Goal: Task Accomplishment & Management: Use online tool/utility

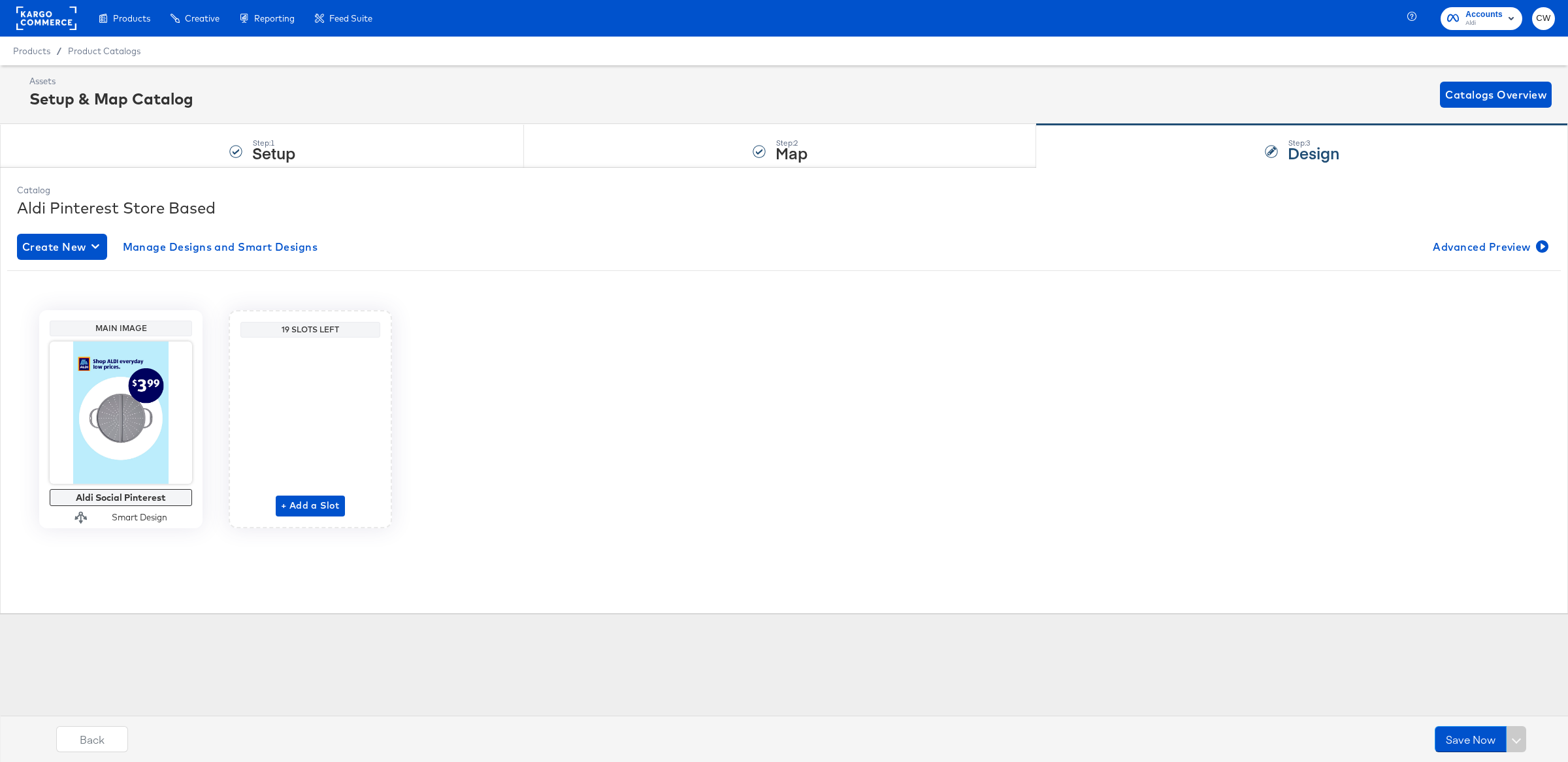
click at [66, 22] on rect at bounding box center [46, 18] width 60 height 24
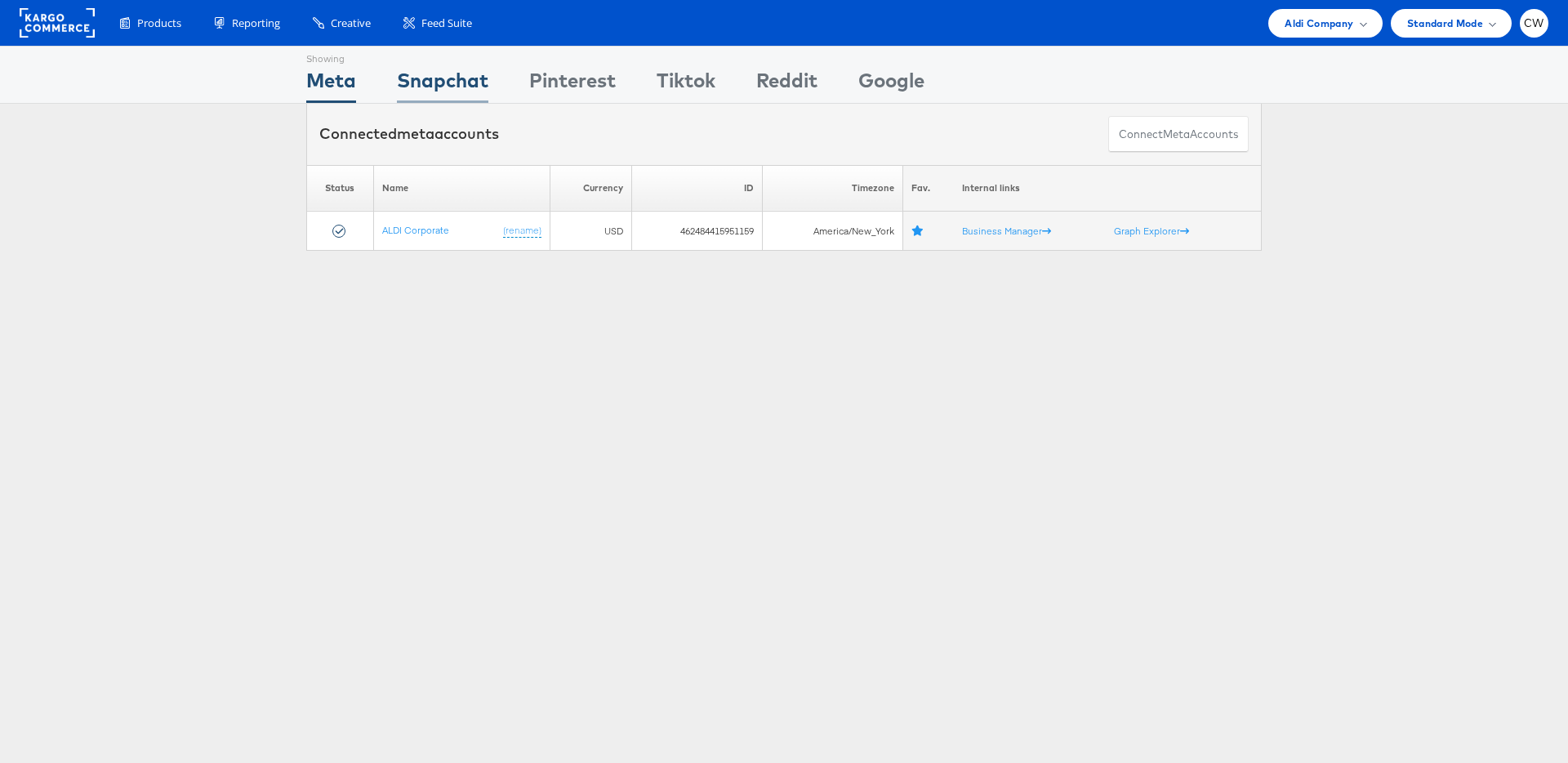
click at [452, 88] on div "Snapchat" at bounding box center [443, 85] width 92 height 37
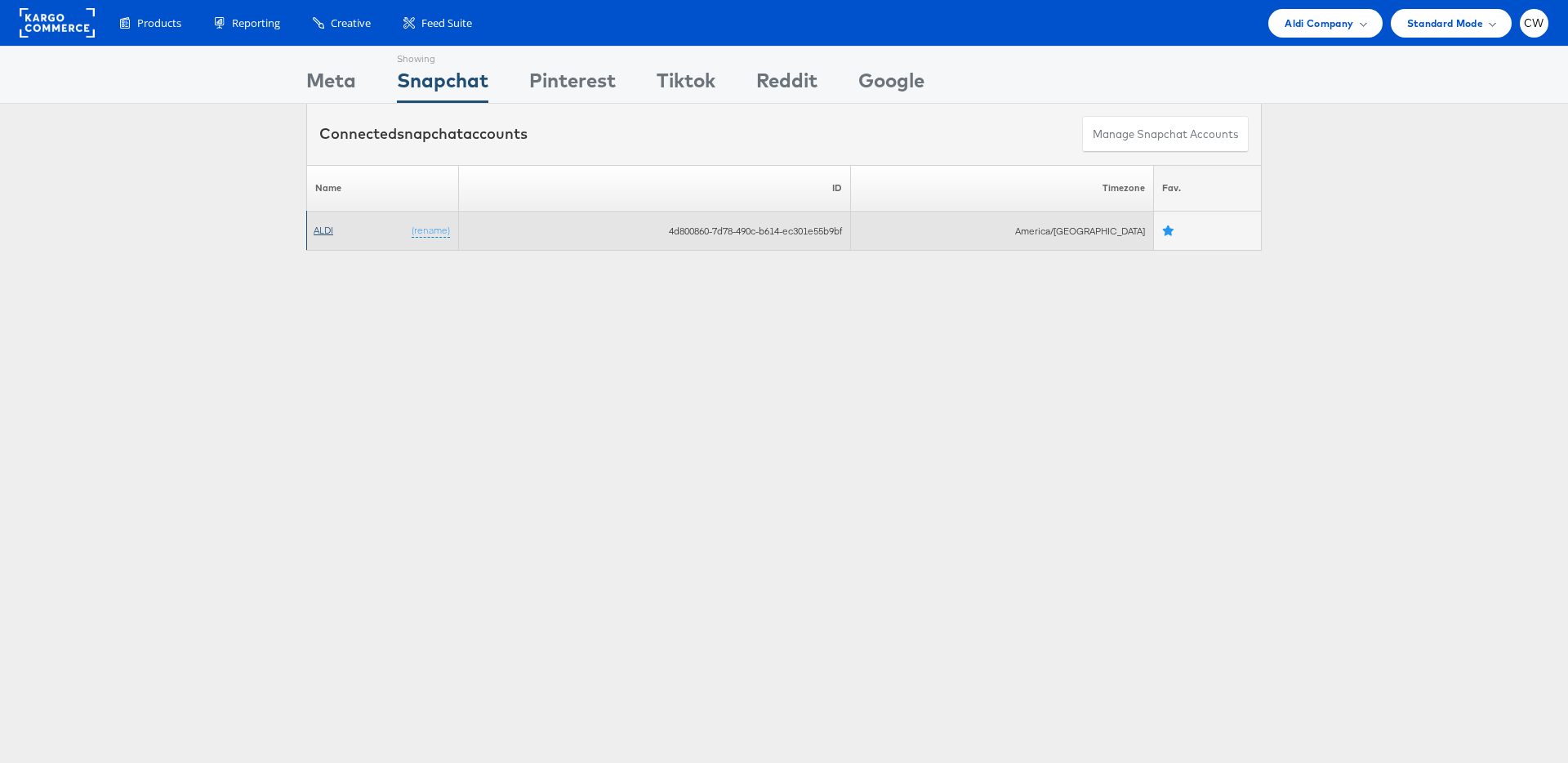
click at [324, 227] on link "ALDI" at bounding box center [323, 230] width 19 height 12
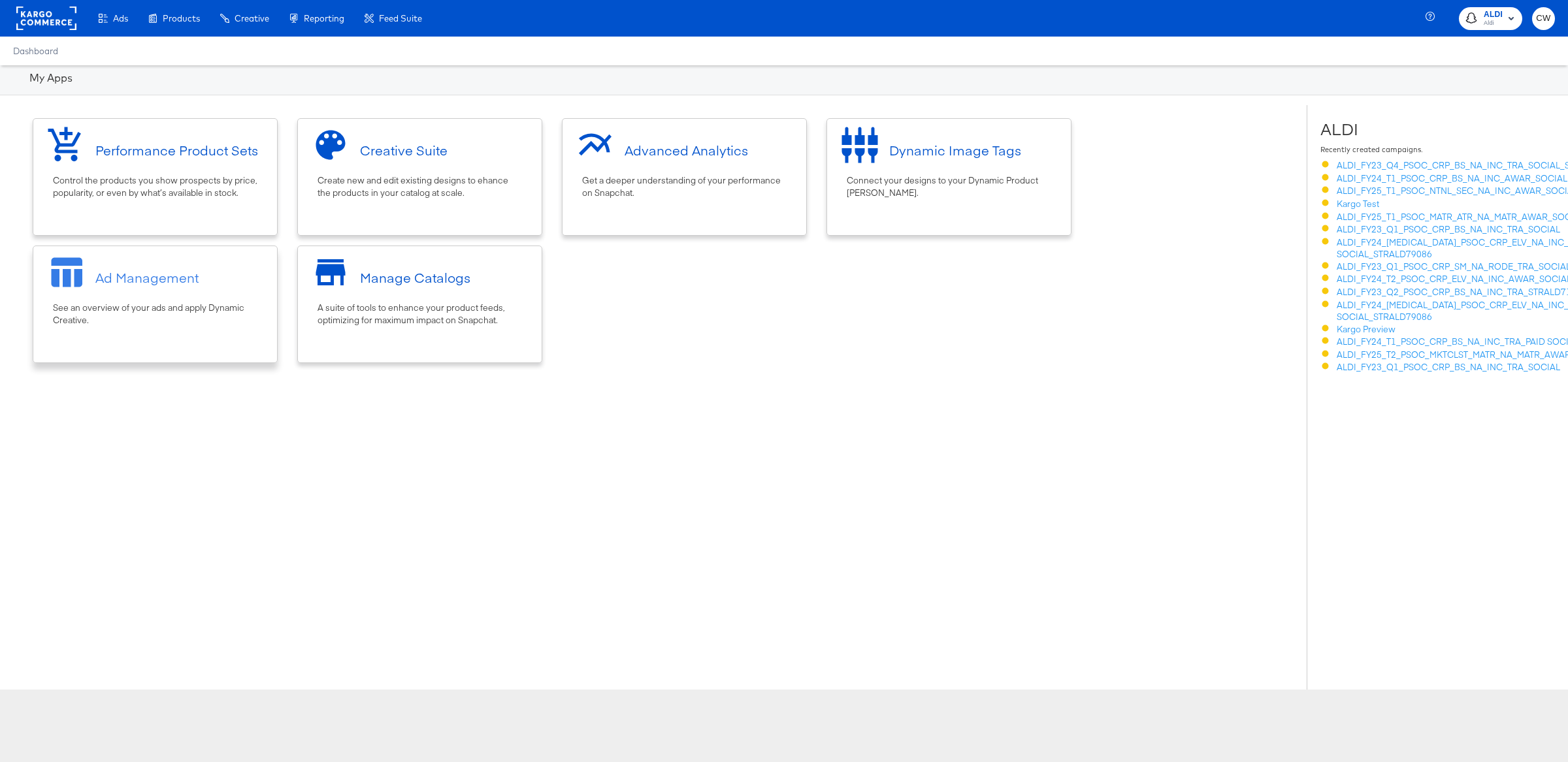
click at [226, 298] on div "Ad Management" at bounding box center [155, 277] width 231 height 49
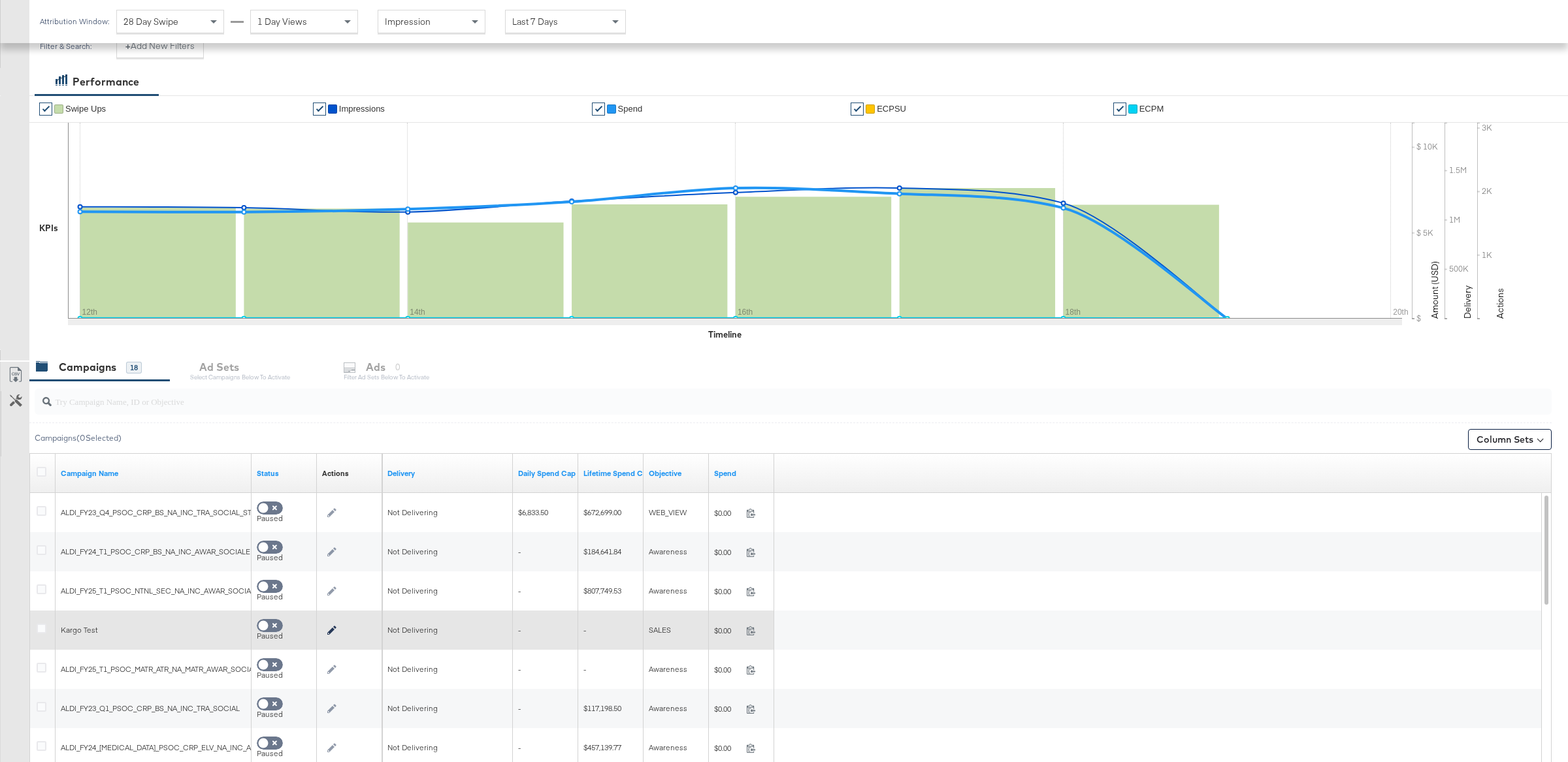
scroll to position [302, 0]
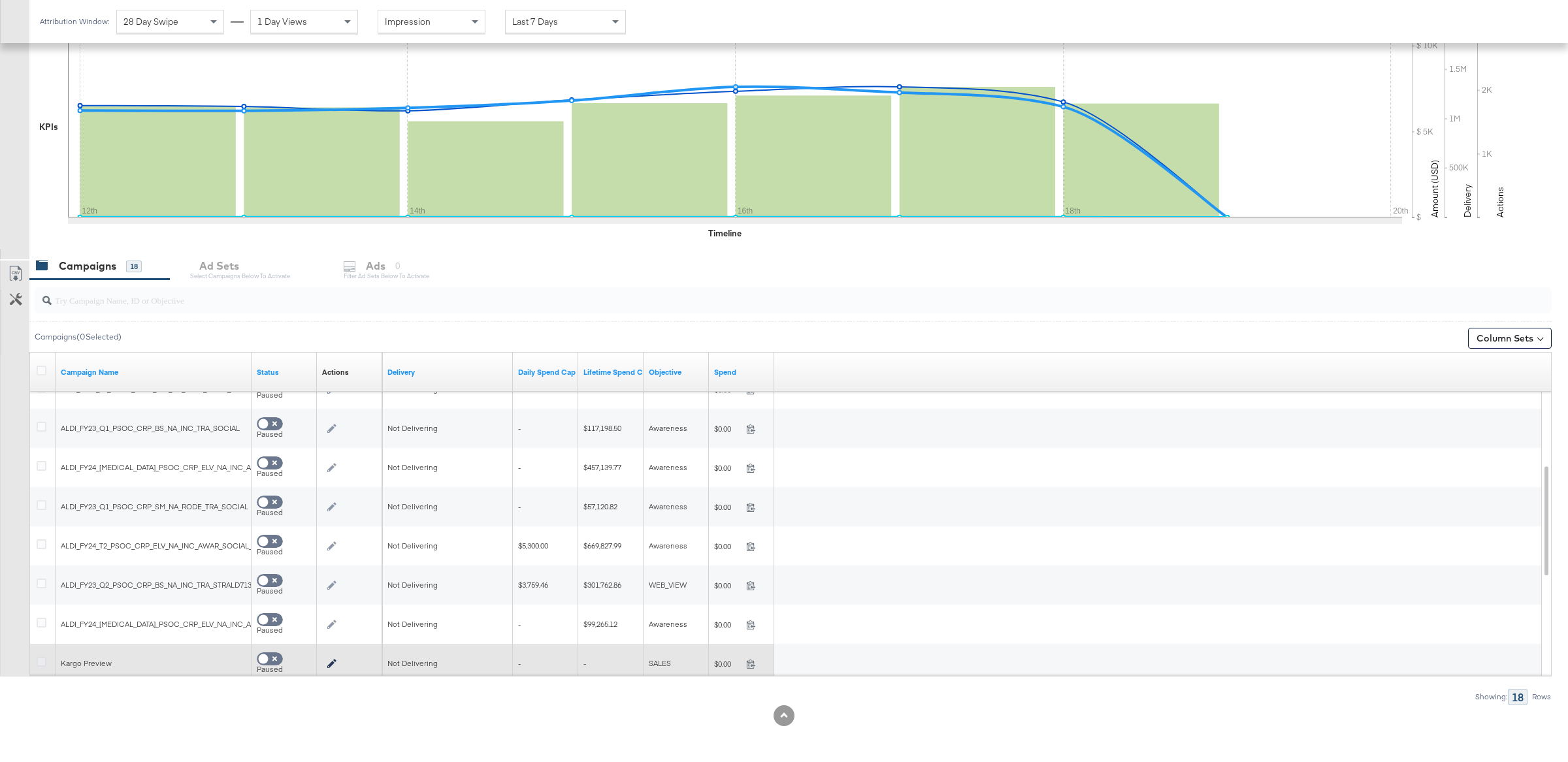
click at [36, 661] on icon at bounding box center [41, 662] width 10 height 10
click at [0, 0] on input "checkbox" at bounding box center [0, 0] width 0 height 0
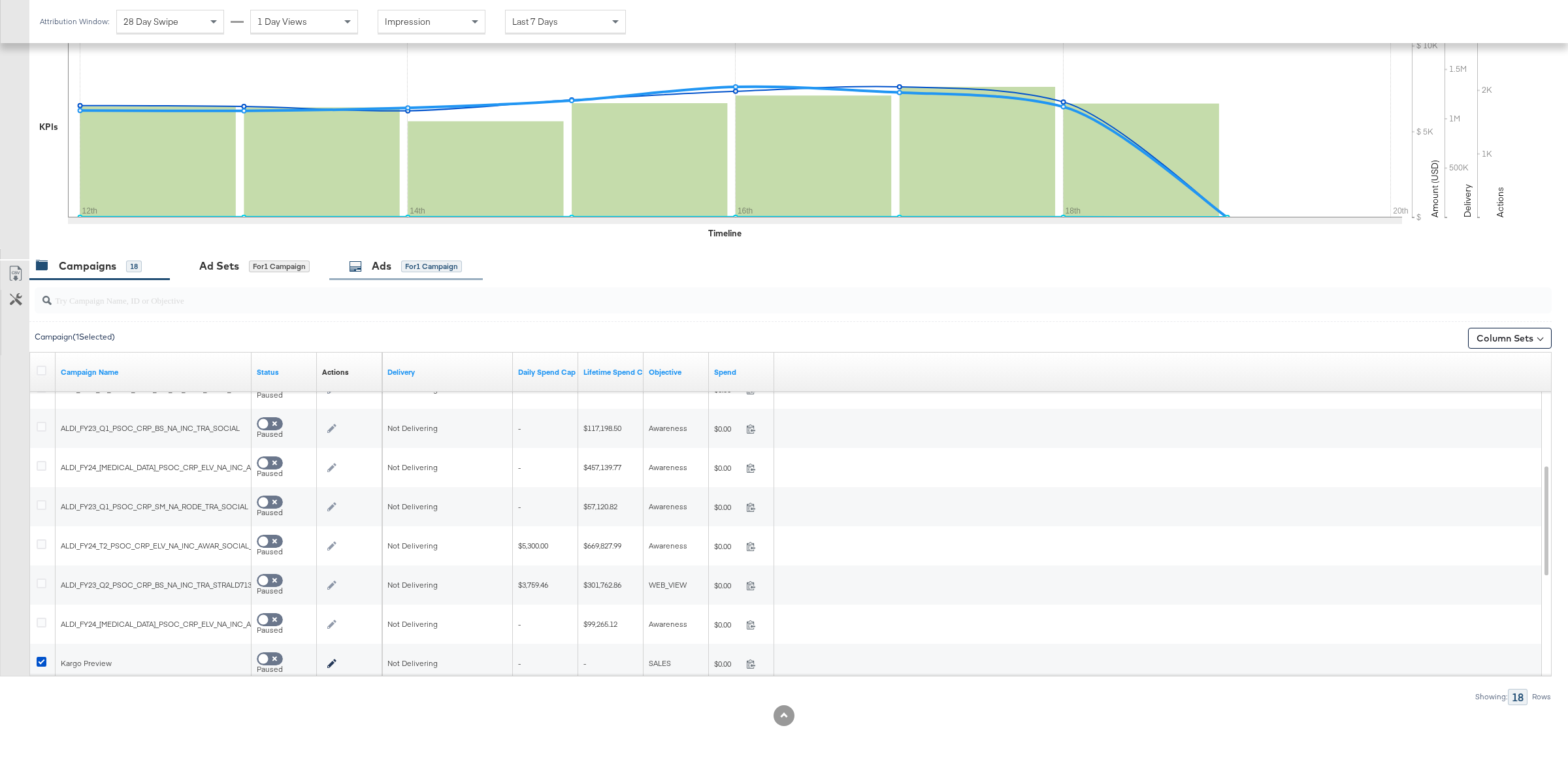
click at [389, 276] on div "Ads for 1 Campaign" at bounding box center [406, 266] width 153 height 28
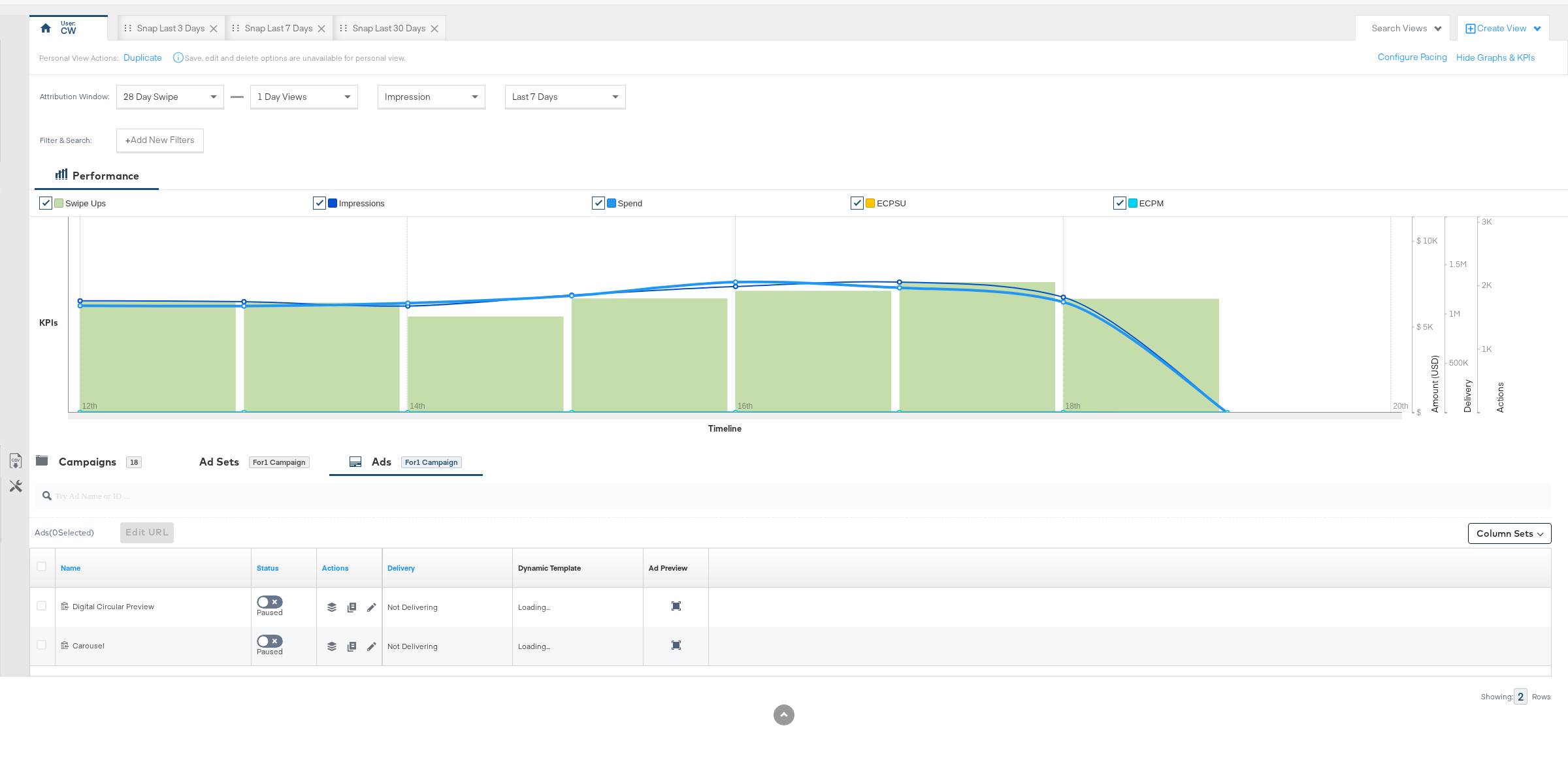
scroll to position [106, 0]
click at [39, 566] on icon at bounding box center [41, 567] width 10 height 10
click at [0, 0] on input "checkbox" at bounding box center [0, 0] width 0 height 0
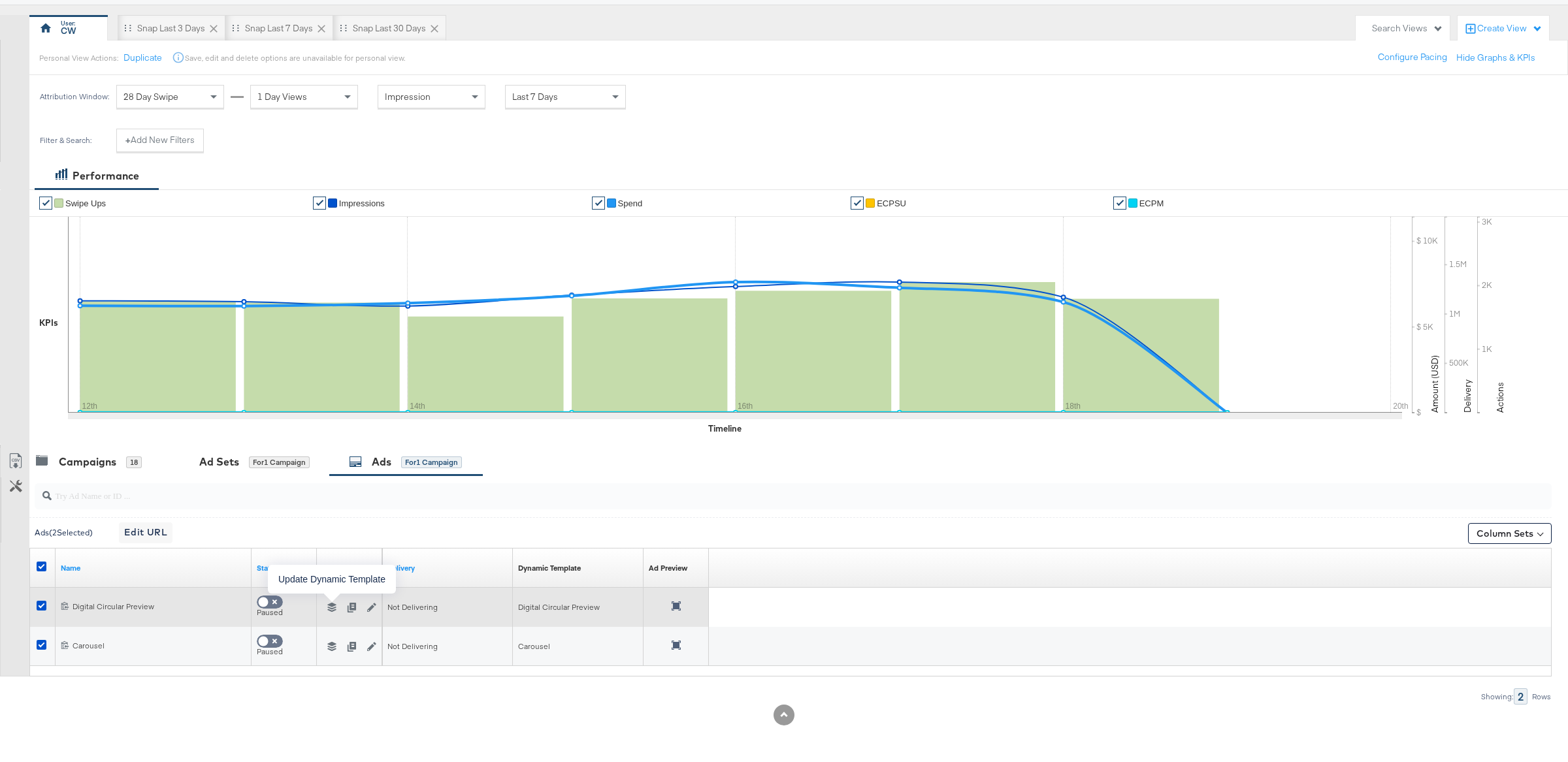
click at [332, 607] on icon "button" at bounding box center [332, 607] width 9 height 9
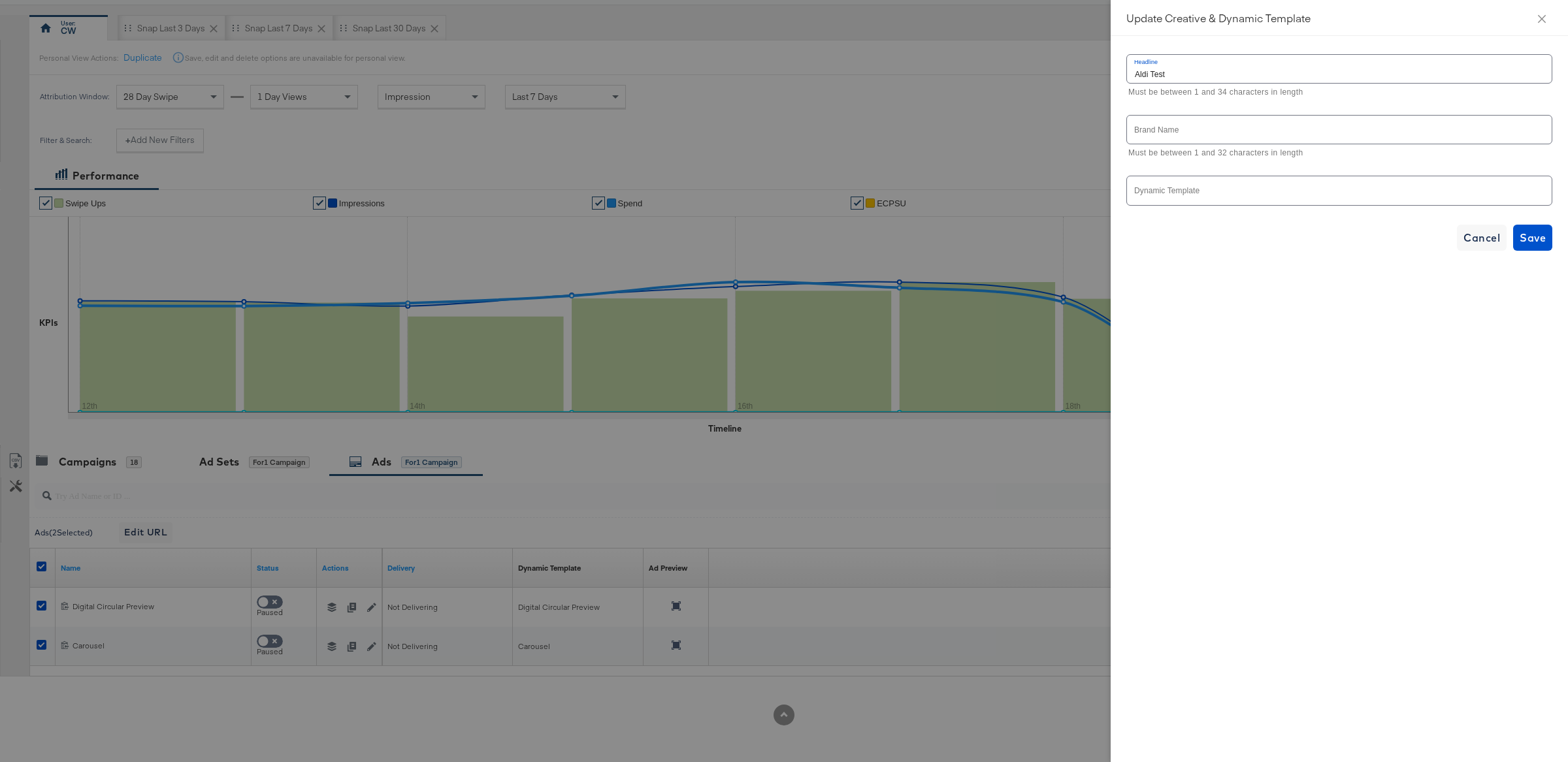
click at [1248, 199] on input "Dynamic Template" at bounding box center [1329, 196] width 394 height 15
click at [1229, 186] on div at bounding box center [1339, 190] width 426 height 29
click at [1209, 134] on input "text" at bounding box center [1339, 129] width 425 height 28
click at [1225, 183] on div at bounding box center [1339, 190] width 426 height 29
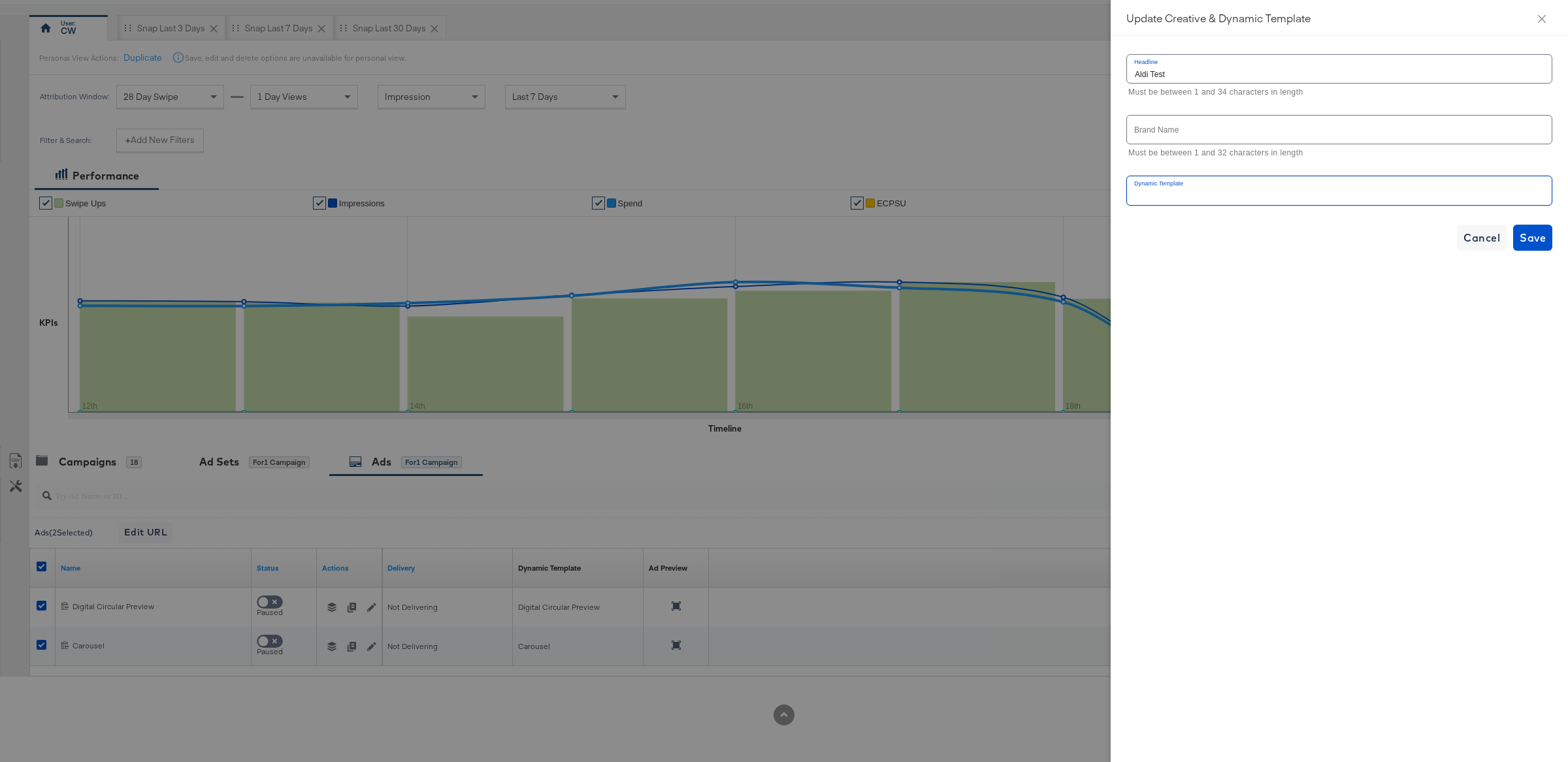
click at [1225, 183] on div at bounding box center [1339, 190] width 426 height 29
click at [1546, 22] on icon "close" at bounding box center [1541, 19] width 10 height 10
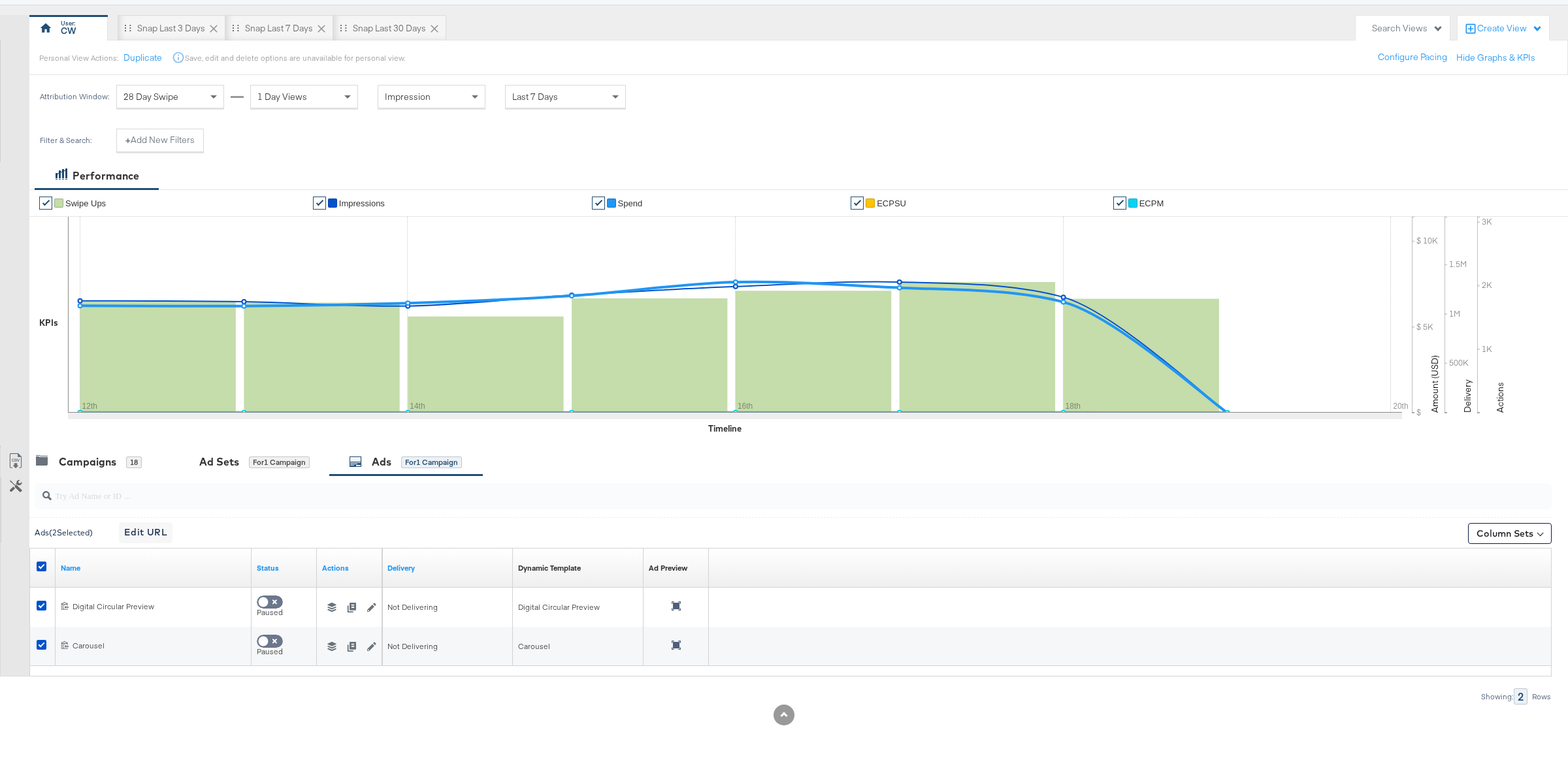
scroll to position [0, 0]
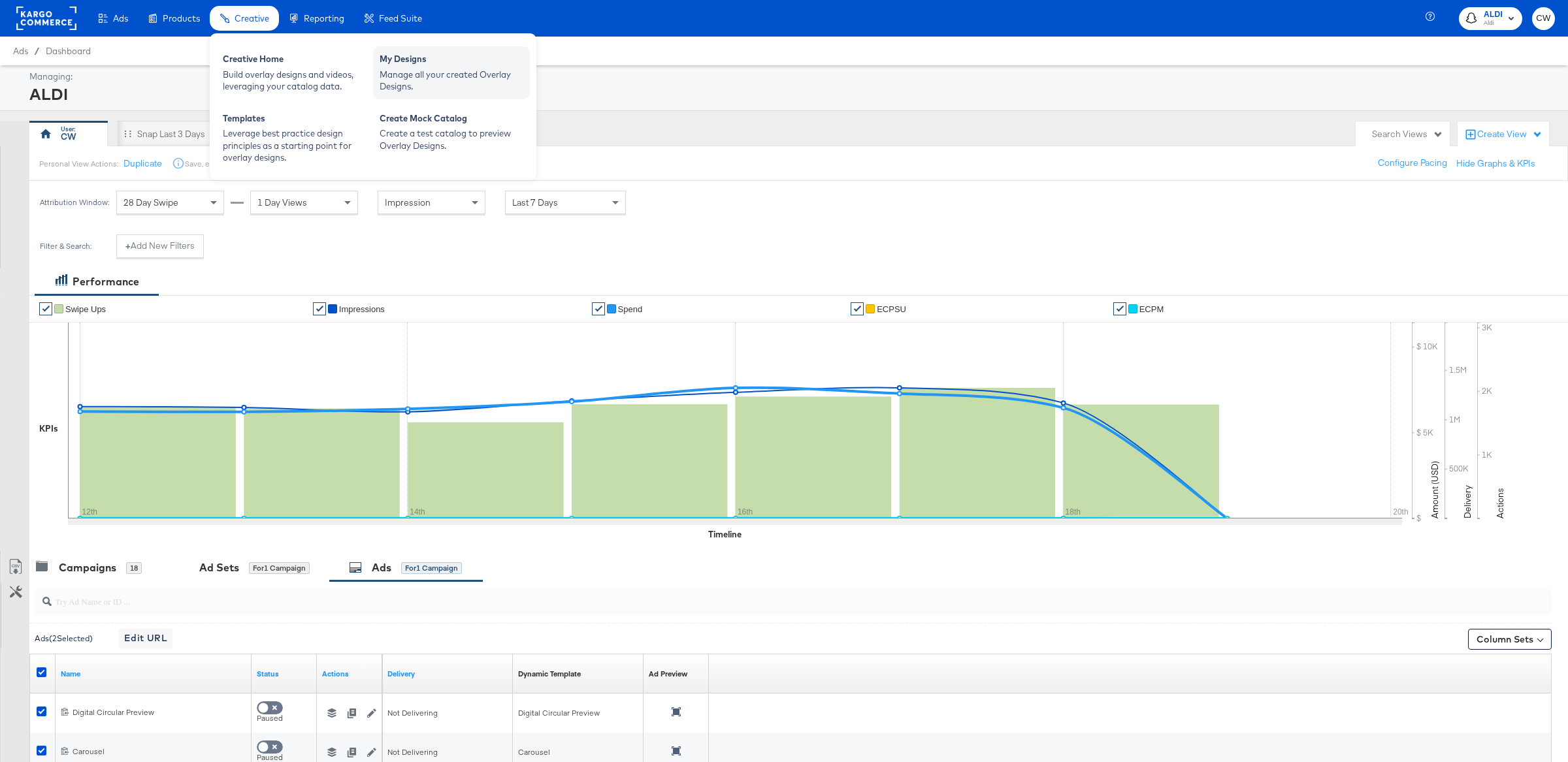
click at [420, 80] on div "Manage all your created Overlay Designs." at bounding box center [451, 80] width 143 height 24
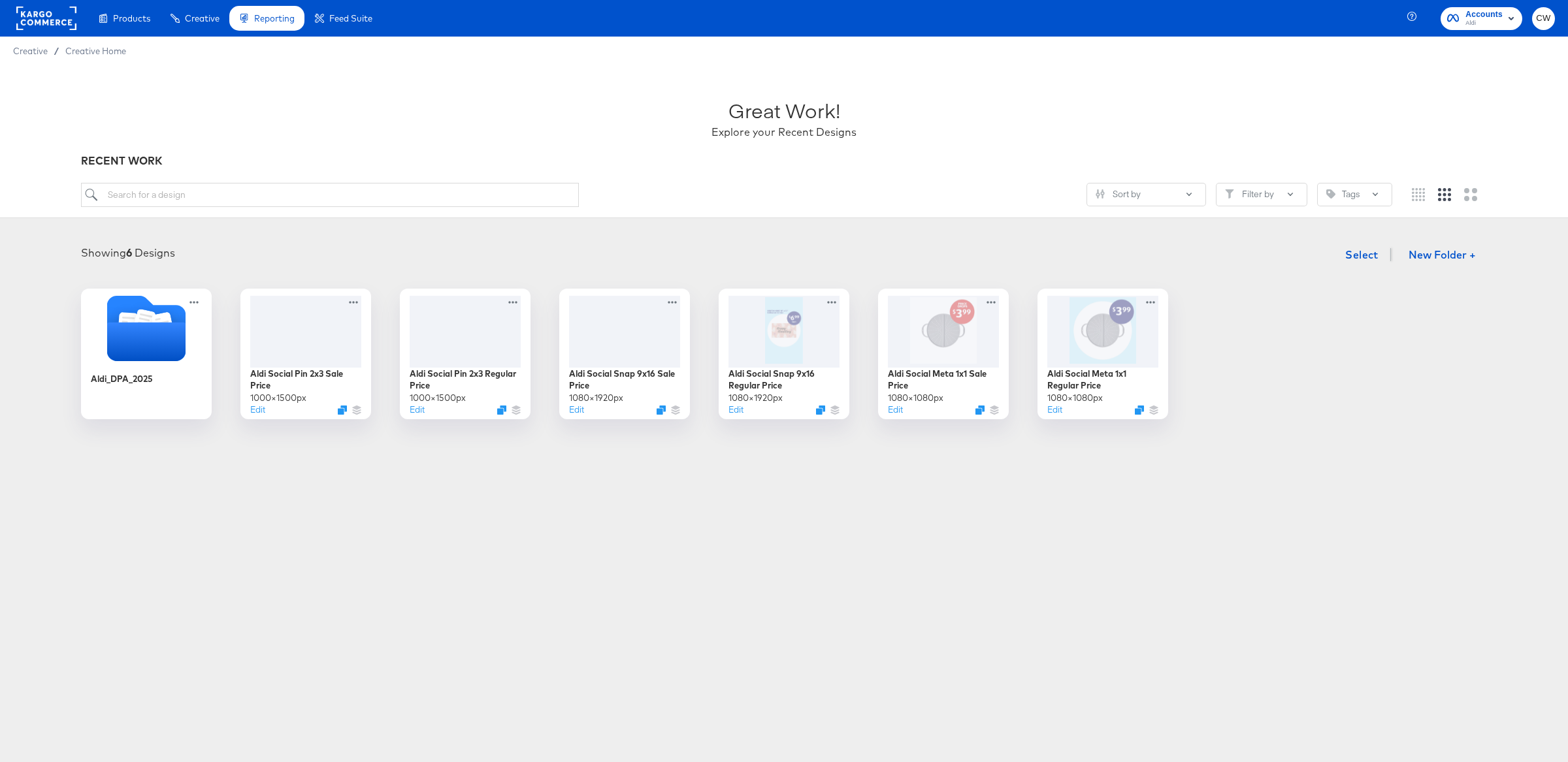
click at [38, 20] on rect at bounding box center [46, 18] width 60 height 24
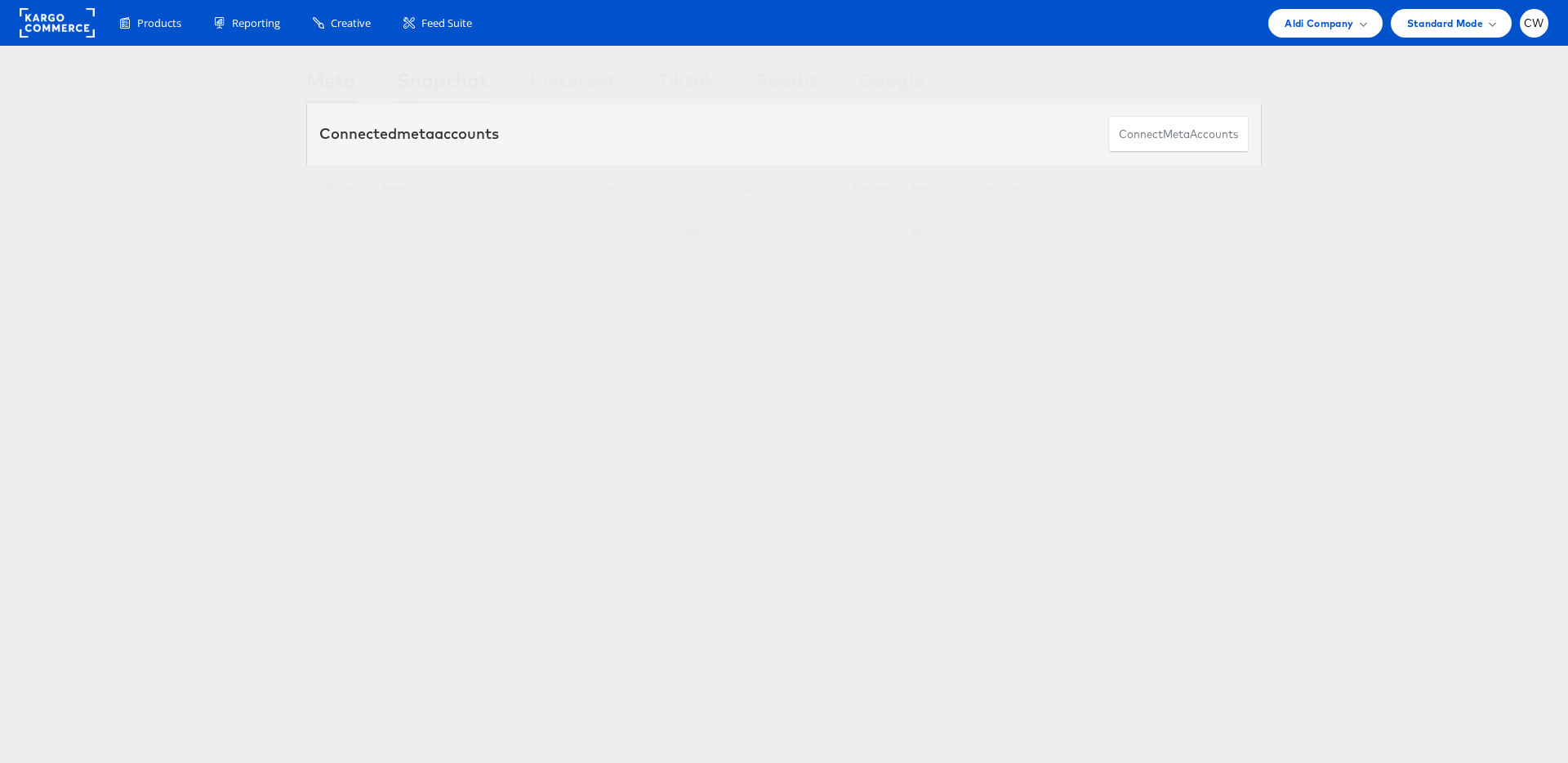
click at [445, 79] on div "Snapchat" at bounding box center [443, 85] width 92 height 37
click at [326, 229] on link "ALDI" at bounding box center [323, 230] width 19 height 12
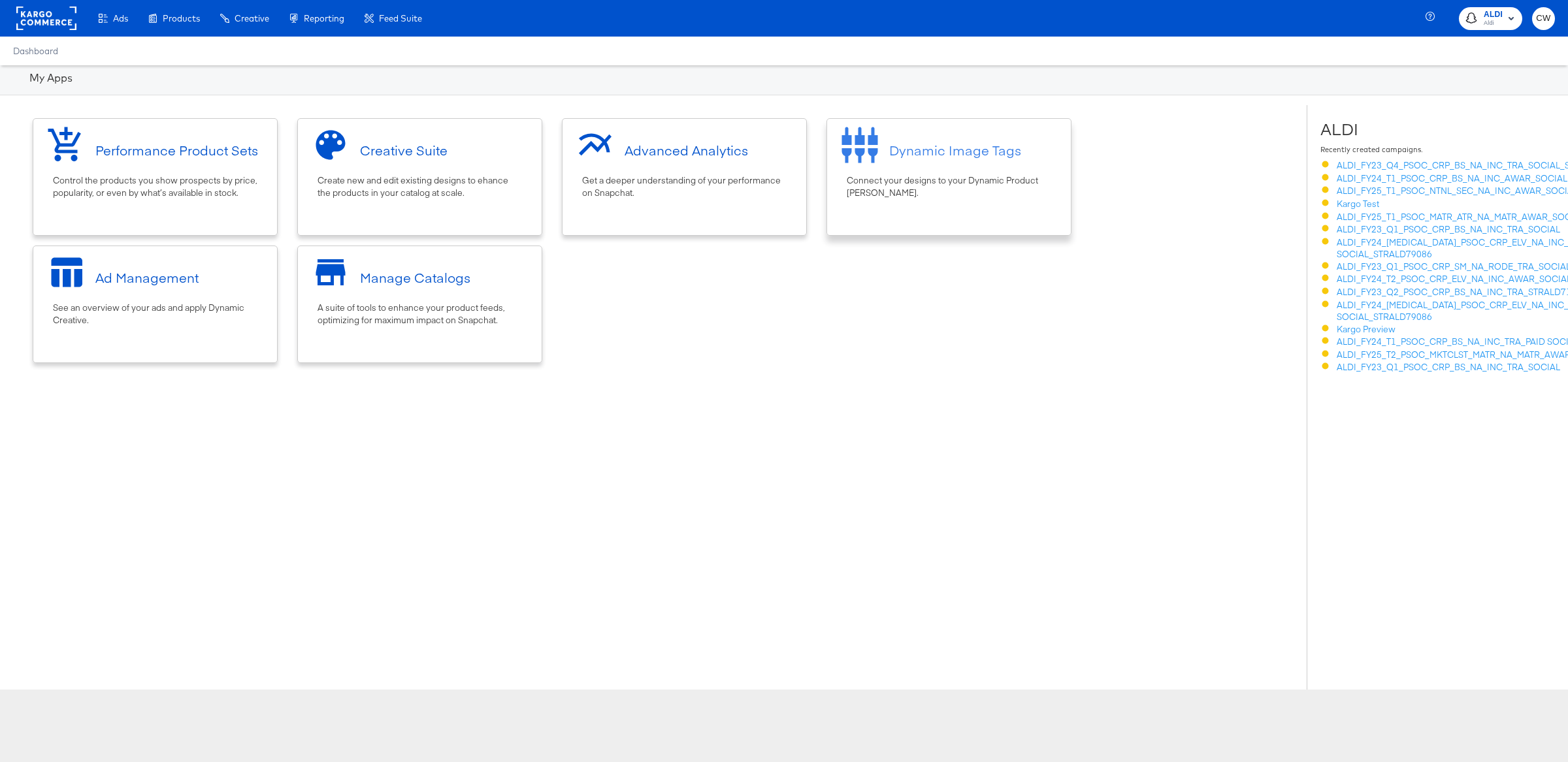
click at [948, 201] on div "Dynamic Image Tags Connect your designs to your Dynamic Product Ad Campaigns." at bounding box center [949, 177] width 245 height 118
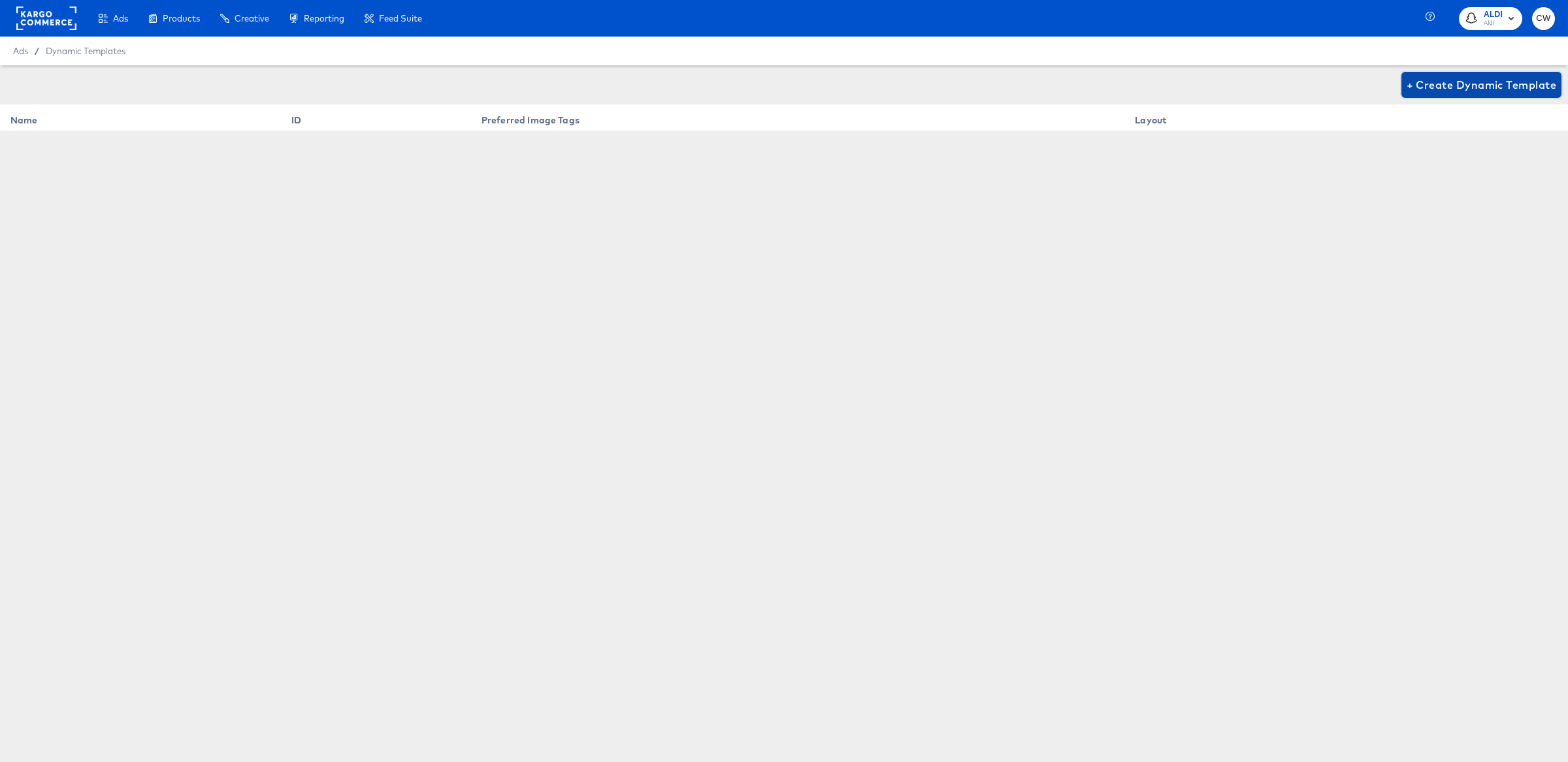
click at [1441, 83] on span "+ Create Dynamic Template" at bounding box center [1481, 85] width 150 height 18
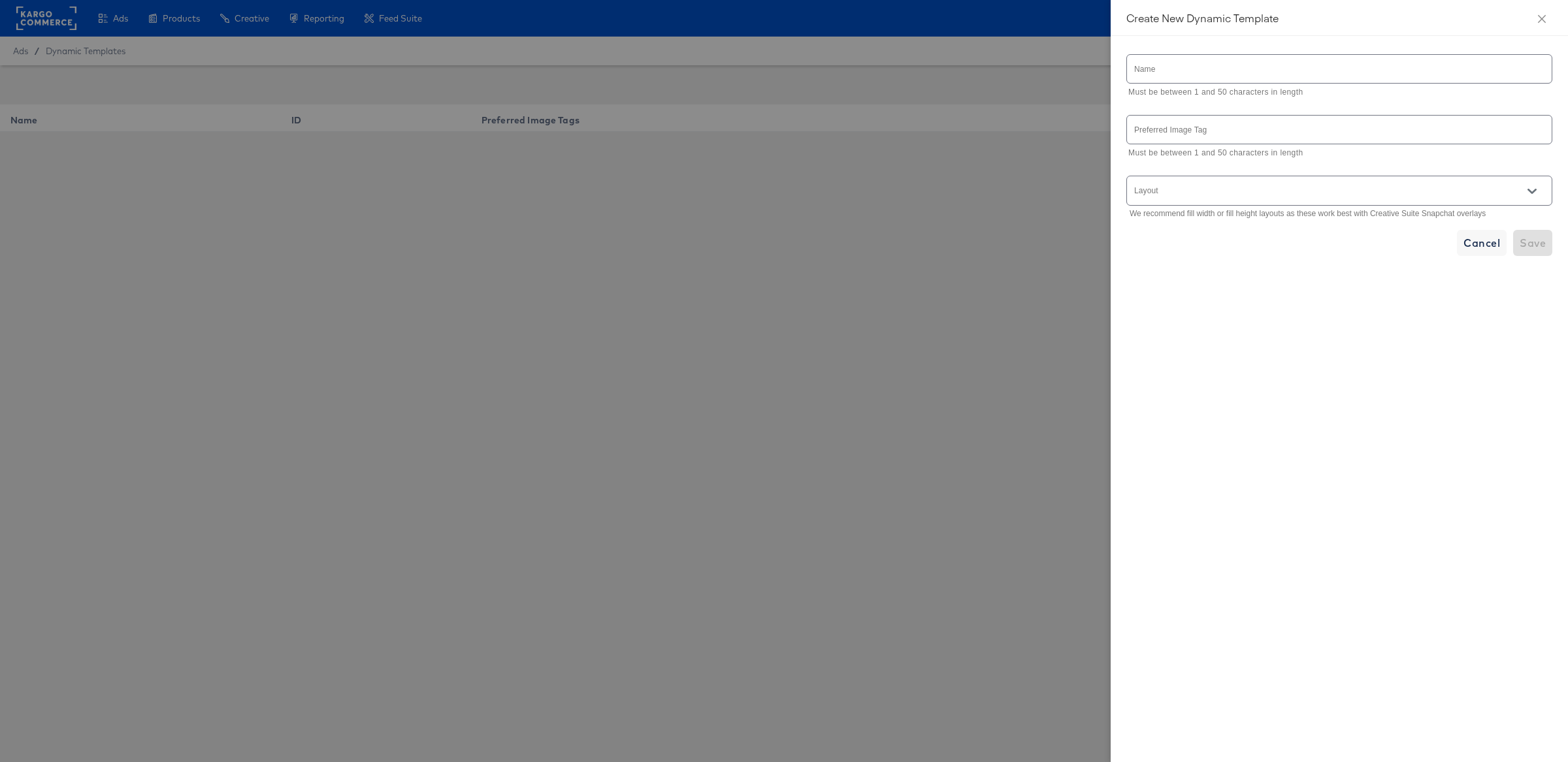
click at [1322, 69] on input "text" at bounding box center [1339, 69] width 425 height 28
type input "Aldi Test"
click at [1303, 122] on input "text" at bounding box center [1339, 129] width 425 height 28
type input "1"
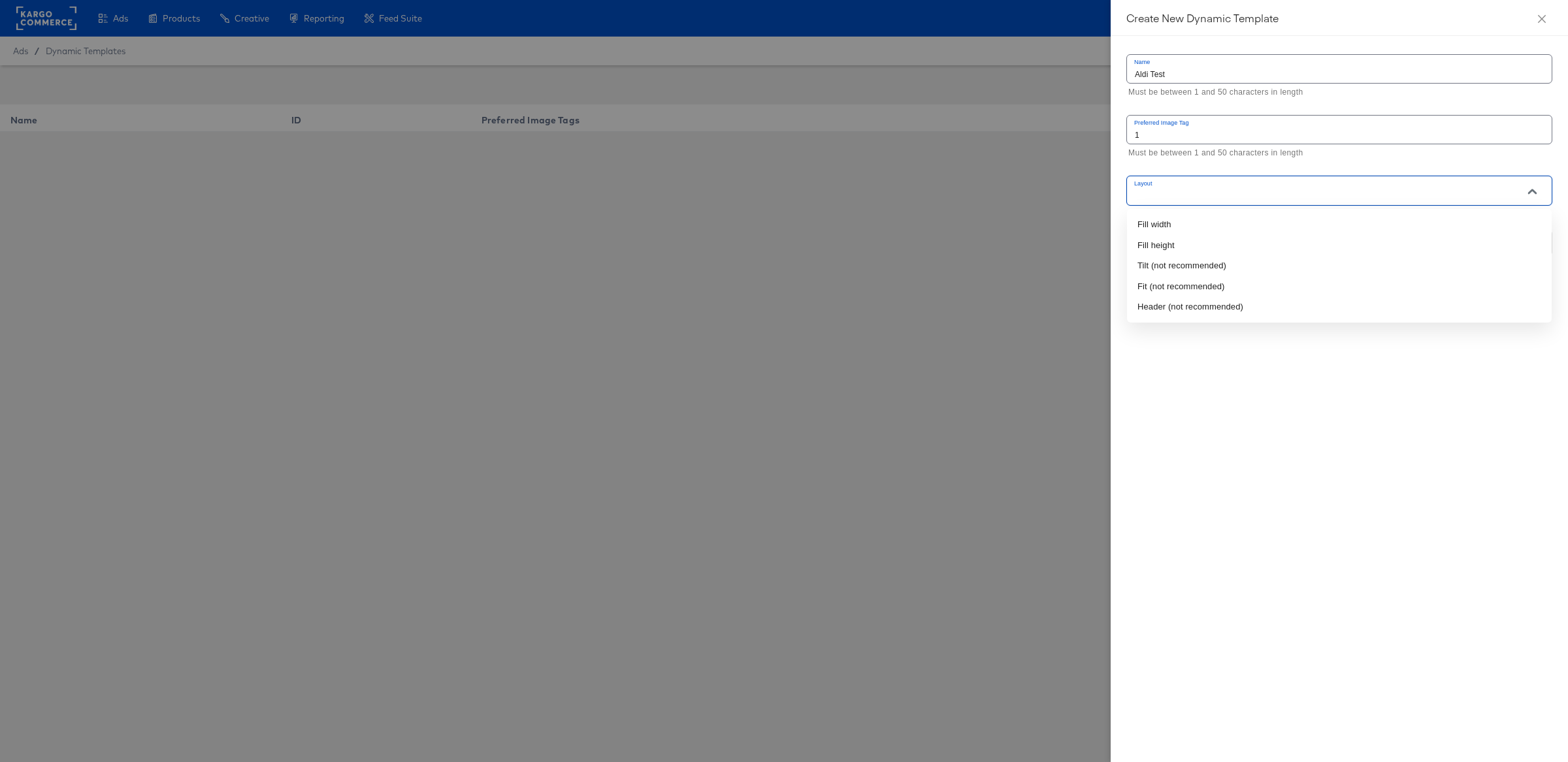
click at [1308, 197] on input "Layout" at bounding box center [1320, 196] width 377 height 15
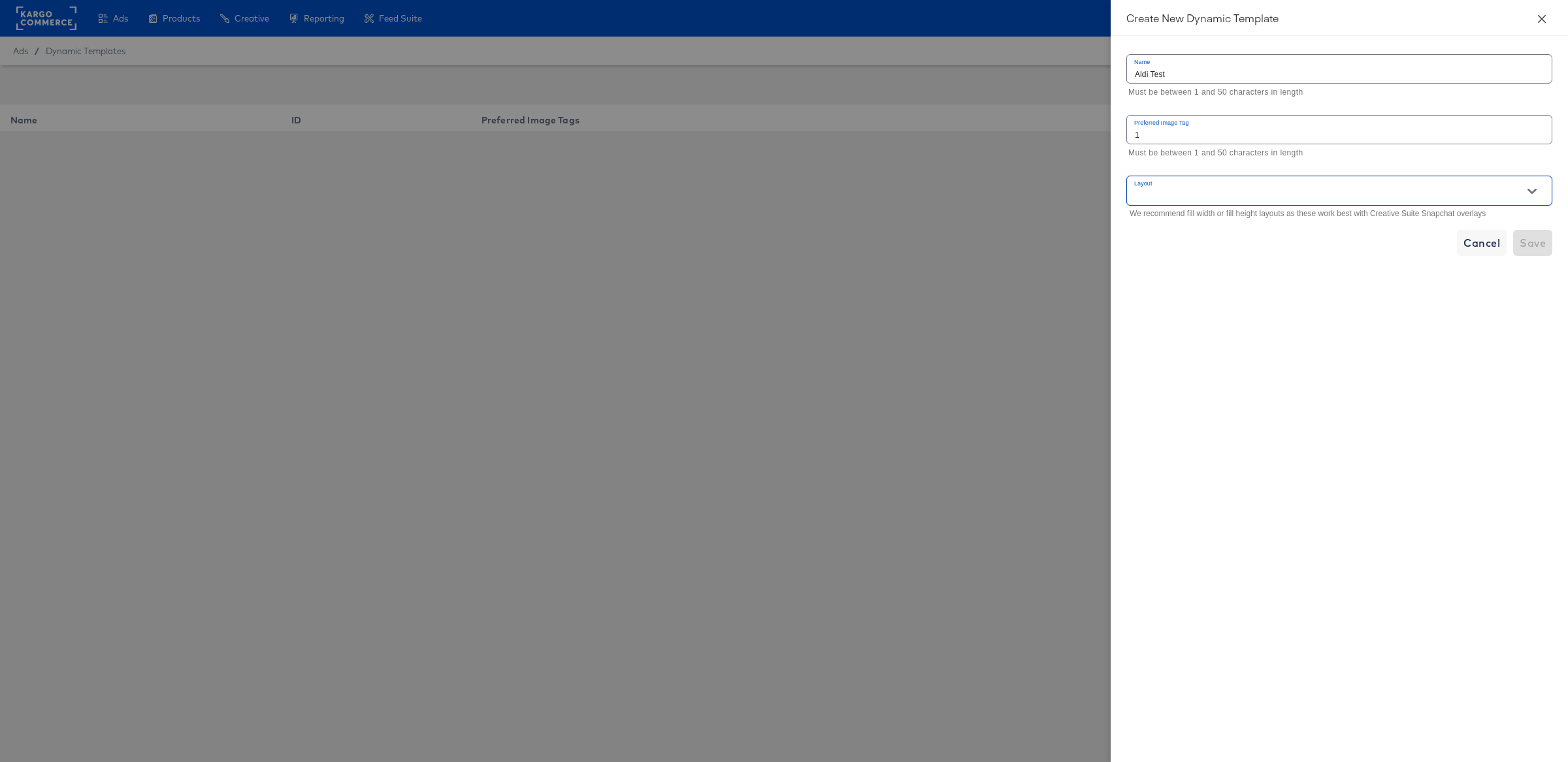
click at [1541, 17] on icon "close" at bounding box center [1541, 18] width 8 height 8
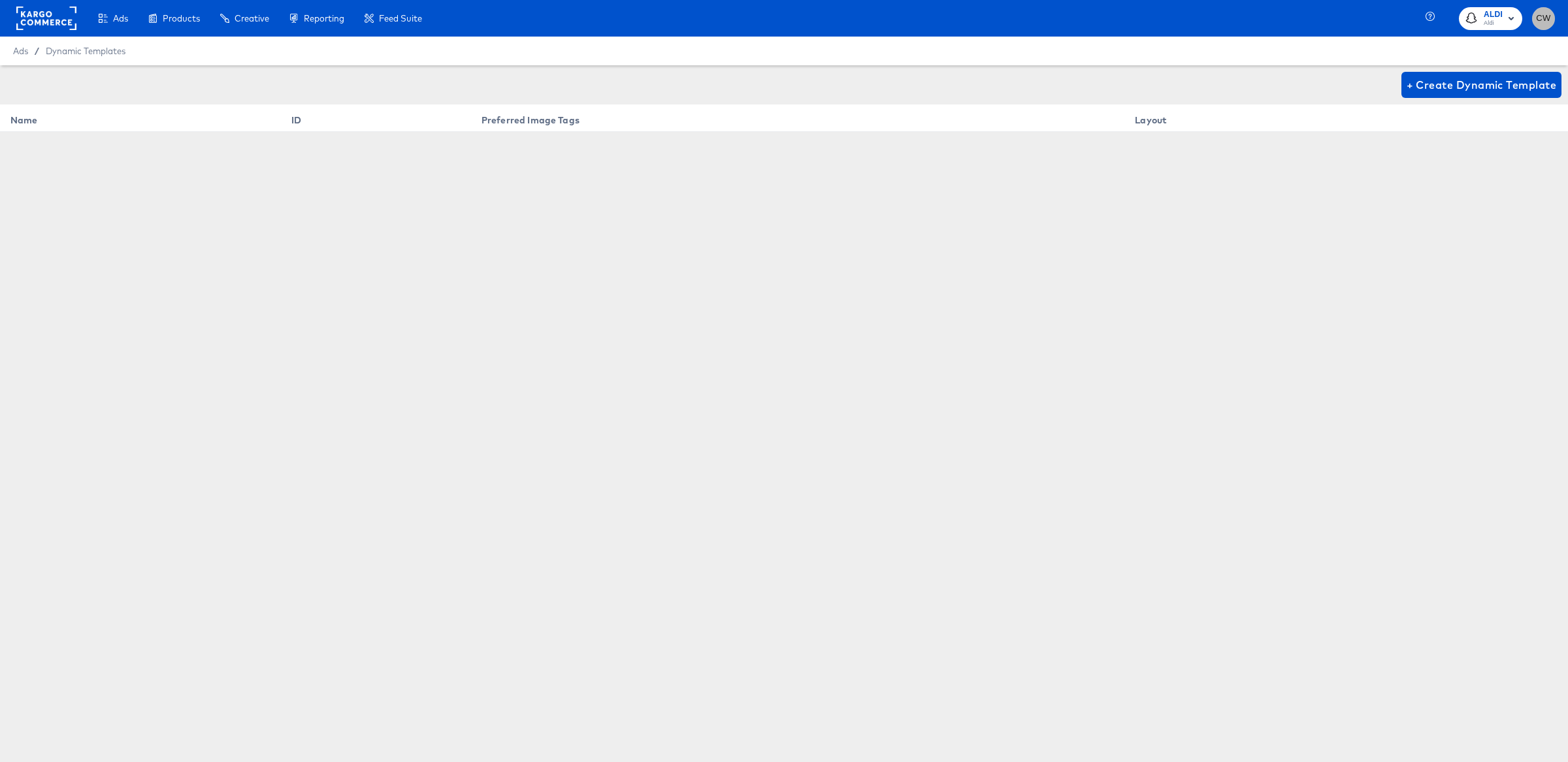
click at [1541, 17] on span "CW" at bounding box center [1544, 18] width 13 height 15
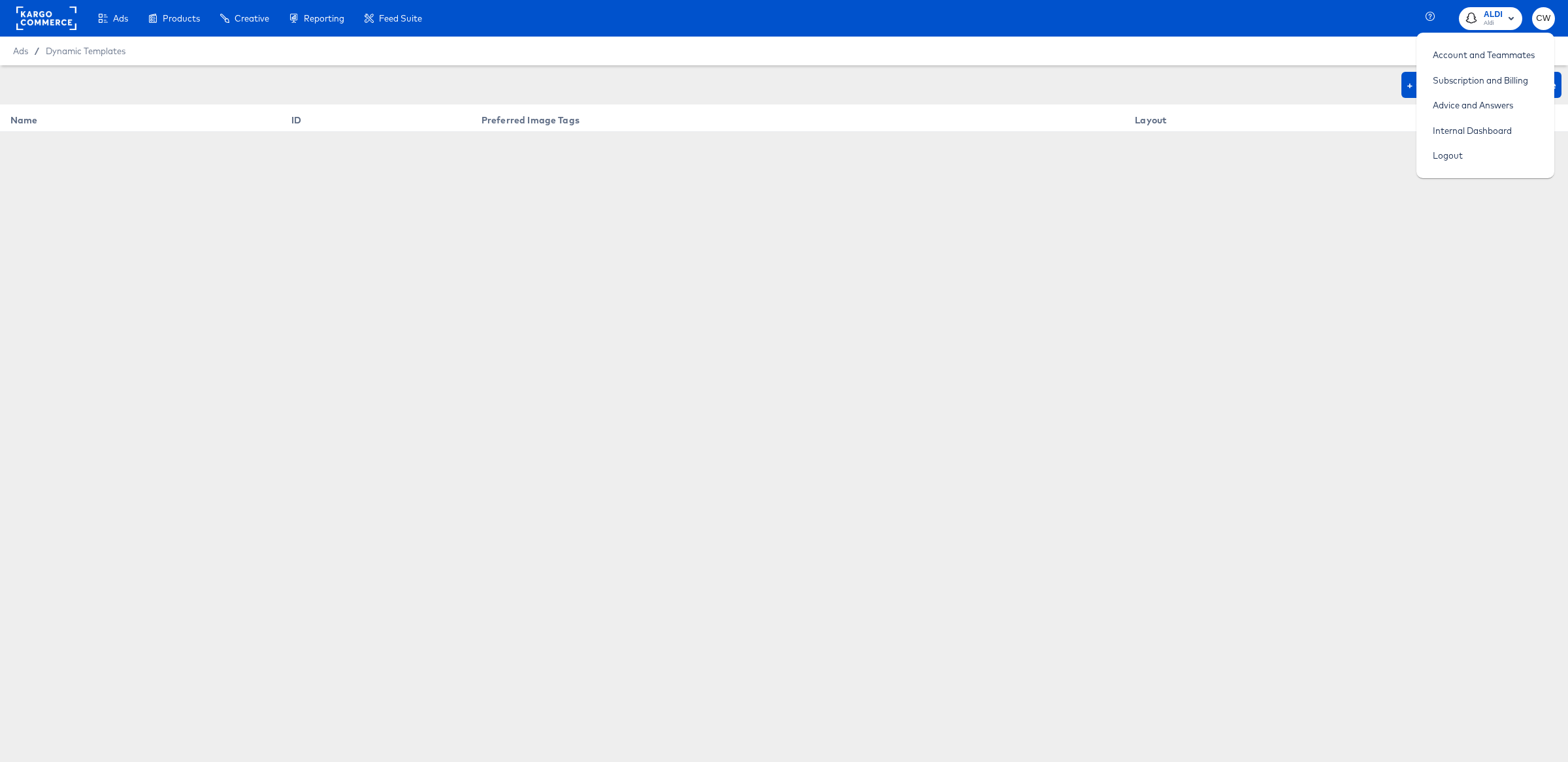
click at [1471, 15] on icon "button" at bounding box center [1471, 18] width 10 height 10
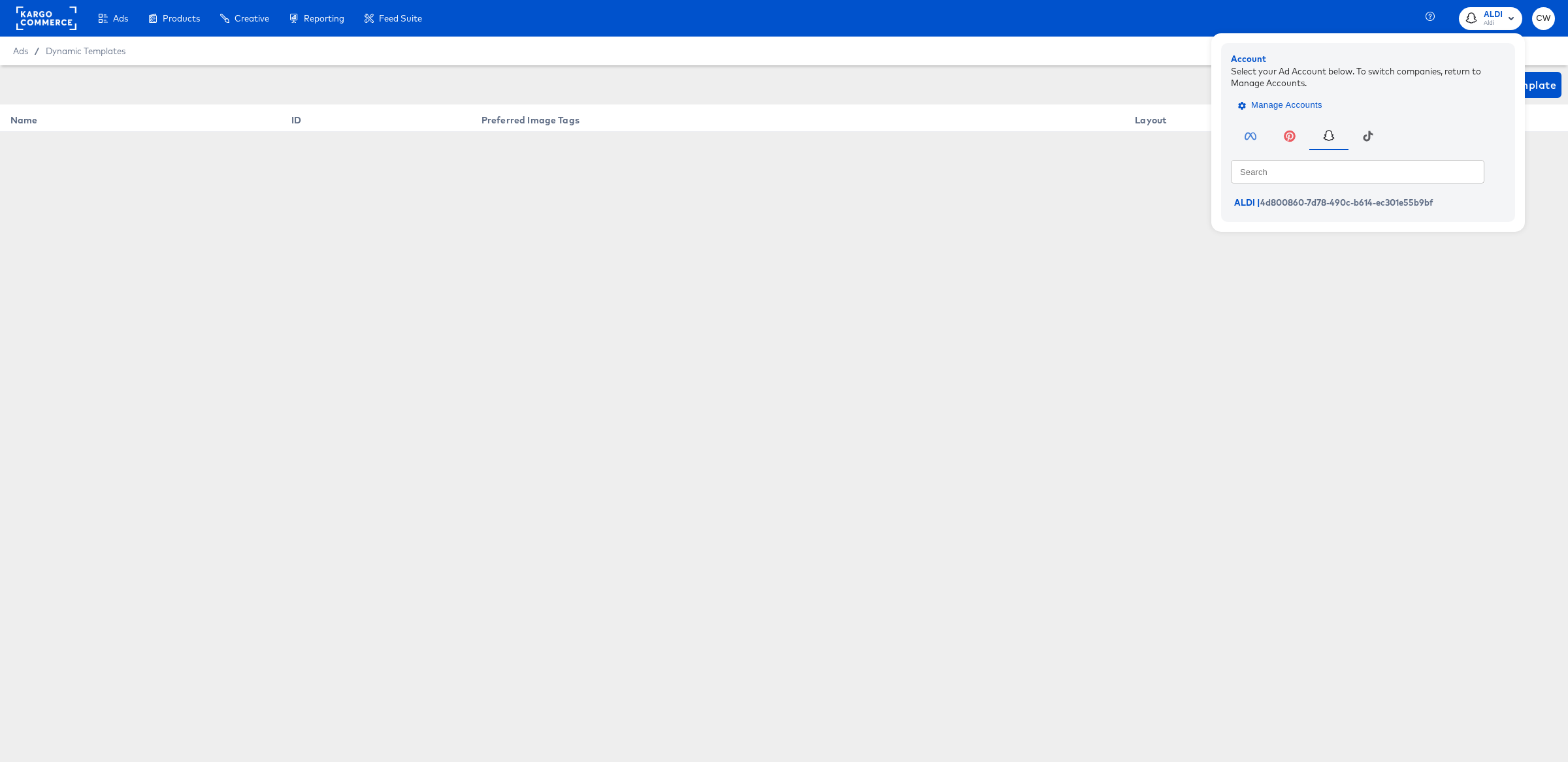
click at [1269, 105] on span "Manage Accounts" at bounding box center [1281, 105] width 82 height 15
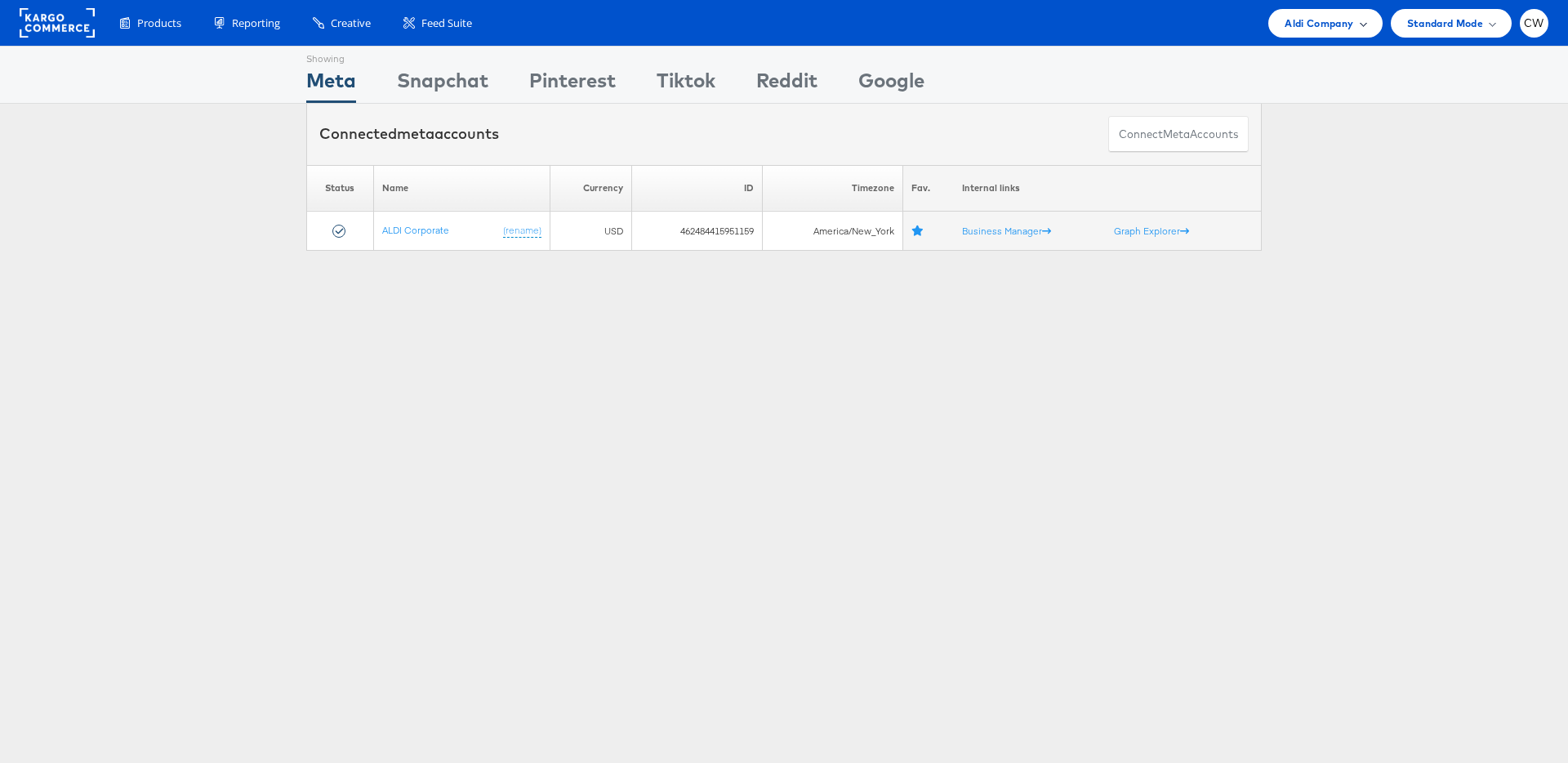
click at [1323, 24] on span "Aldi Company" at bounding box center [1320, 24] width 68 height 18
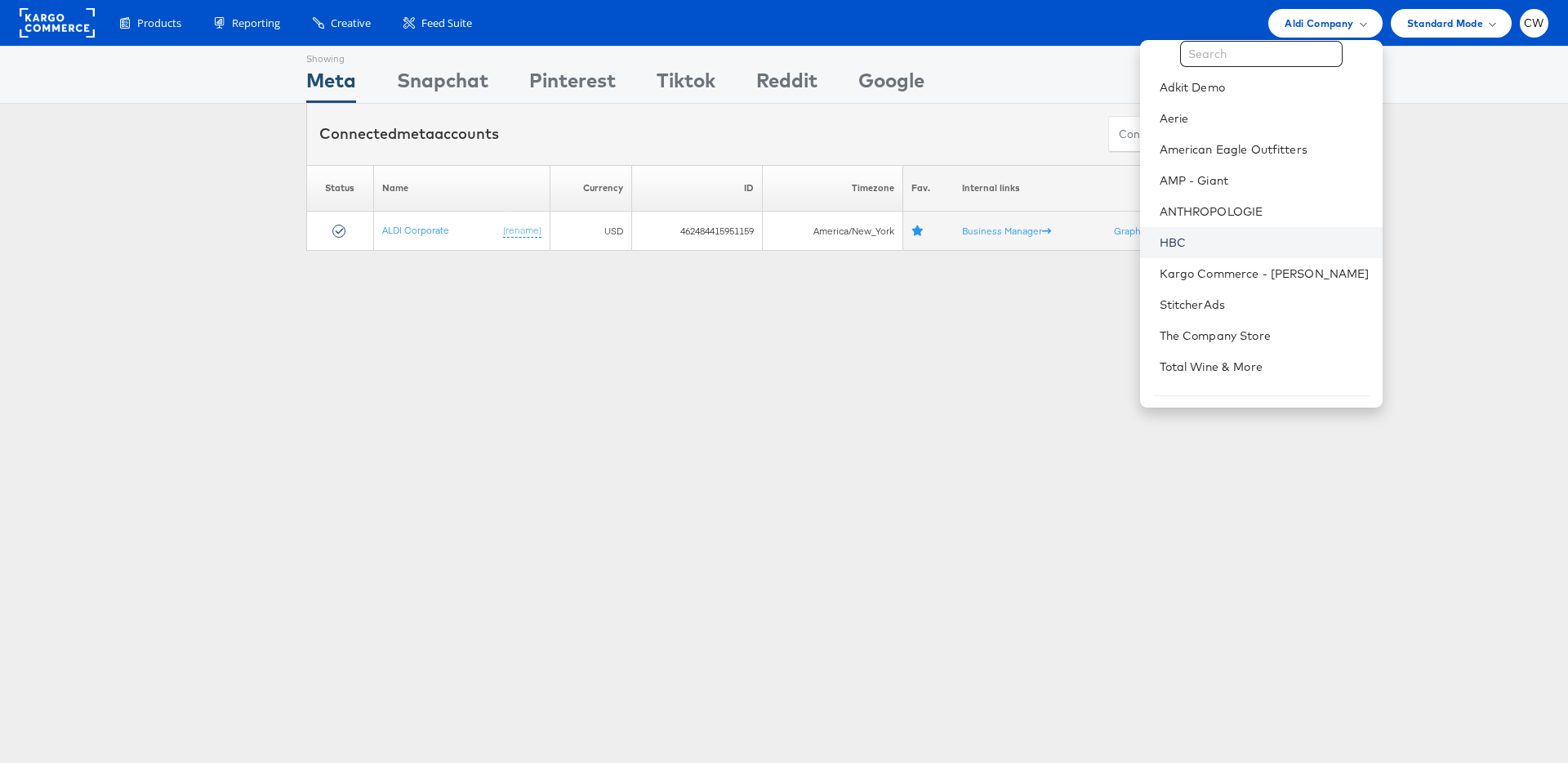
scroll to position [25, 0]
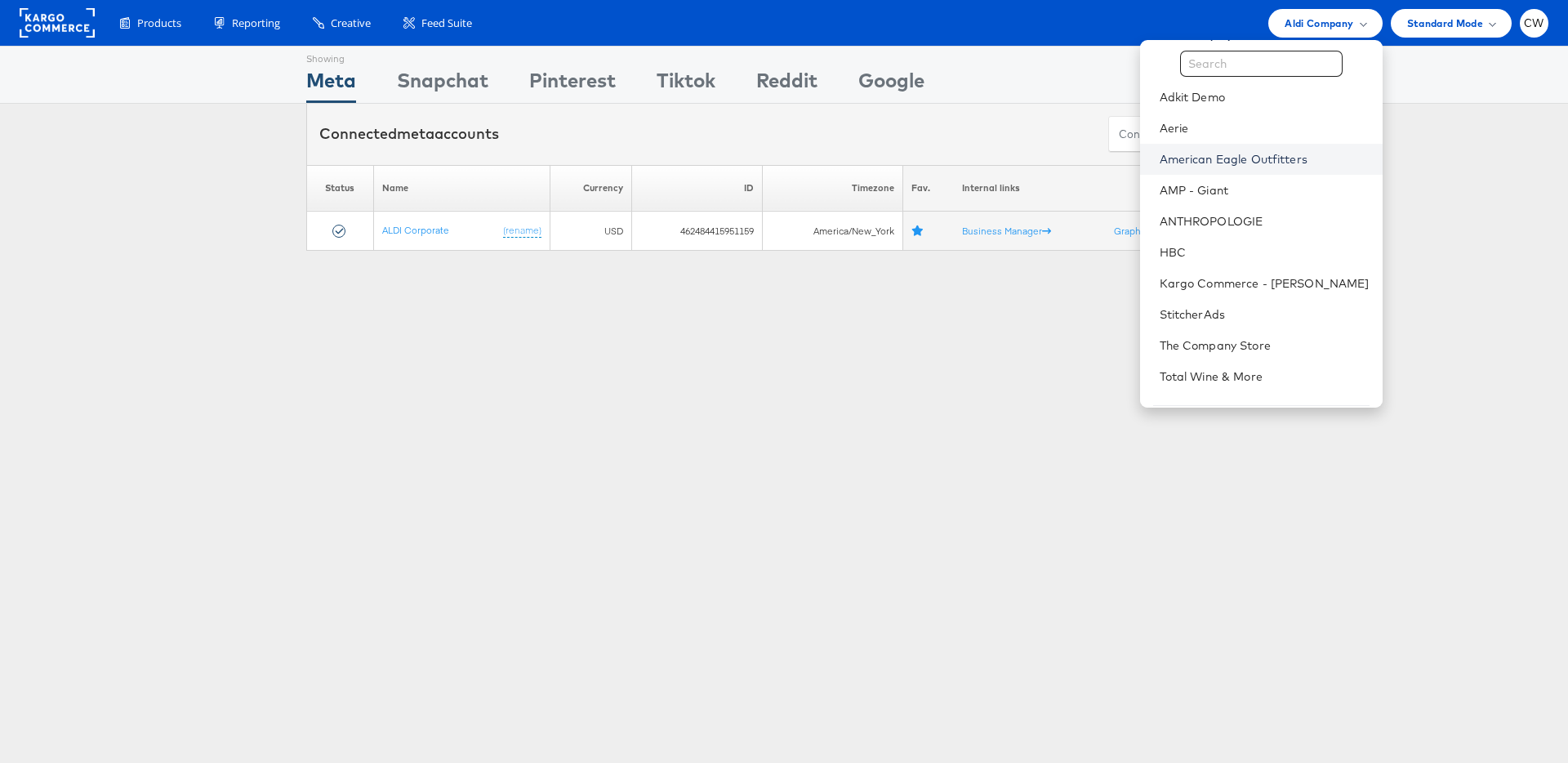
click at [1237, 158] on link "American Eagle Outfitters" at bounding box center [1265, 159] width 210 height 17
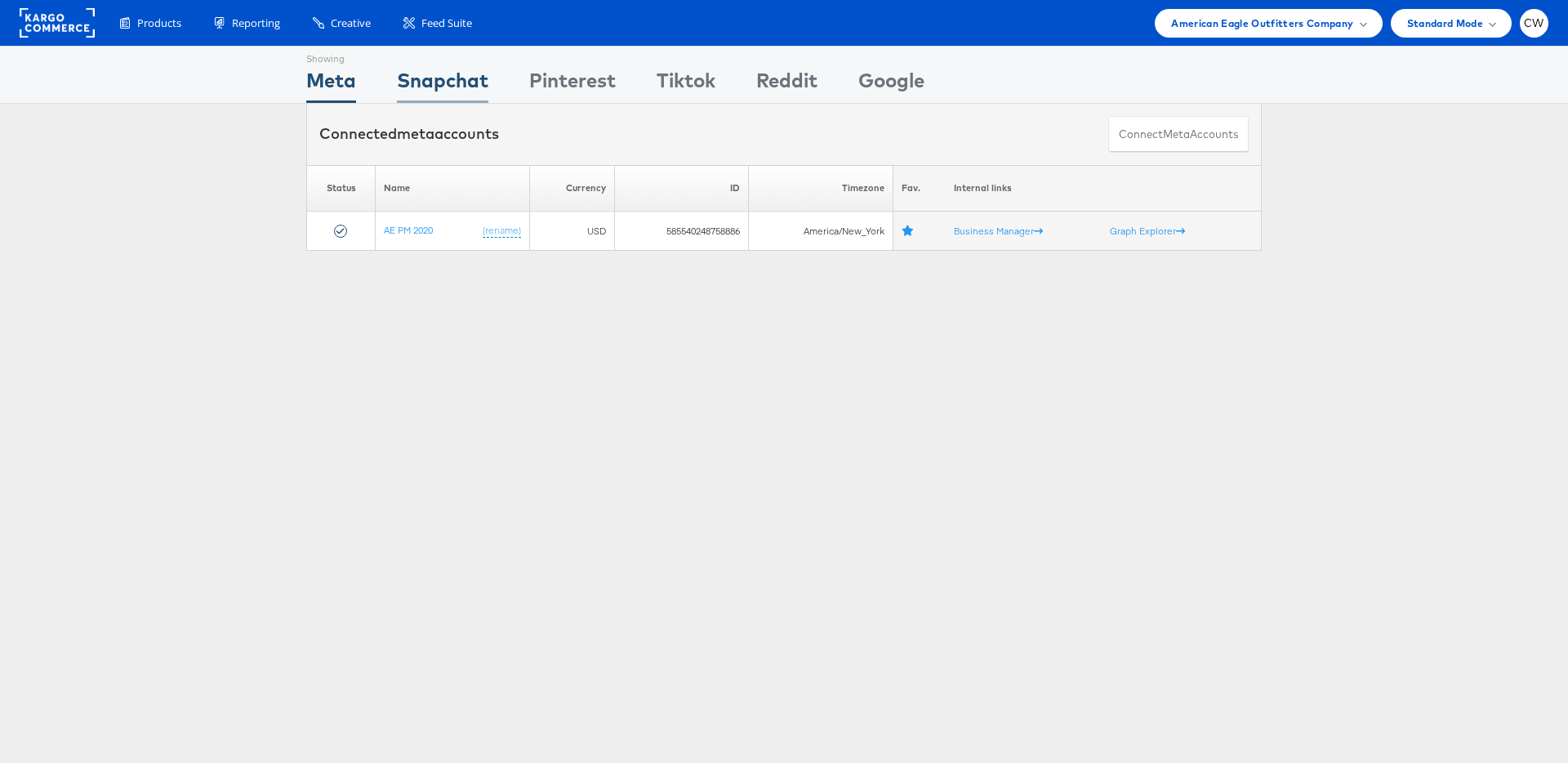
click at [458, 85] on div "Snapchat" at bounding box center [443, 85] width 92 height 37
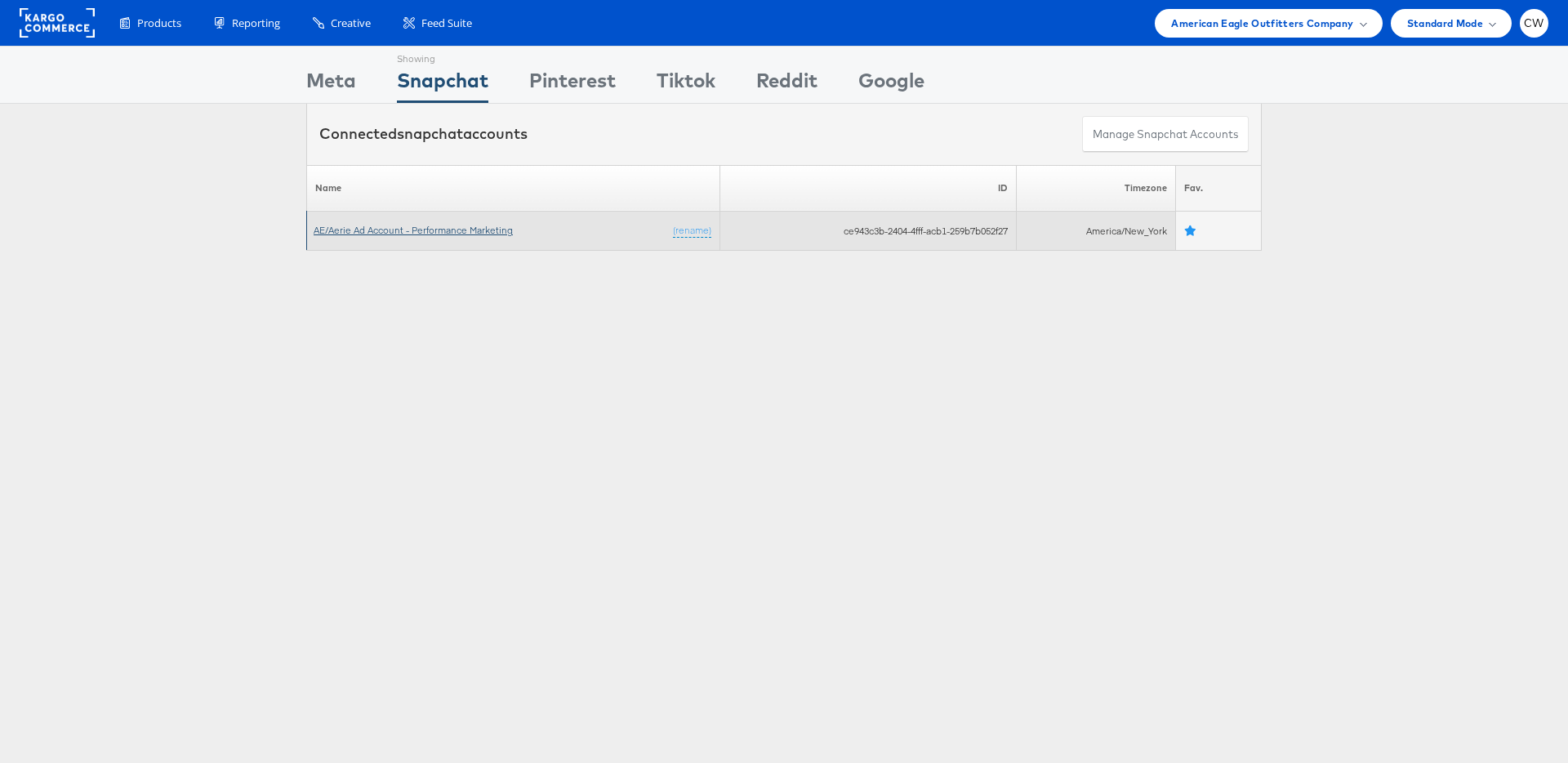
click at [416, 229] on link "AE/Aerie Ad Account - Performance Marketing" at bounding box center [413, 230] width 200 height 12
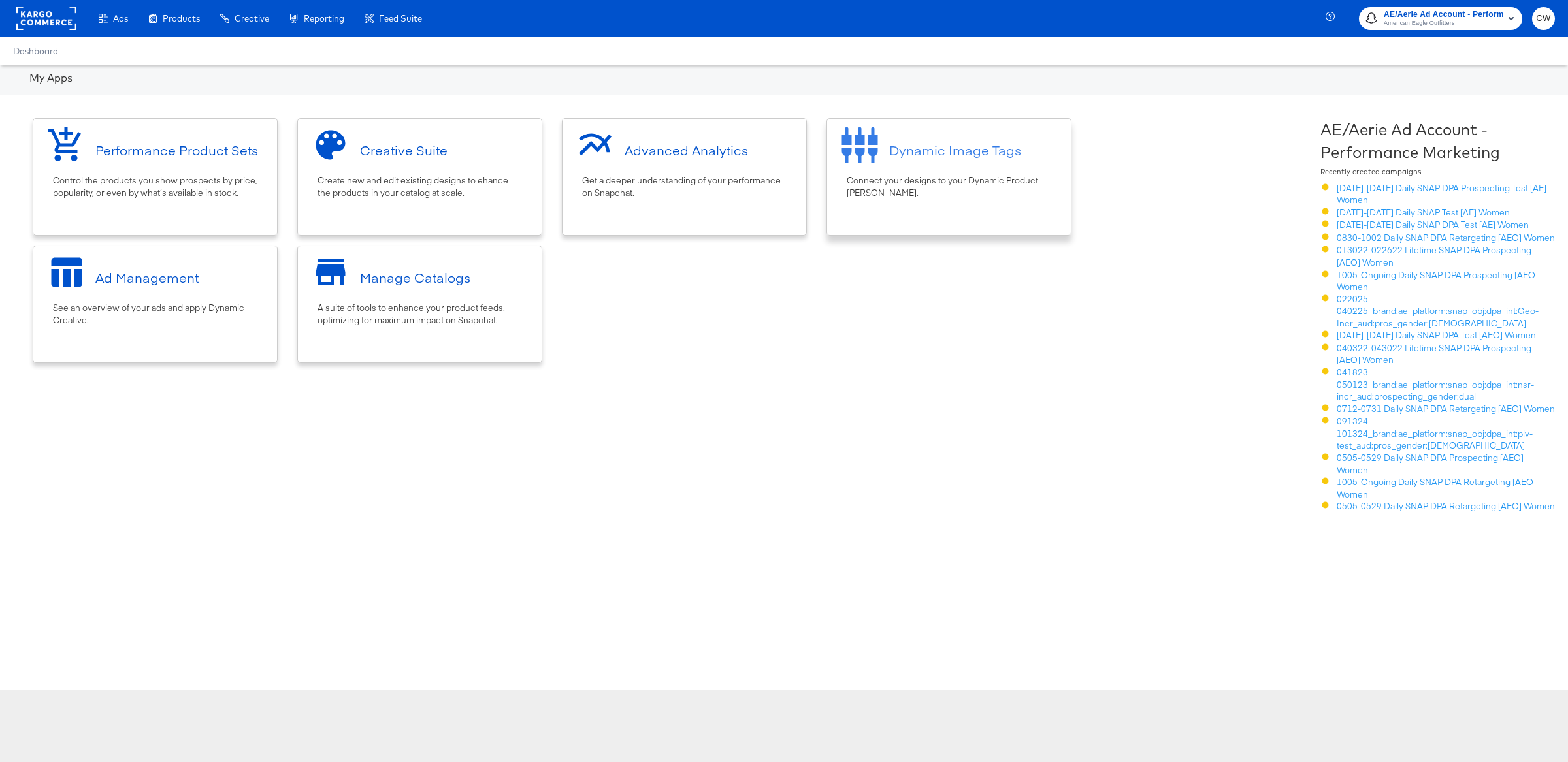
click at [1004, 157] on div "Dynamic Image Tags" at bounding box center [955, 150] width 132 height 19
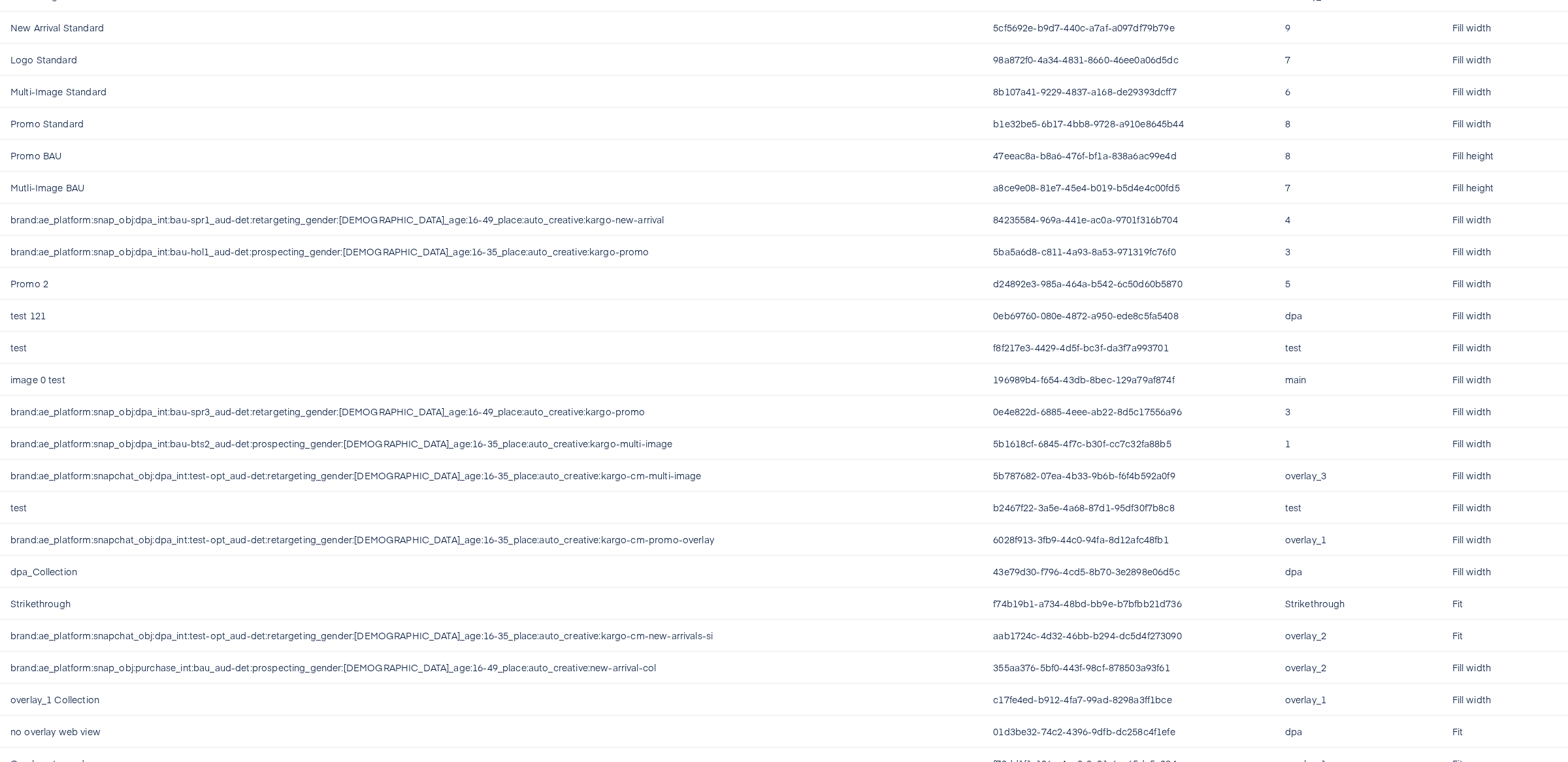
scroll to position [367, 0]
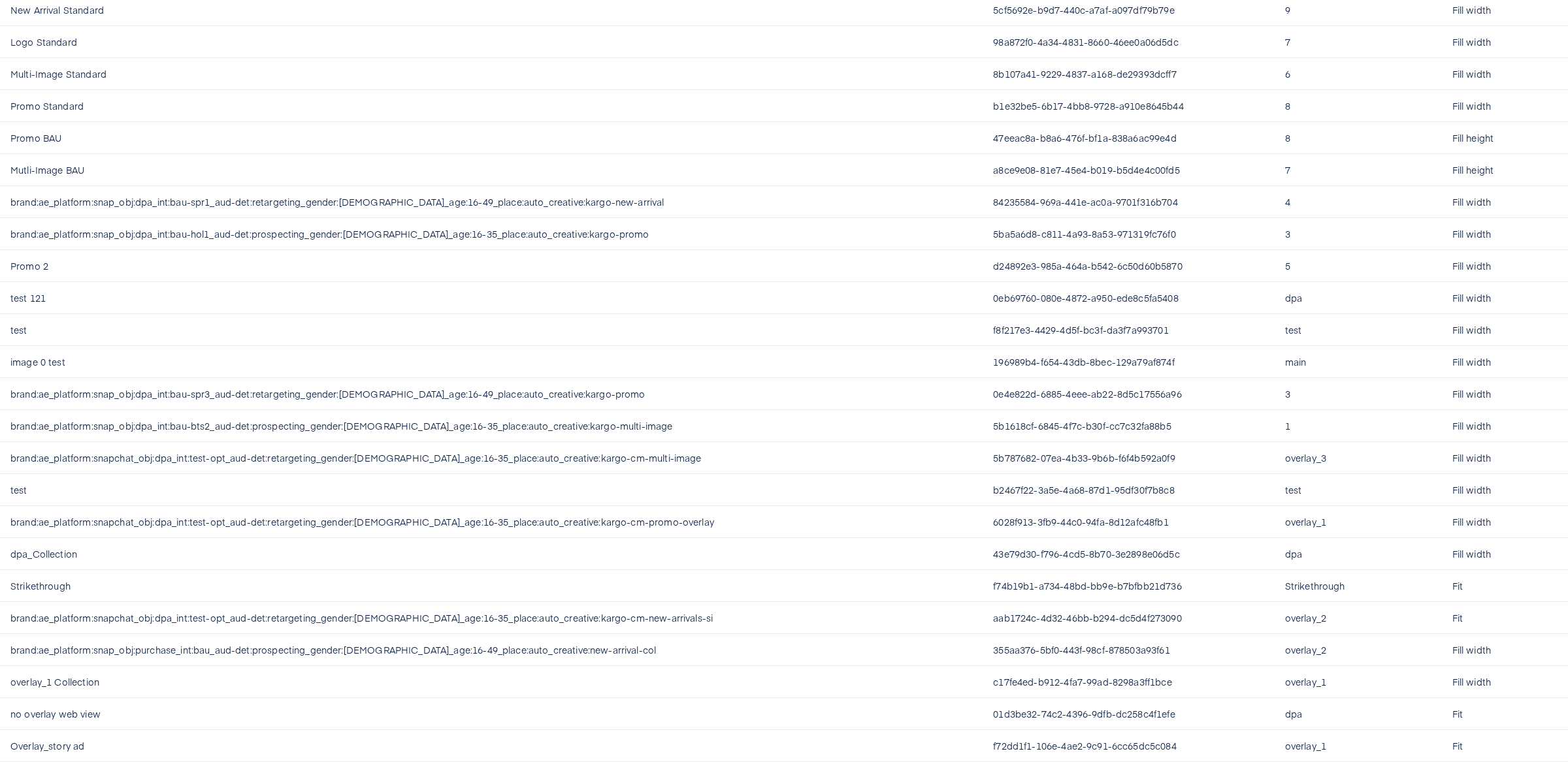
click at [1278, 682] on td "overlay_1" at bounding box center [1357, 682] width 167 height 32
drag, startPoint x: 1312, startPoint y: 682, endPoint x: 1246, endPoint y: 684, distance: 66.0
click at [1246, 684] on tr "overlay_1 Collection c17fe4ed-b912-4fa7-99ad-8298a3ff1bce overlay_1 Fill width" at bounding box center [784, 682] width 1568 height 32
copy tr "overlay_1"
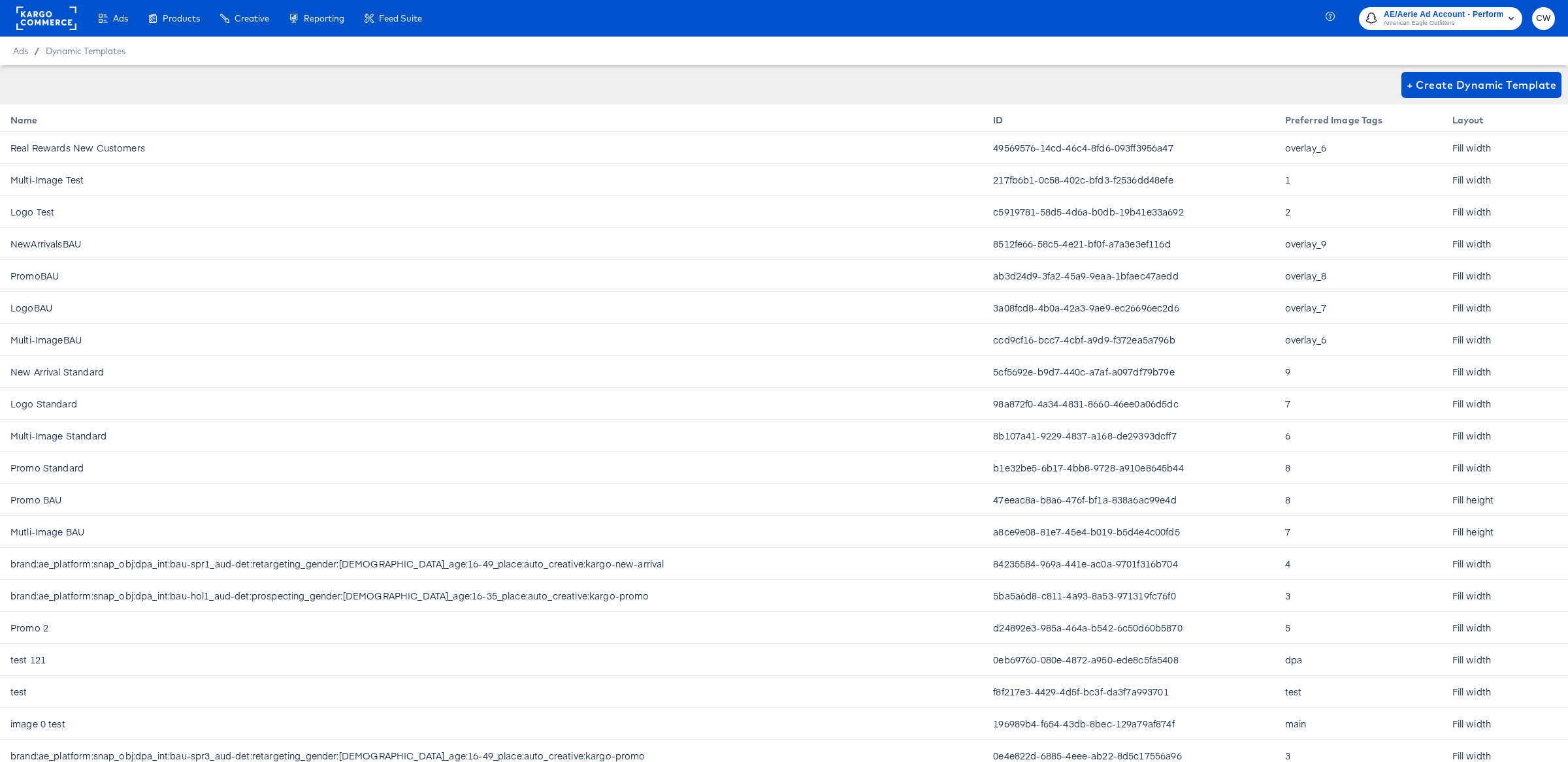
click at [1471, 24] on span "American Eagle Outfitters" at bounding box center [1443, 23] width 119 height 10
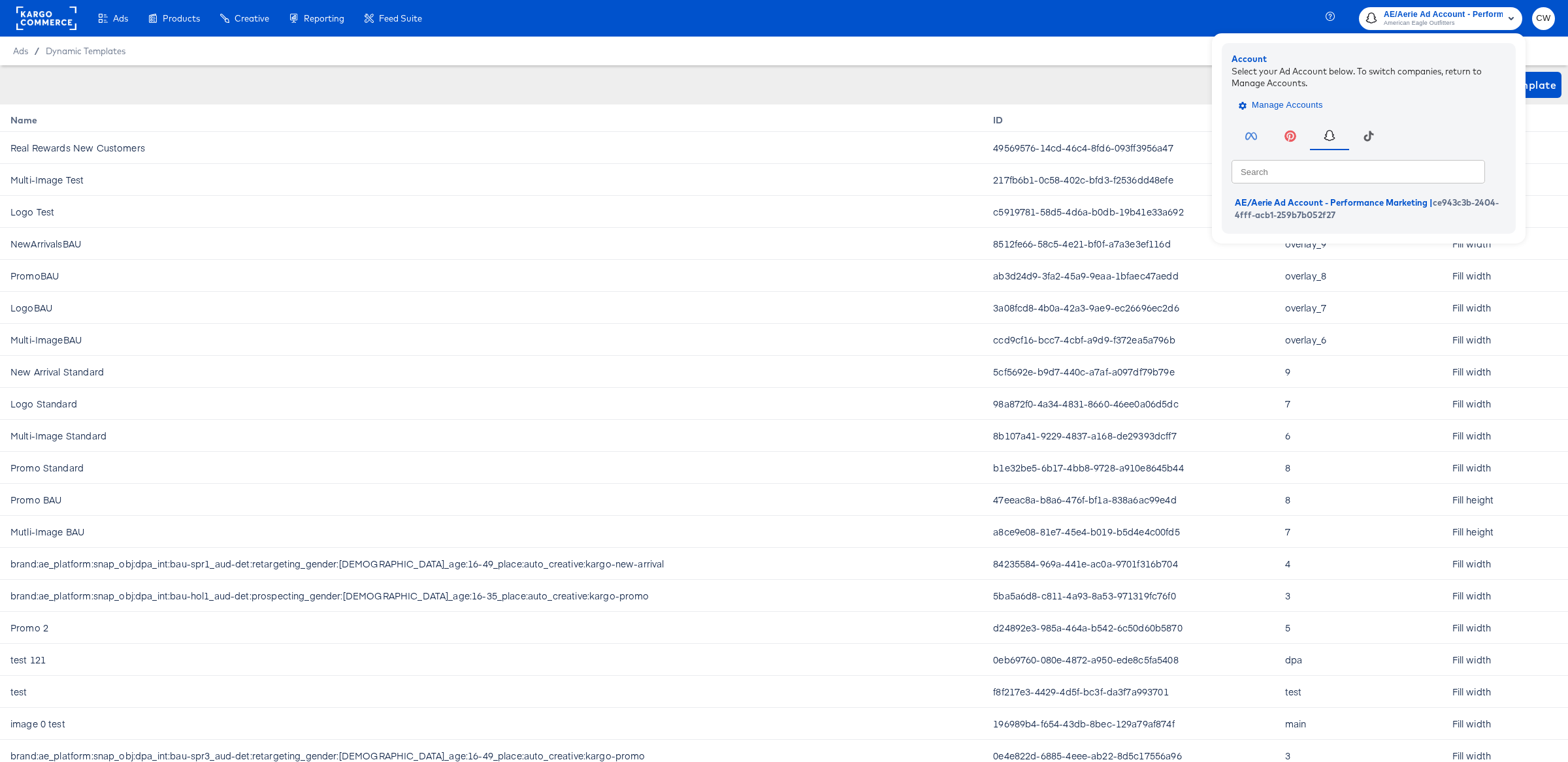
click at [1265, 100] on span "Manage Accounts" at bounding box center [1282, 105] width 82 height 15
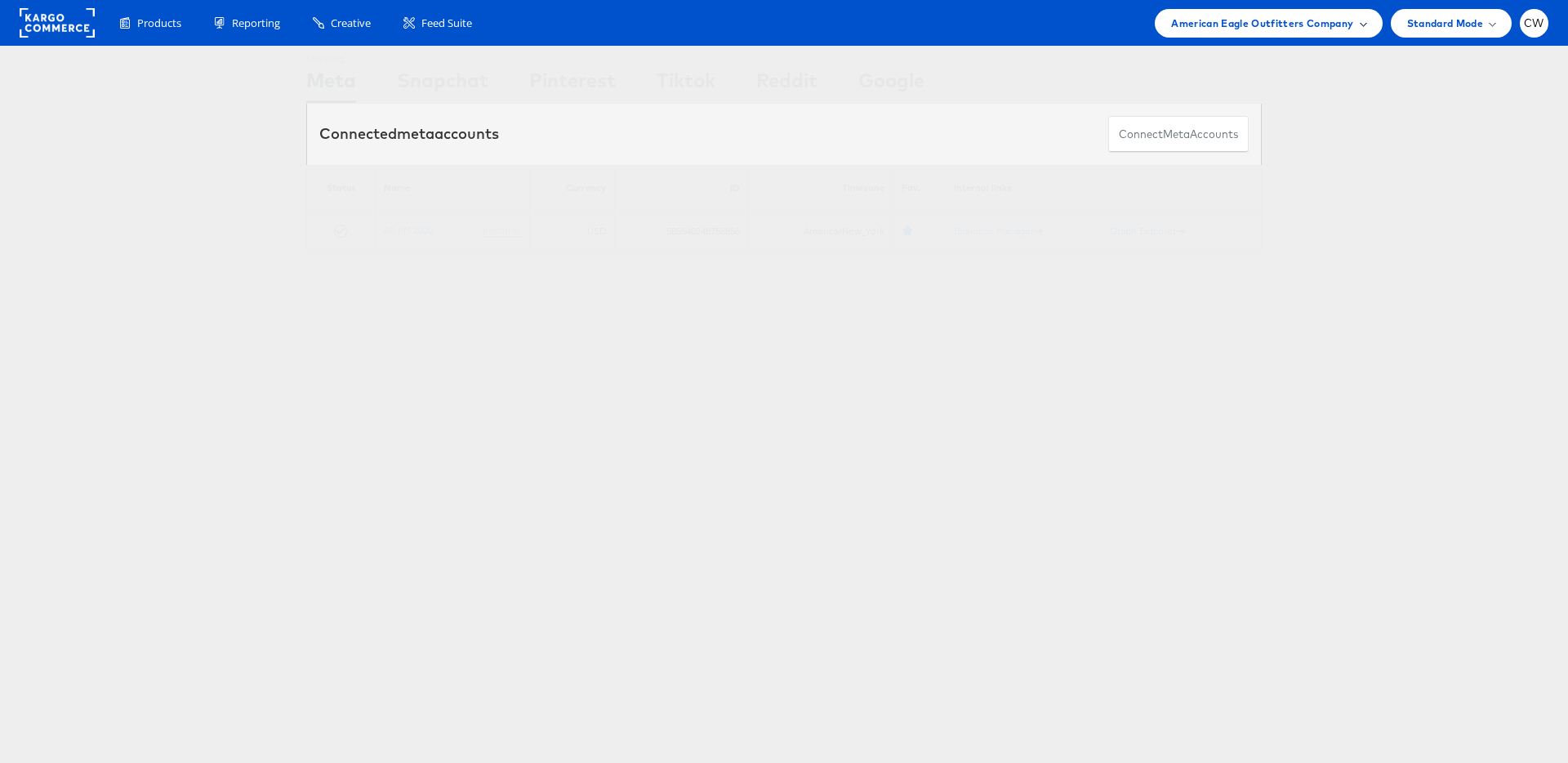
click at [1208, 21] on span "American Eagle Outfitters Company" at bounding box center [1263, 24] width 182 height 18
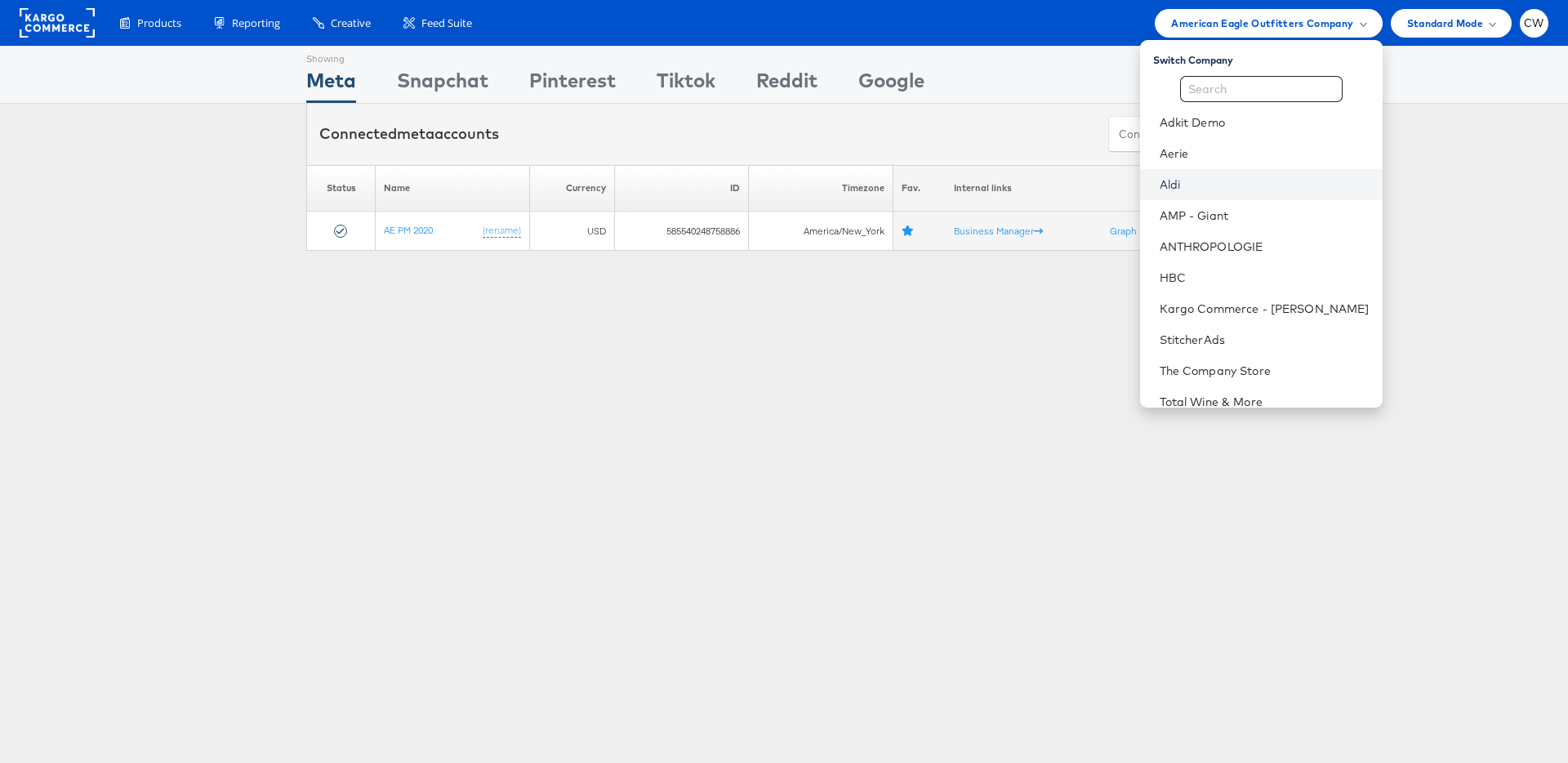
click at [1204, 188] on link "Aldi" at bounding box center [1265, 185] width 210 height 17
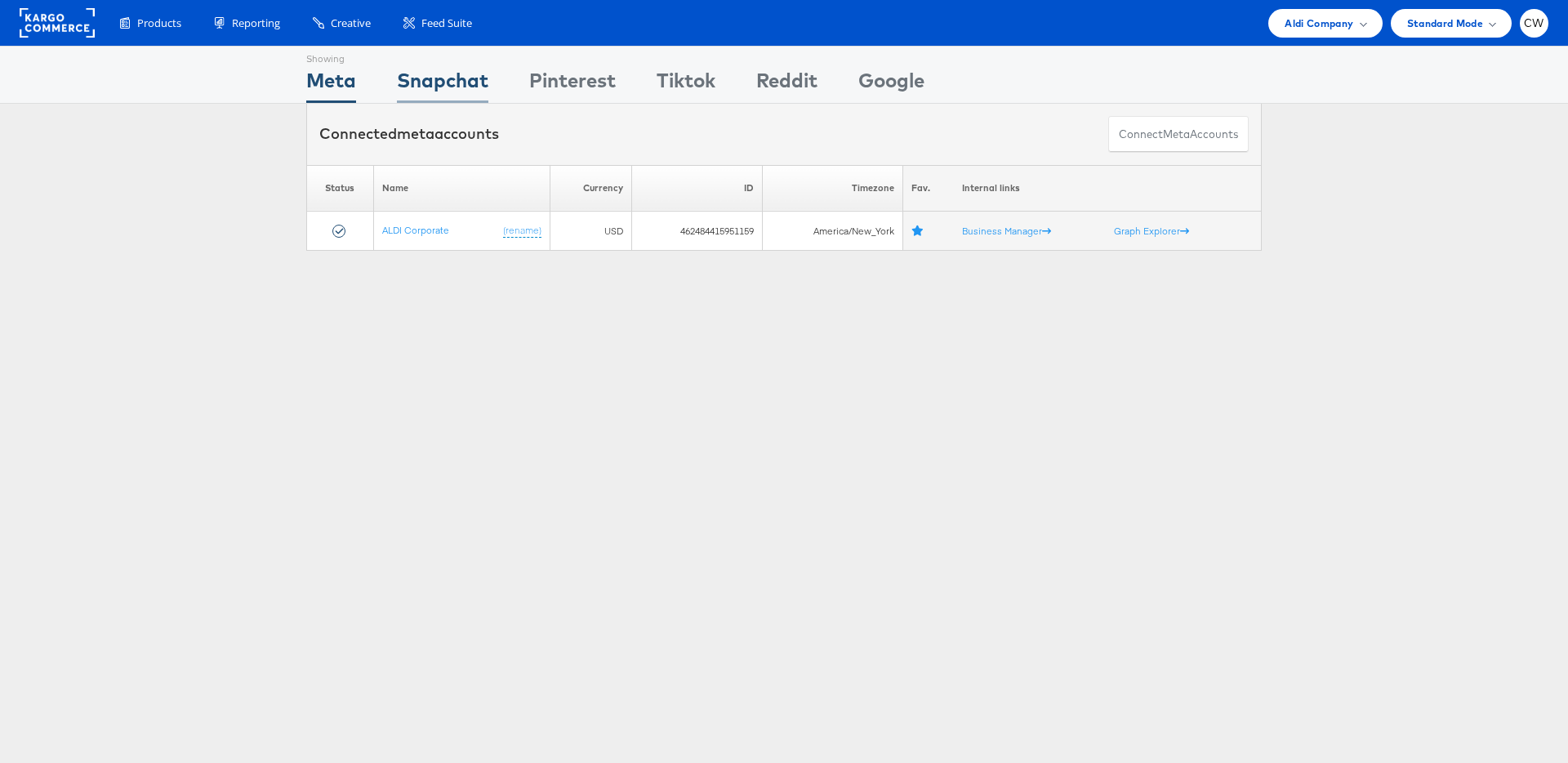
click at [465, 92] on div "Snapchat" at bounding box center [443, 85] width 92 height 37
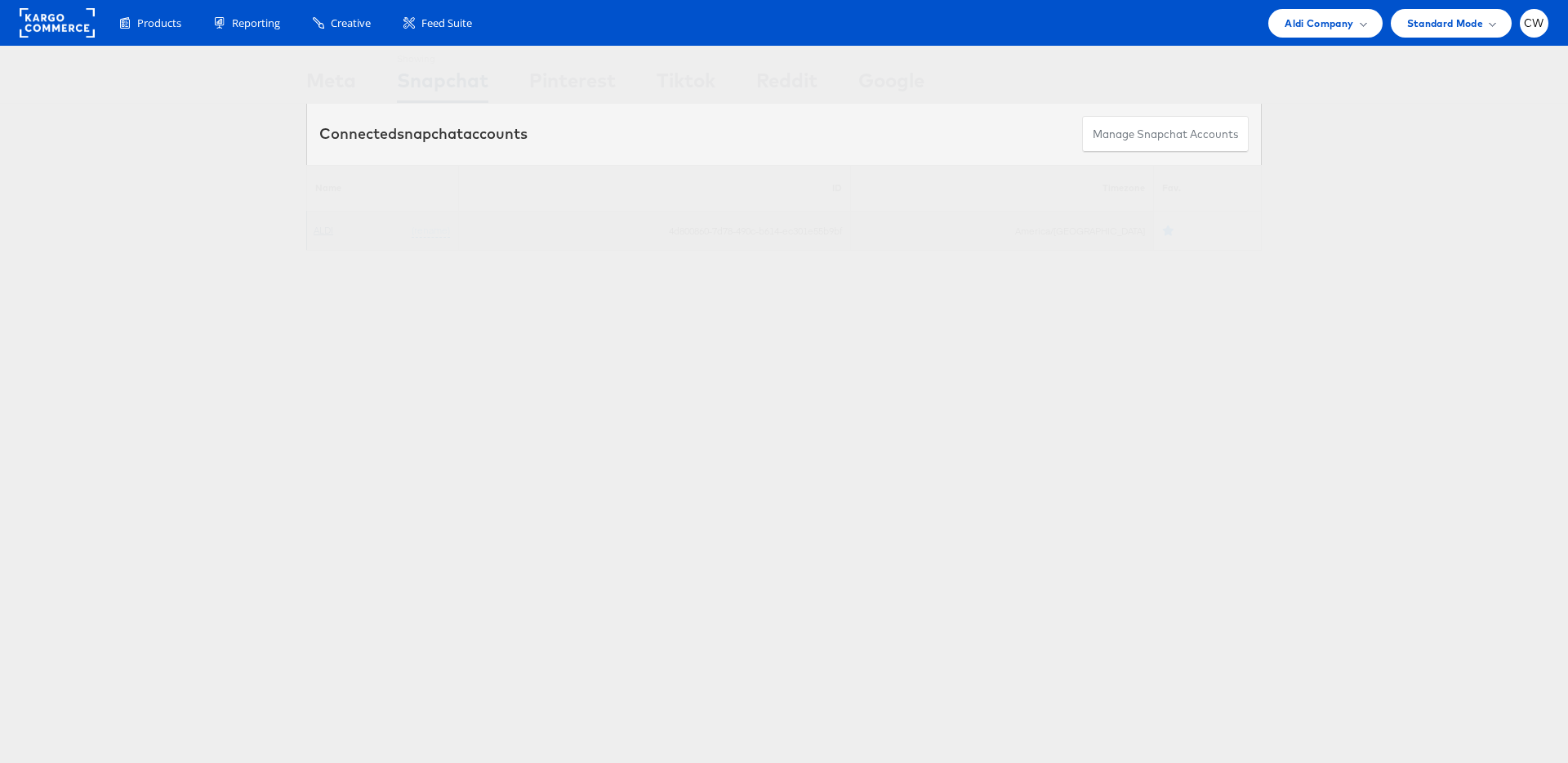
click at [326, 229] on link "ALDI" at bounding box center [323, 230] width 19 height 12
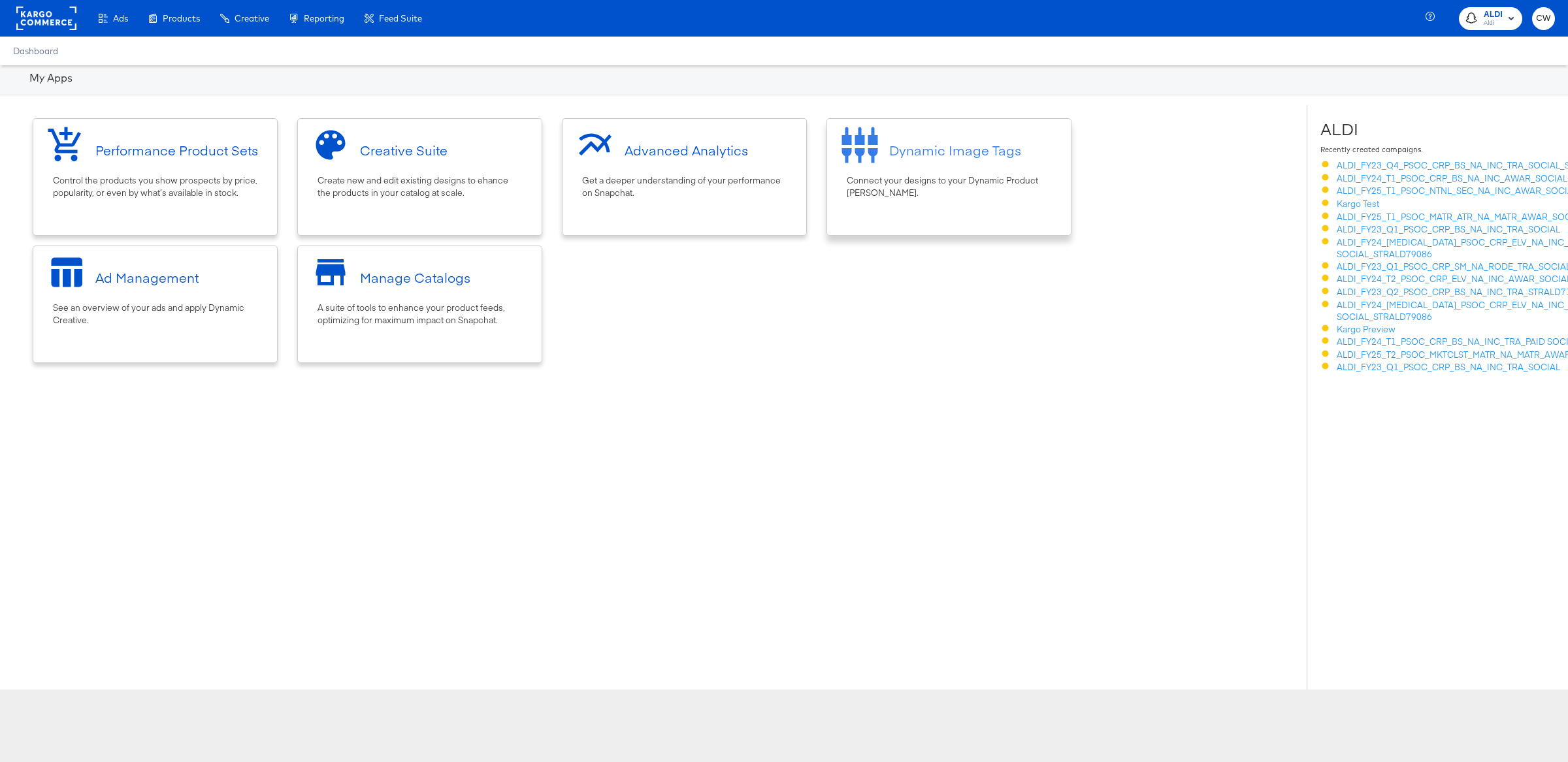
click at [890, 189] on div "Connect your designs to your Dynamic Product [PERSON_NAME]." at bounding box center [949, 186] width 204 height 24
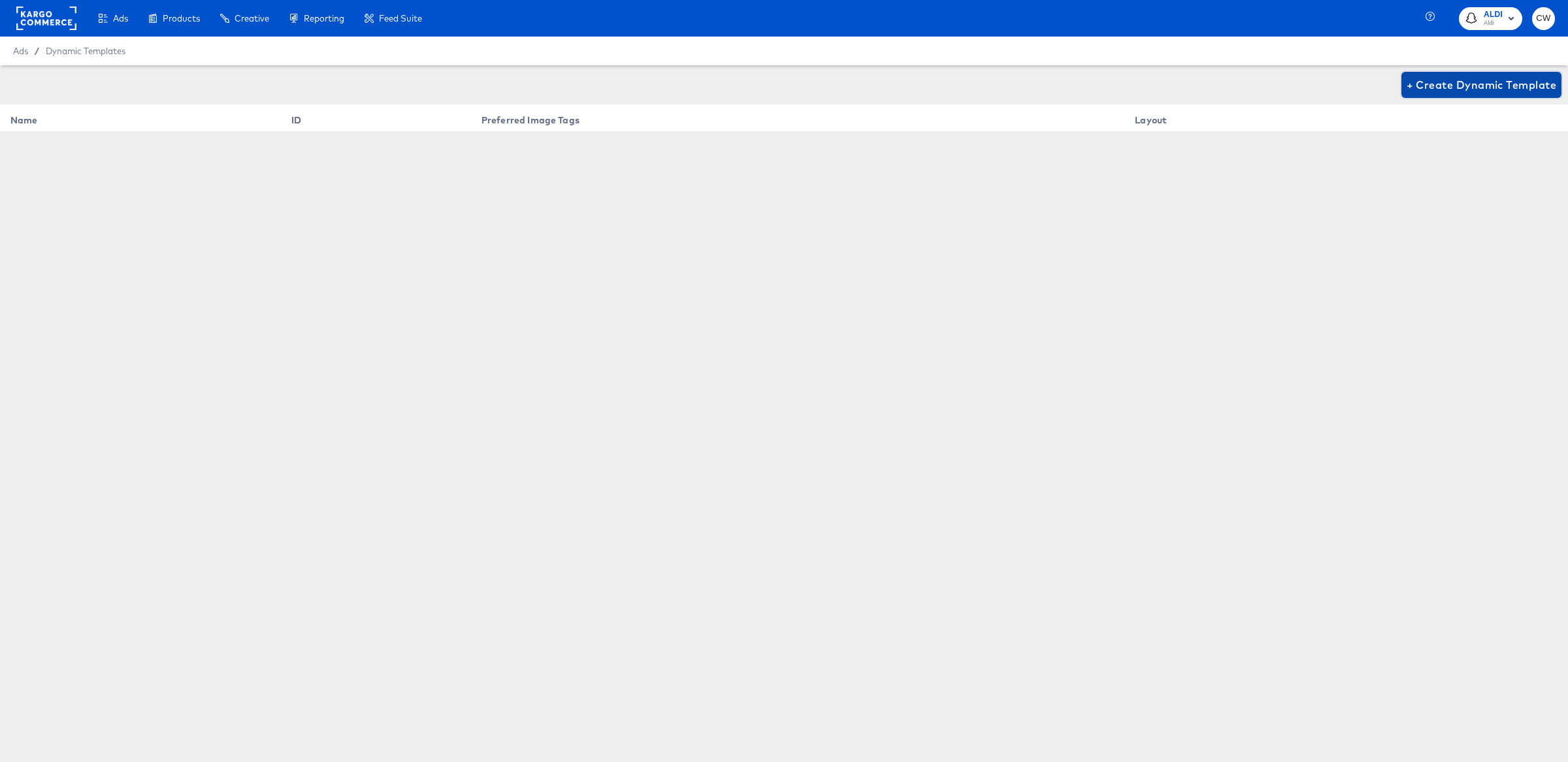
click at [1455, 83] on span "+ Create Dynamic Template" at bounding box center [1481, 85] width 150 height 18
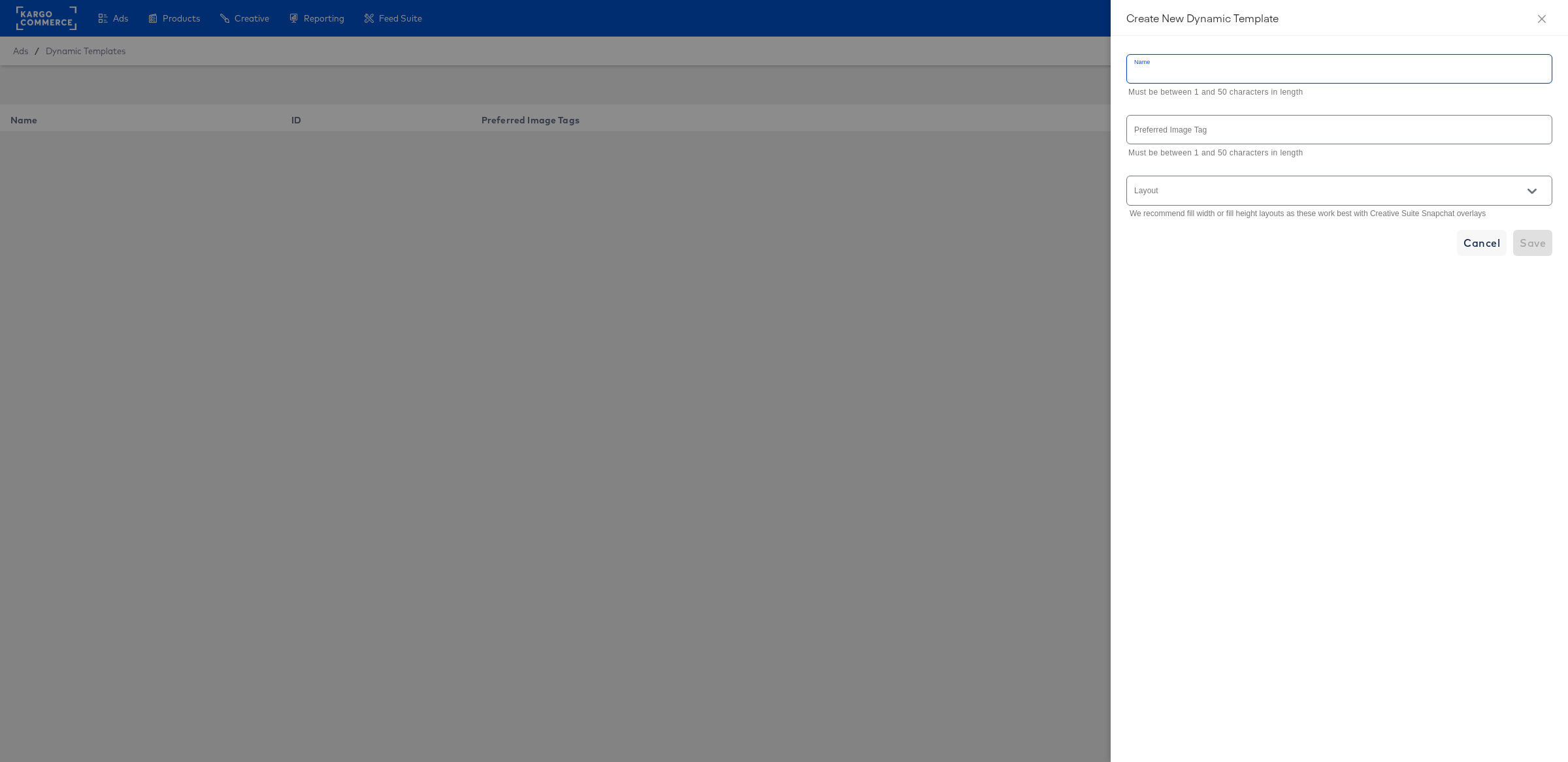
click at [1252, 62] on input "text" at bounding box center [1339, 69] width 425 height 28
type input "Aldi DC"
click at [1285, 134] on input "text" at bounding box center [1339, 129] width 425 height 28
paste input "overlay_1"
click at [1152, 136] on input "overlay_1" at bounding box center [1339, 129] width 425 height 28
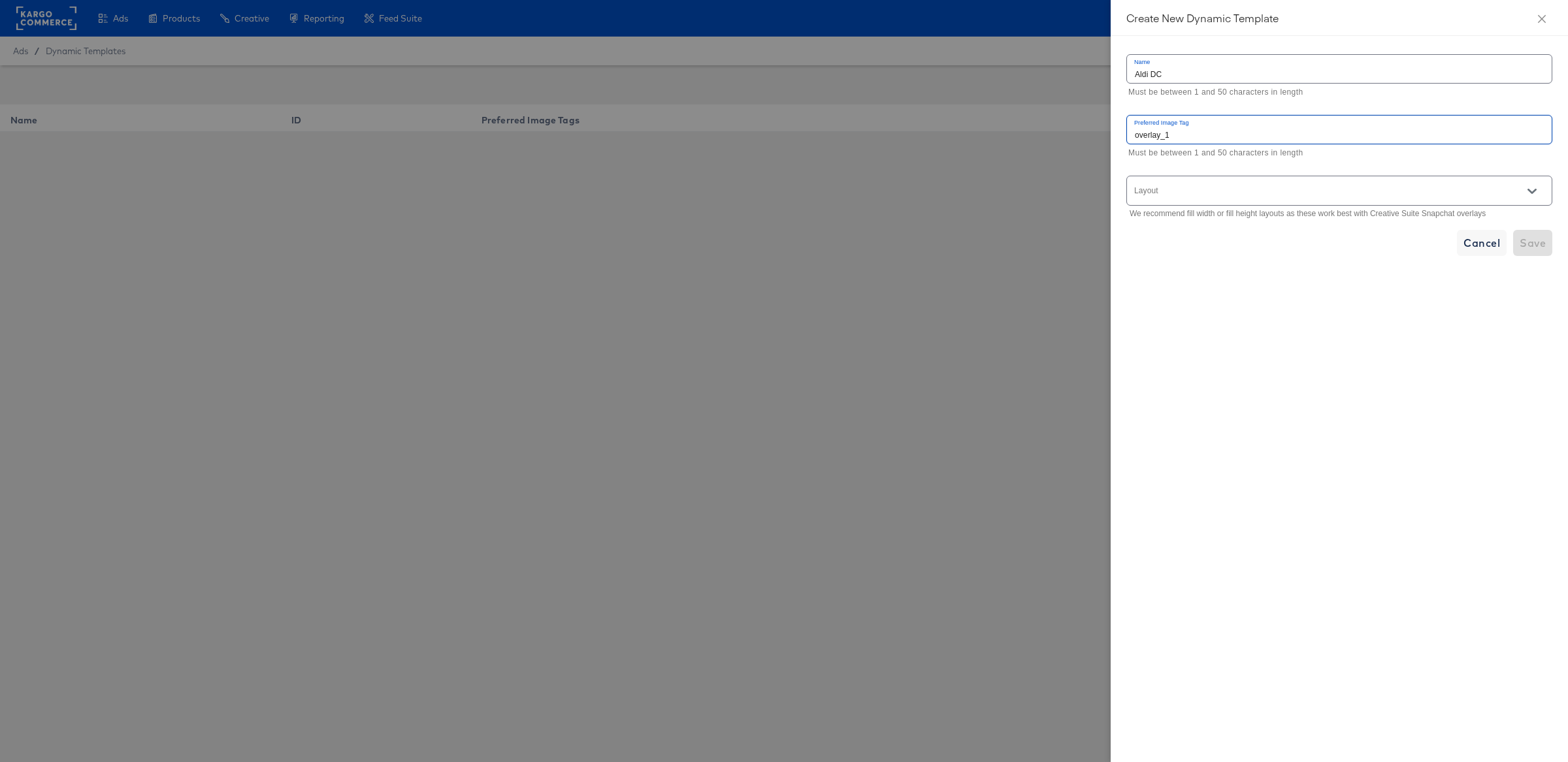
type input "overlay_1"
click at [1187, 202] on input "Layout" at bounding box center [1320, 196] width 377 height 15
click at [1189, 227] on li "Fill width" at bounding box center [1339, 225] width 425 height 21
type input "Fill width"
click at [1544, 248] on span "Save" at bounding box center [1532, 243] width 26 height 18
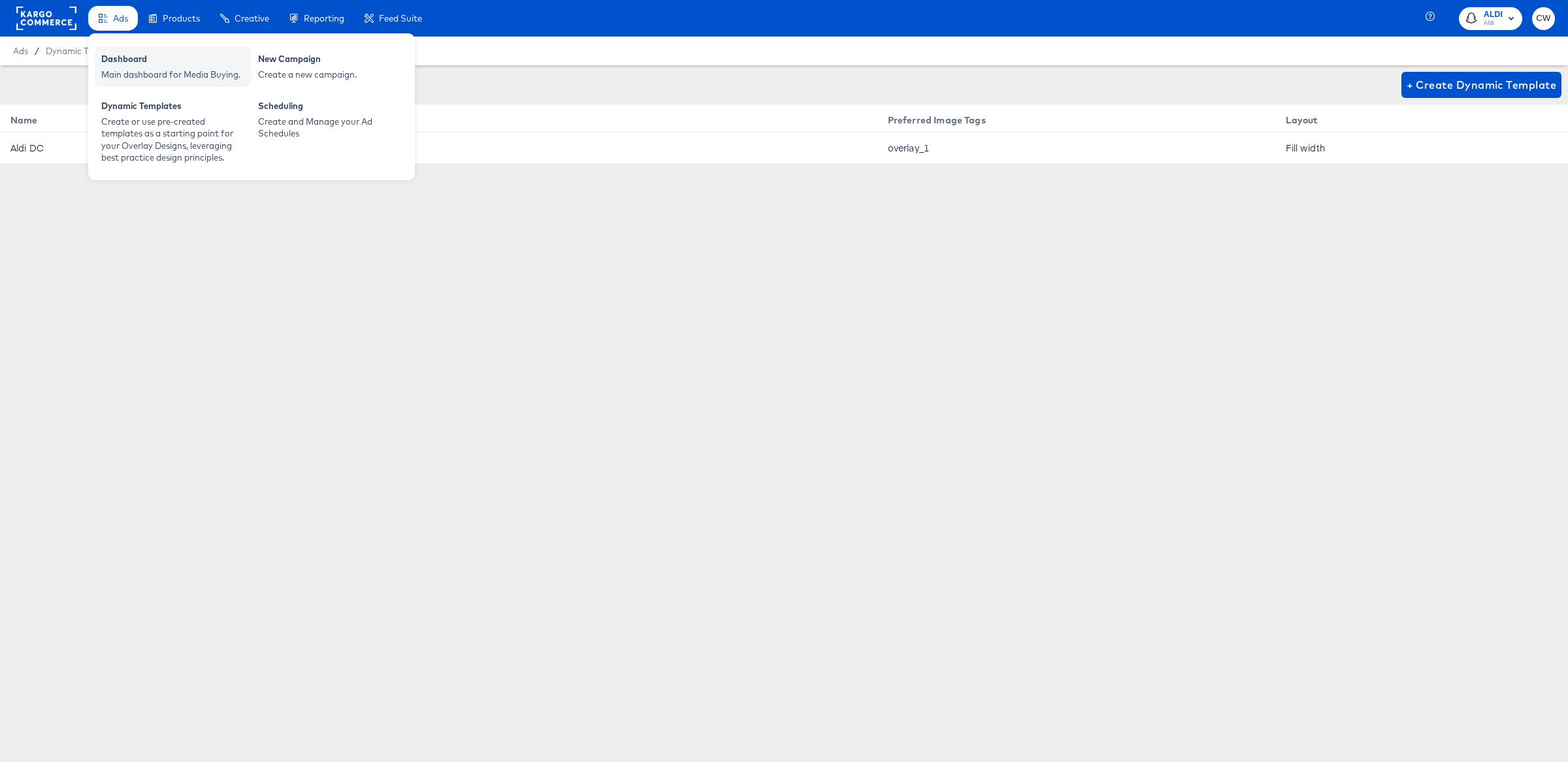
click at [153, 71] on div "Main dashboard for Media Buying." at bounding box center [173, 75] width 143 height 13
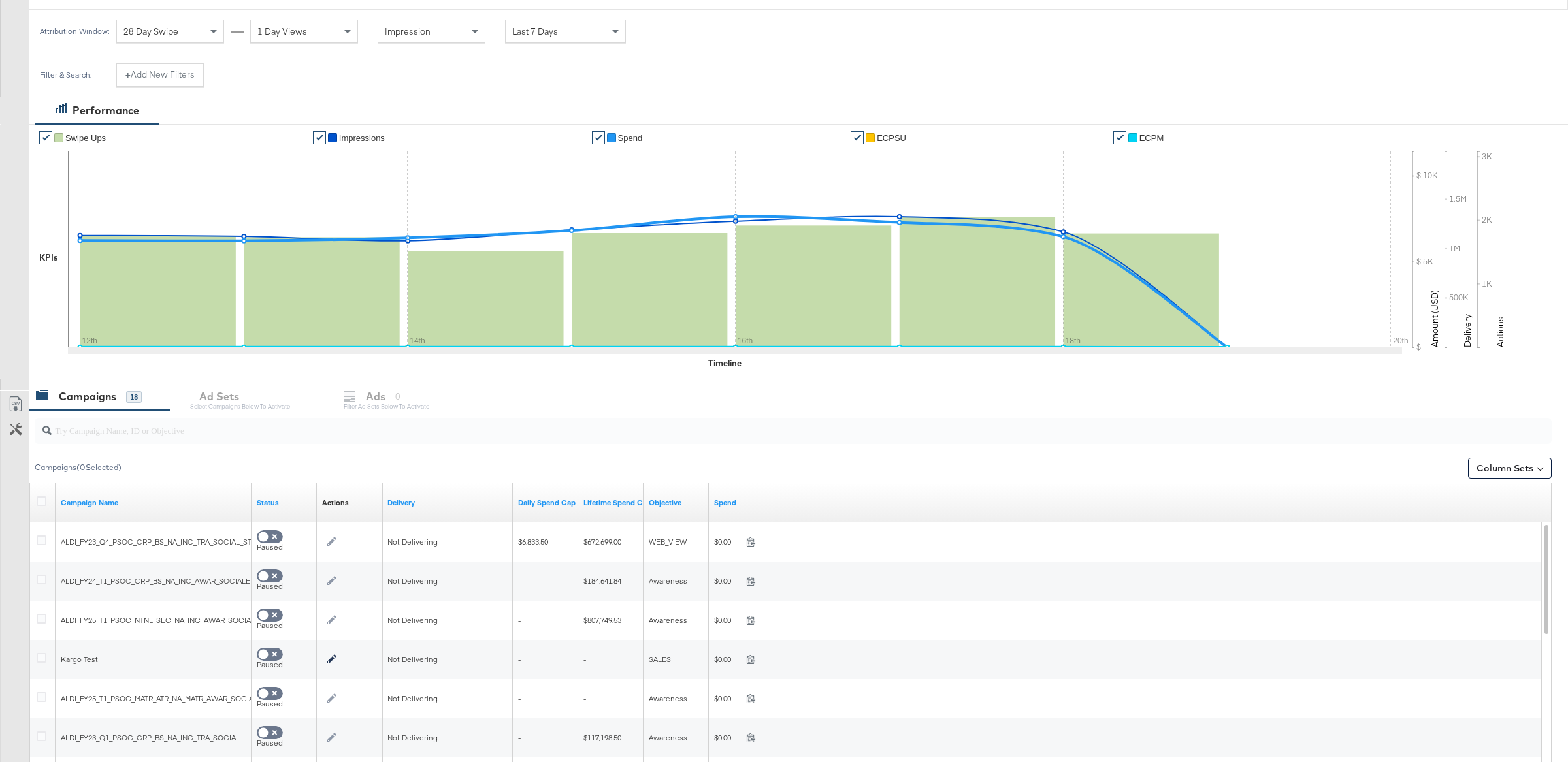
scroll to position [171, 0]
click at [188, 428] on input "search" at bounding box center [730, 426] width 1358 height 25
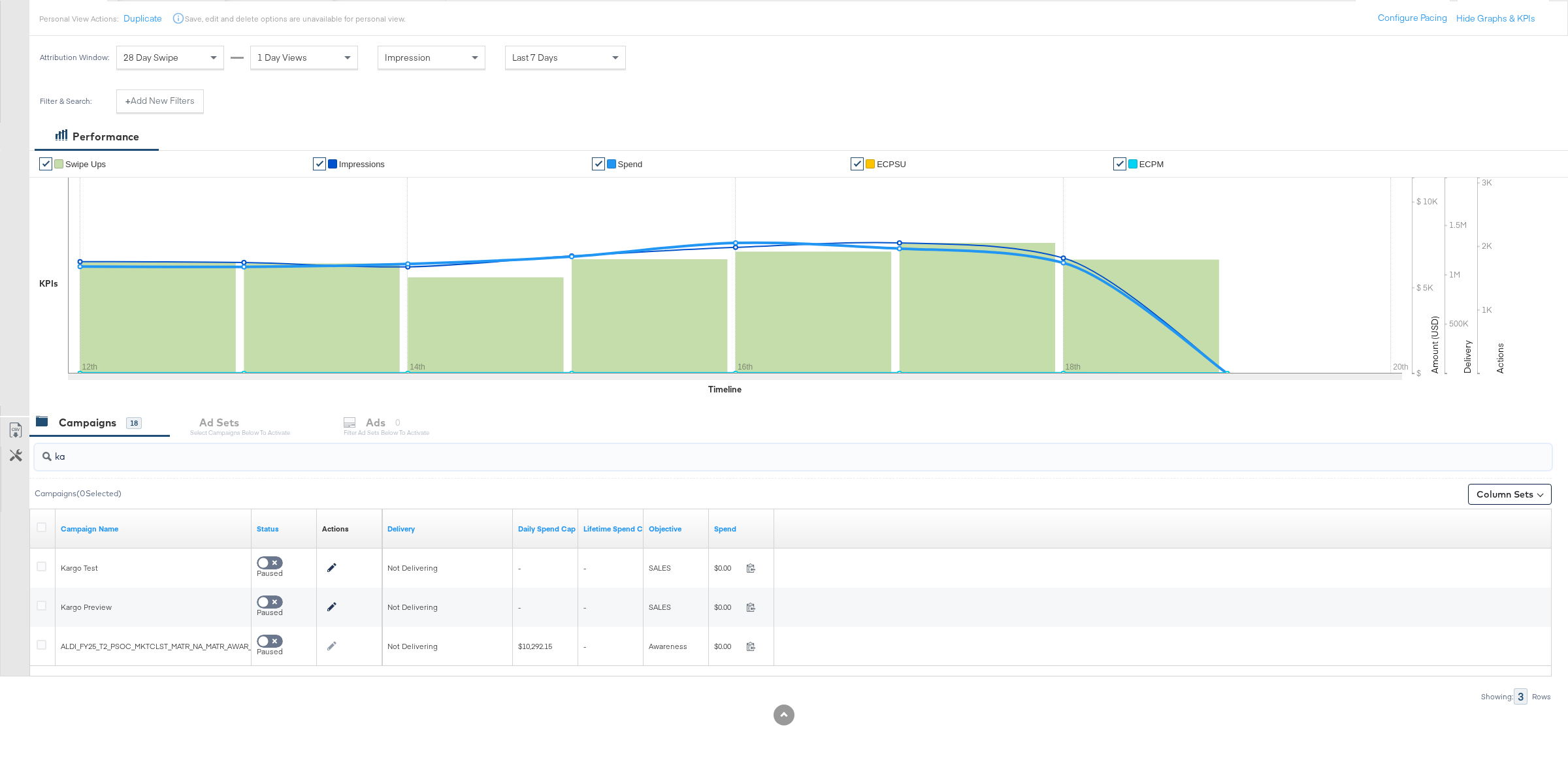
scroll to position [106, 0]
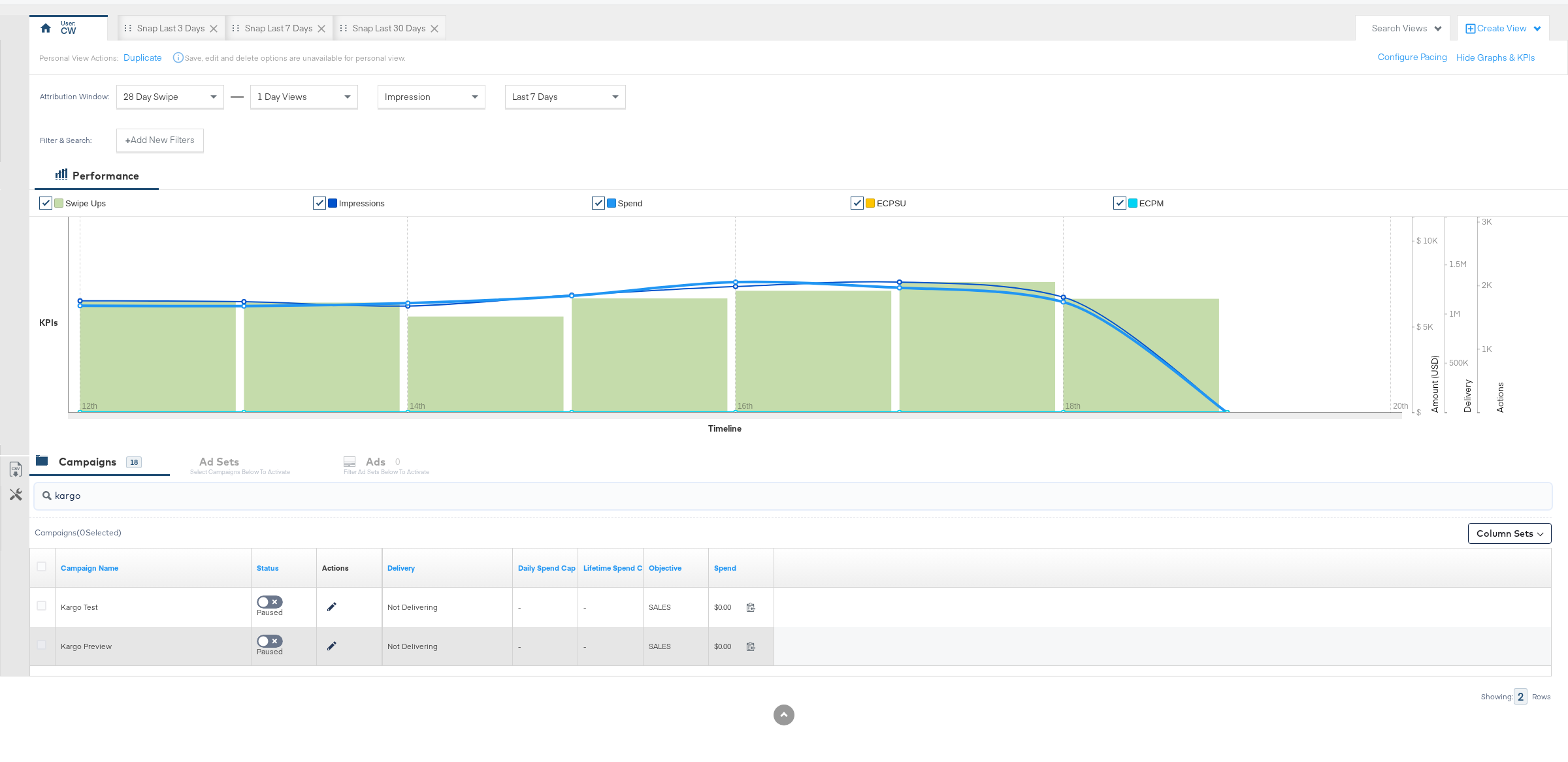
type input "kargo"
click at [38, 644] on icon at bounding box center [41, 645] width 10 height 10
click at [0, 0] on input "checkbox" at bounding box center [0, 0] width 0 height 0
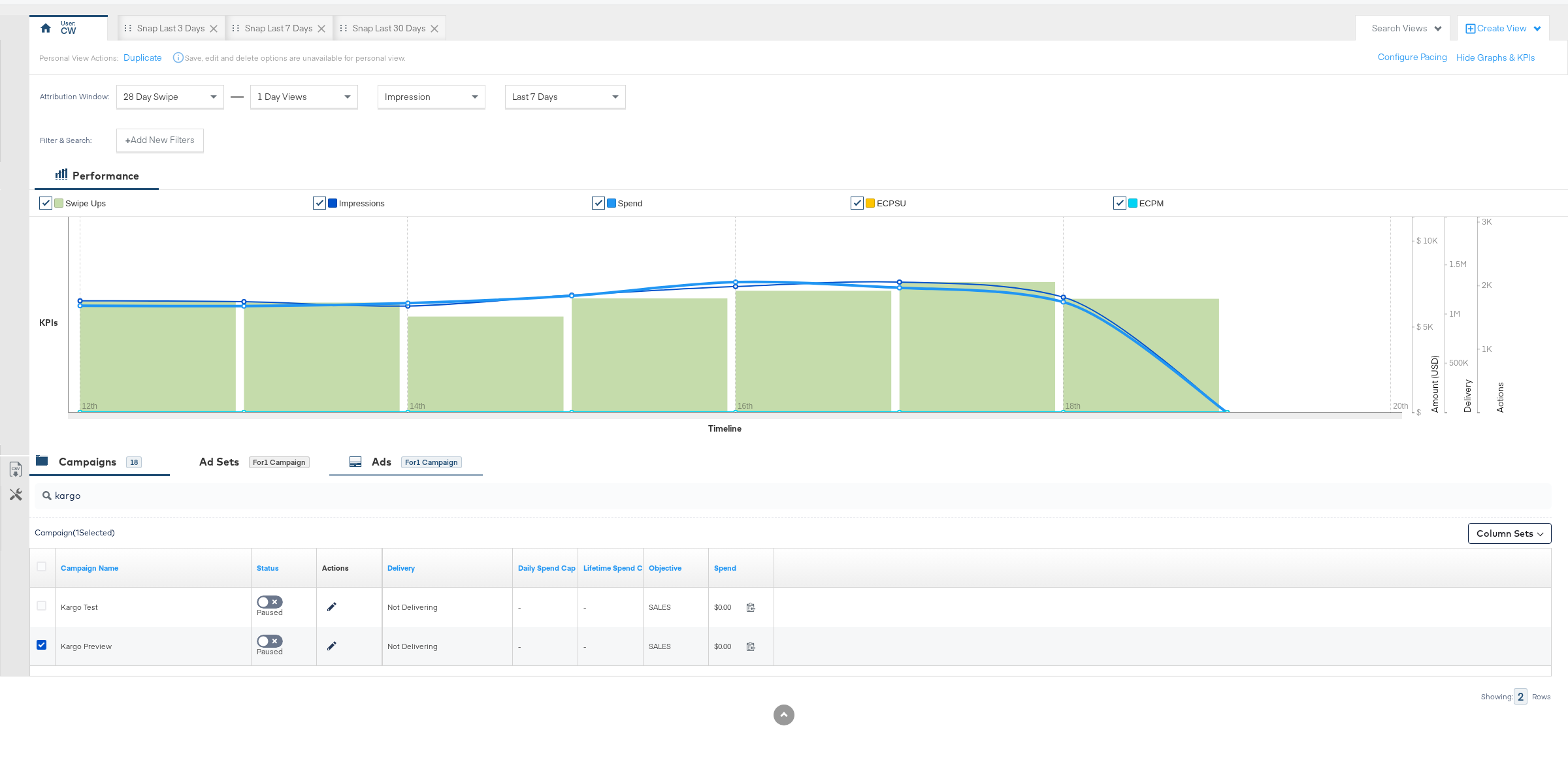
click at [417, 465] on div "for 1 Campaign" at bounding box center [431, 463] width 61 height 12
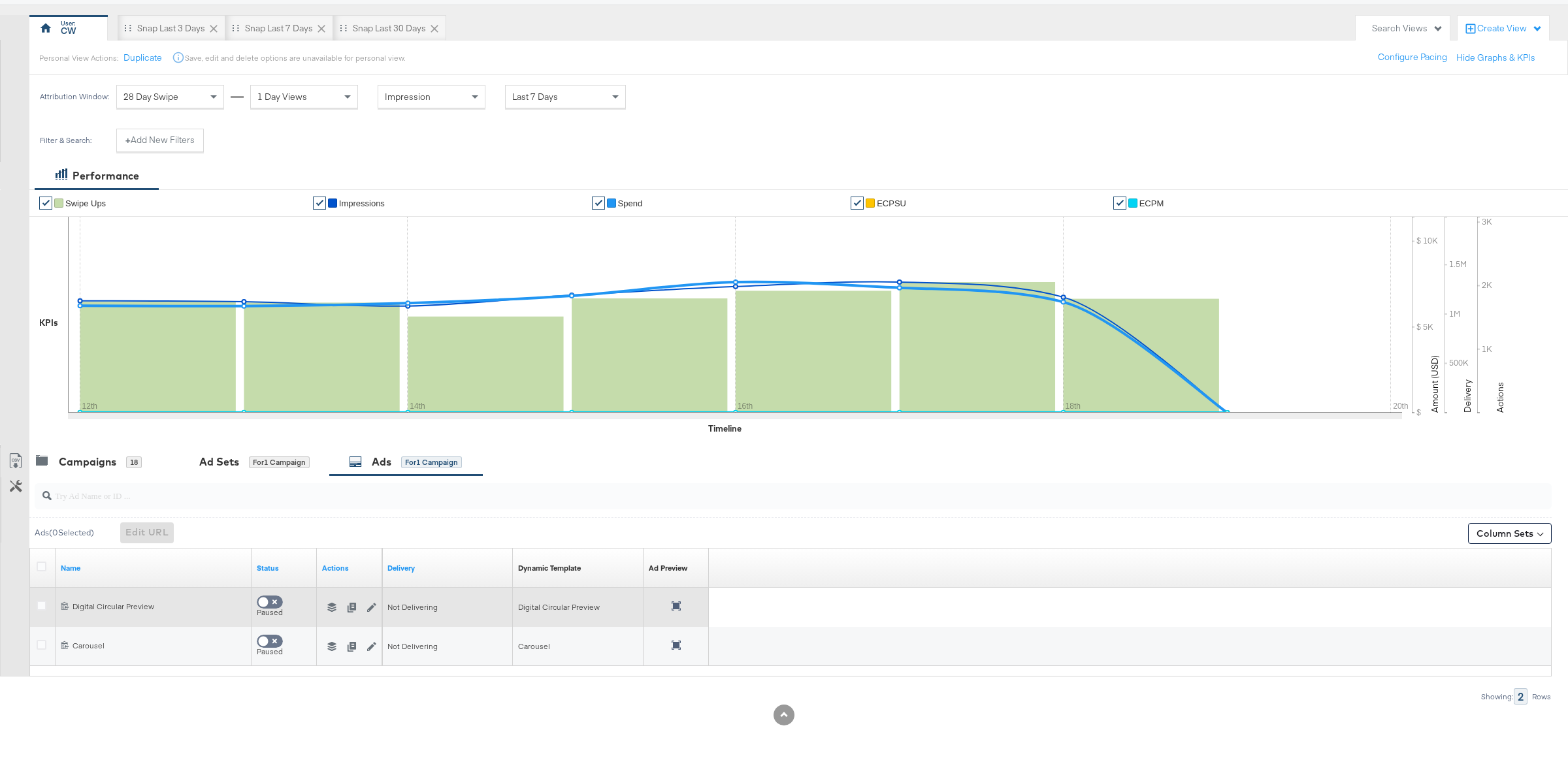
click at [330, 614] on div at bounding box center [352, 607] width 70 height 21
click at [334, 603] on icon "button" at bounding box center [332, 607] width 9 height 9
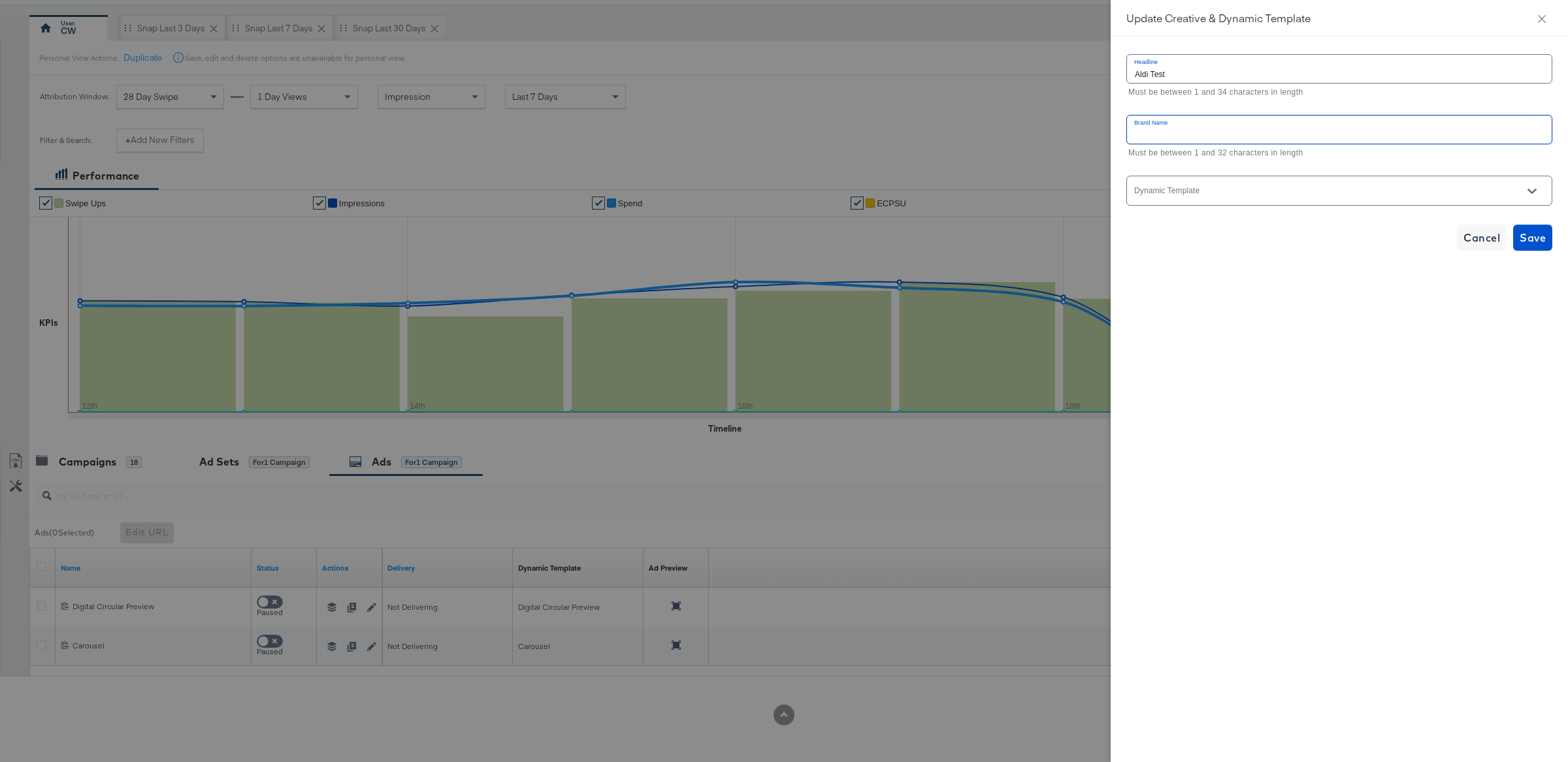
click at [1266, 136] on input "text" at bounding box center [1339, 129] width 425 height 28
click at [1276, 209] on div "Headline Aldi Test Must be between 1 and 34 characters in length Brand Name Mus…" at bounding box center [1339, 152] width 426 height 200
click at [1267, 188] on div at bounding box center [1339, 190] width 426 height 29
click at [1527, 192] on icon "Open" at bounding box center [1532, 191] width 9 height 9
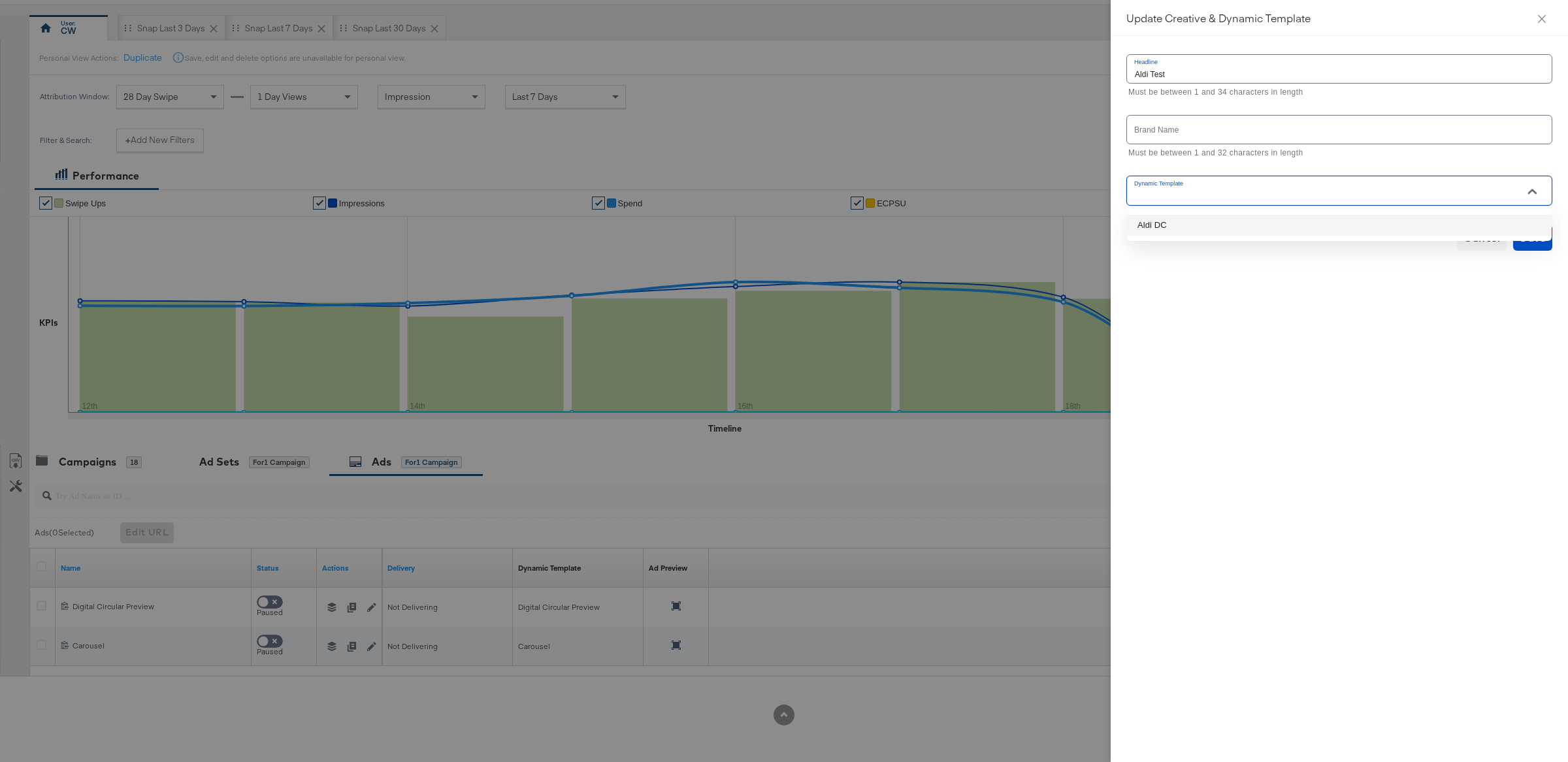
click at [1392, 215] on li "Aldi DC" at bounding box center [1339, 225] width 425 height 21
type input "Aldi DC"
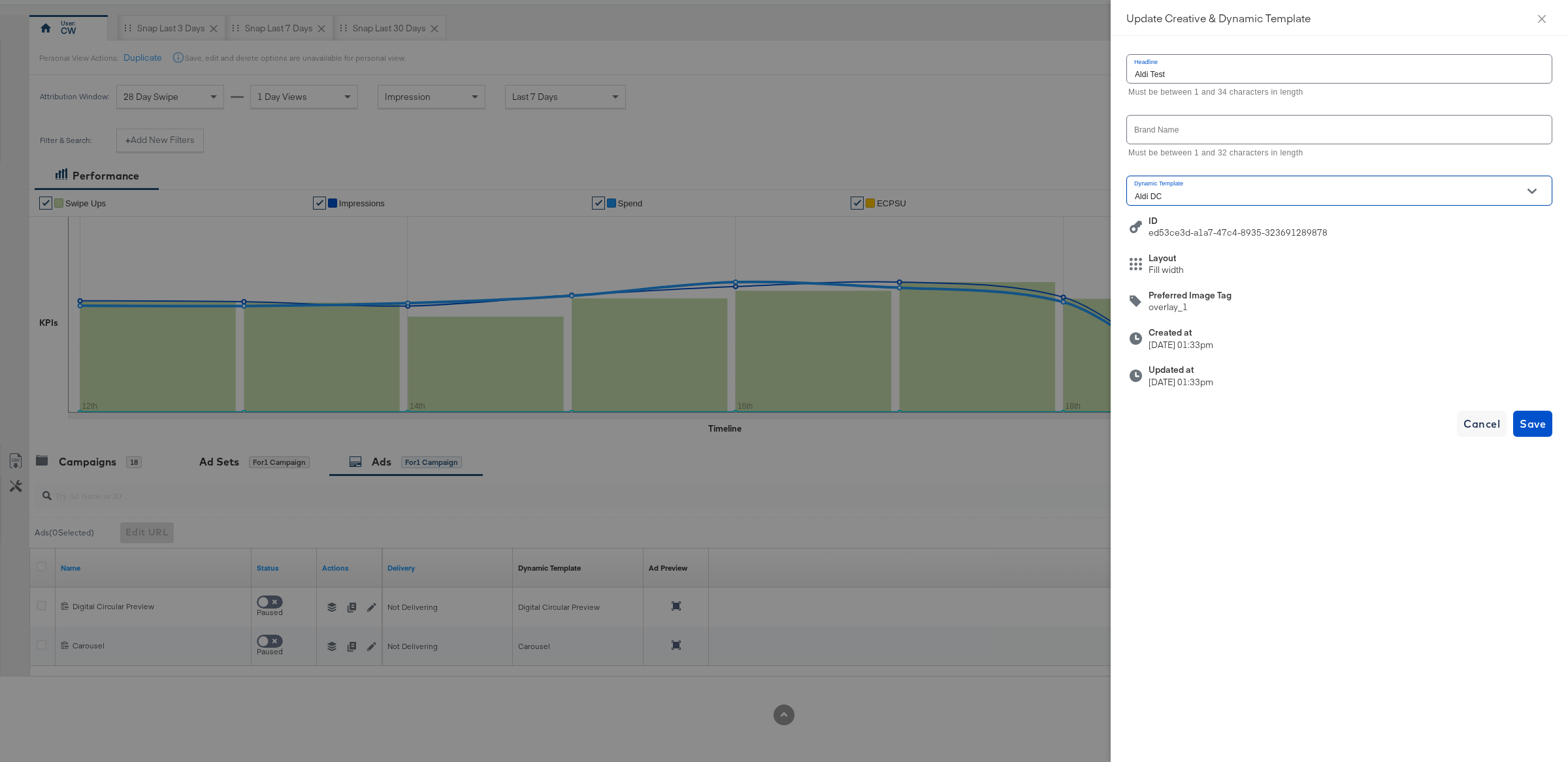
click at [1273, 129] on input "text" at bounding box center [1339, 129] width 425 height 28
type input "Aldi"
click at [1531, 428] on span "Save" at bounding box center [1532, 424] width 26 height 18
click at [1526, 425] on span "Save" at bounding box center [1532, 424] width 26 height 18
click at [1539, 22] on icon "close" at bounding box center [1541, 19] width 10 height 10
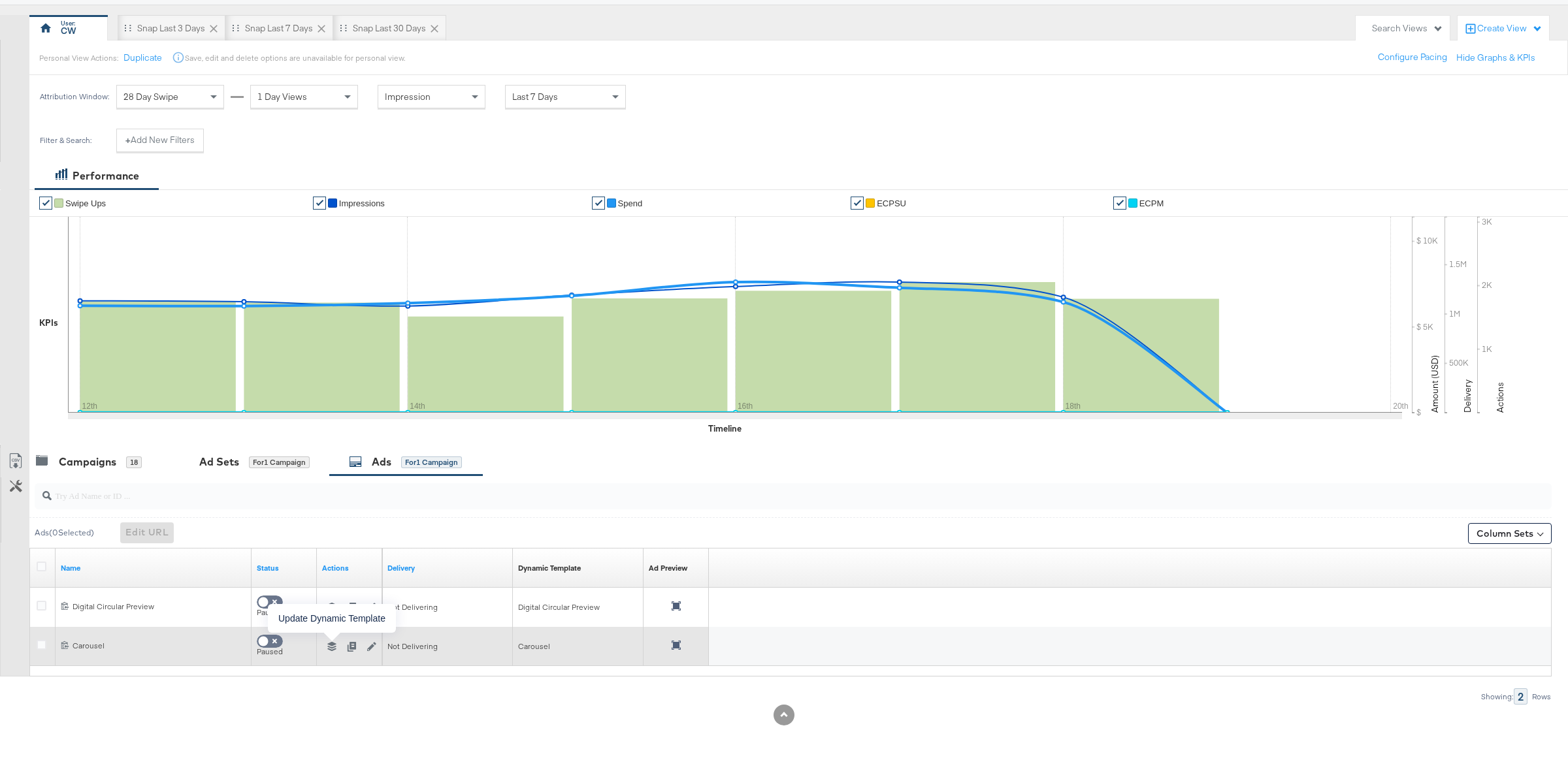
click at [335, 649] on icon "button" at bounding box center [332, 647] width 9 height 9
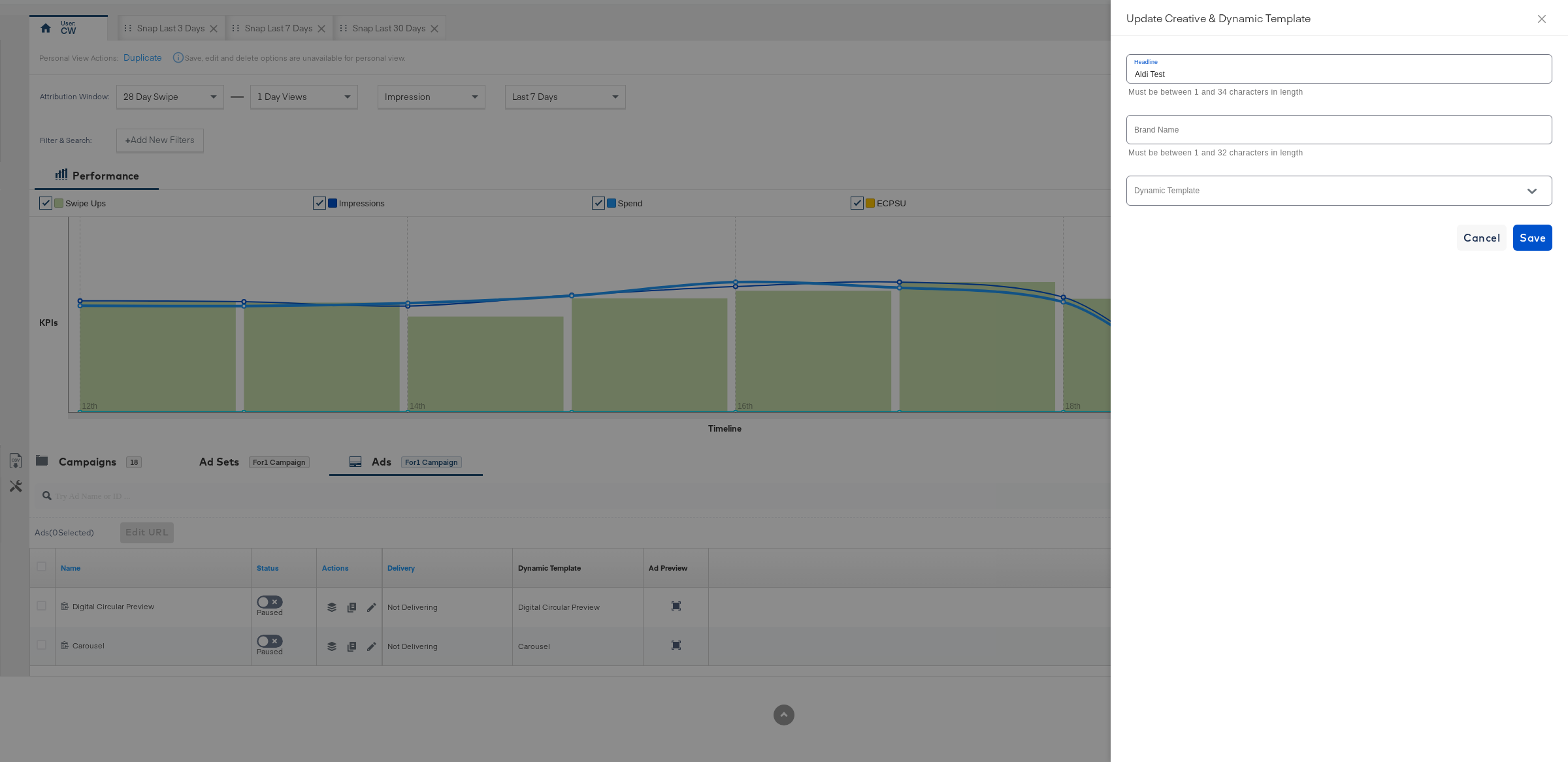
click at [1295, 192] on input "Dynamic Template" at bounding box center [1329, 196] width 394 height 15
click at [1301, 243] on div "Cancel Save" at bounding box center [1339, 237] width 426 height 26
click at [1294, 202] on input "Dynamic Template" at bounding box center [1329, 196] width 394 height 15
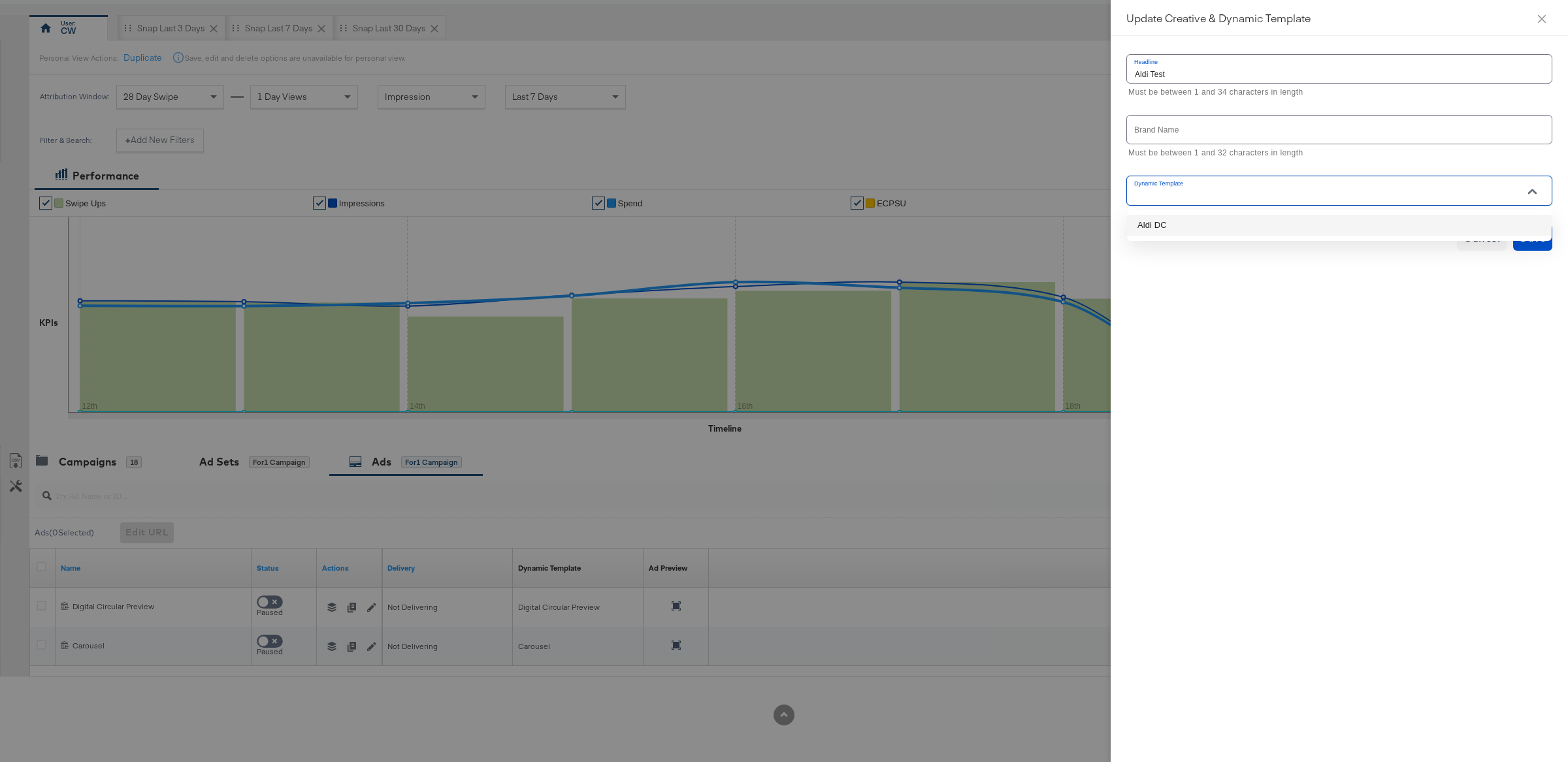
click at [1297, 223] on li "Aldi DC" at bounding box center [1339, 225] width 425 height 21
type input "Aldi DC"
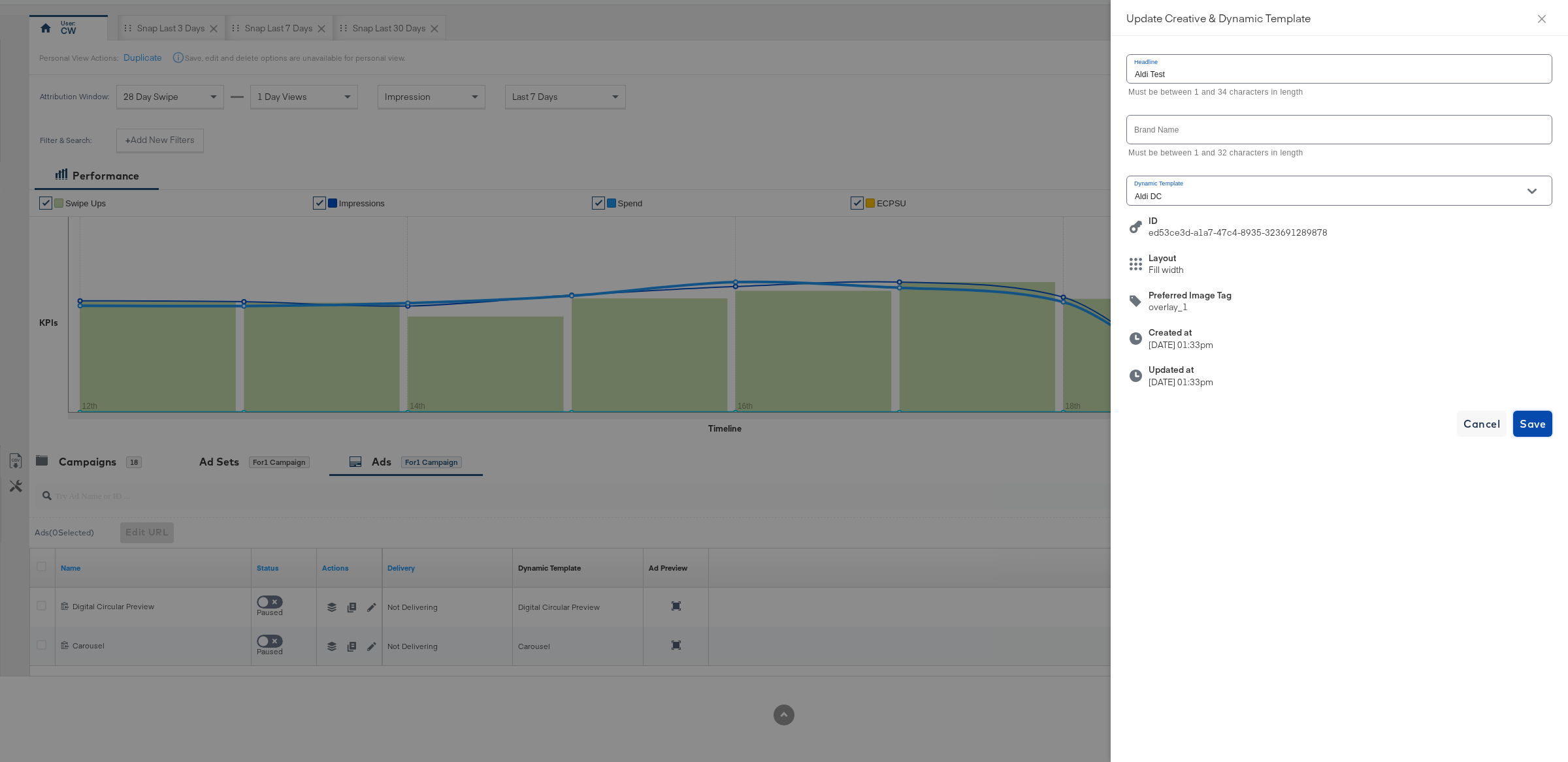
click at [1525, 412] on button "Save" at bounding box center [1532, 423] width 39 height 26
click at [1543, 19] on icon "close" at bounding box center [1541, 18] width 8 height 8
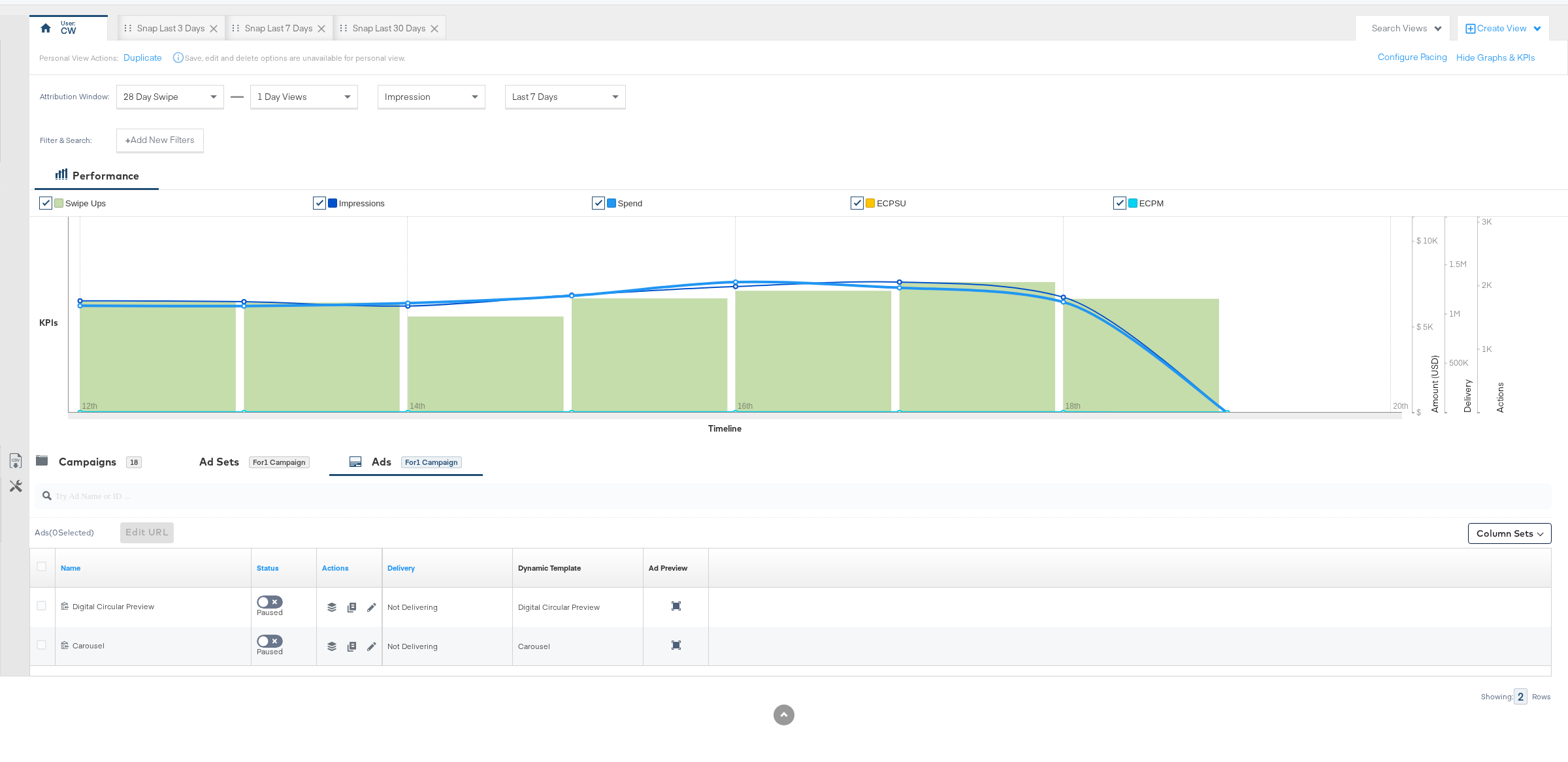
scroll to position [0, 0]
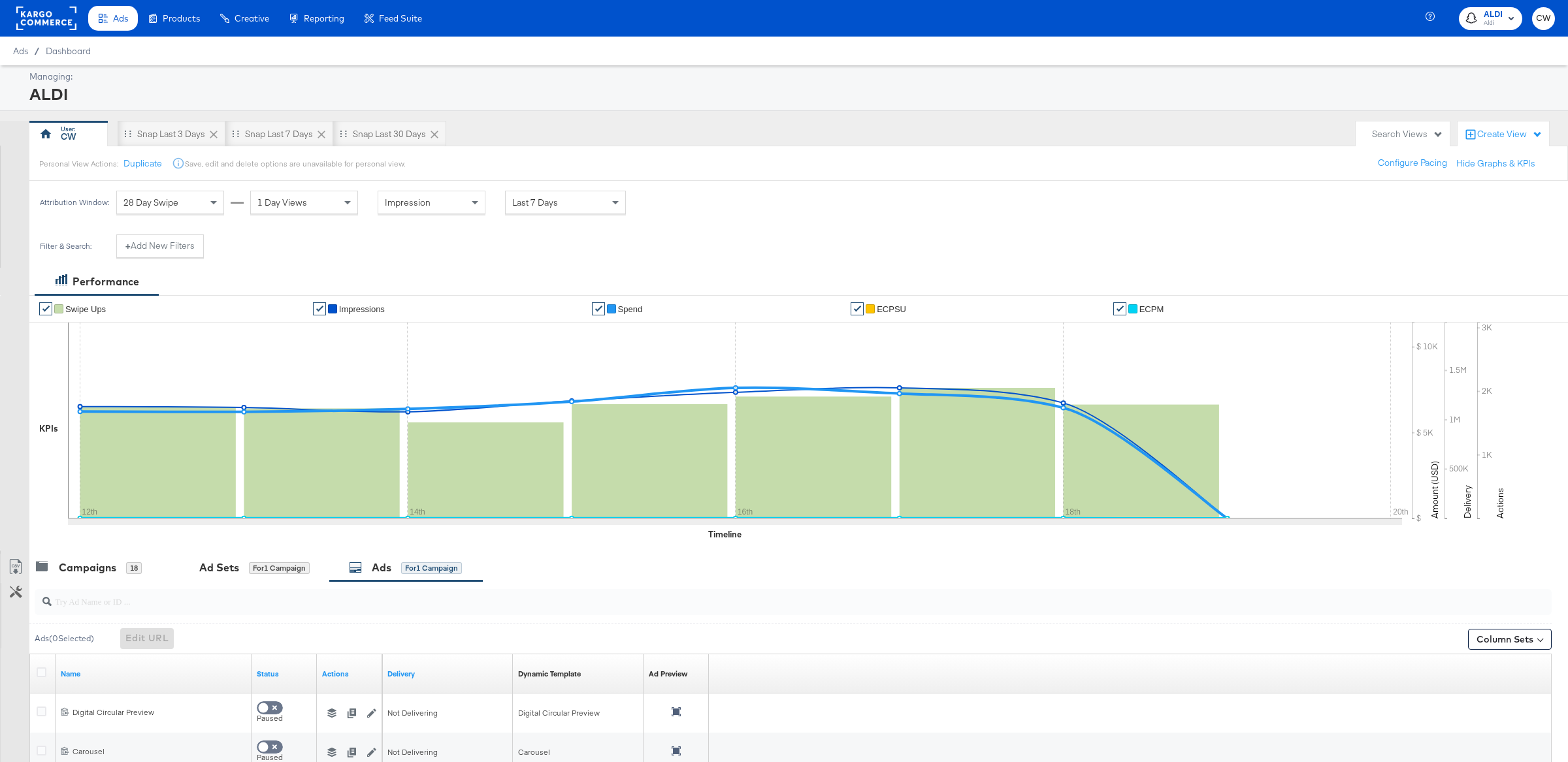
click at [1432, 13] on icon "button" at bounding box center [1431, 17] width 12 height 12
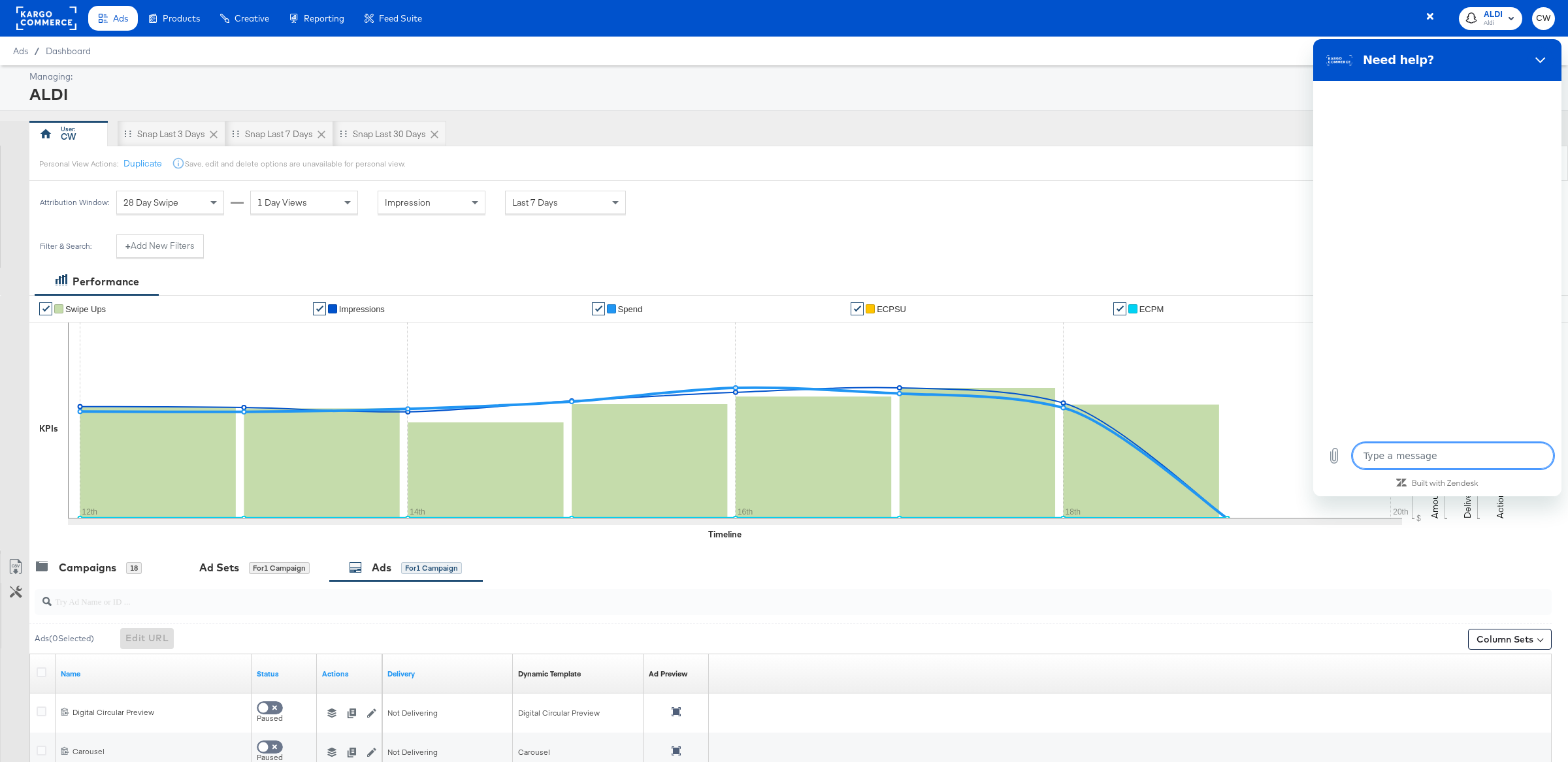
type textarea "s"
type textarea "x"
type textarea "sn"
type textarea "x"
type textarea "sna"
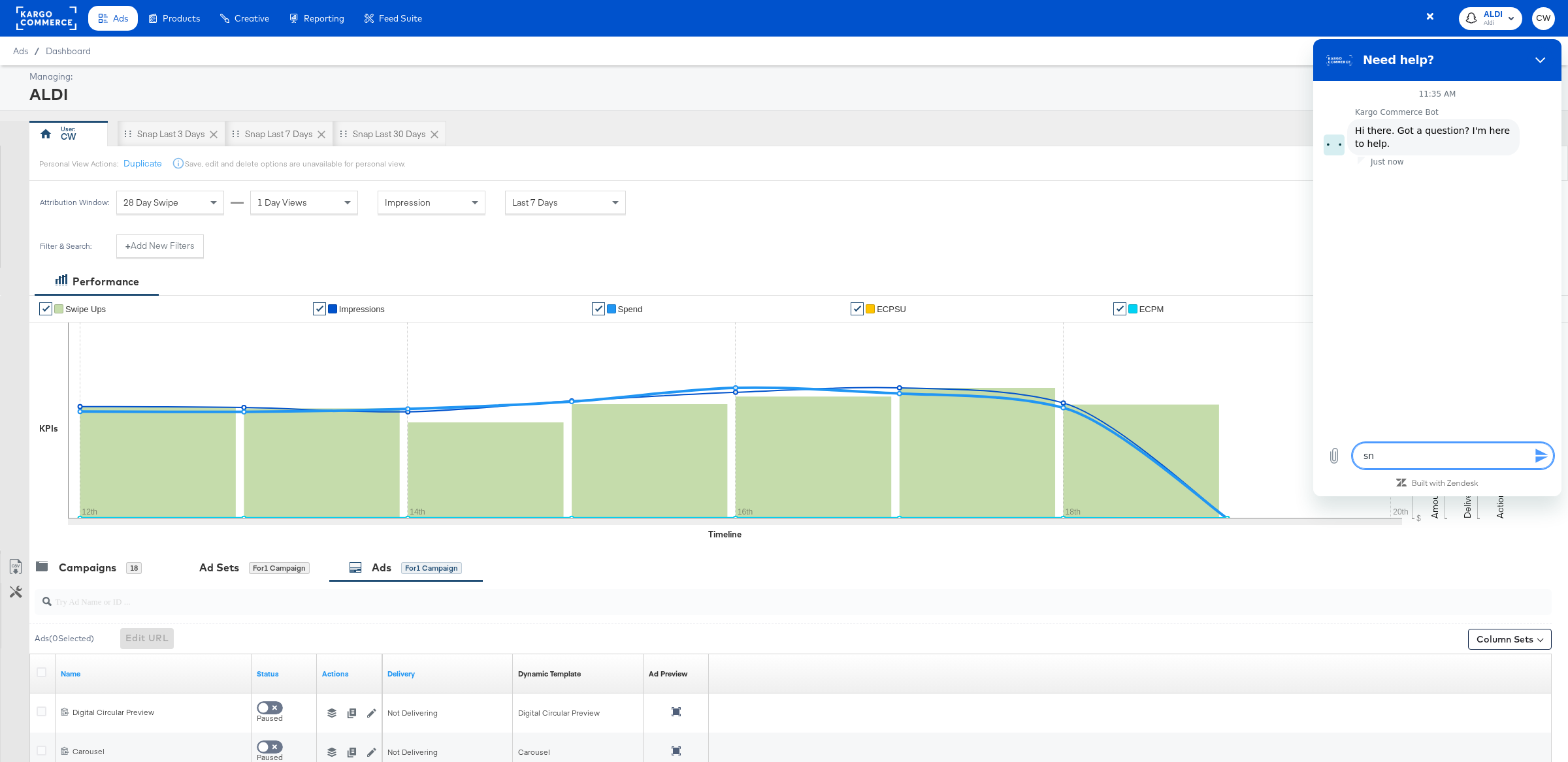
type textarea "x"
type textarea "snapo"
type textarea "x"
type textarea "snapoc"
type textarea "x"
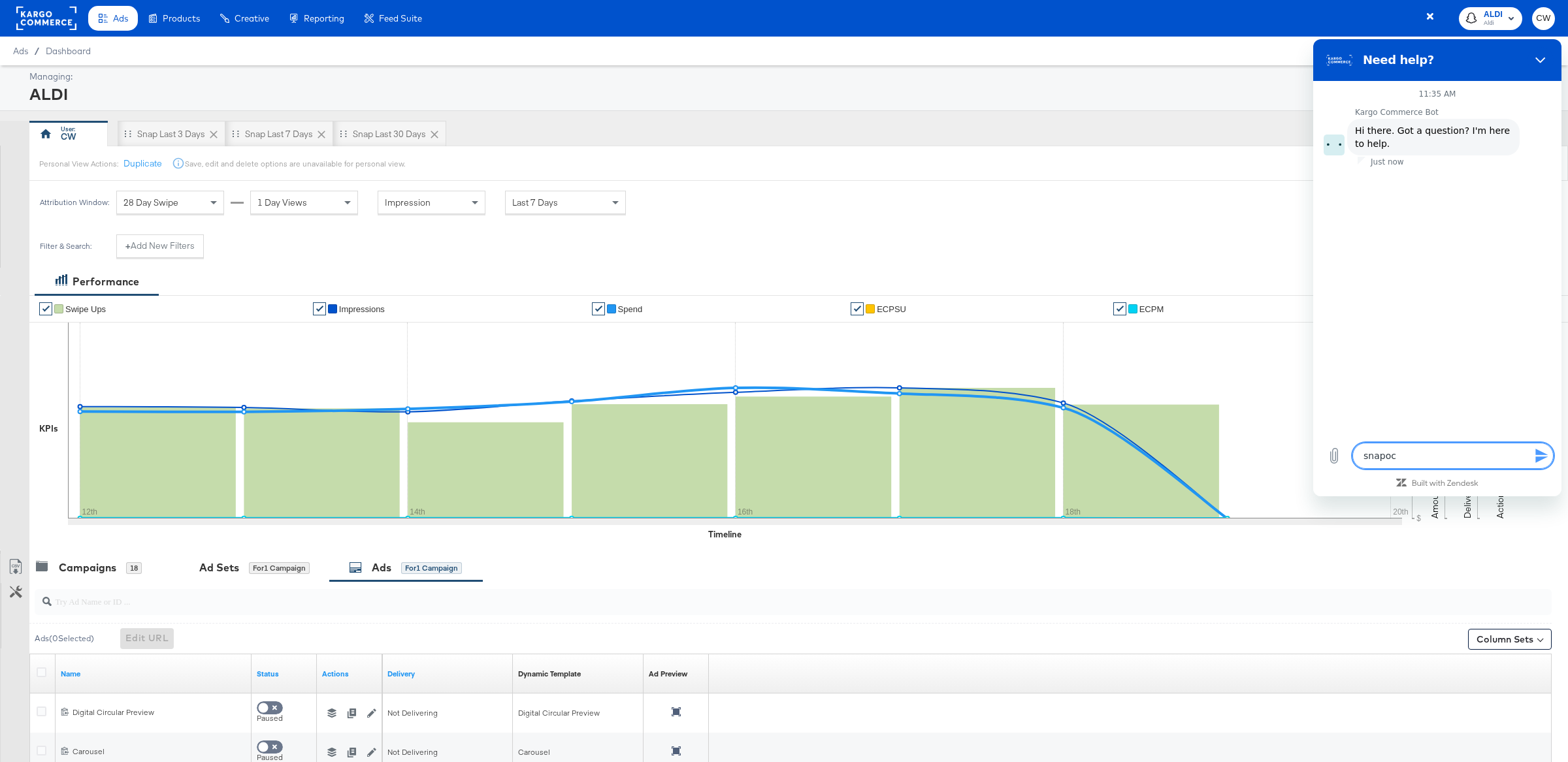
type textarea "snapoch"
type textarea "x"
type textarea "snapoc"
type textarea "x"
type textarea "snapo"
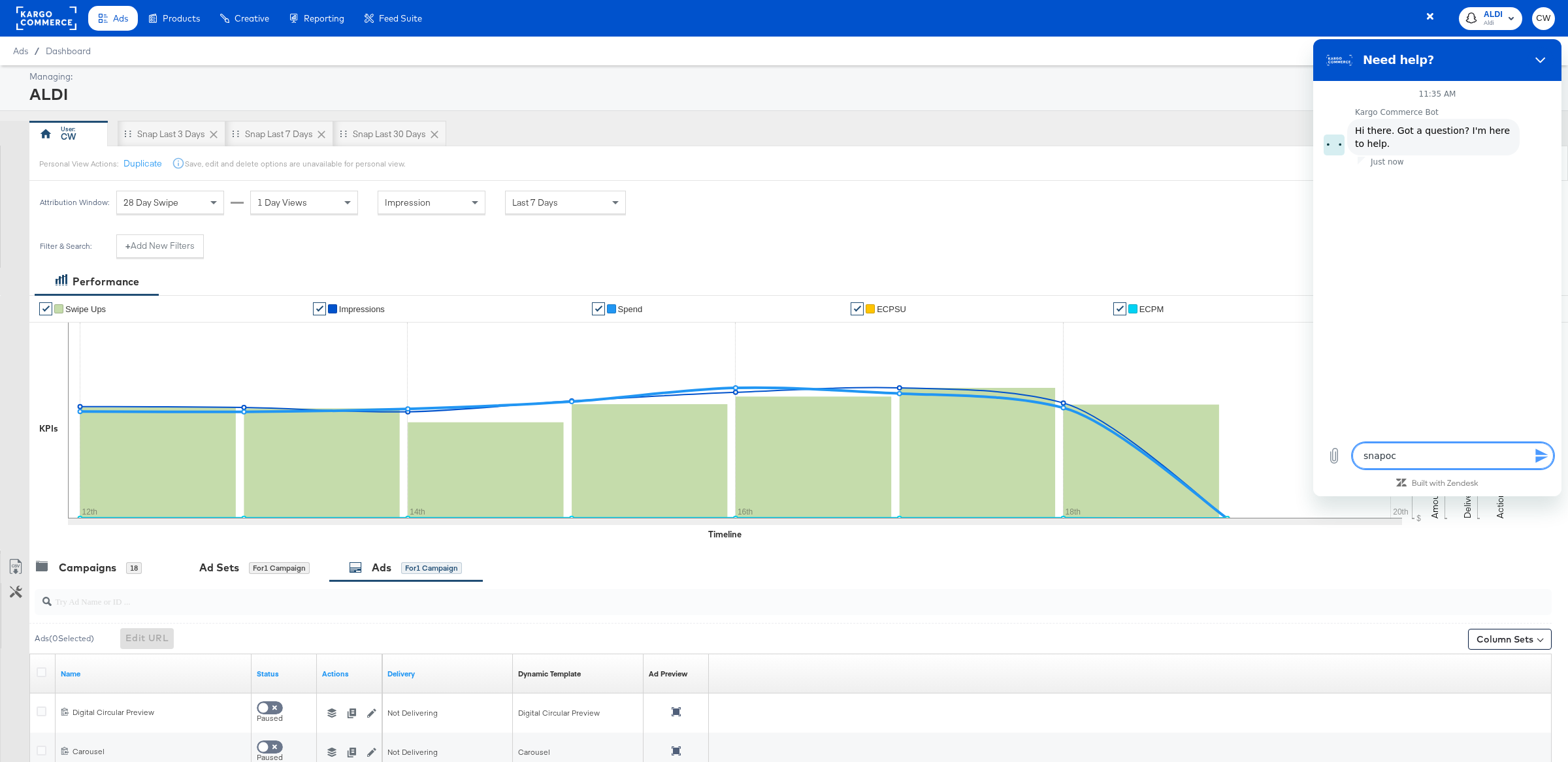
type textarea "x"
type textarea "snap"
type textarea "x"
type textarea "snapc"
type textarea "x"
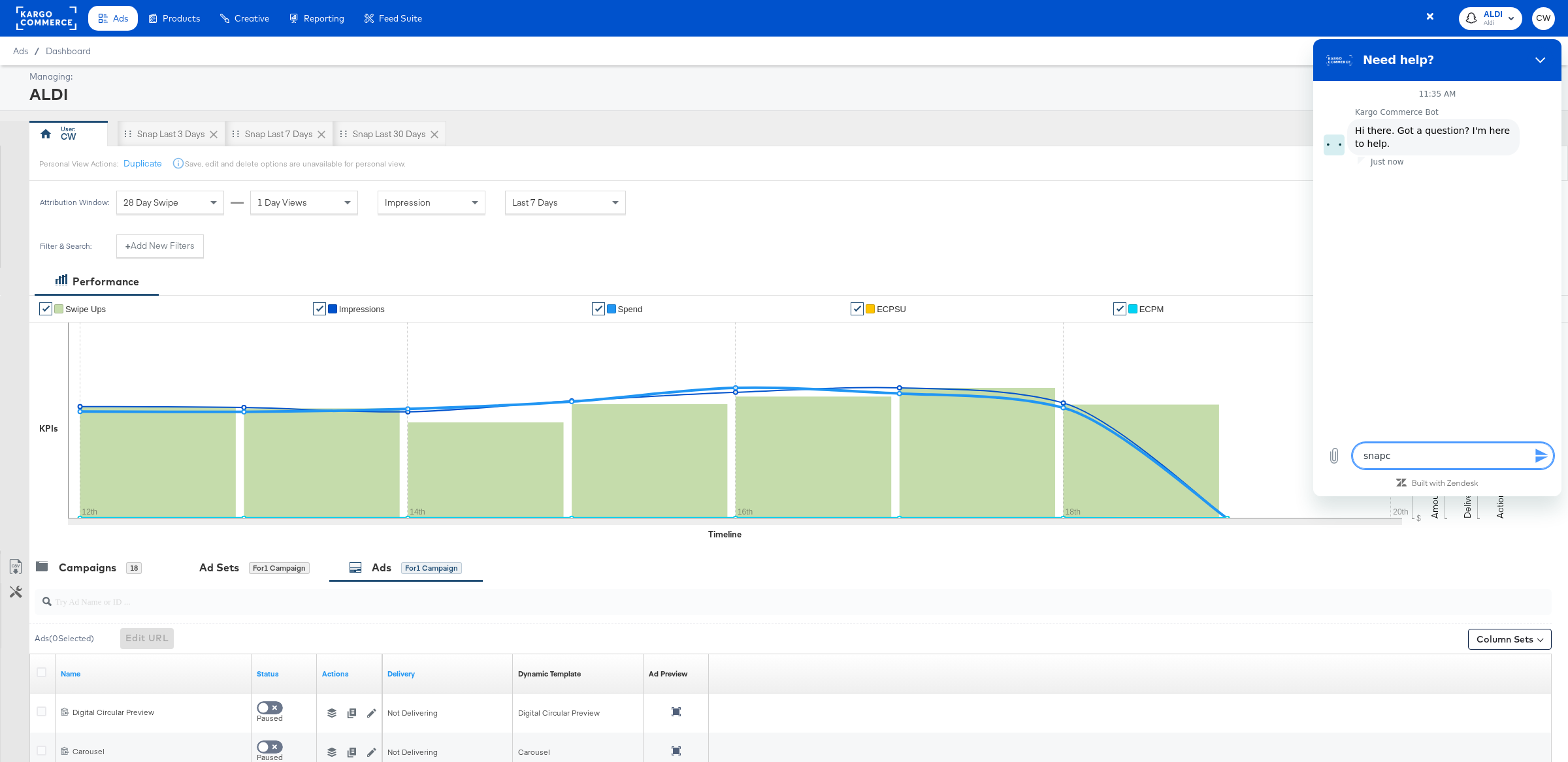
type textarea "snapch"
type textarea "x"
type textarea "snapcha"
type textarea "x"
type textarea "snapchat"
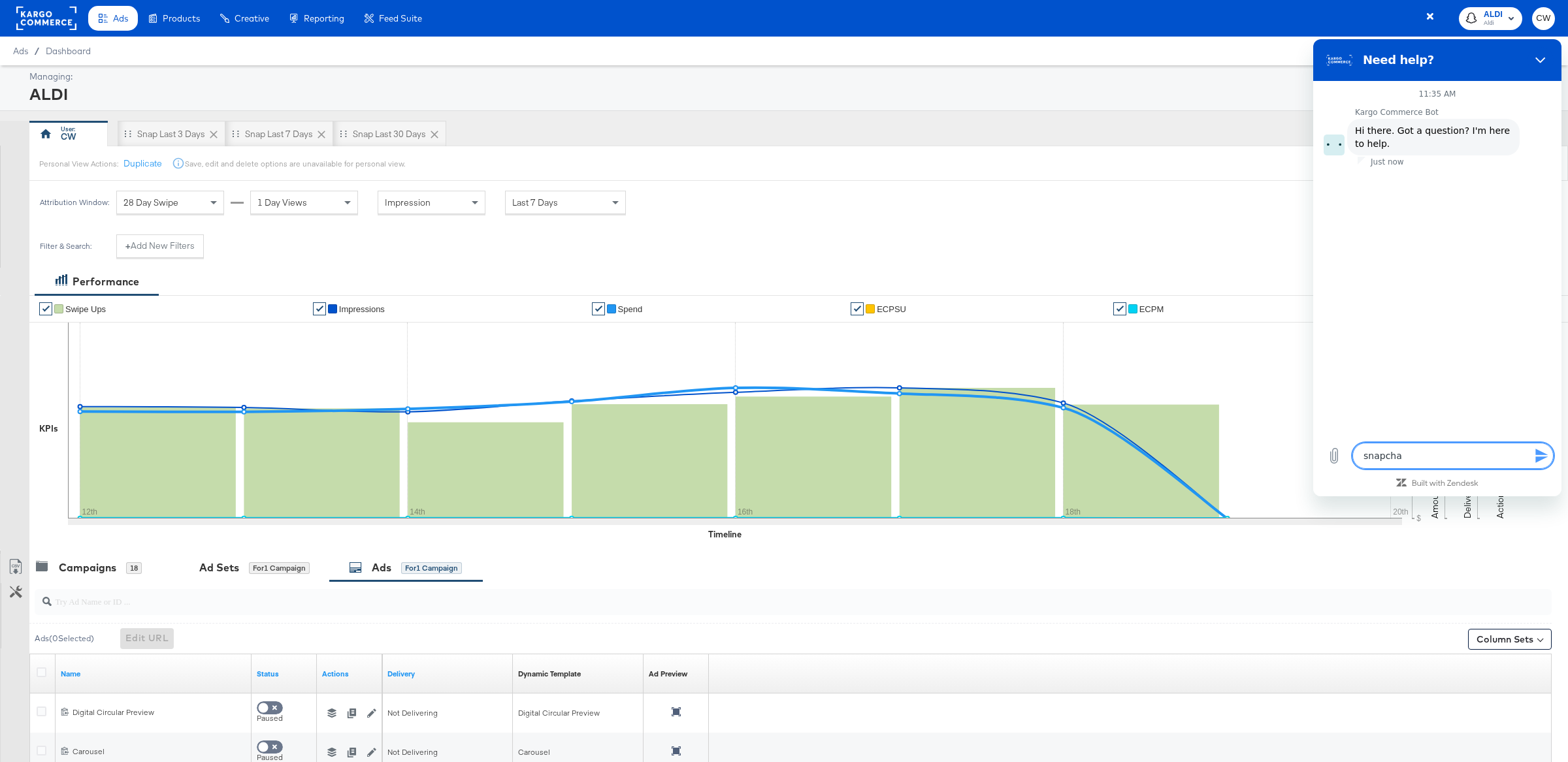
type textarea "x"
type textarea "snapchat"
type textarea "x"
type textarea "snapchat o"
type textarea "x"
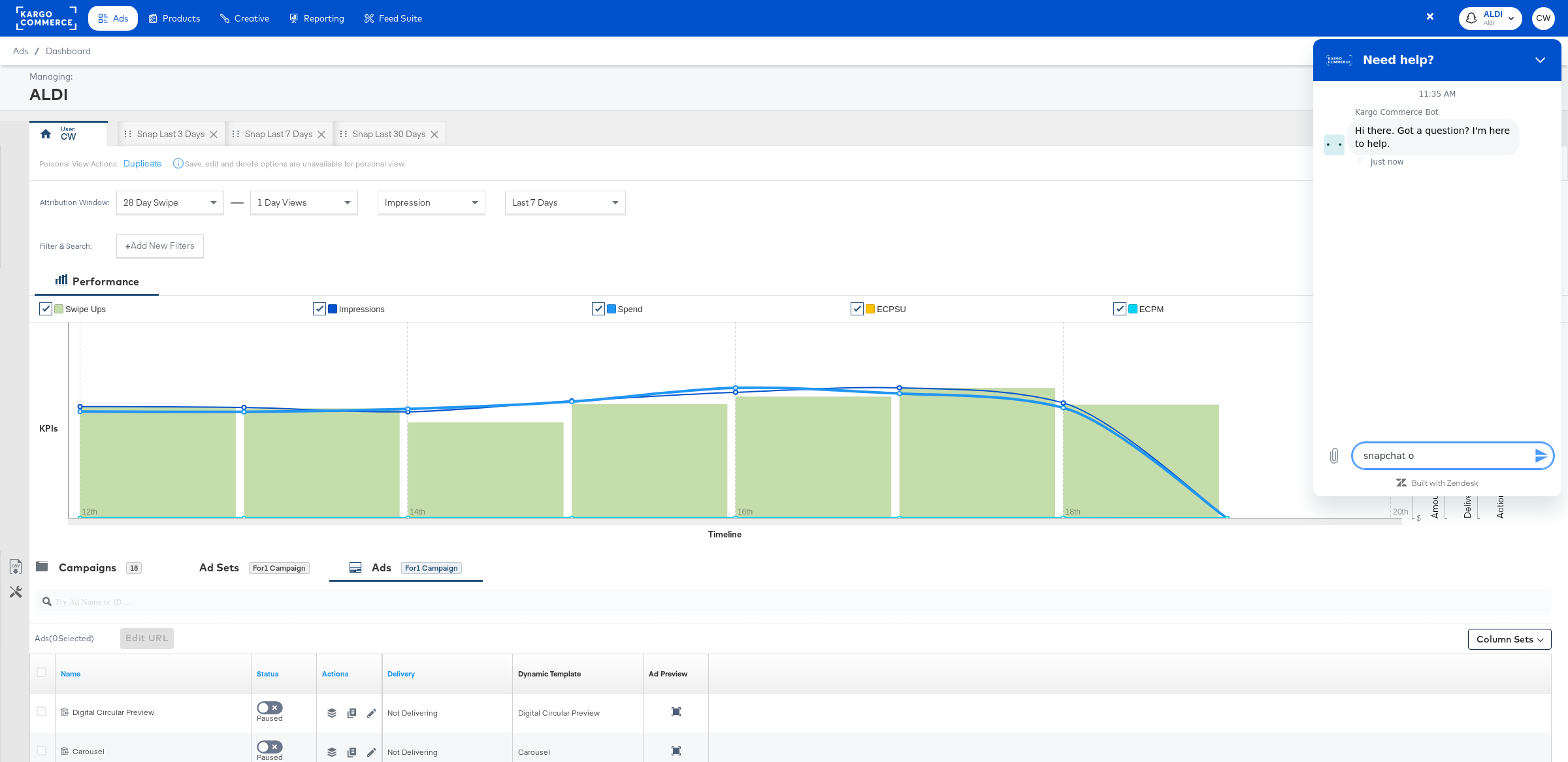
type textarea "snapchat ov"
type textarea "x"
type textarea "snapchat ove"
type textarea "x"
type textarea "snapchat over"
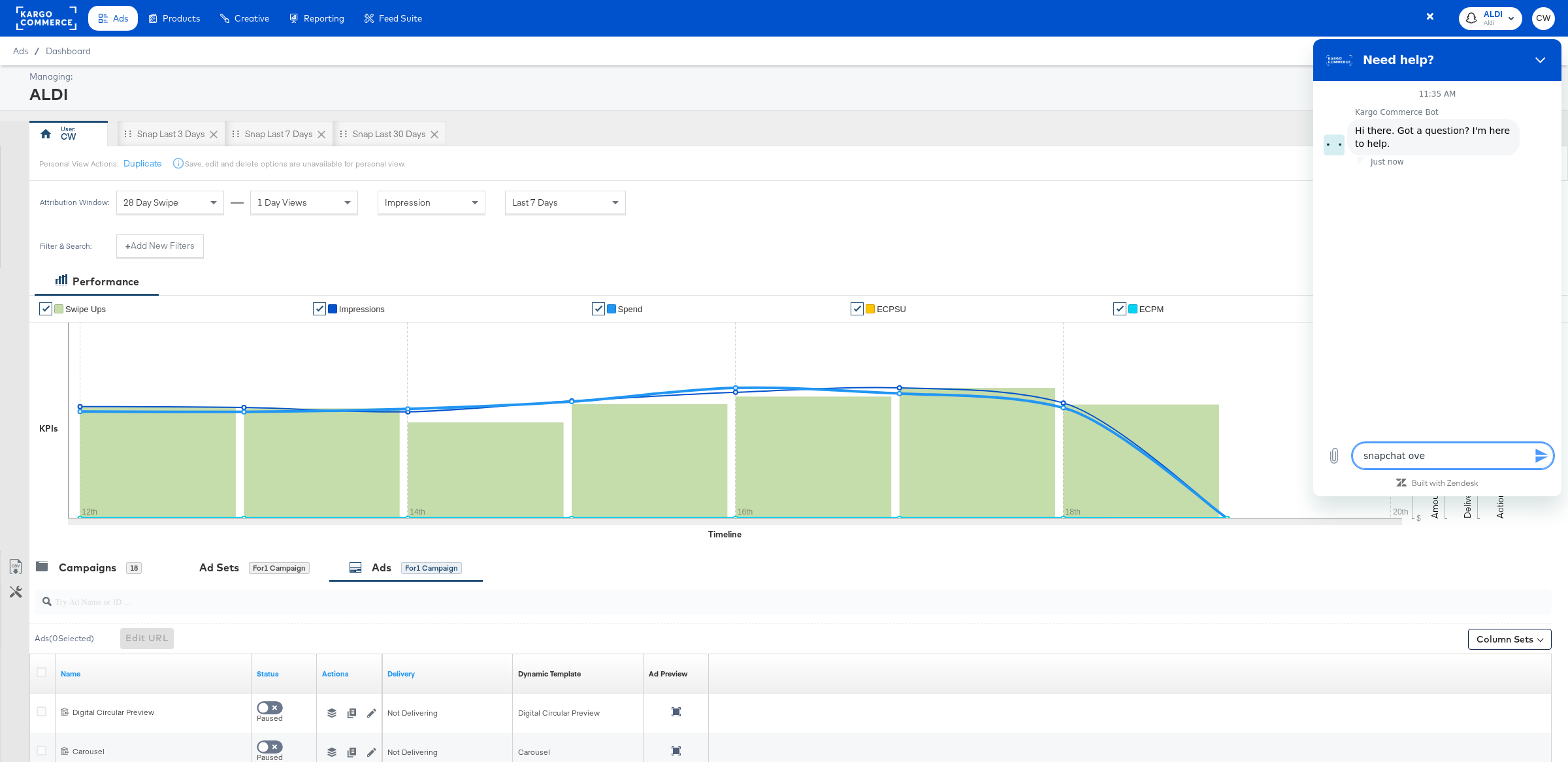
type textarea "x"
type textarea "snapchat overl"
type textarea "x"
type textarea "snapchat overla"
type textarea "x"
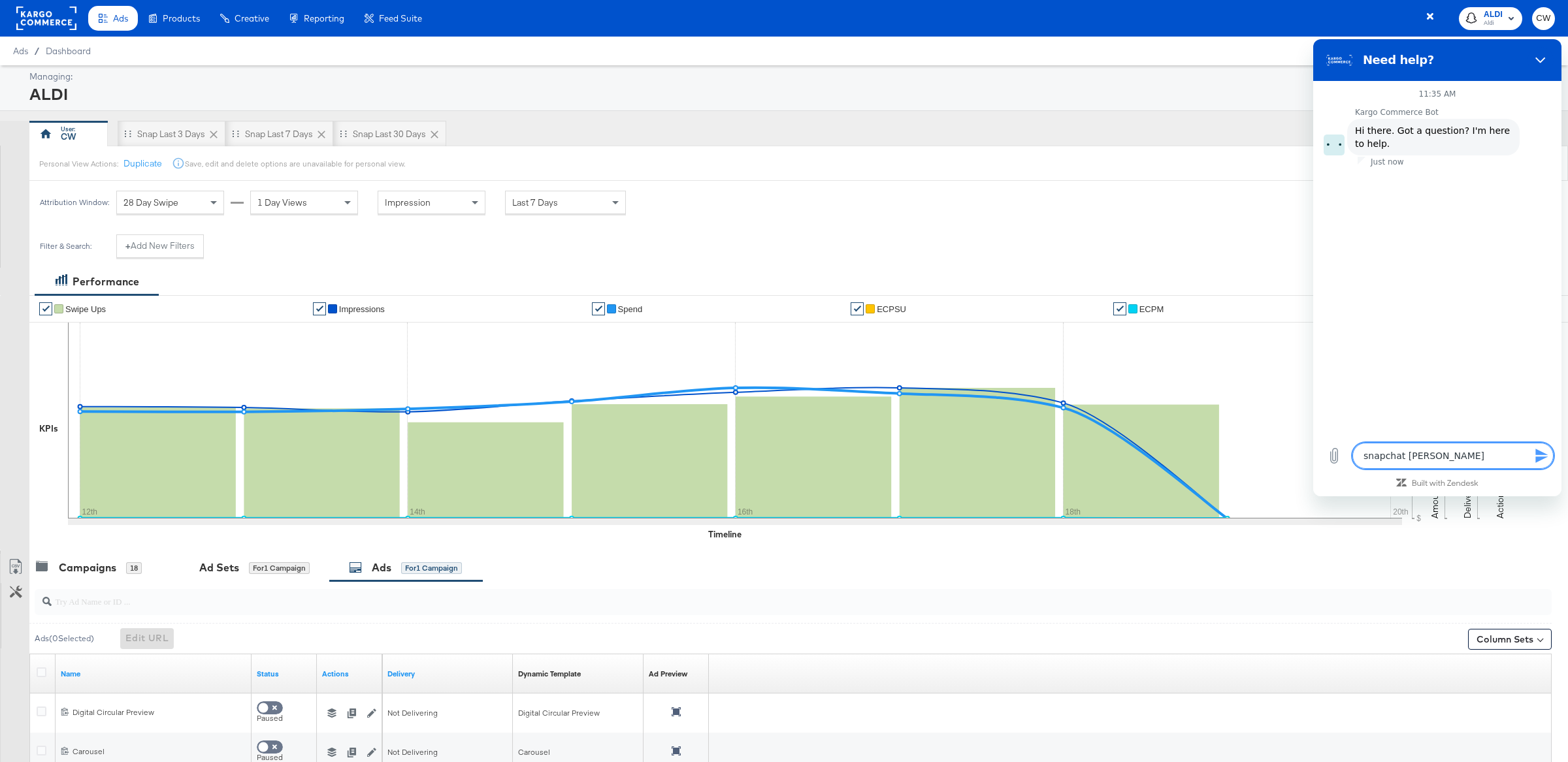
type textarea "snapchat overlay"
type textarea "x"
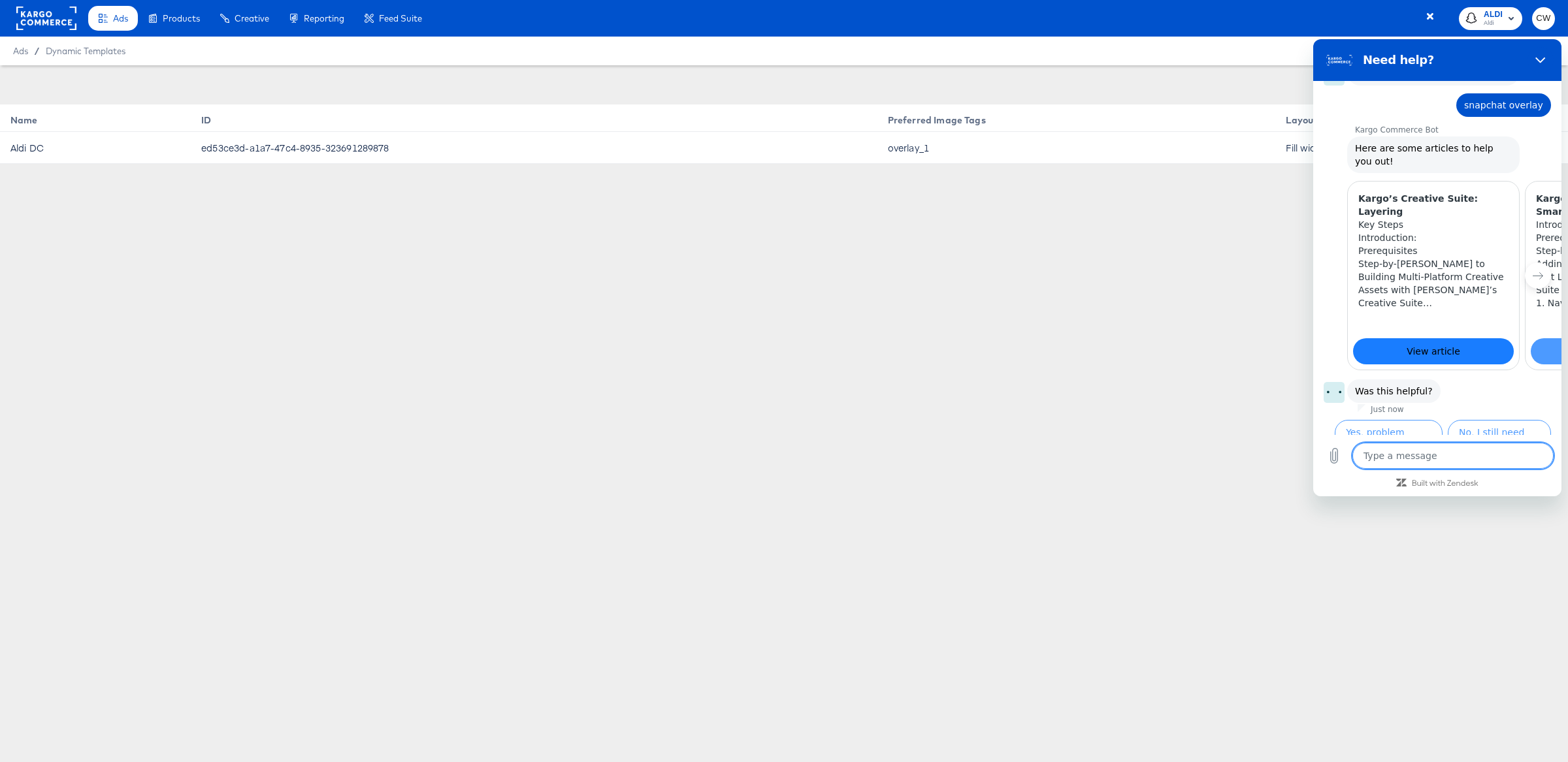
click at [1437, 344] on span "View article" at bounding box center [1433, 351] width 54 height 15
click at [1178, 278] on div "+ Create Dynamic Template Name ID Preferred Image Tags Layout Aldi DC ed53ce3d-…" at bounding box center [784, 228] width 1568 height 327
click at [1541, 66] on button "Close" at bounding box center [1540, 59] width 26 height 26
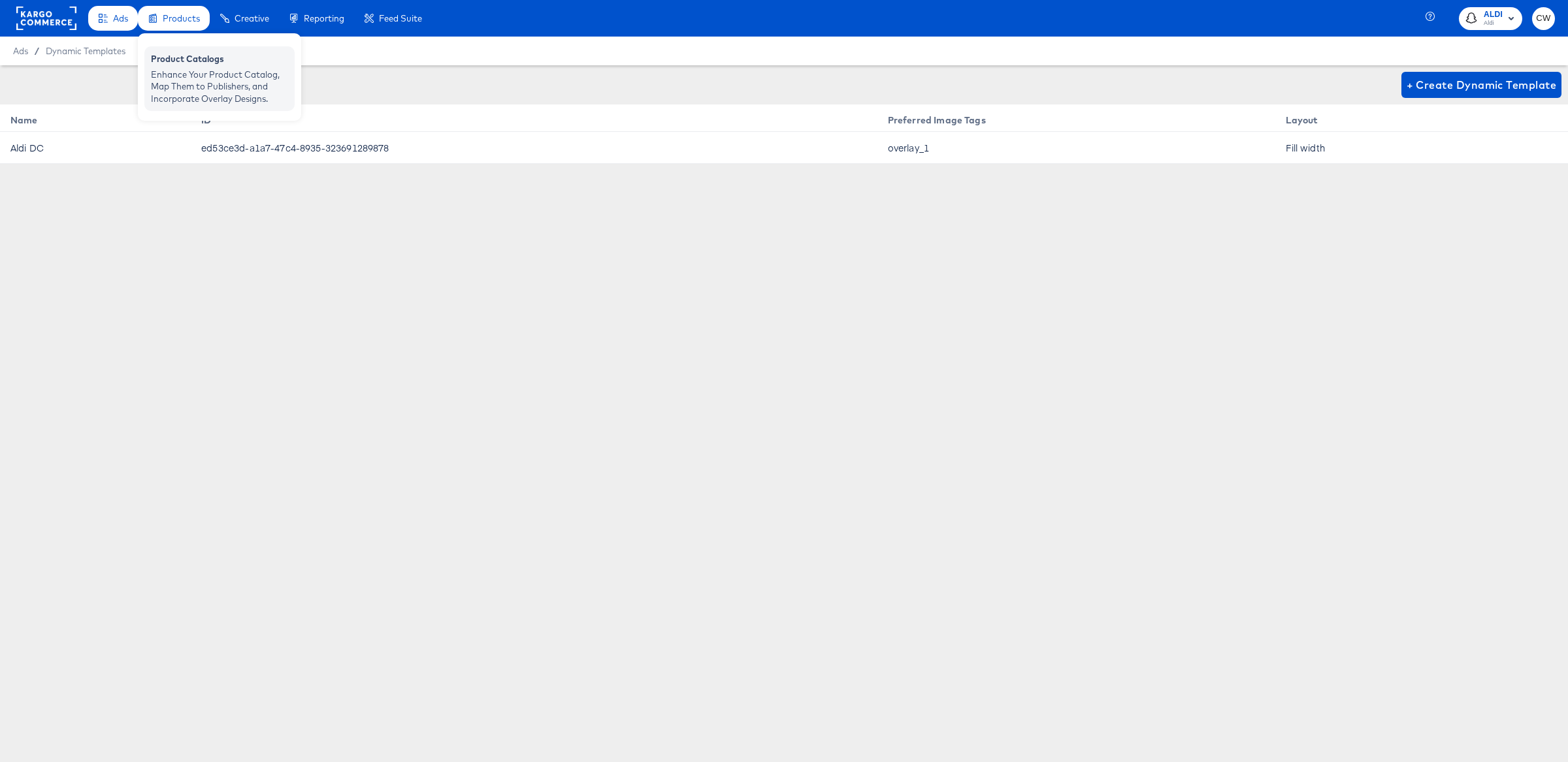
click at [193, 72] on div "Enhance Your Product Catalog, Map Them to Publishers, and Incorporate Overlay D…" at bounding box center [220, 87] width 137 height 36
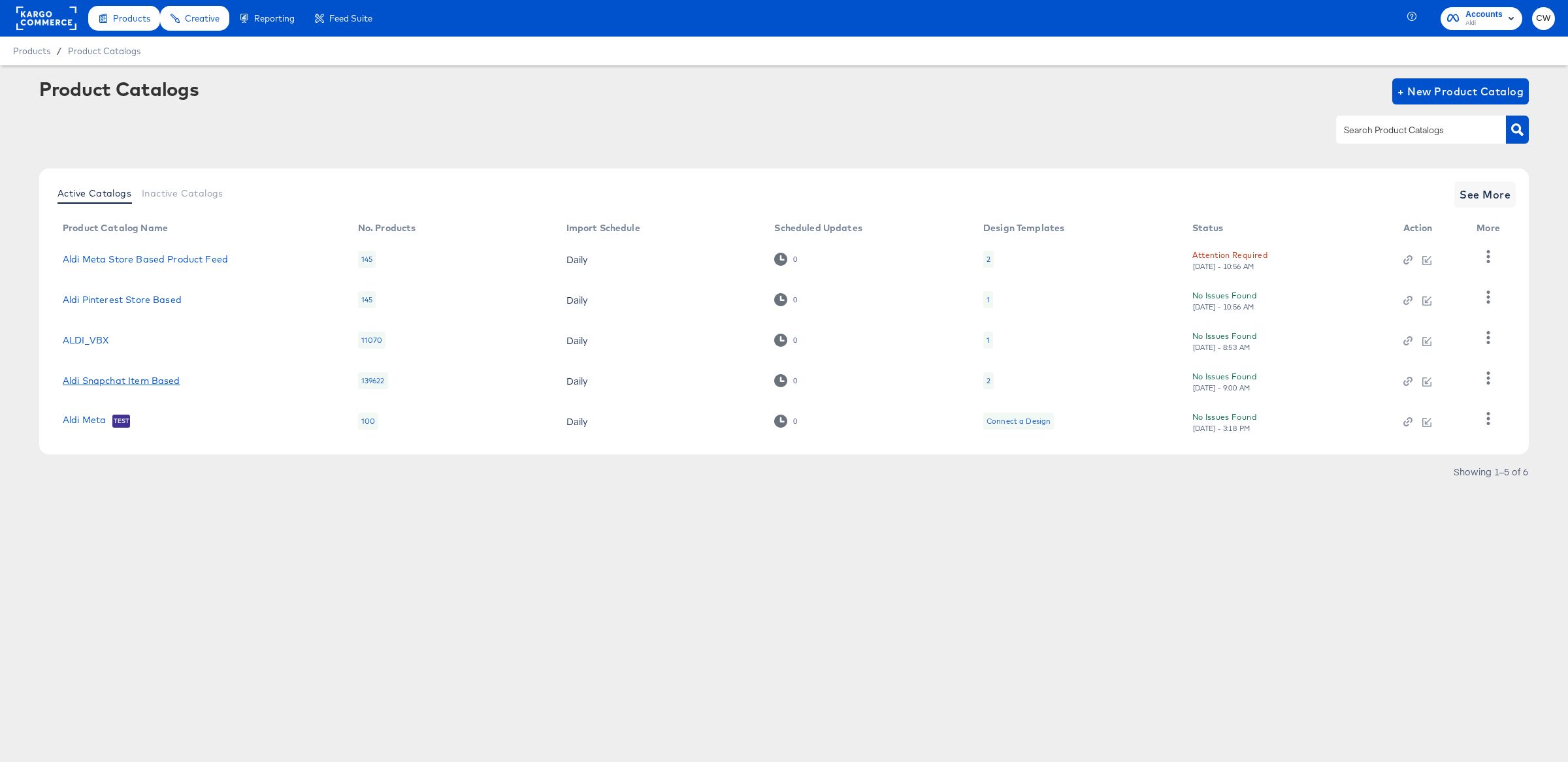
click at [167, 379] on link "Aldi Snapchat Item Based" at bounding box center [122, 381] width 118 height 10
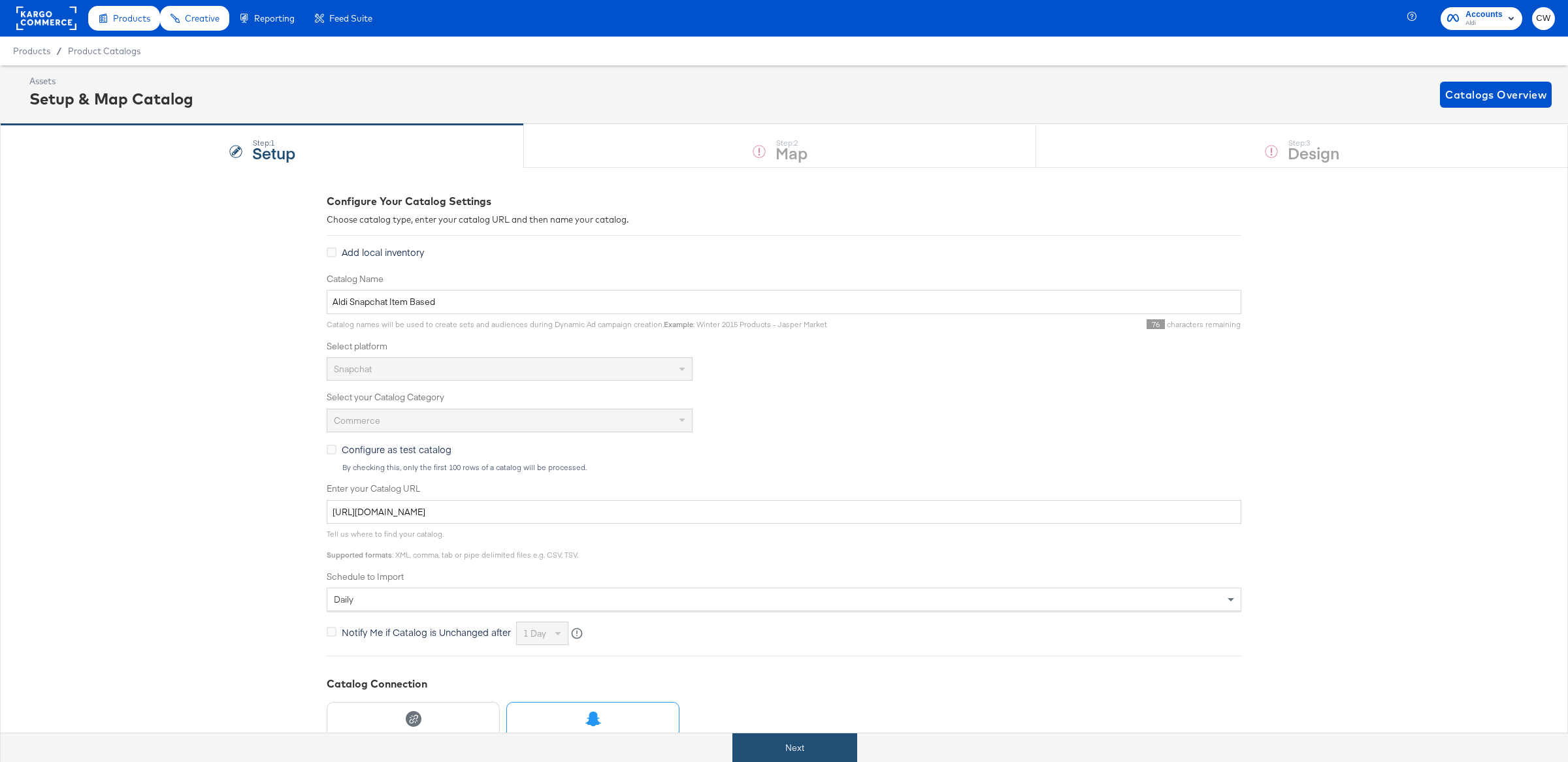
click at [828, 747] on button "Next" at bounding box center [795, 748] width 125 height 29
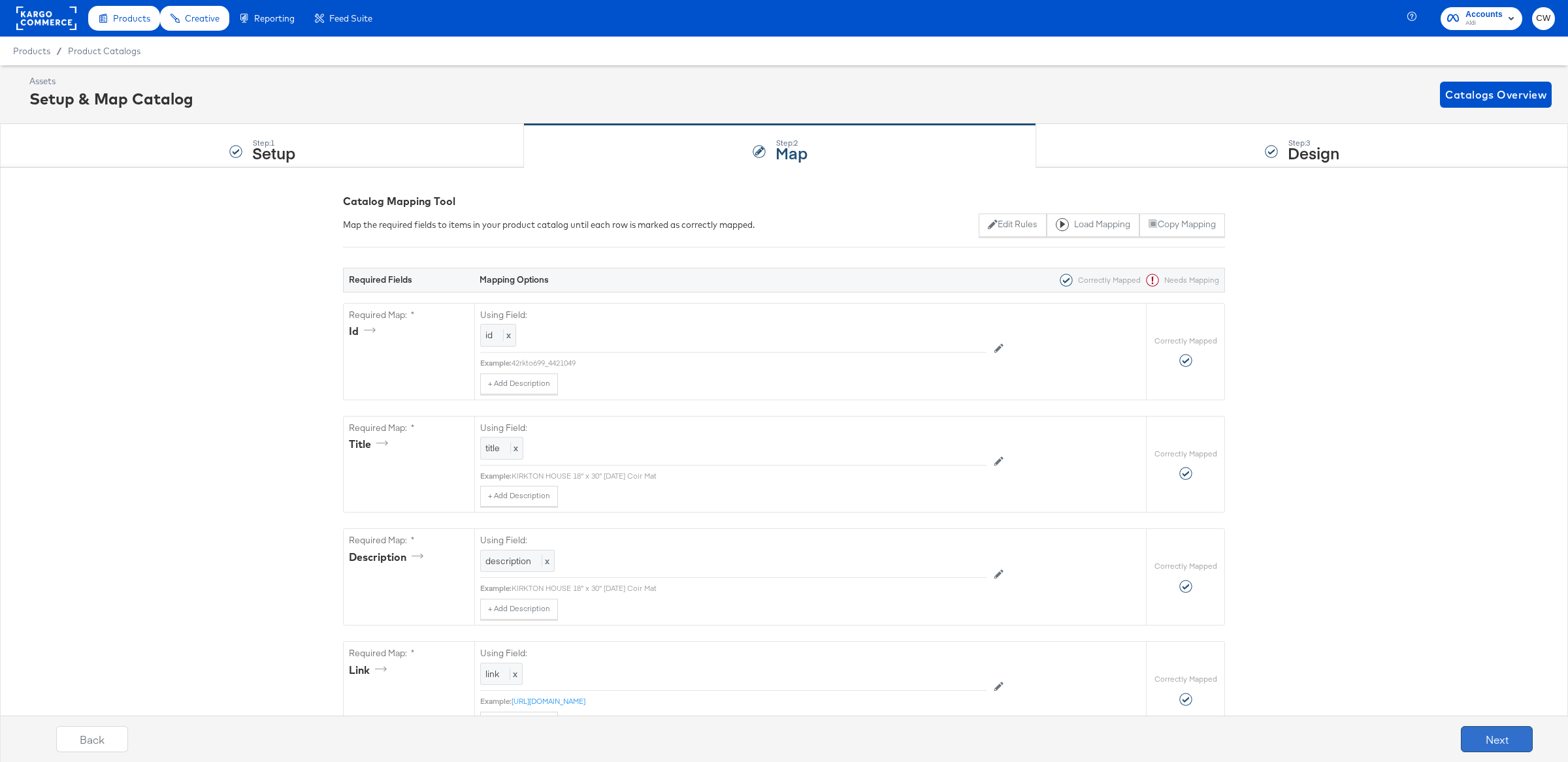
click at [1515, 740] on button "Next" at bounding box center [1496, 739] width 72 height 26
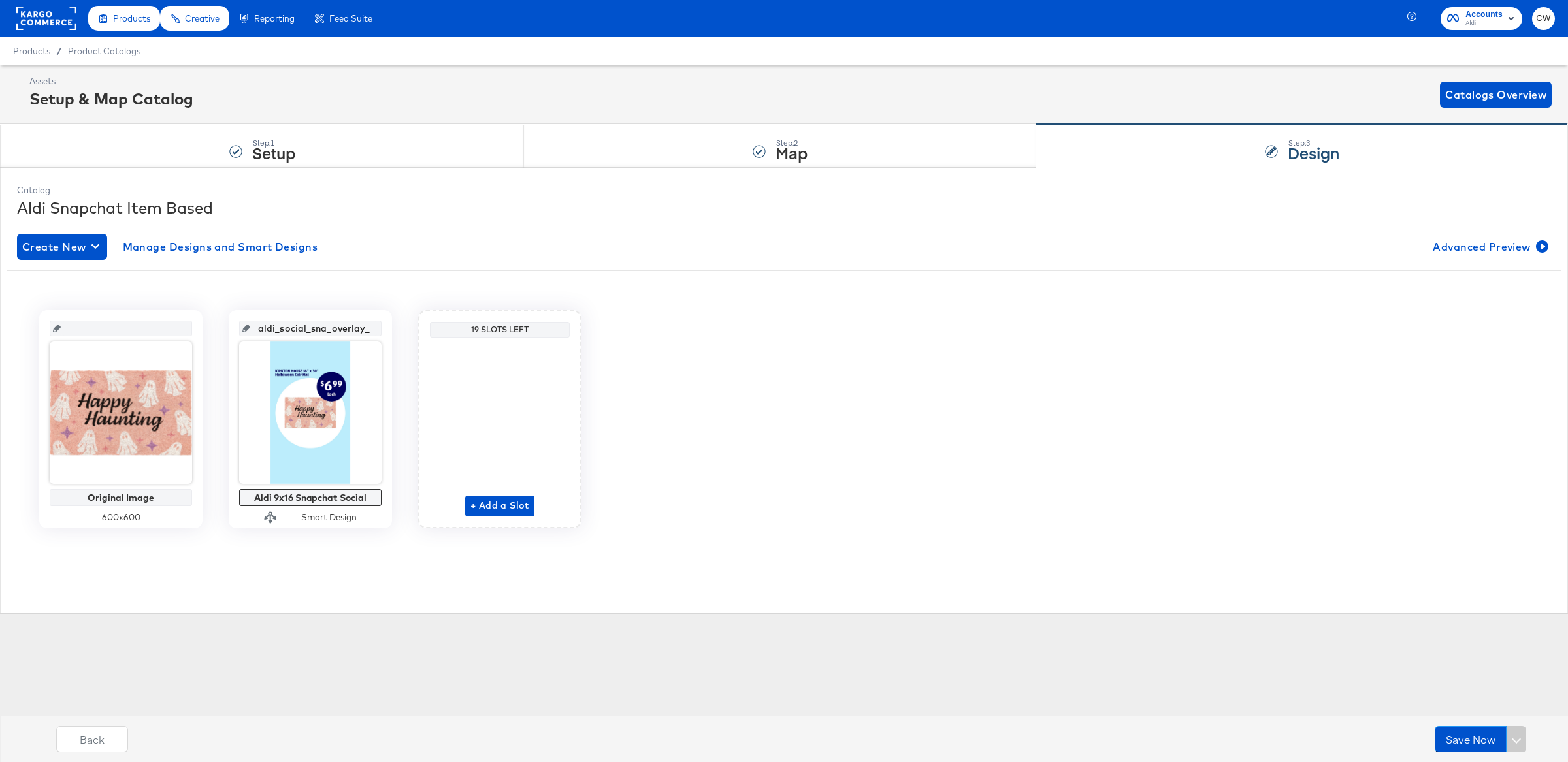
click at [250, 327] on icon at bounding box center [246, 328] width 8 height 8
click at [281, 334] on input "aldi_social_sna_overlay_1" at bounding box center [314, 323] width 128 height 35
click at [370, 329] on input "aldi_social_sna_overlay_1" at bounding box center [314, 323] width 128 height 35
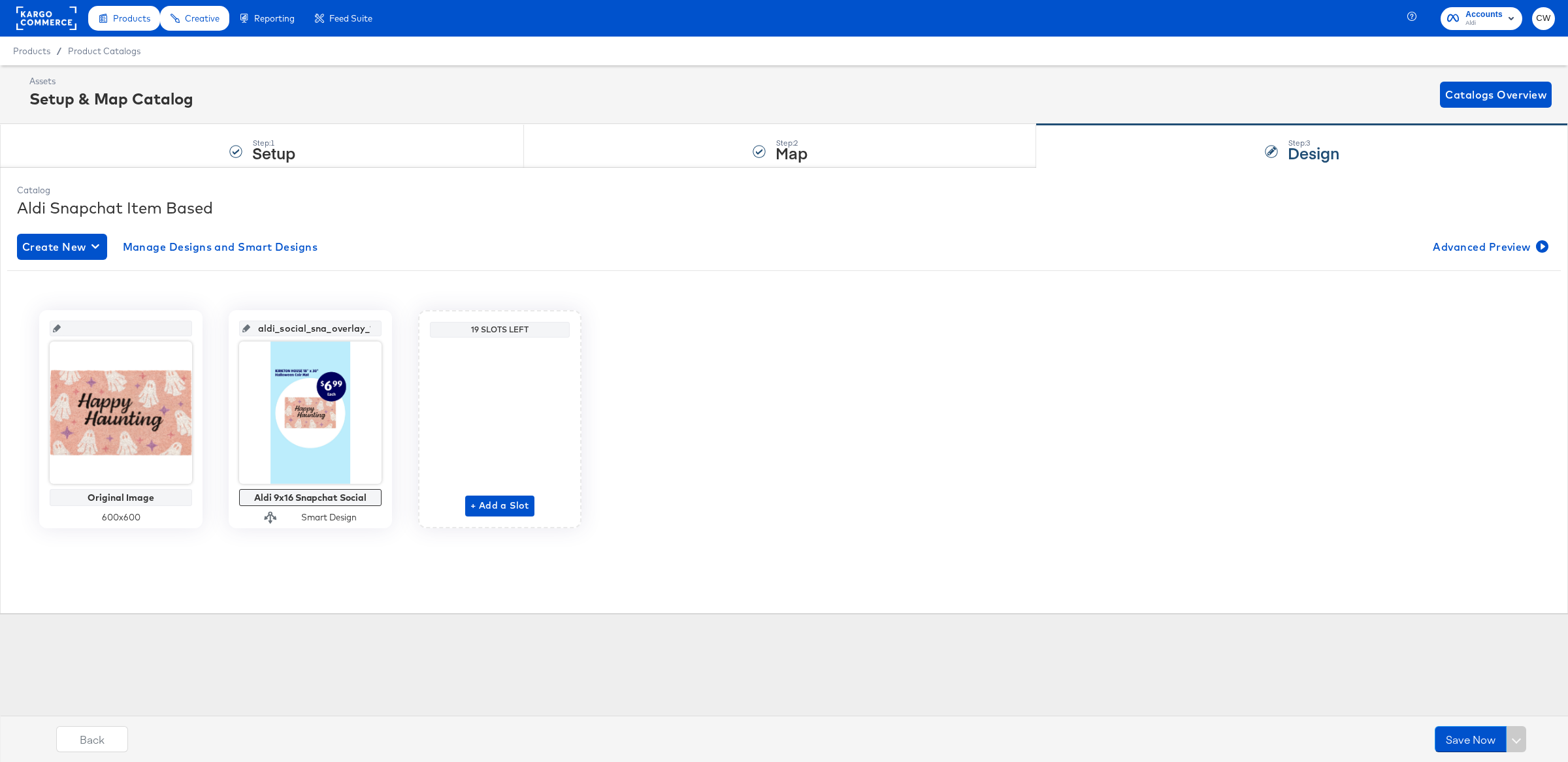
click at [370, 329] on input "aldi_social_sna_overlay_1" at bounding box center [314, 323] width 128 height 35
click at [250, 330] on icon at bounding box center [246, 328] width 8 height 8
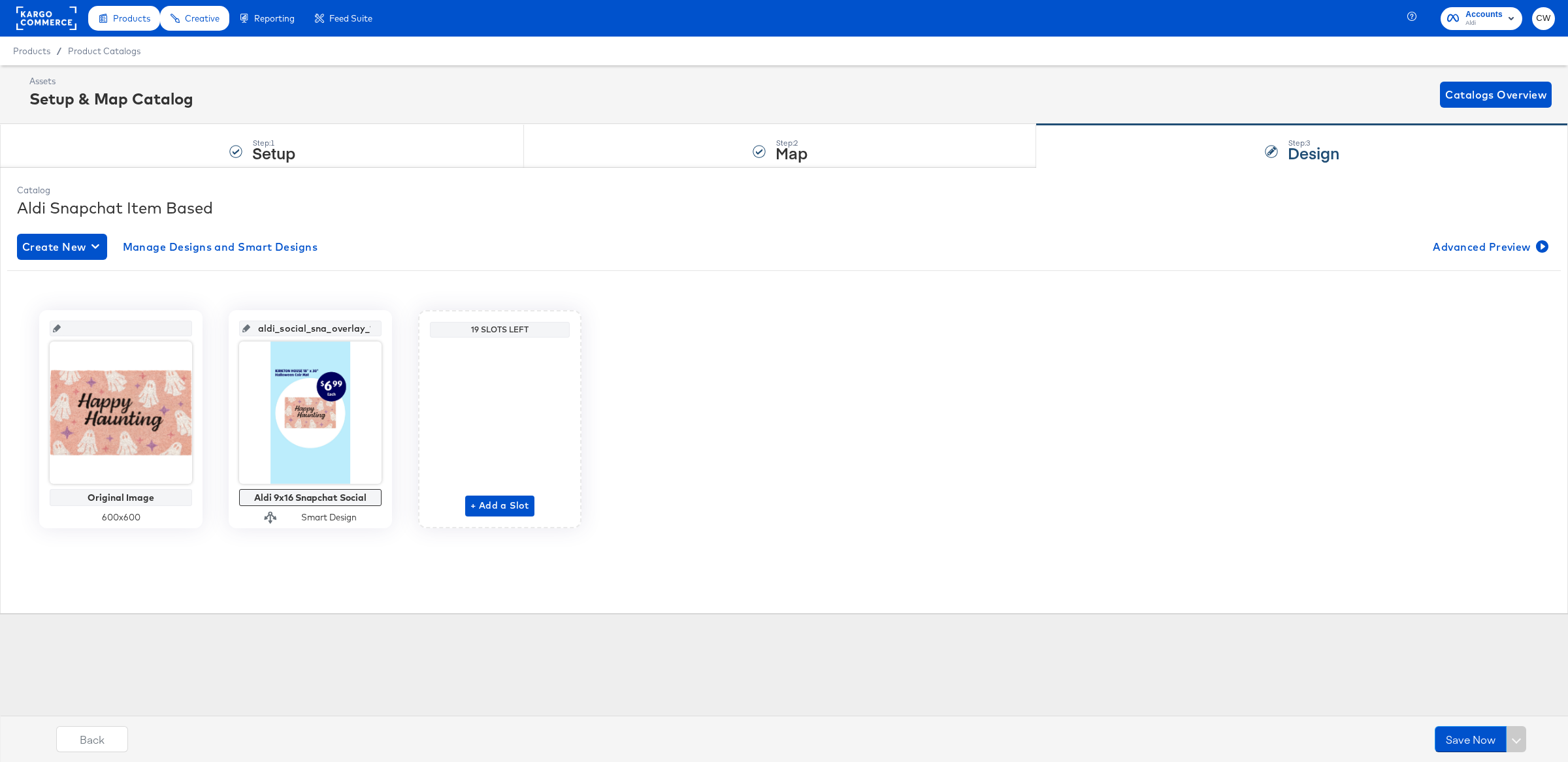
click at [280, 330] on input "aldi_social_sna_overlay_1" at bounding box center [314, 323] width 128 height 35
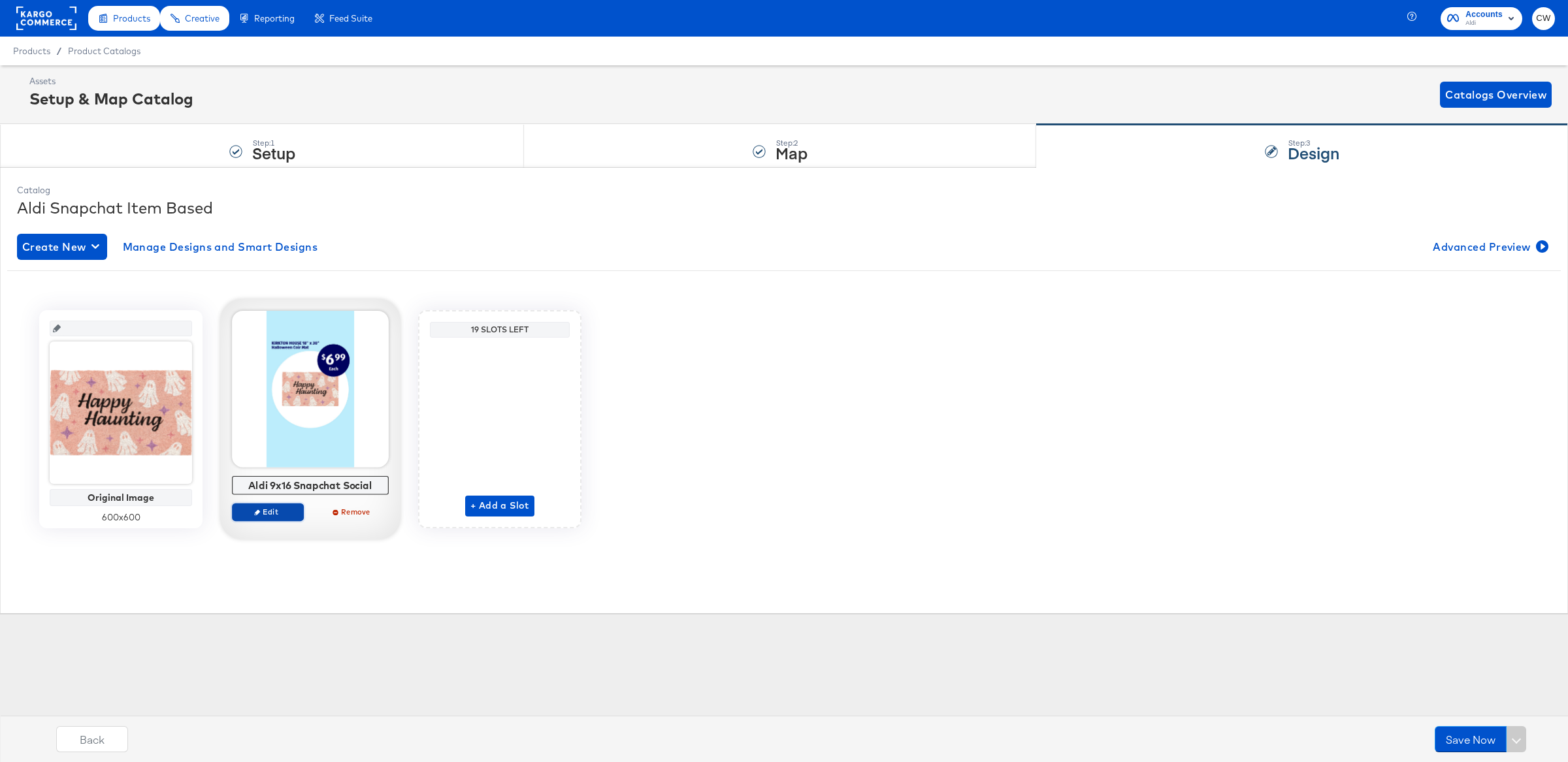
click at [281, 516] on span "Edit" at bounding box center [268, 511] width 60 height 10
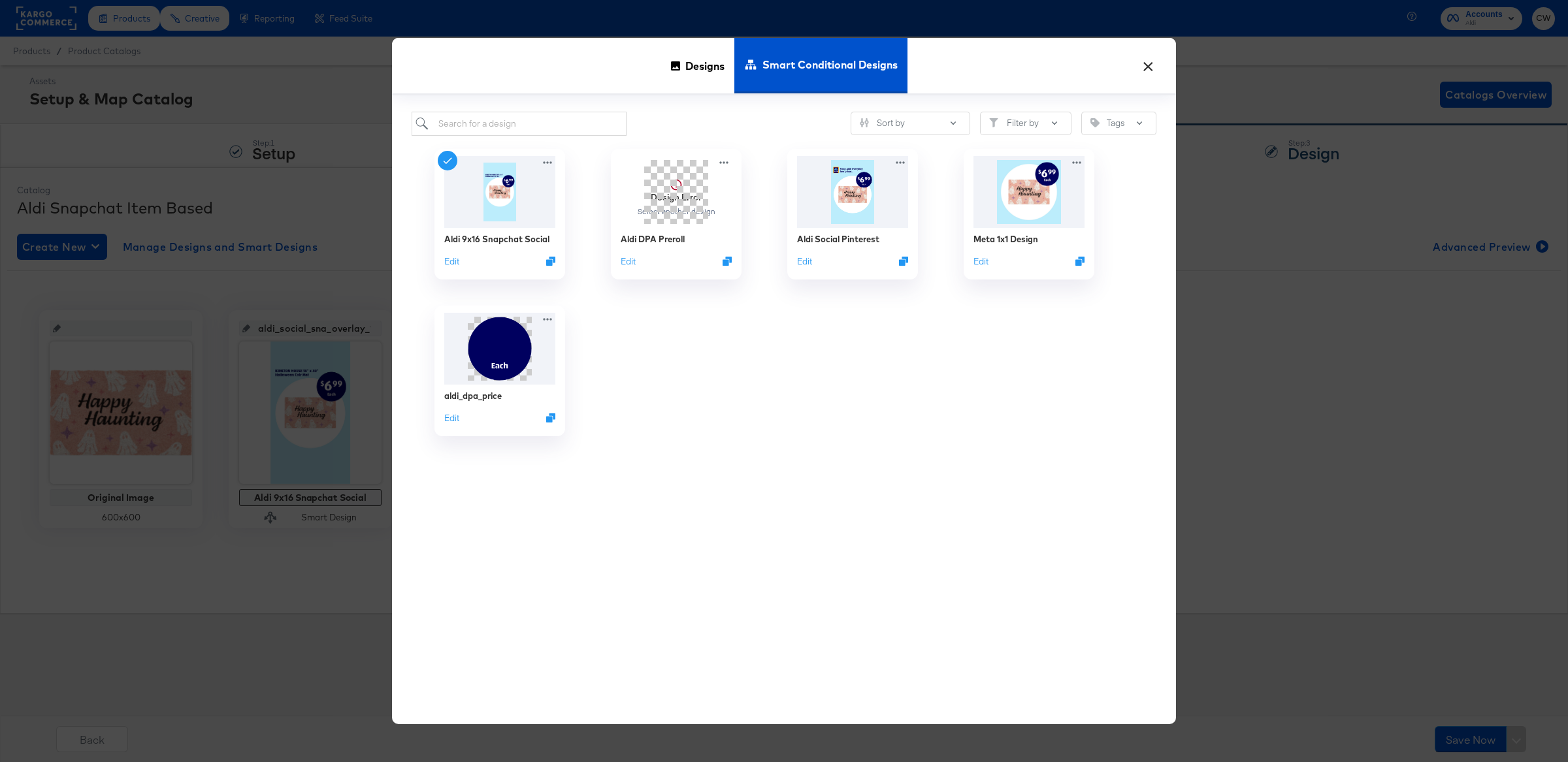
click at [1152, 69] on button "×" at bounding box center [1147, 63] width 24 height 24
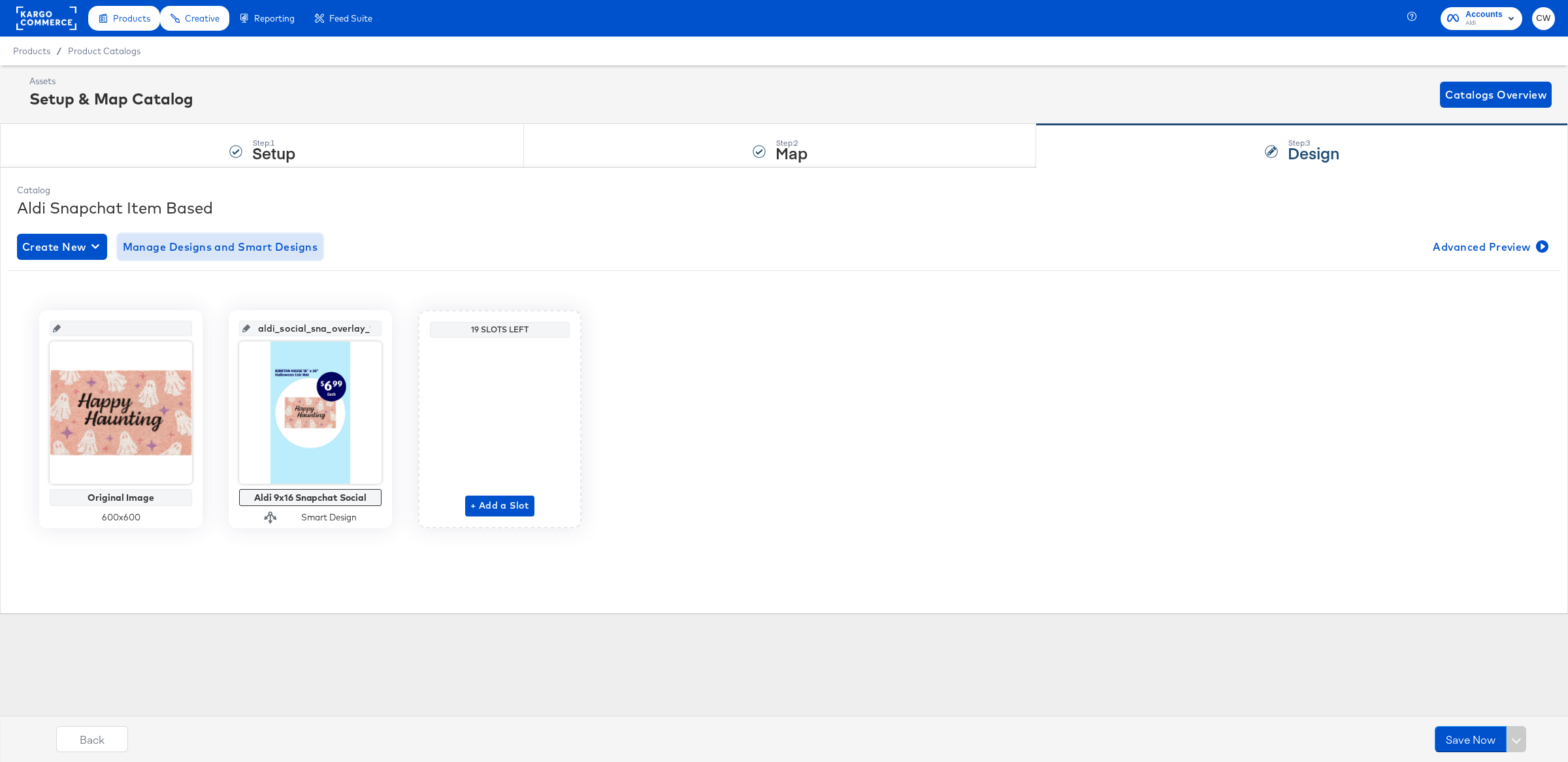
click at [281, 246] on span "Manage Designs and Smart Designs" at bounding box center [220, 247] width 195 height 18
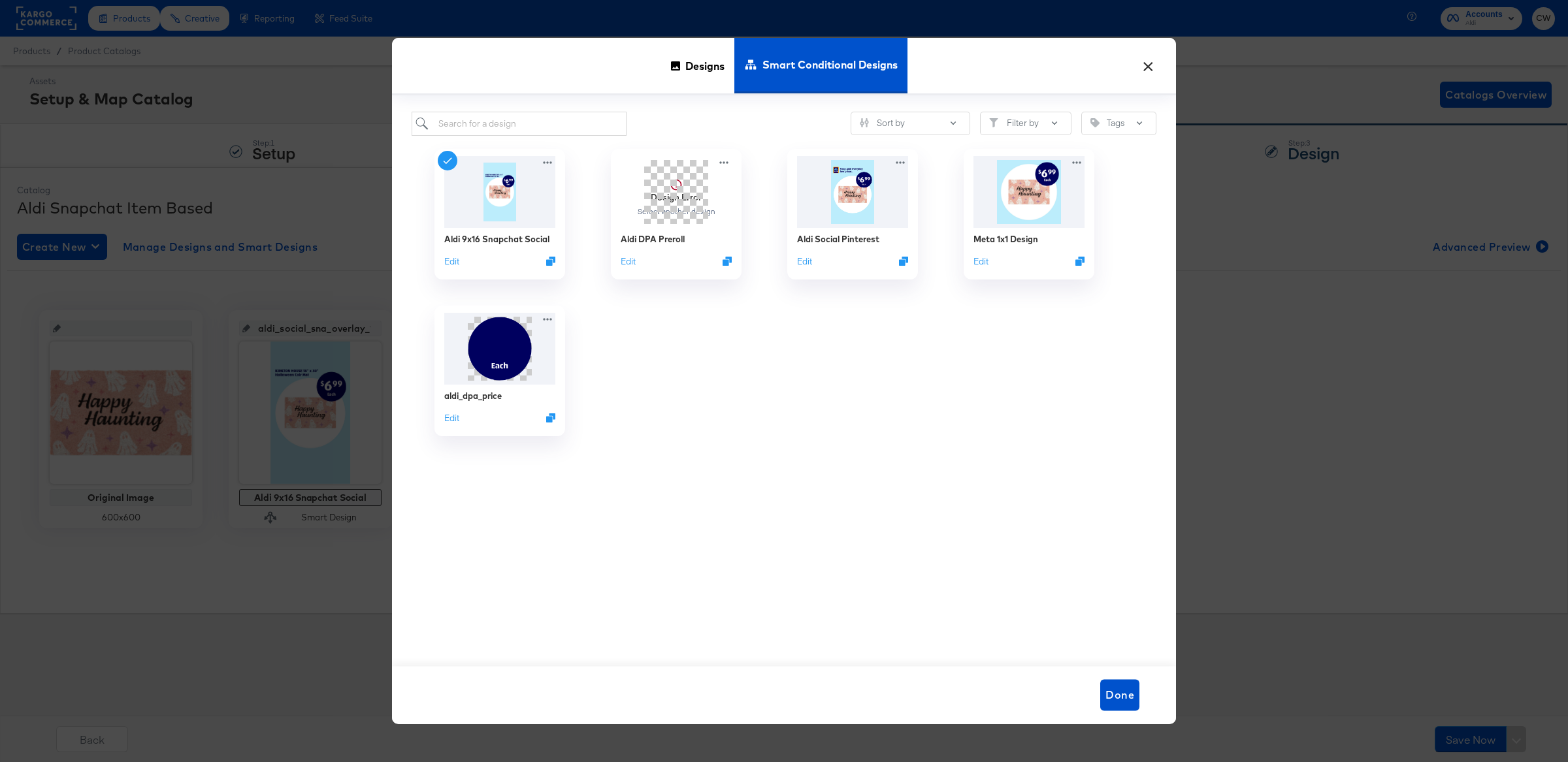
click at [1154, 64] on button "×" at bounding box center [1147, 63] width 24 height 24
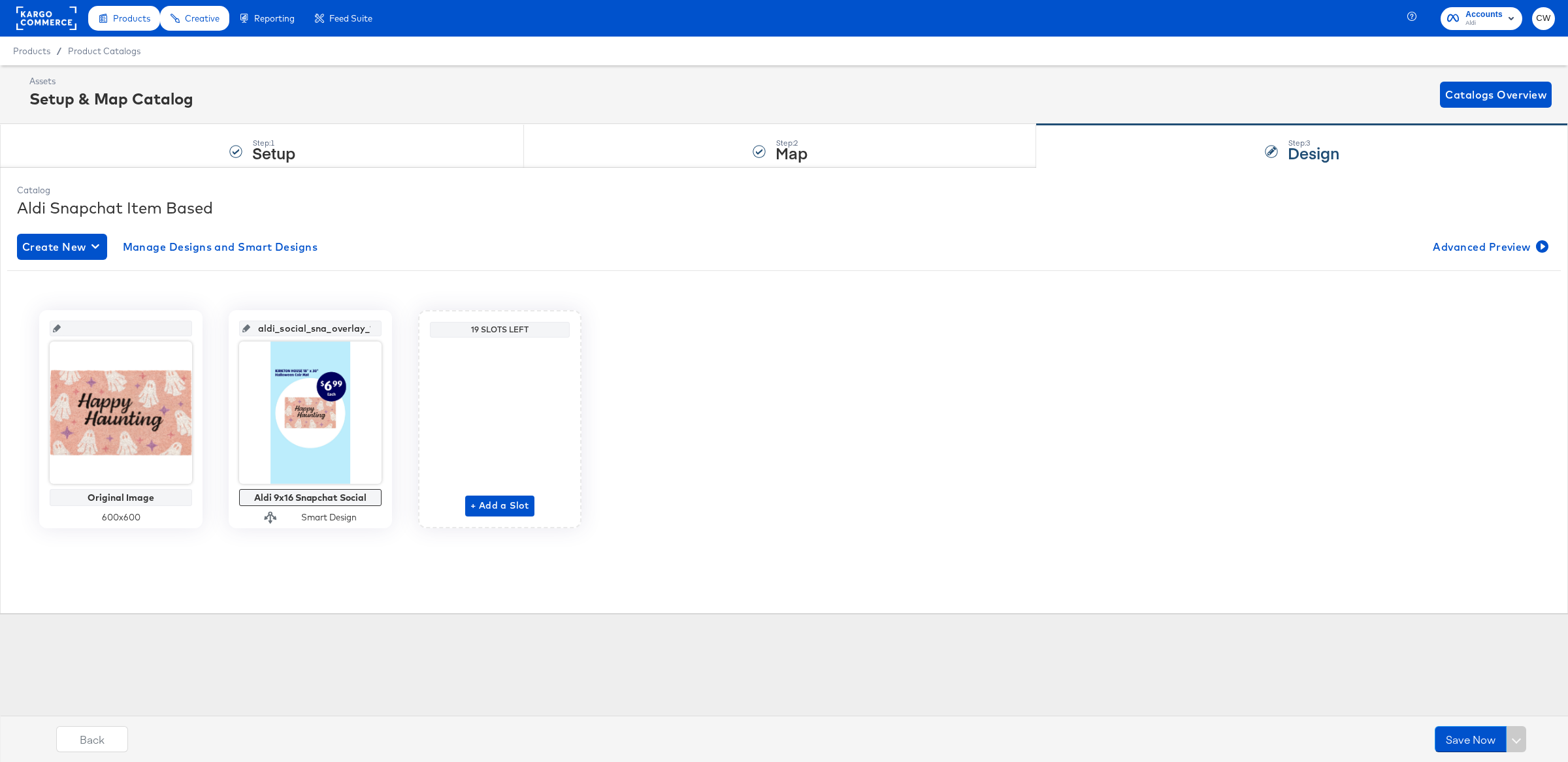
click at [890, 447] on div "Original Image 600 x 600 aldi_social_sna_overlay_1 Aldi 9x16 Snapchat Social Sm…" at bounding box center [784, 419] width 1553 height 218
click at [71, 254] on span "Create New" at bounding box center [62, 247] width 80 height 18
type textarea "x"
click at [372, 263] on div "Create New Manage Designs and Smart Designs Advanced Preview Original Image 600…" at bounding box center [784, 390] width 1534 height 334
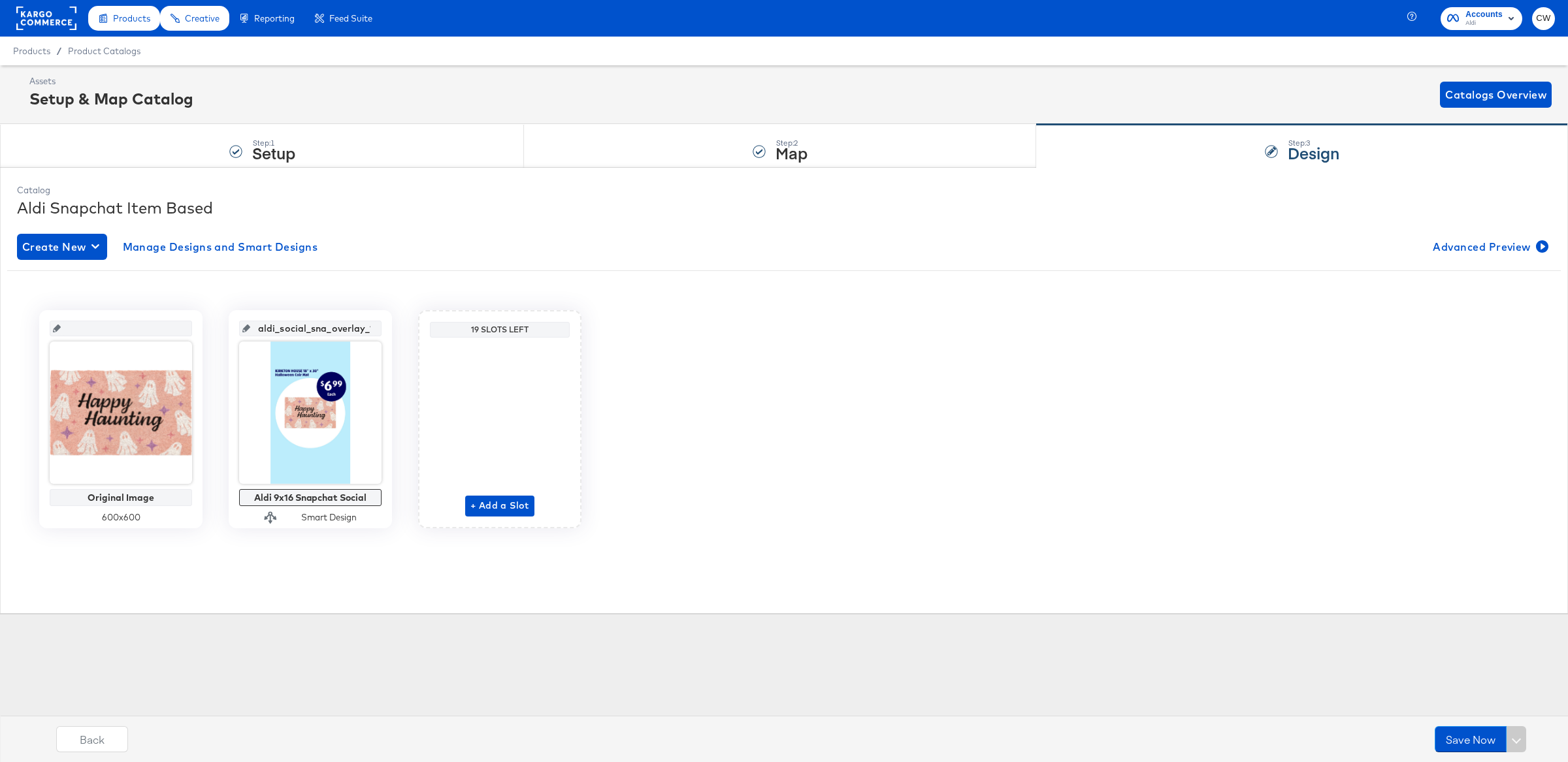
click at [69, 22] on rect at bounding box center [46, 18] width 60 height 24
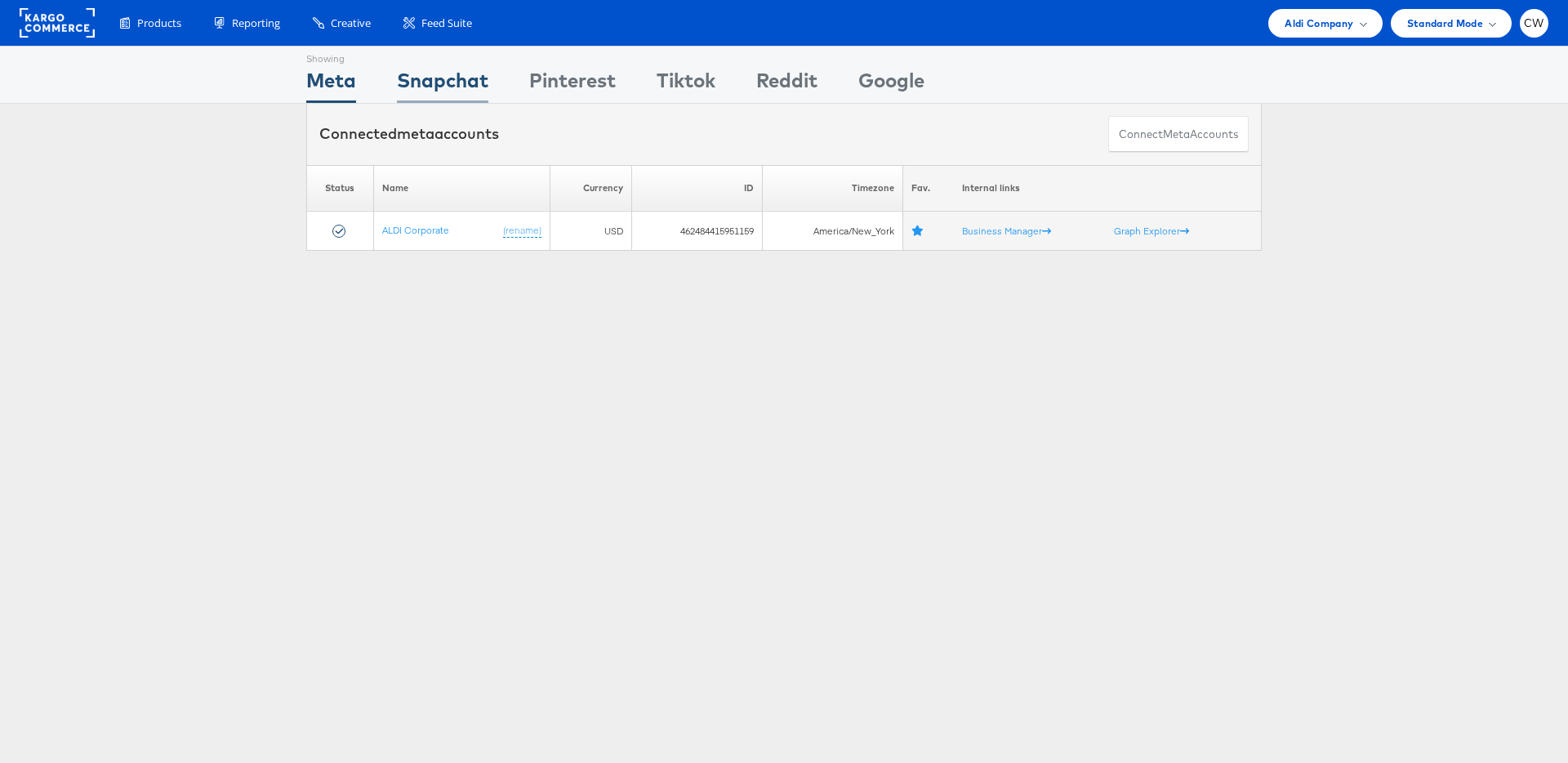
click at [487, 73] on div "Snapchat" at bounding box center [443, 85] width 92 height 37
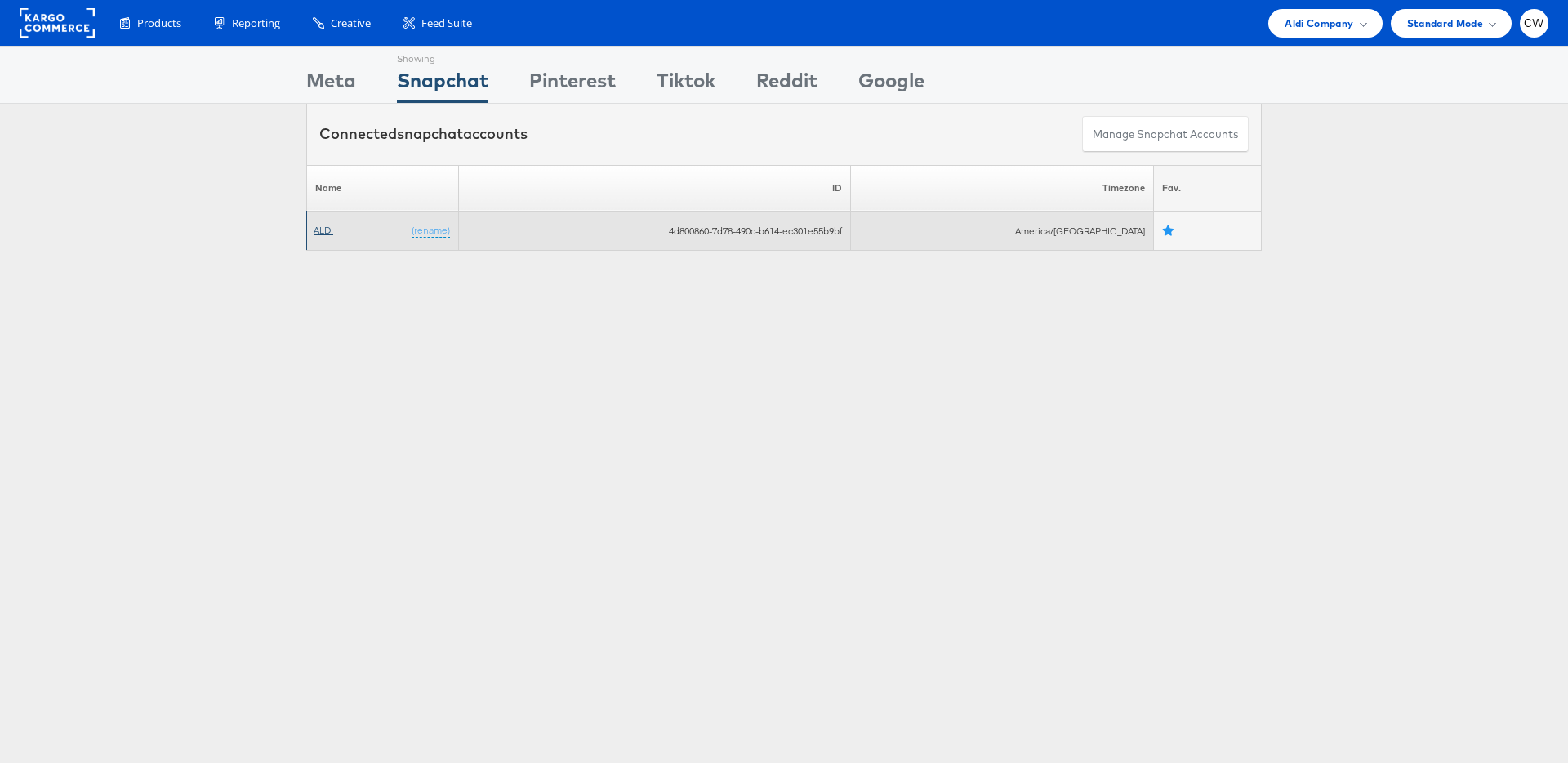
click at [322, 230] on link "ALDI" at bounding box center [323, 230] width 19 height 12
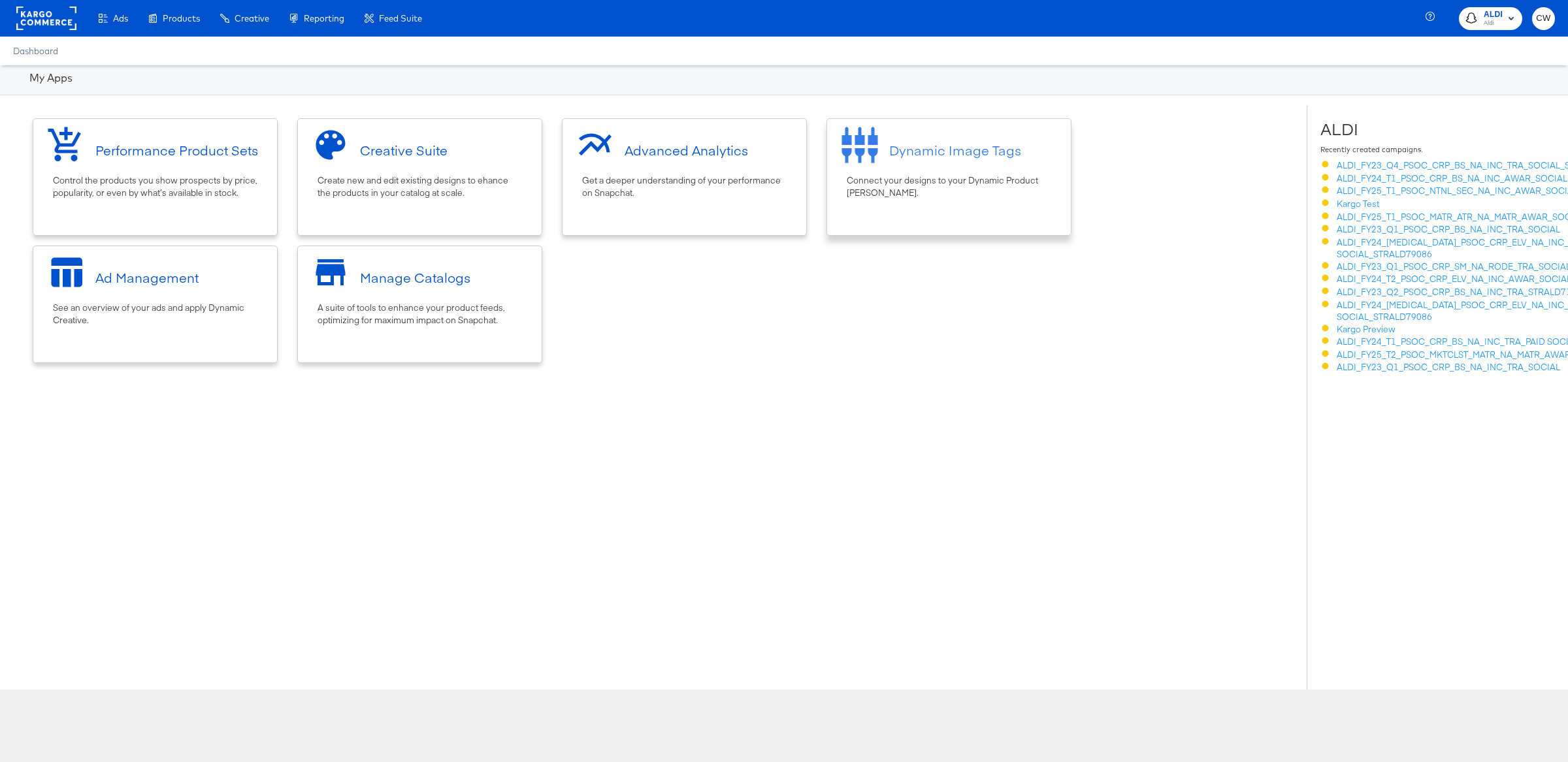
click at [998, 170] on div "Dynamic Image Tags" at bounding box center [949, 150] width 231 height 49
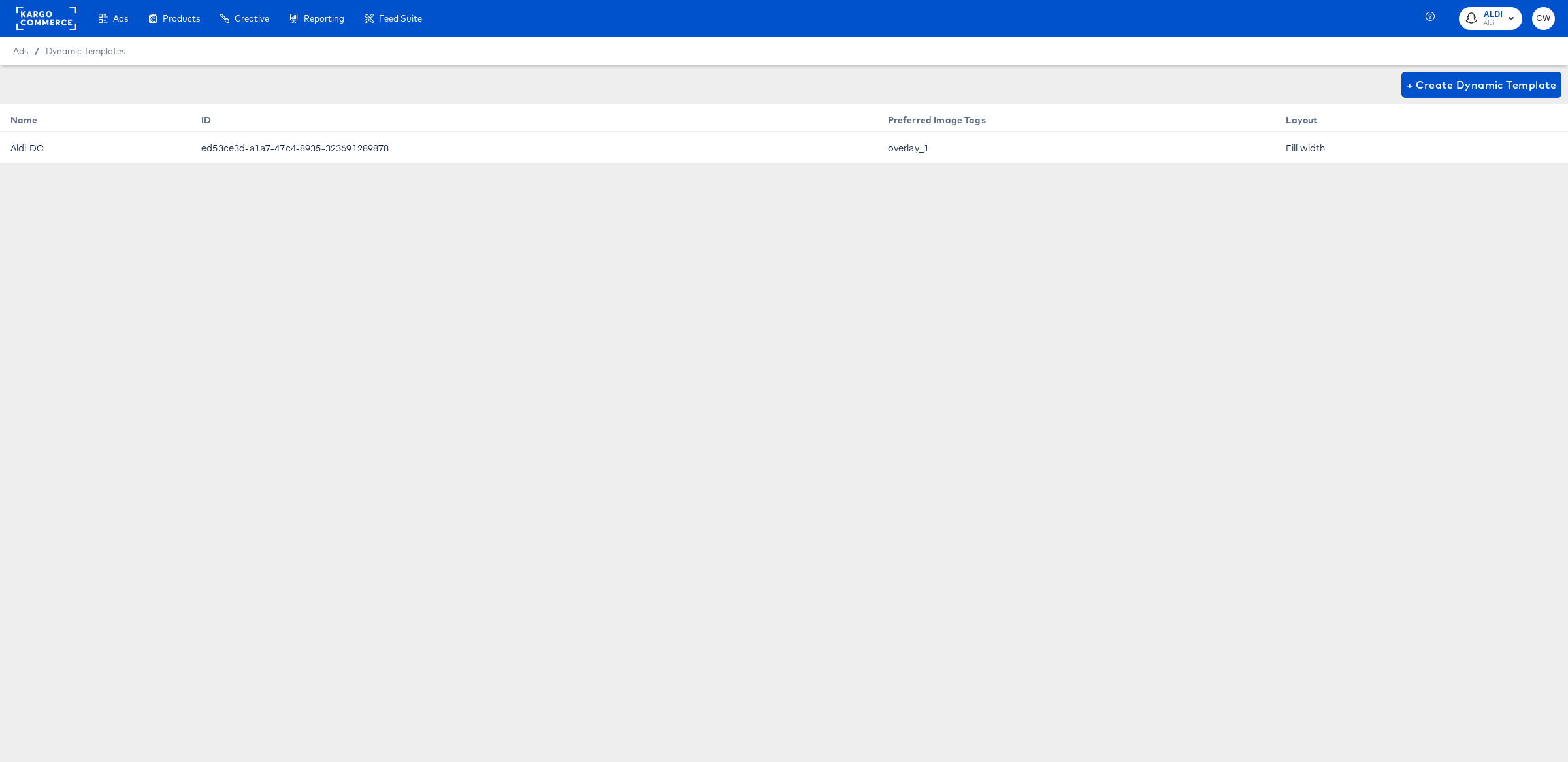
click at [918, 150] on td "overlay_1" at bounding box center [1076, 148] width 398 height 32
click at [556, 171] on div "+ Create Dynamic Template Name ID Preferred Image Tags Layout Aldi DC ed53ce3d-…" at bounding box center [784, 228] width 1568 height 327
click at [1299, 153] on td "Fill width" at bounding box center [1379, 148] width 209 height 32
click at [337, 143] on td "ed53ce3d-a1a7-47c4-8935-323691289878" at bounding box center [534, 148] width 686 height 32
click at [337, 144] on td "ed53ce3d-a1a7-47c4-8935-323691289878" at bounding box center [534, 148] width 686 height 32
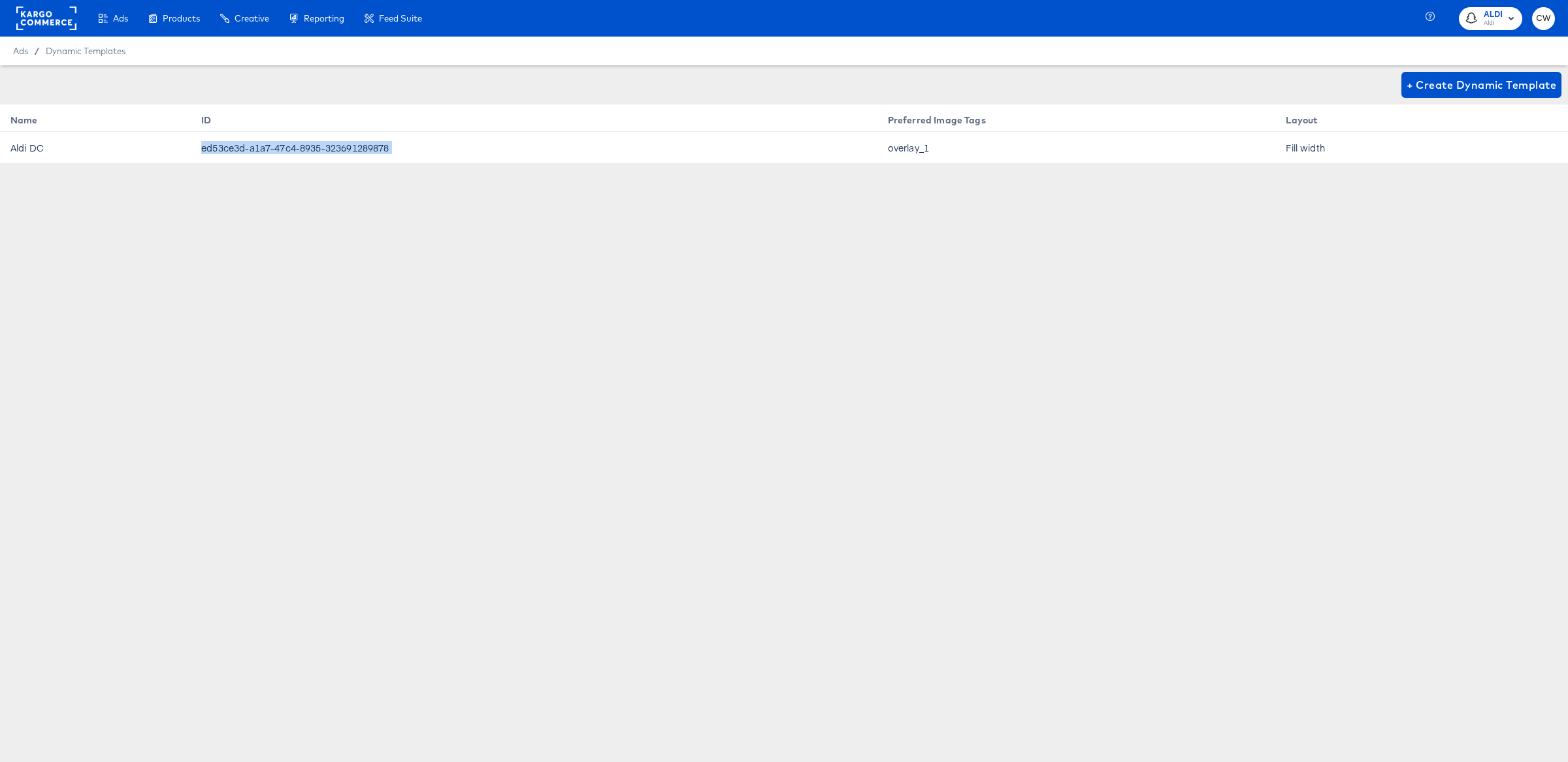
click at [337, 144] on td "ed53ce3d-a1a7-47c4-8935-323691289878" at bounding box center [534, 148] width 686 height 32
click at [980, 121] on th "Preferred Image Tags" at bounding box center [1076, 118] width 398 height 27
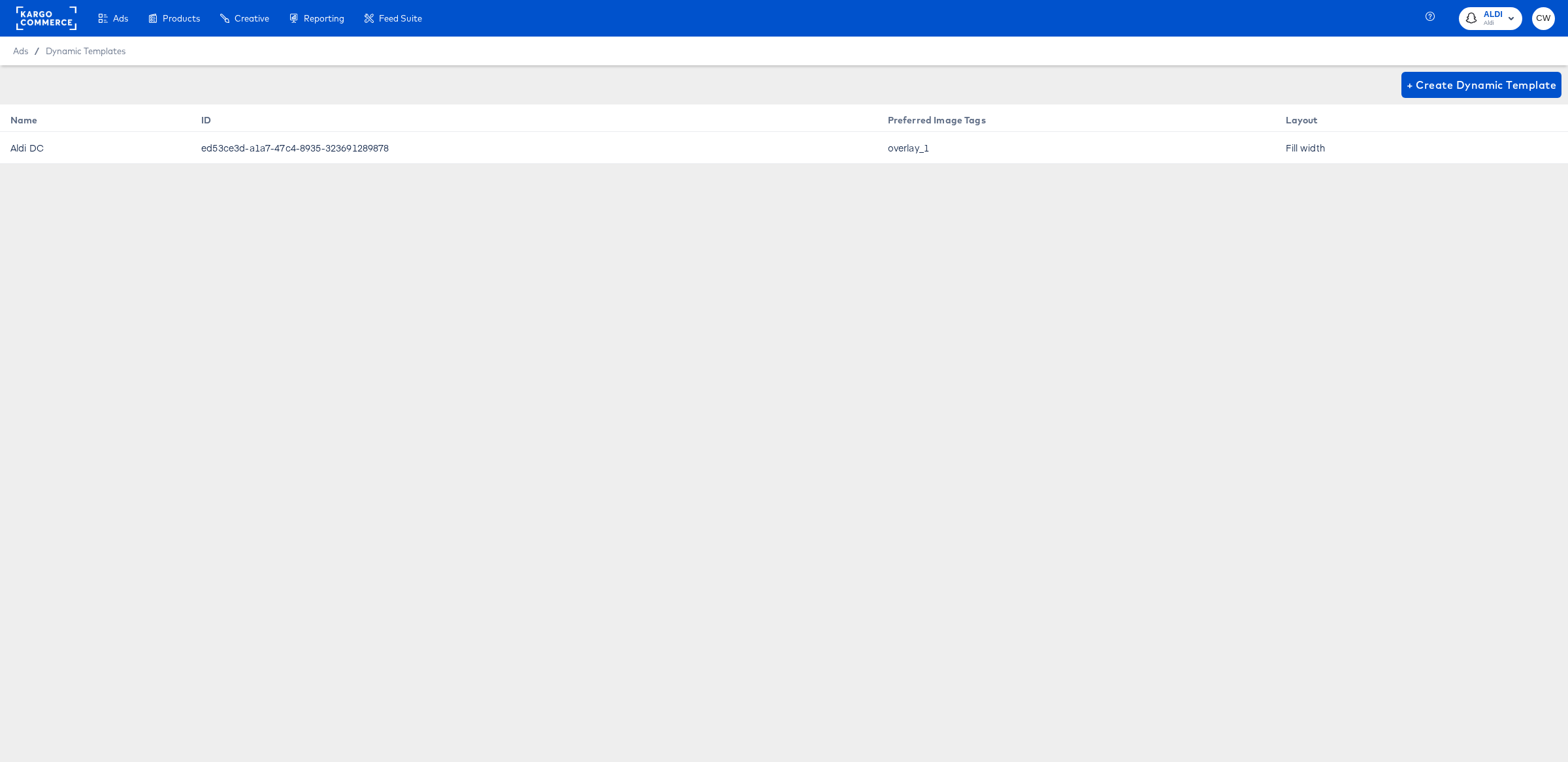
click at [989, 166] on div "+ Create Dynamic Template Name ID Preferred Image Tags Layout Aldi DC ed53ce3d-…" at bounding box center [784, 228] width 1568 height 327
click at [1488, 20] on span "Aldi" at bounding box center [1492, 23] width 19 height 10
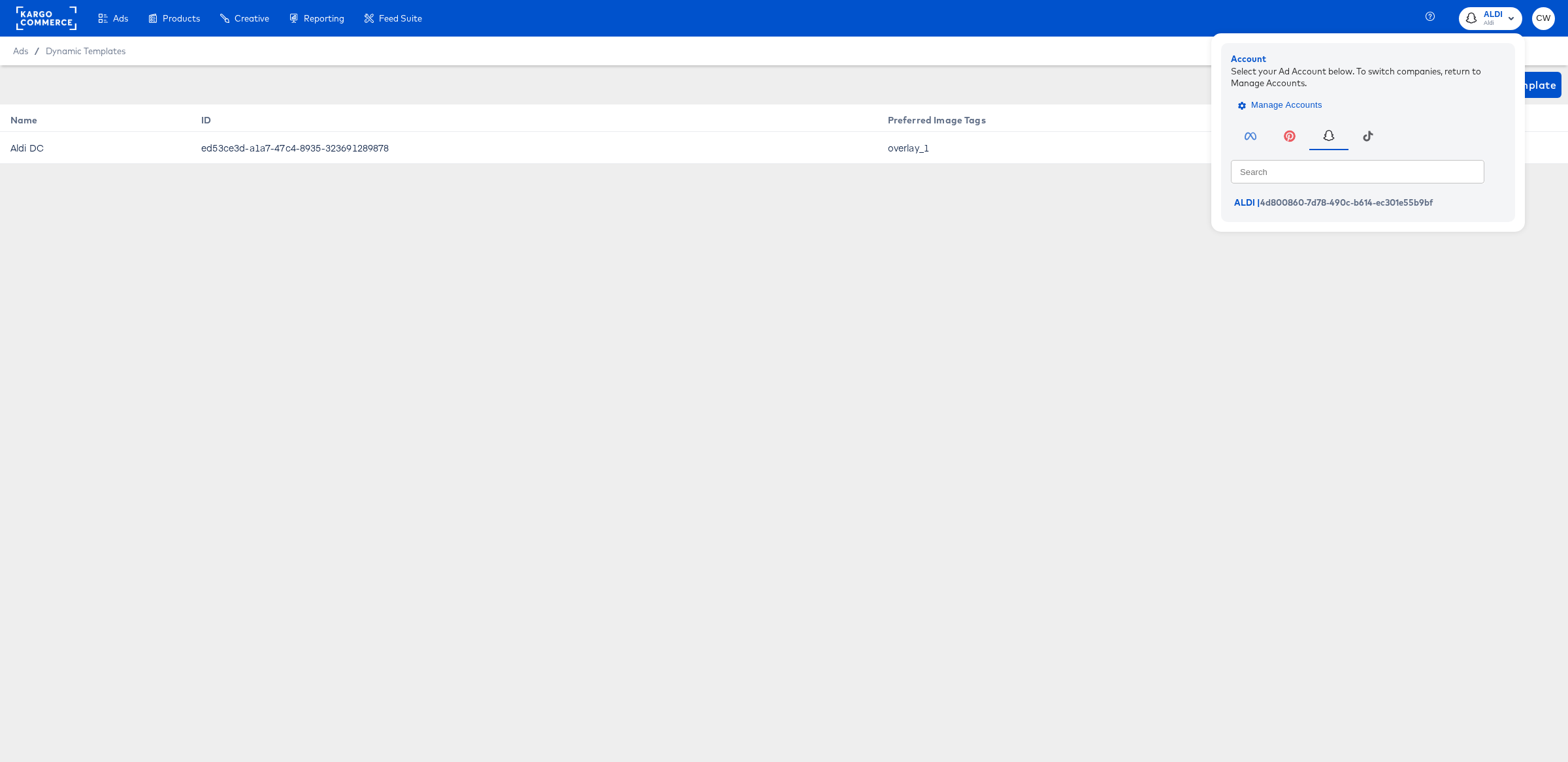
click at [1281, 108] on span "Manage Accounts" at bounding box center [1281, 105] width 82 height 15
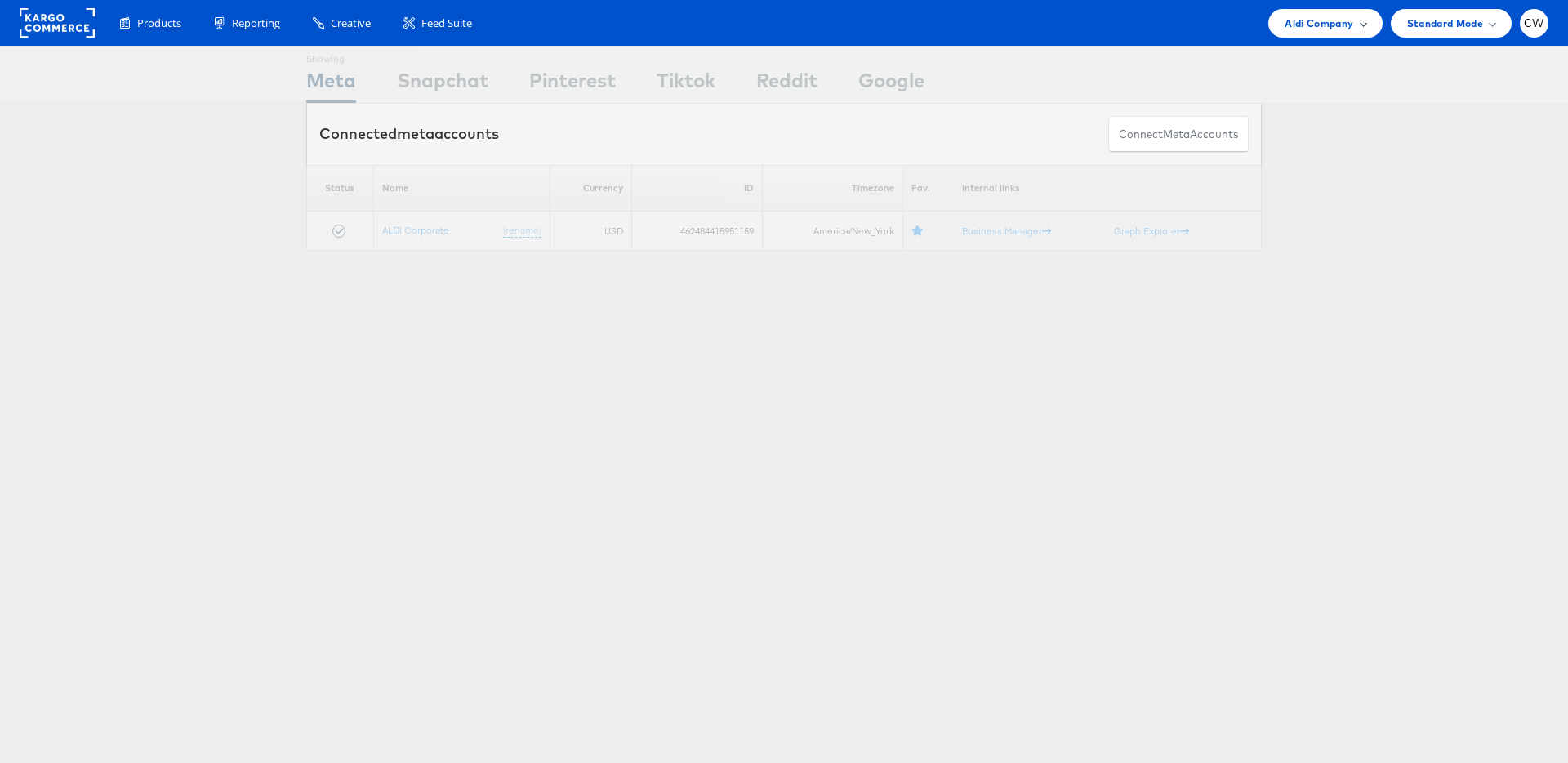
click at [1337, 18] on span "Aldi Company" at bounding box center [1320, 24] width 68 height 18
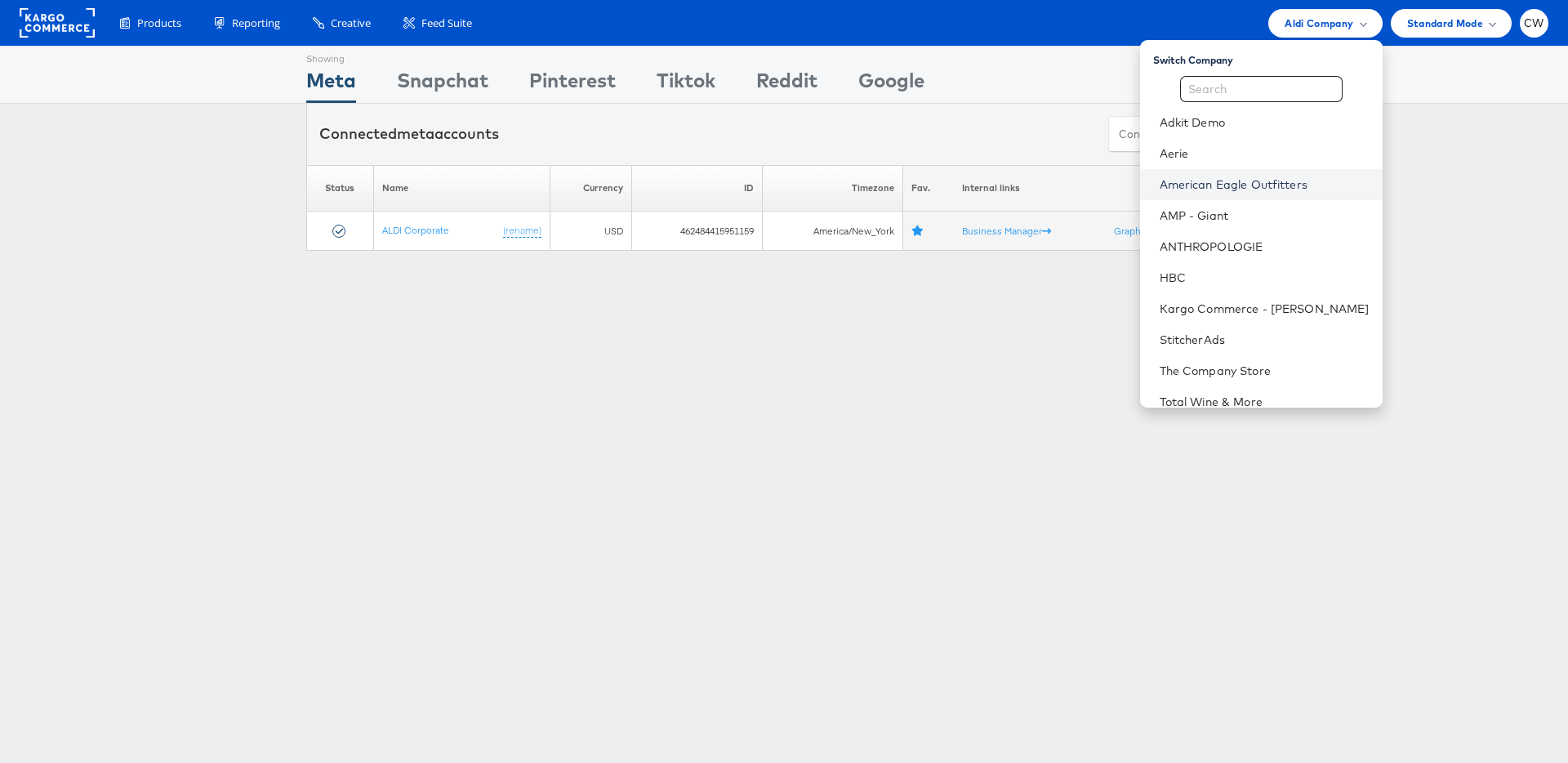
click at [1258, 186] on link "American Eagle Outfitters" at bounding box center [1265, 185] width 210 height 17
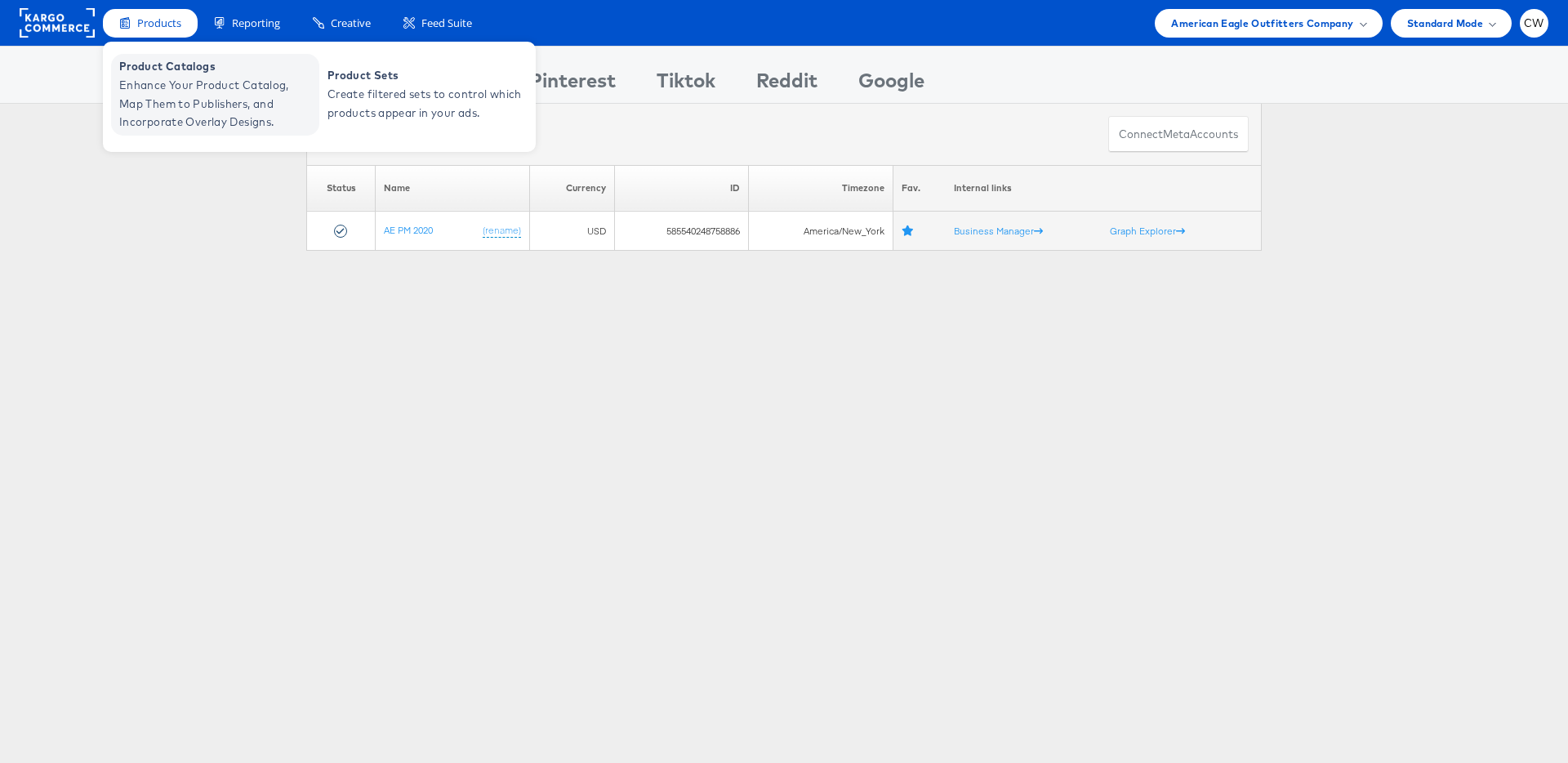
click at [192, 92] on span "Enhance Your Product Catalog, Map Them to Publishers, and Incorporate Overlay D…" at bounding box center [217, 103] width 196 height 55
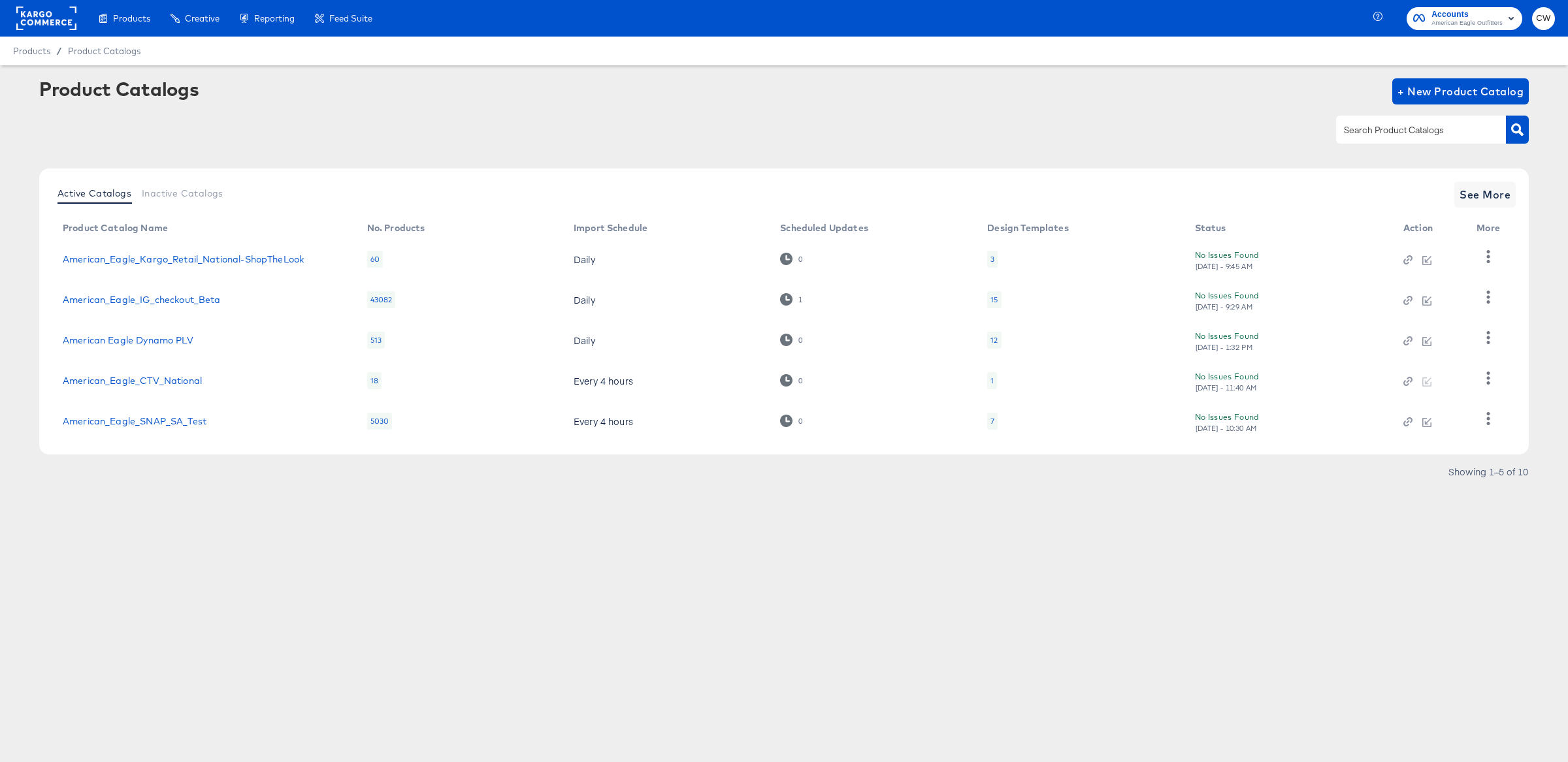
click at [990, 423] on div "7" at bounding box center [992, 421] width 4 height 10
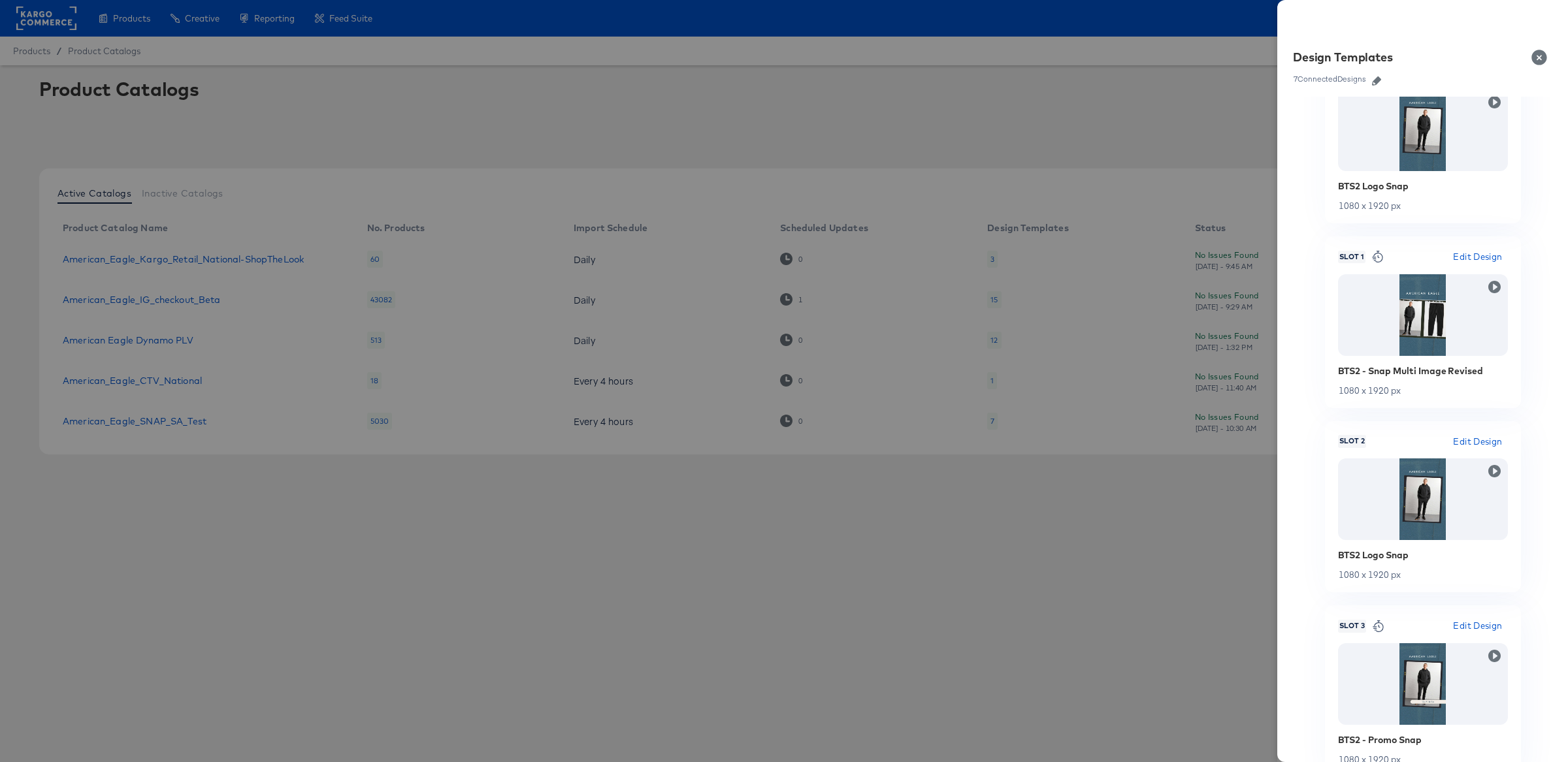
scroll to position [62, 0]
click at [926, 127] on div at bounding box center [784, 381] width 1568 height 762
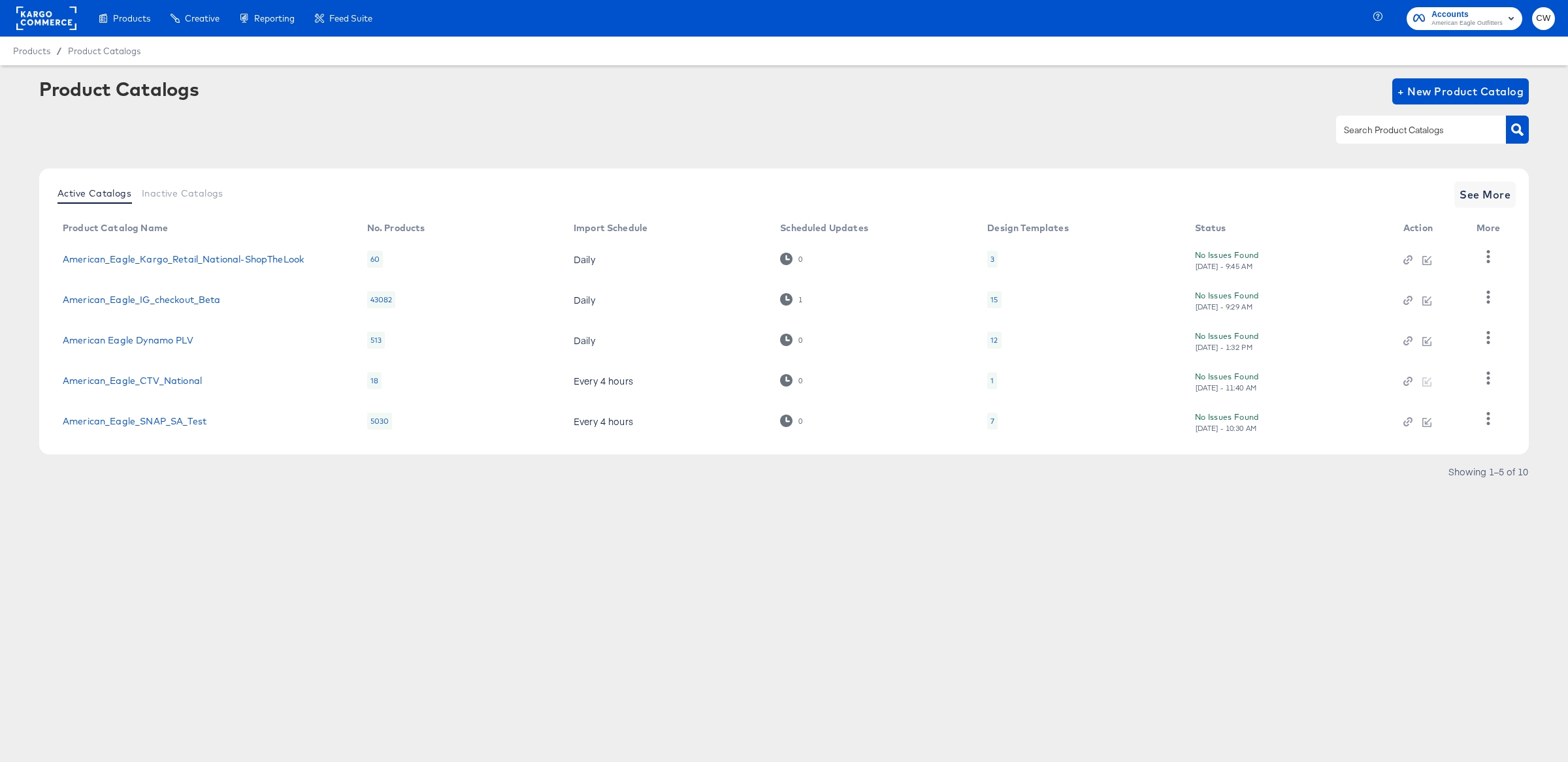
click at [45, 32] on div at bounding box center [46, 18] width 60 height 36
click at [177, 423] on link "American_Eagle_SNAP_SA_Test" at bounding box center [134, 421] width 143 height 10
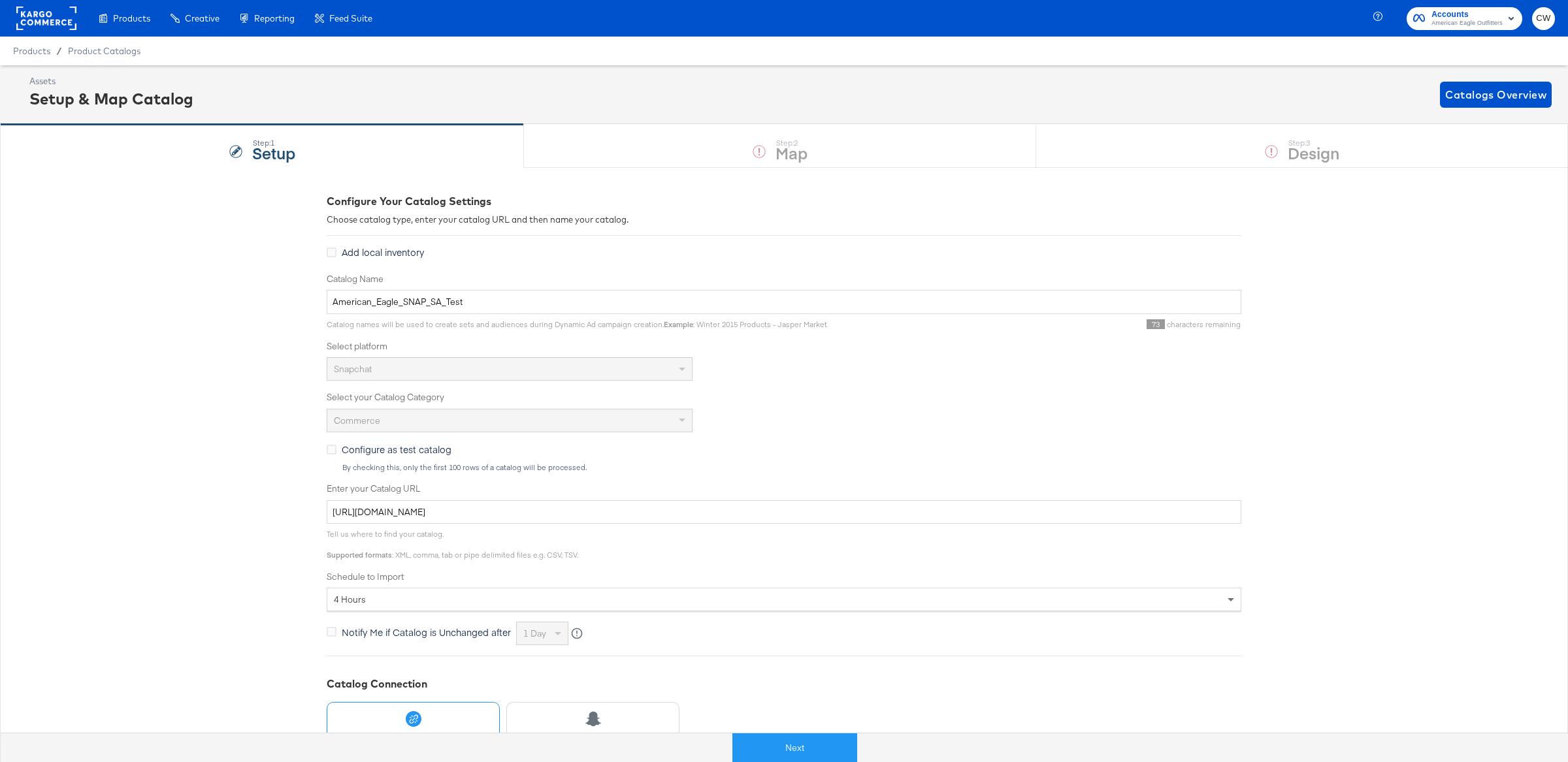
click at [55, 24] on rect at bounding box center [46, 18] width 60 height 24
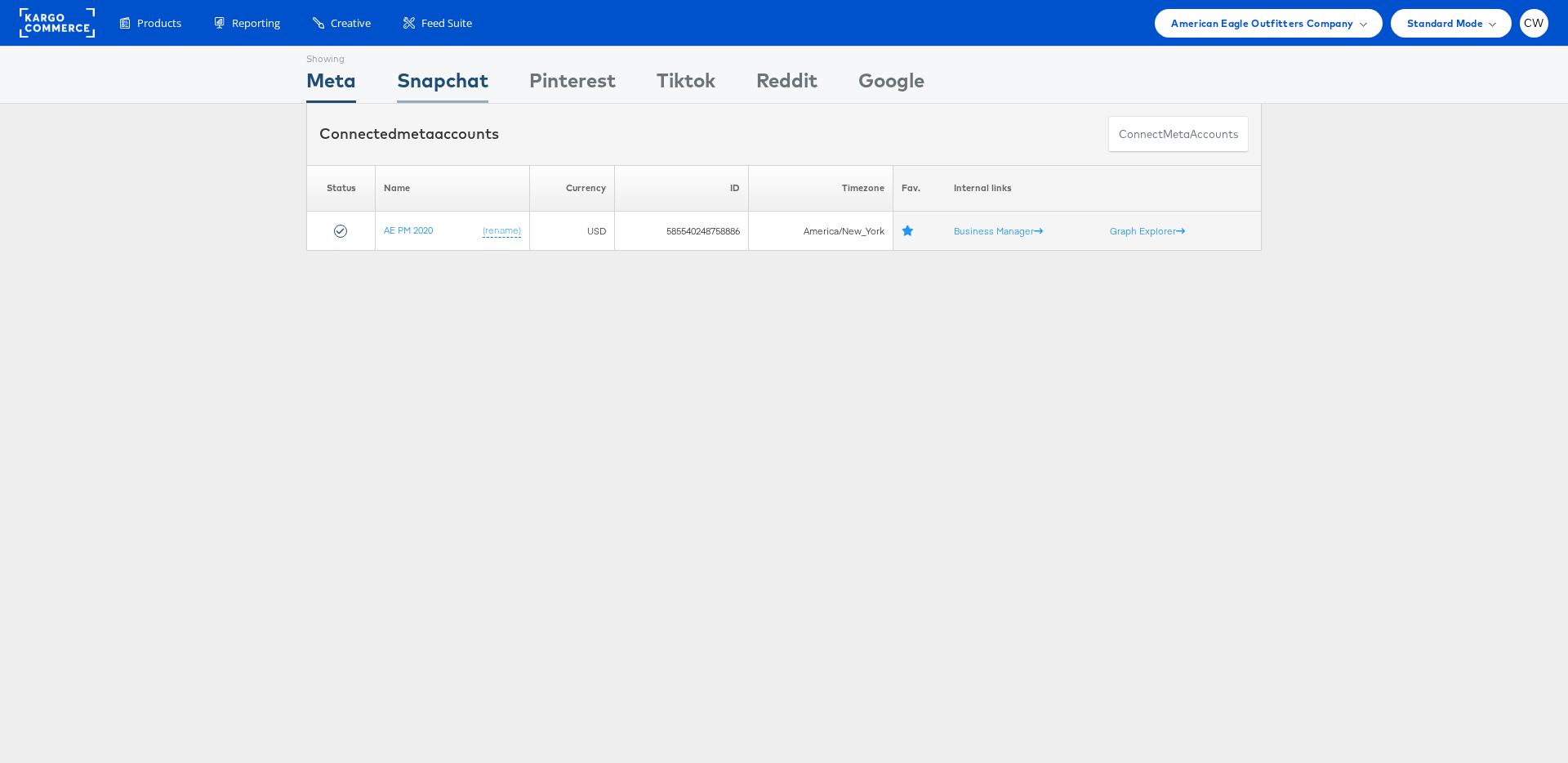
click at [438, 80] on div "Snapchat" at bounding box center [443, 85] width 92 height 37
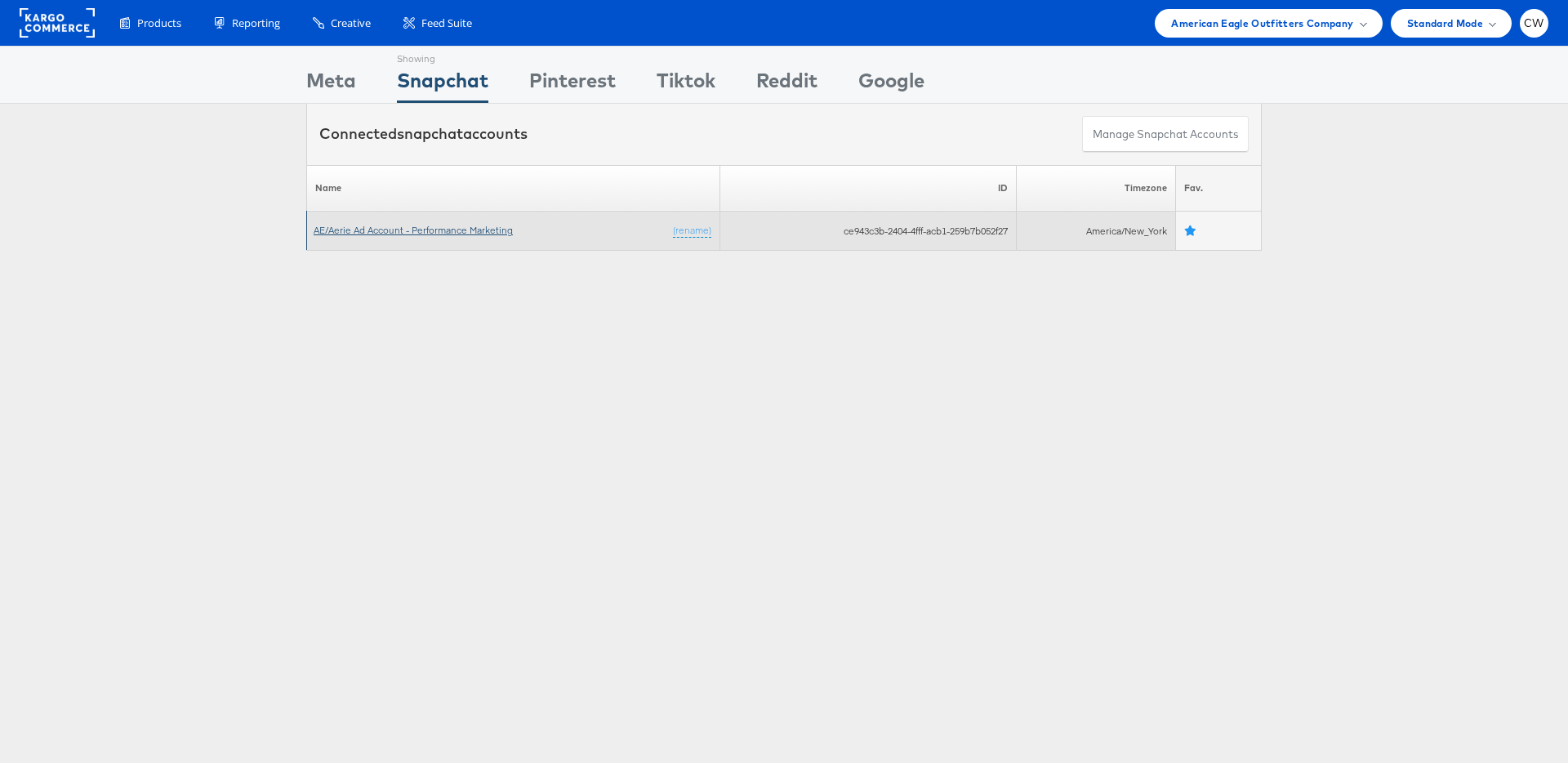
click at [416, 233] on link "AE/Aerie Ad Account - Performance Marketing" at bounding box center [413, 230] width 200 height 12
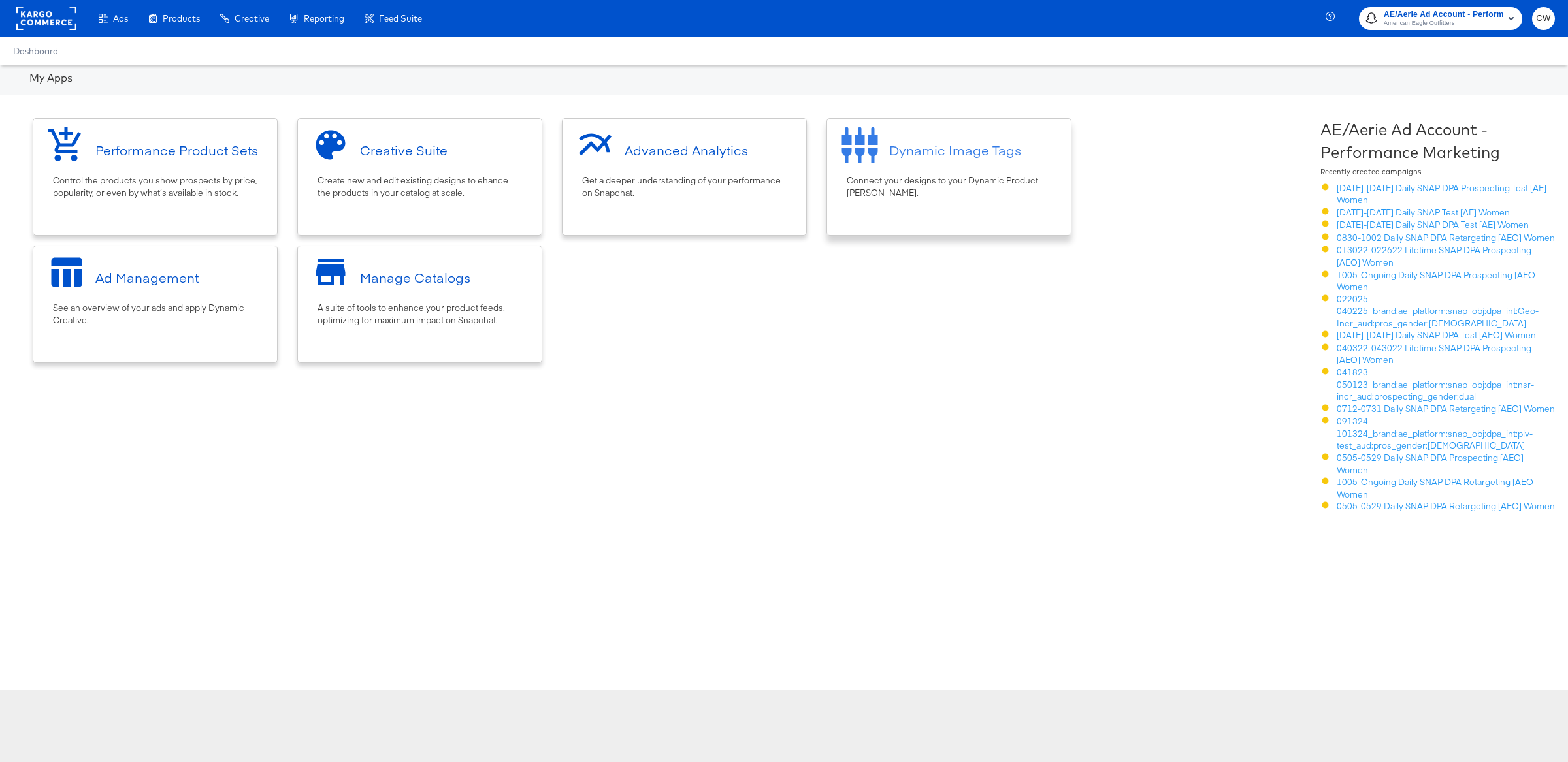
click at [989, 173] on div "Dynamic Image Tags" at bounding box center [949, 150] width 231 height 49
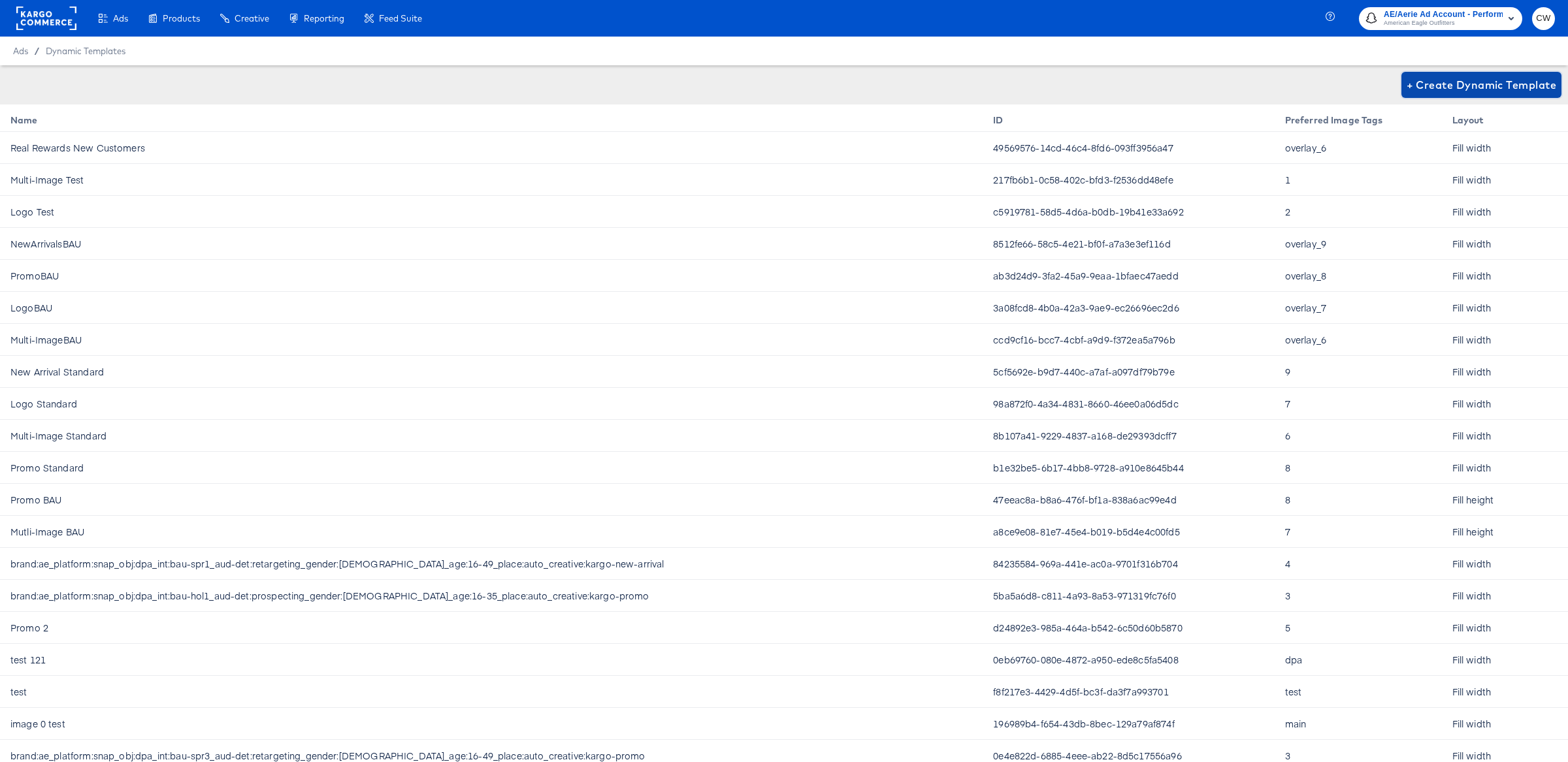
click at [1460, 73] on button "+ Create Dynamic Template" at bounding box center [1481, 85] width 160 height 26
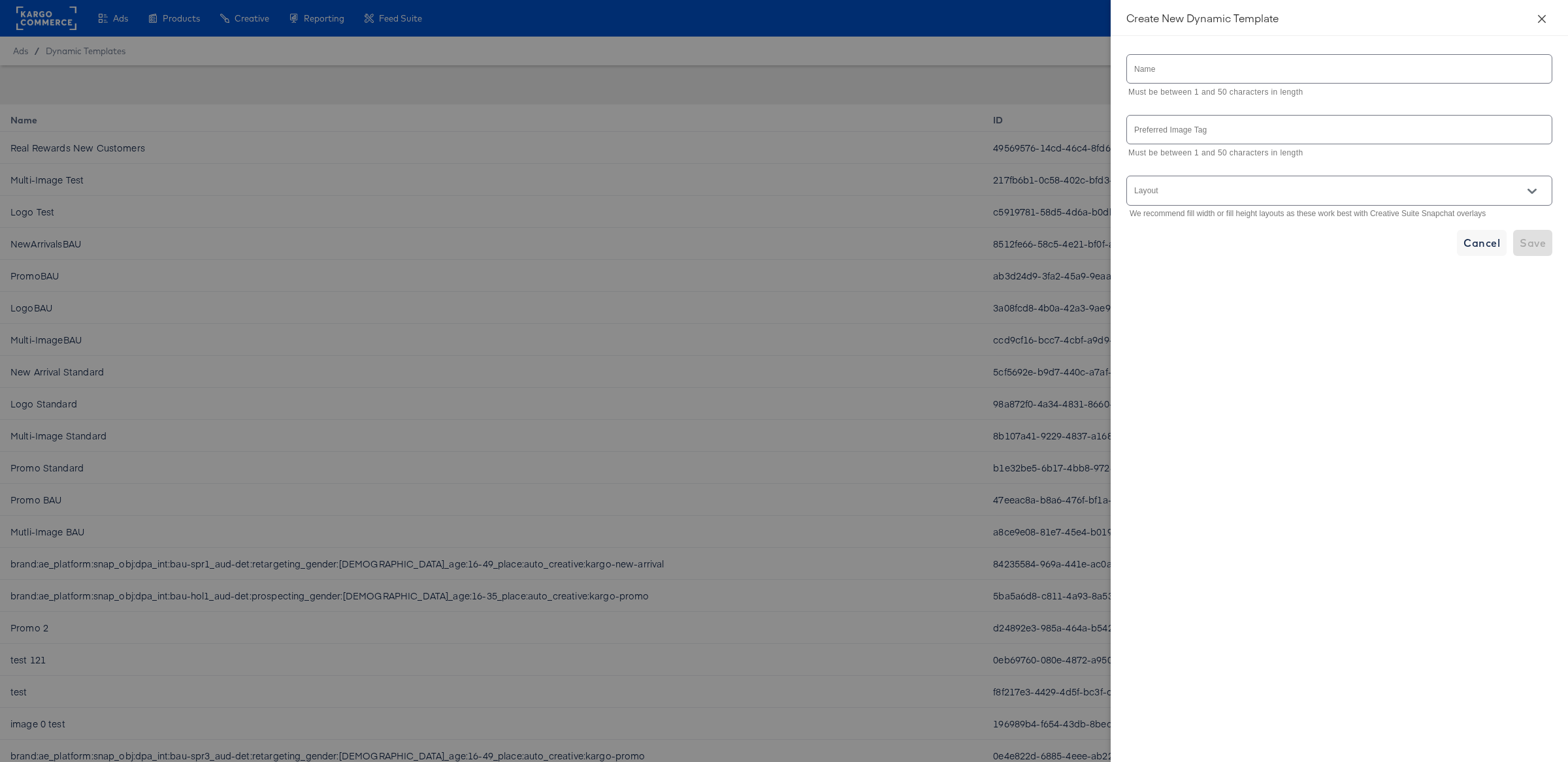
click at [1545, 18] on icon "close" at bounding box center [1541, 19] width 10 height 10
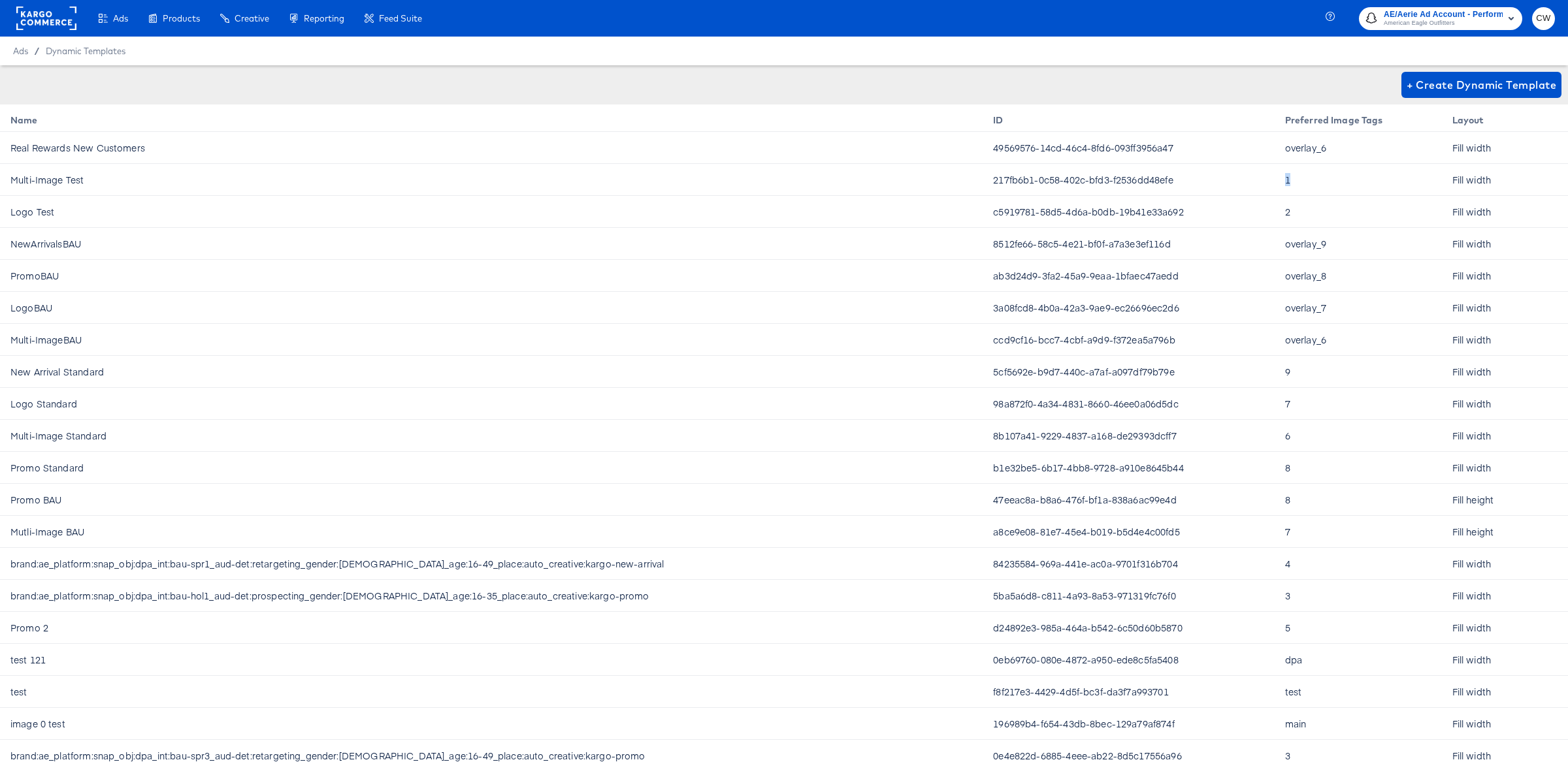
drag, startPoint x: 1269, startPoint y: 181, endPoint x: 1262, endPoint y: 181, distance: 7.0
click at [1274, 181] on td "1" at bounding box center [1357, 180] width 167 height 32
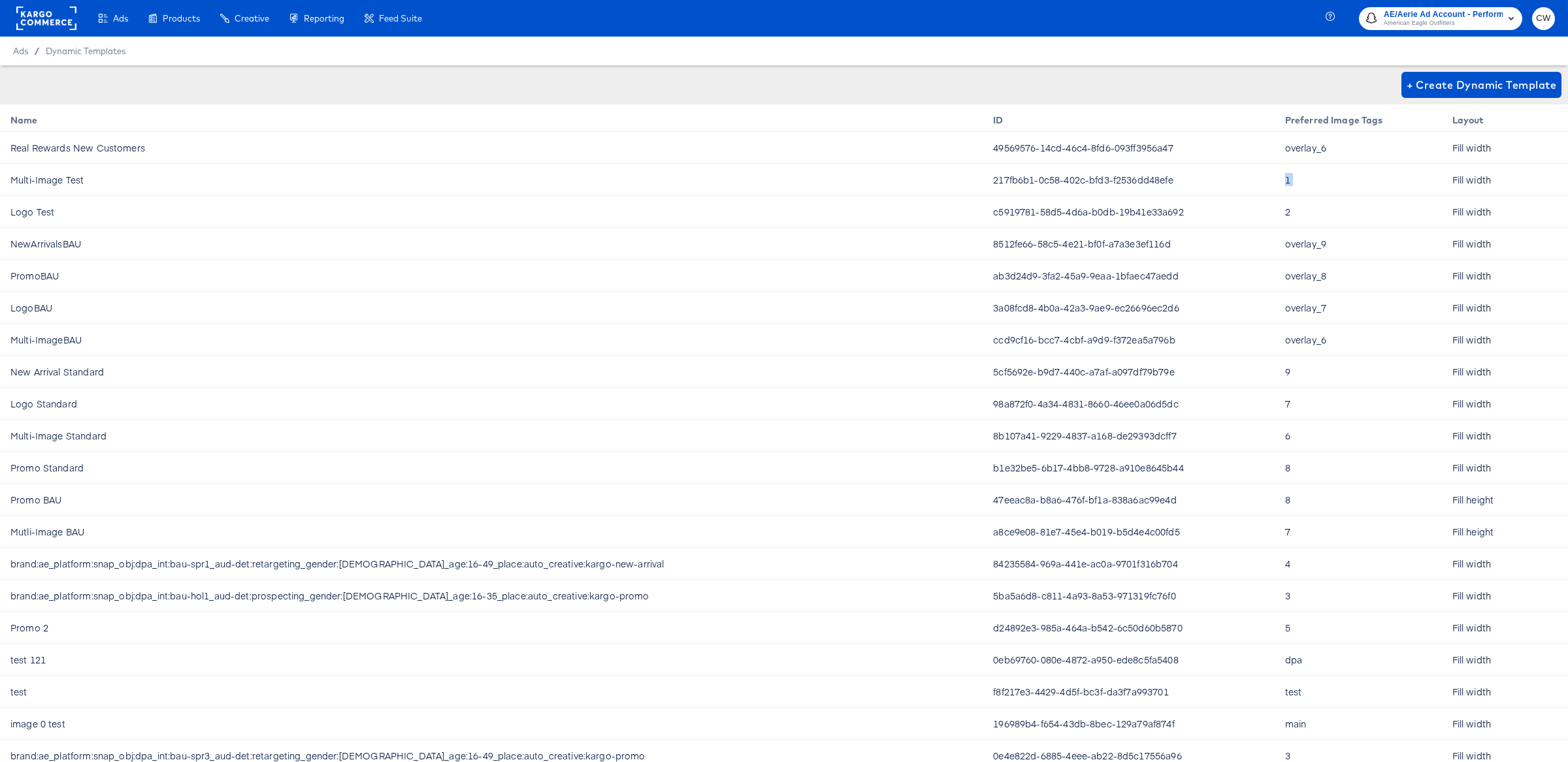
click at [1274, 181] on td "1" at bounding box center [1357, 180] width 167 height 32
click at [1227, 180] on td "217fb6b1-0c58-402c-bfd3-f2536dd48efe" at bounding box center [1128, 180] width 291 height 32
click at [1449, 15] on span "AE/Aerie Ad Account - Performance Marketing" at bounding box center [1443, 15] width 119 height 14
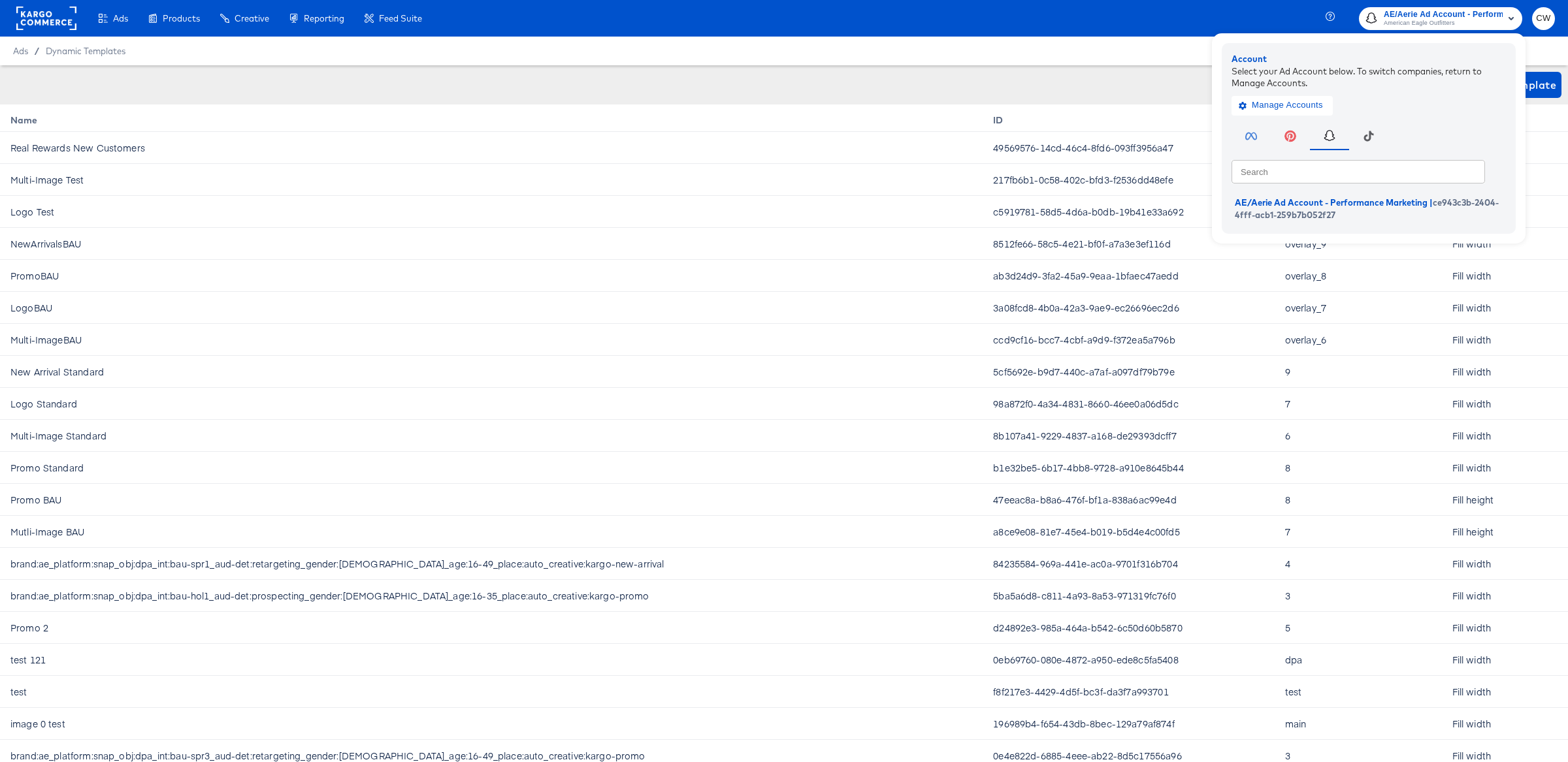
click at [1274, 123] on button "button" at bounding box center [1290, 134] width 39 height 31
click at [1275, 104] on span "Manage Accounts" at bounding box center [1282, 105] width 82 height 15
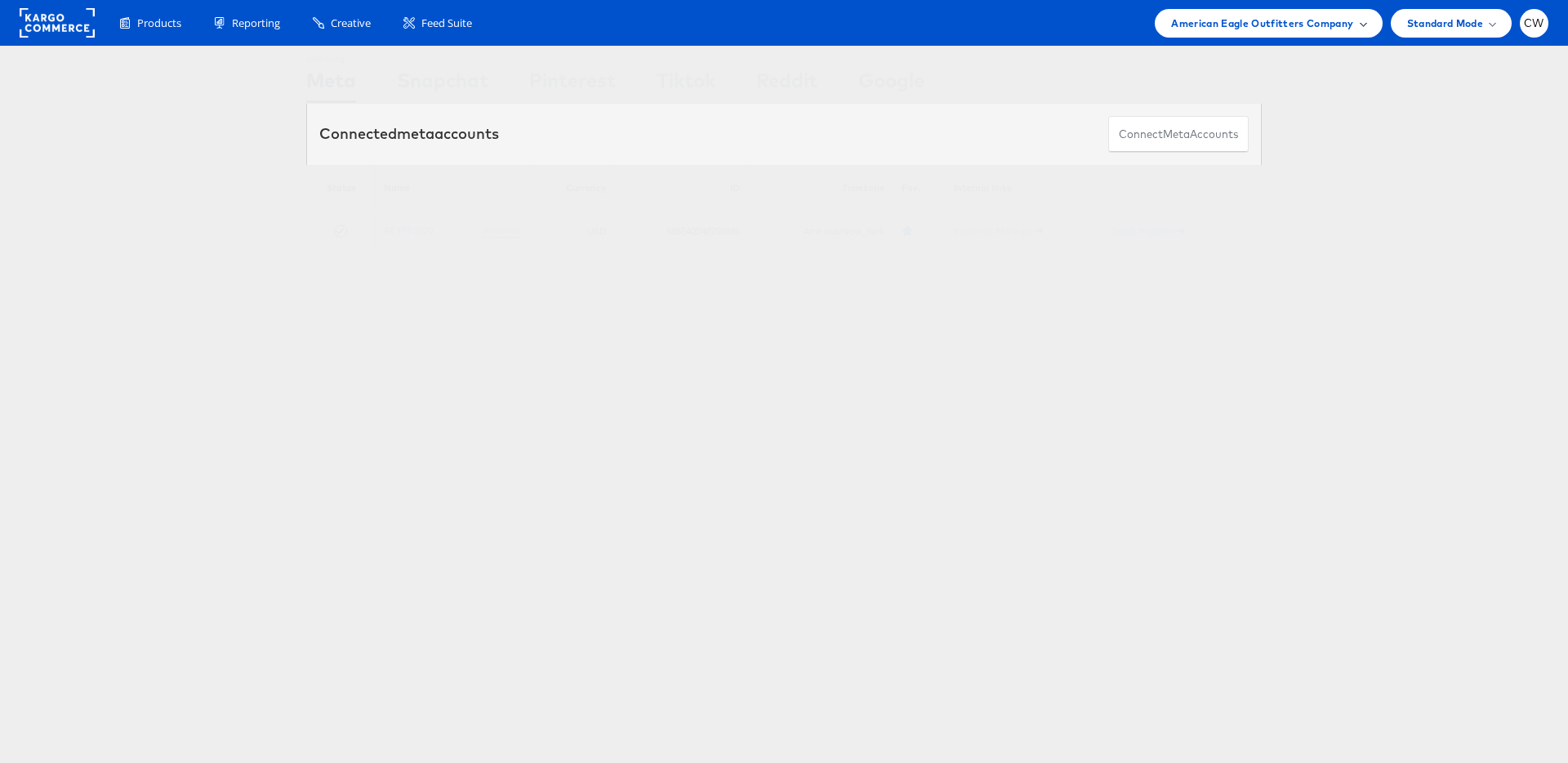
click at [1363, 18] on div "American Eagle Outfitters Company" at bounding box center [1269, 24] width 194 height 18
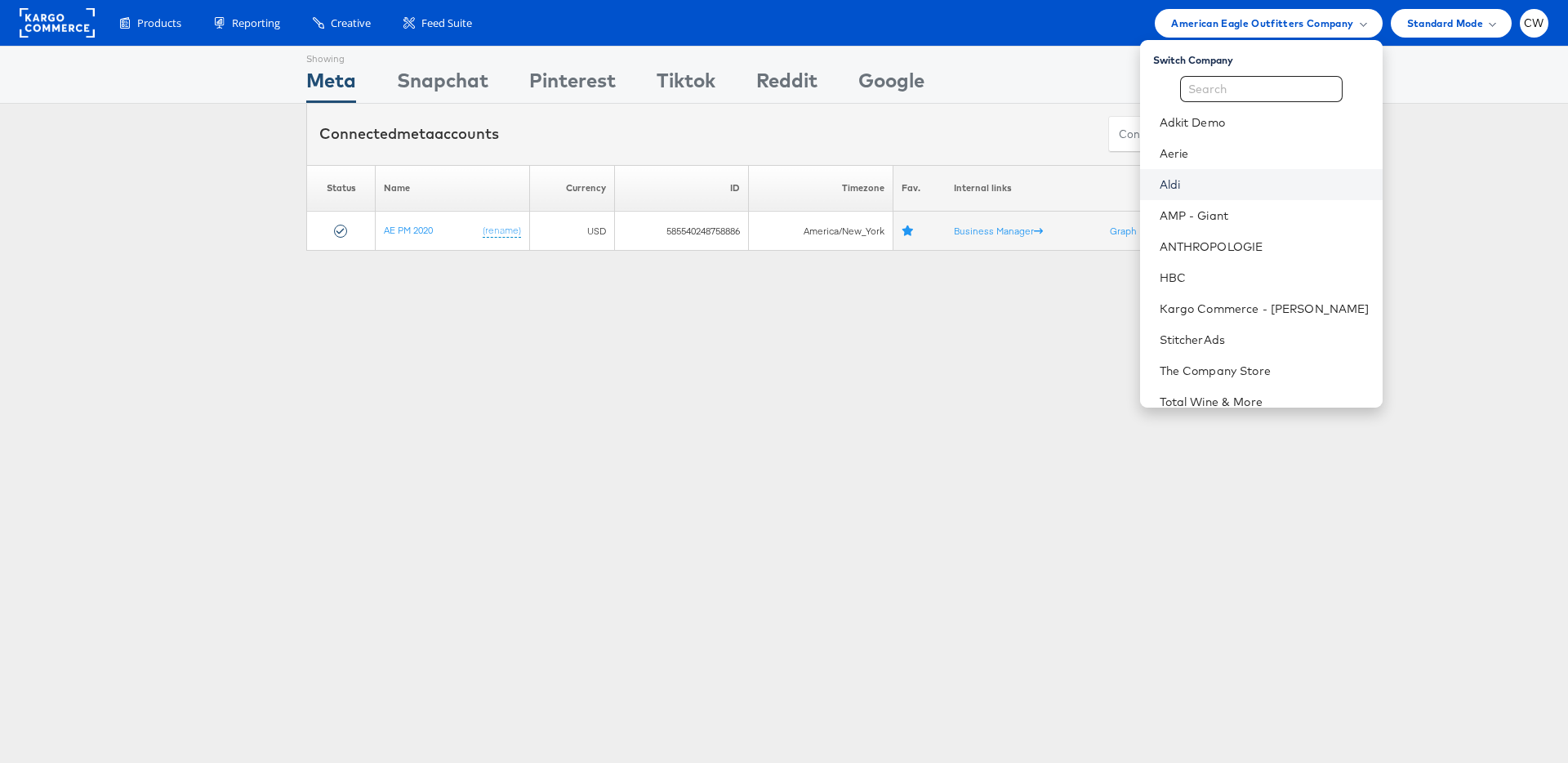
click at [1259, 177] on link "Aldi" at bounding box center [1265, 185] width 210 height 17
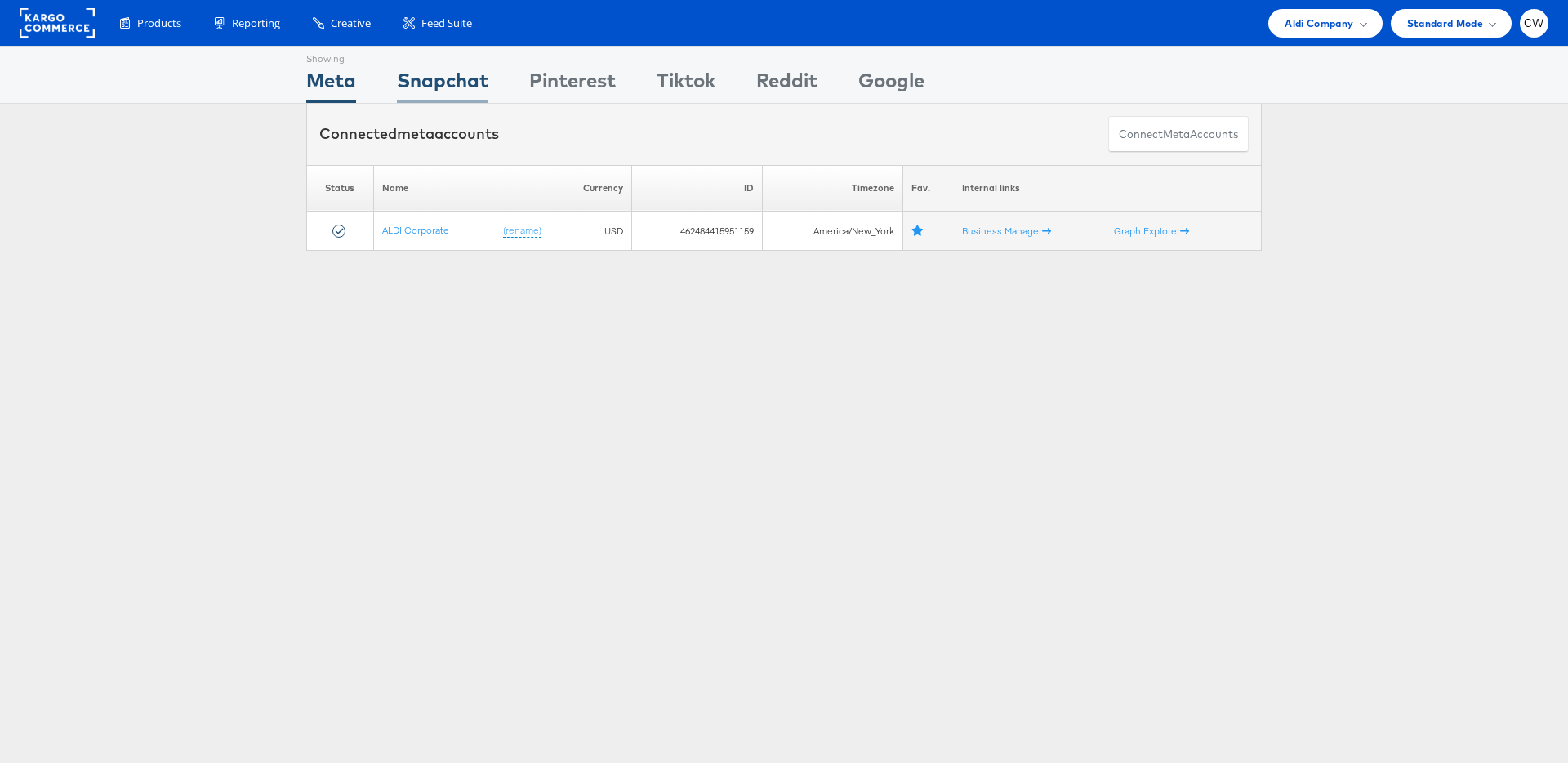
click at [465, 55] on div "Showing" at bounding box center [443, 56] width 92 height 19
click at [449, 123] on div "Connected meta accounts" at bounding box center [409, 134] width 179 height 21
click at [443, 80] on div "Snapchat" at bounding box center [443, 85] width 92 height 37
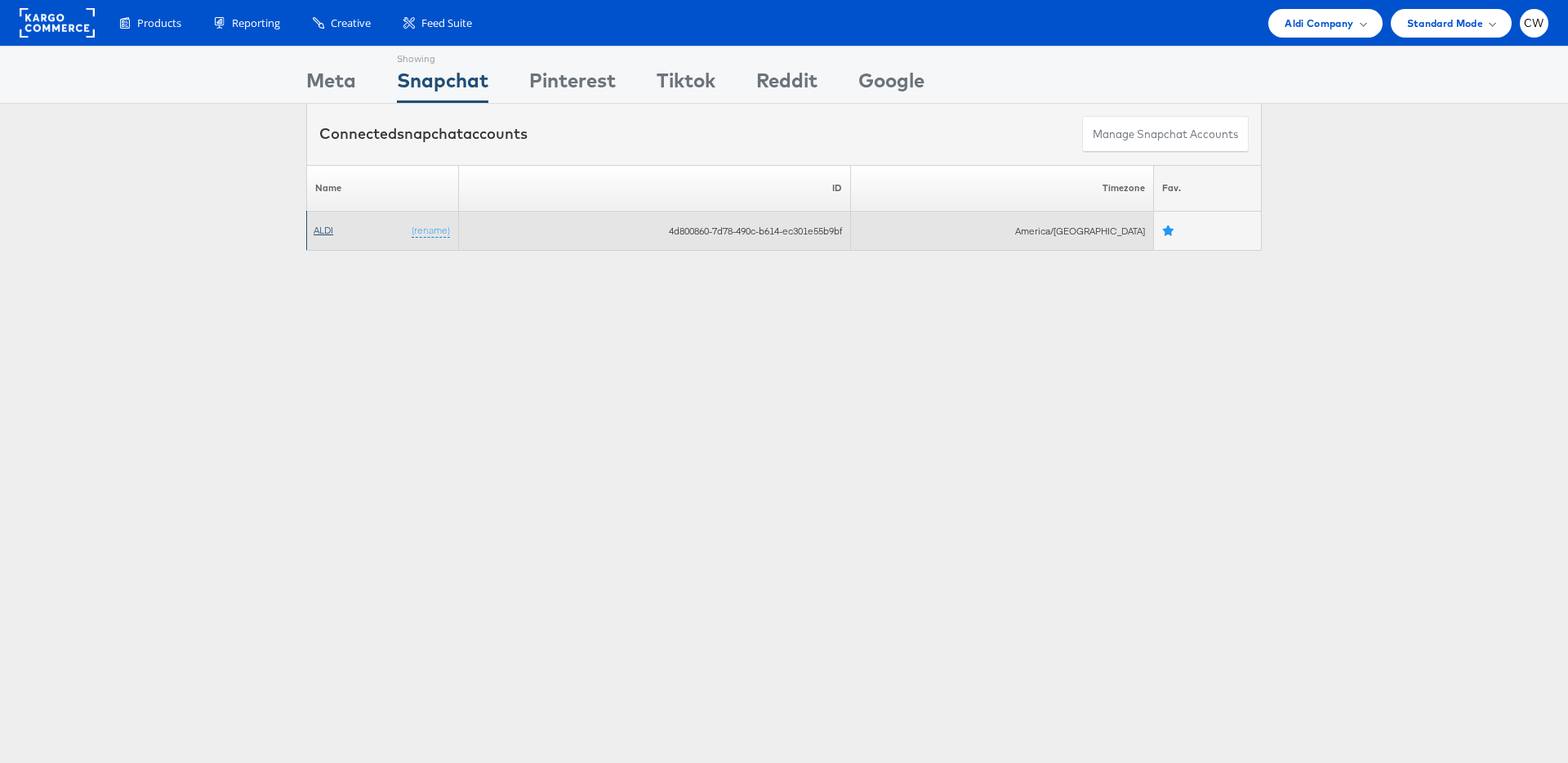
click at [328, 230] on link "ALDI" at bounding box center [323, 230] width 19 height 12
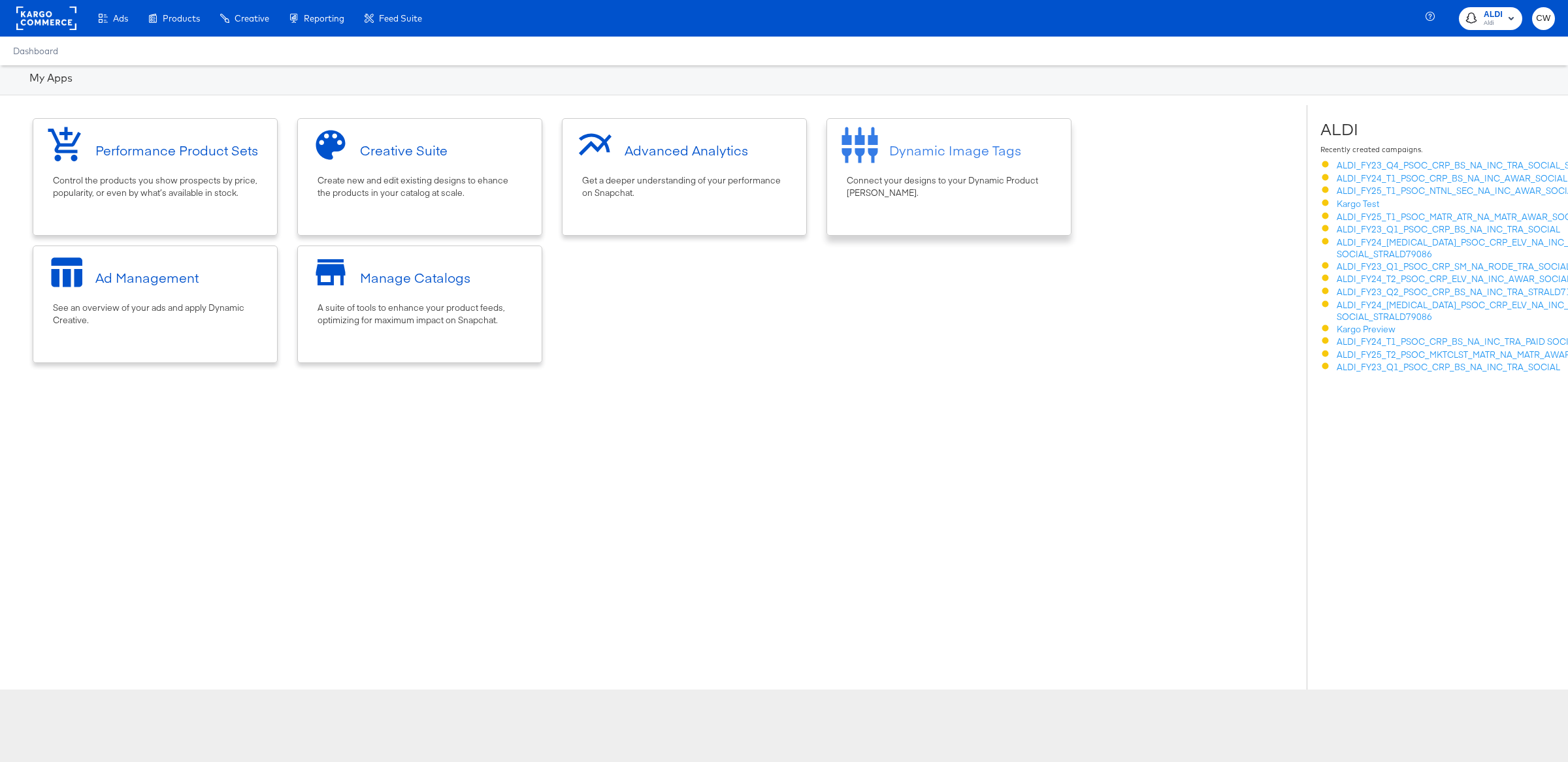
click at [900, 172] on div "Dynamic Image Tags" at bounding box center [949, 150] width 231 height 49
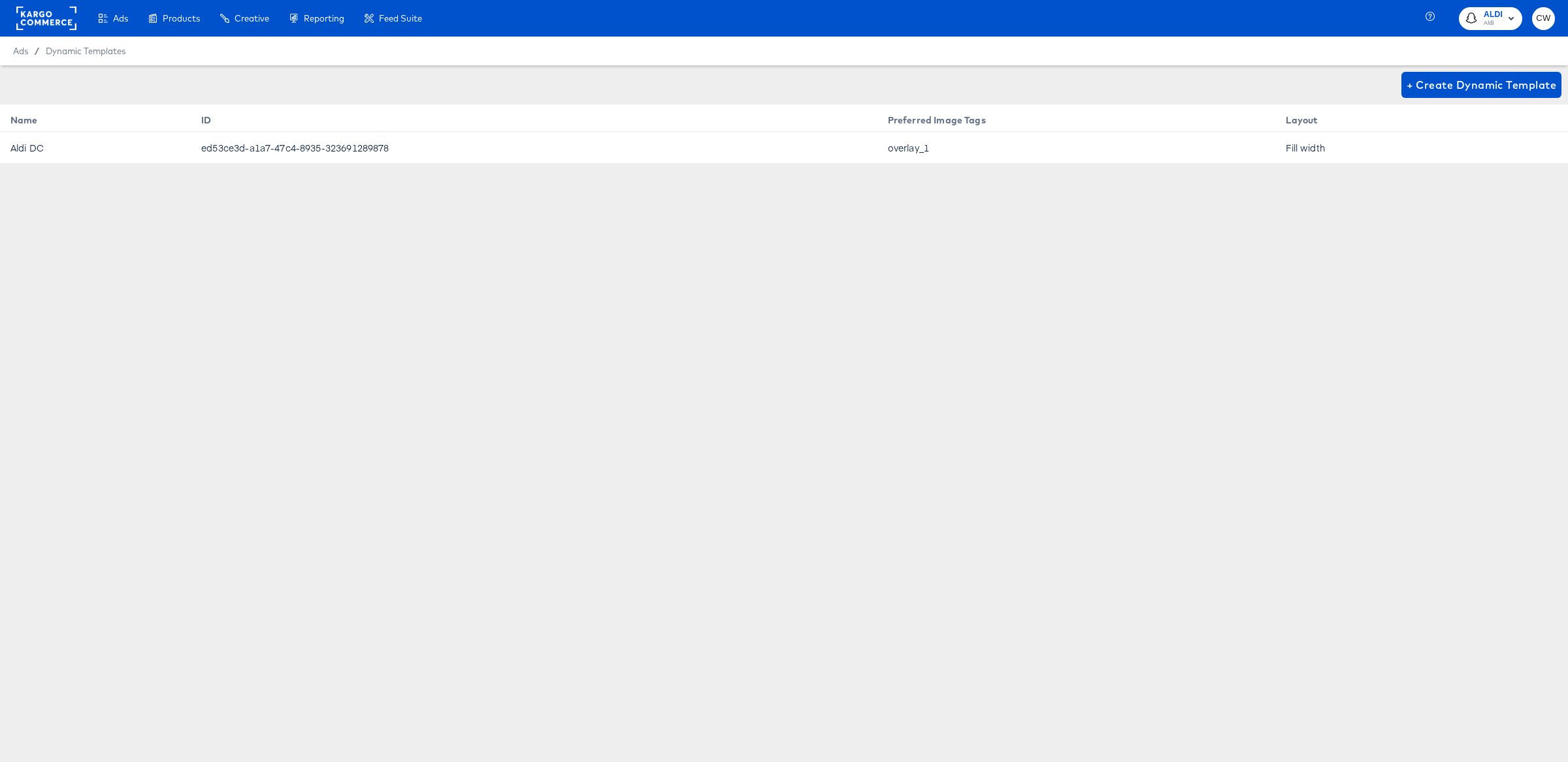
click at [882, 140] on td "overlay_1" at bounding box center [1076, 148] width 398 height 32
click at [1429, 92] on span "+ Create Dynamic Template" at bounding box center [1481, 85] width 150 height 18
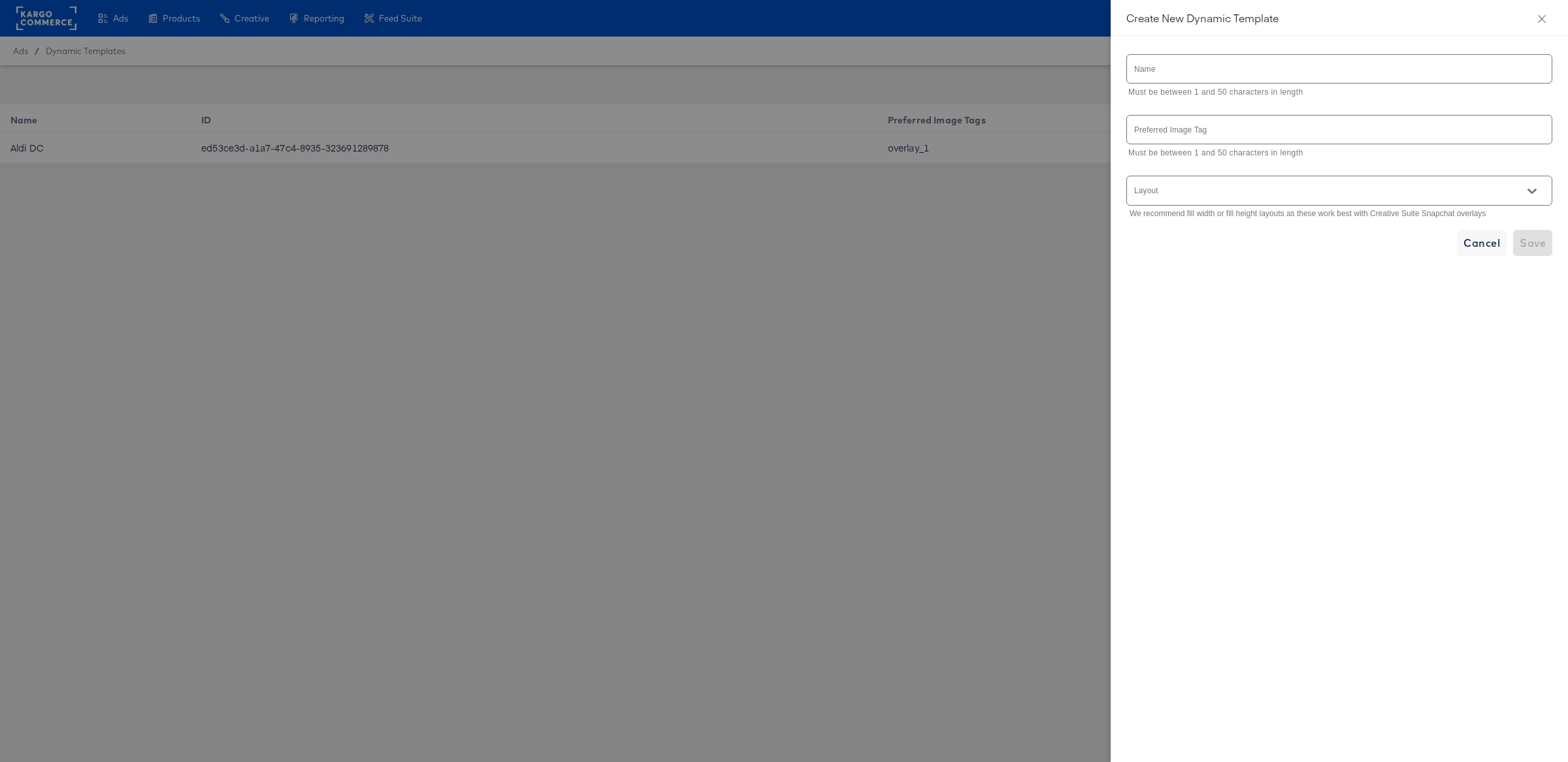
click at [1265, 72] on input "text" at bounding box center [1339, 69] width 425 height 28
type input "Aldi Test"
click at [1239, 129] on input "text" at bounding box center [1339, 129] width 425 height 28
type input "1"
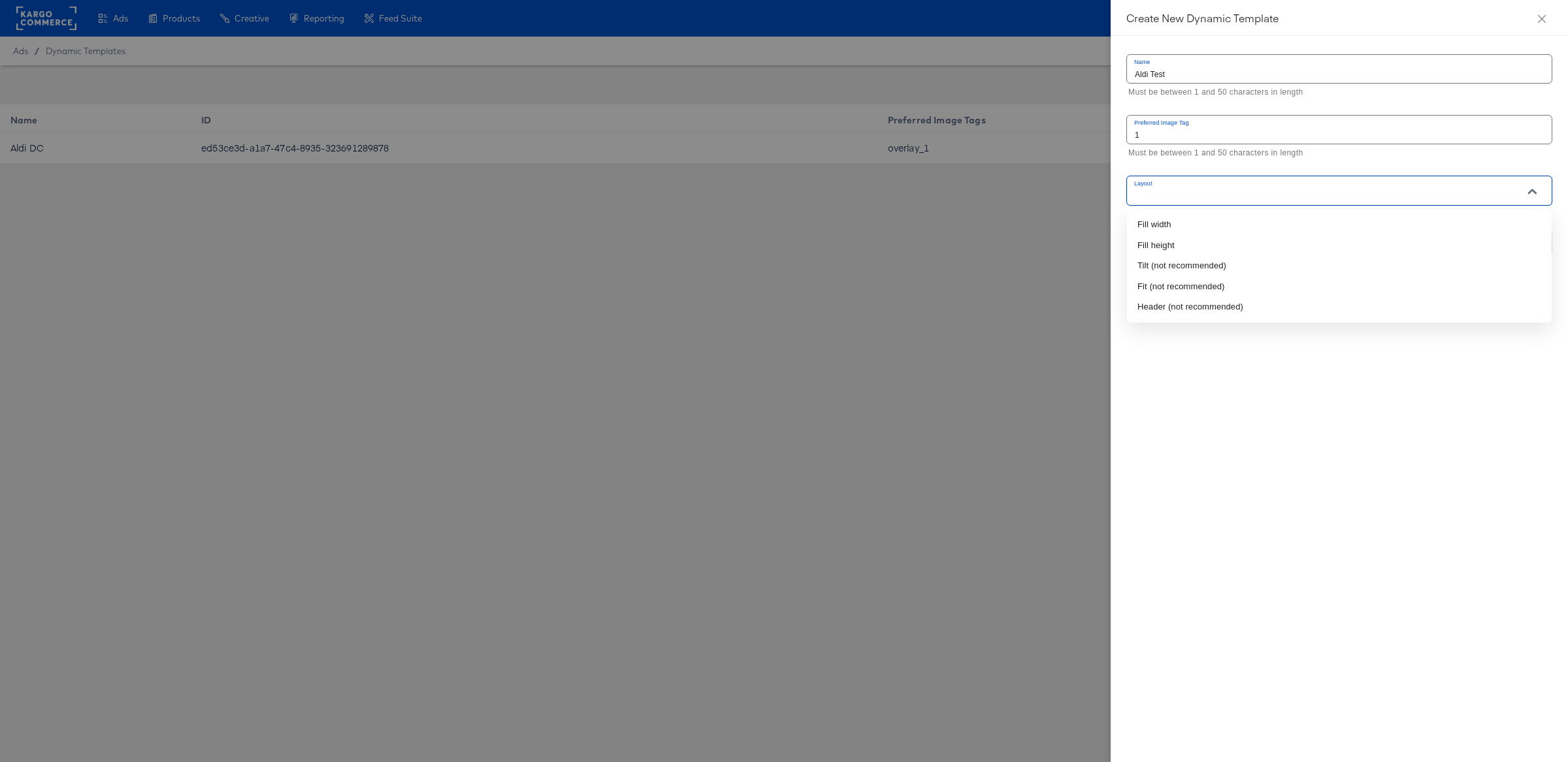
click at [1243, 195] on input "Layout" at bounding box center [1320, 196] width 377 height 15
click at [1226, 227] on li "Fill width" at bounding box center [1339, 225] width 425 height 21
type input "Fill width"
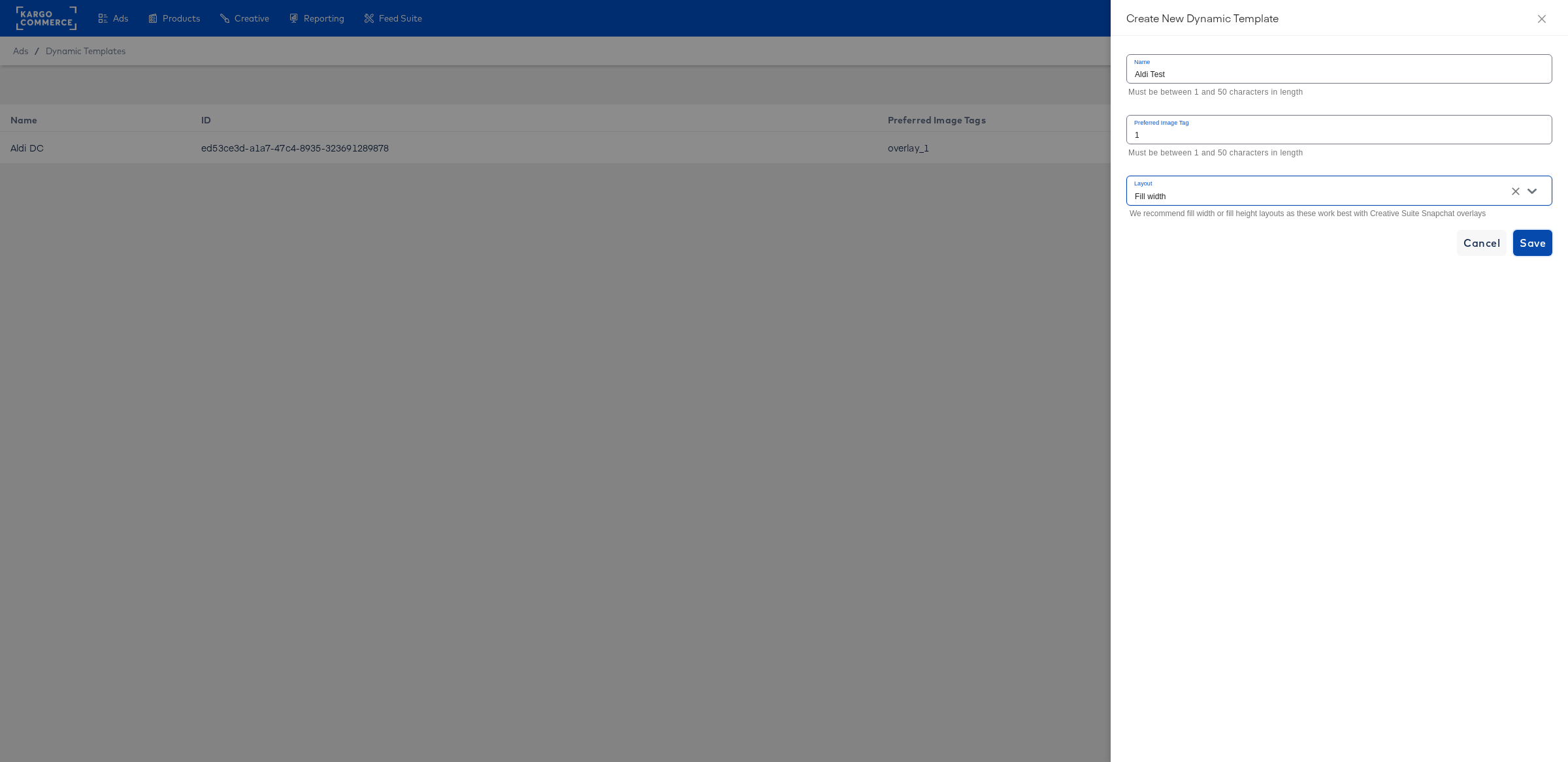
click at [1525, 240] on span "Save" at bounding box center [1532, 243] width 26 height 18
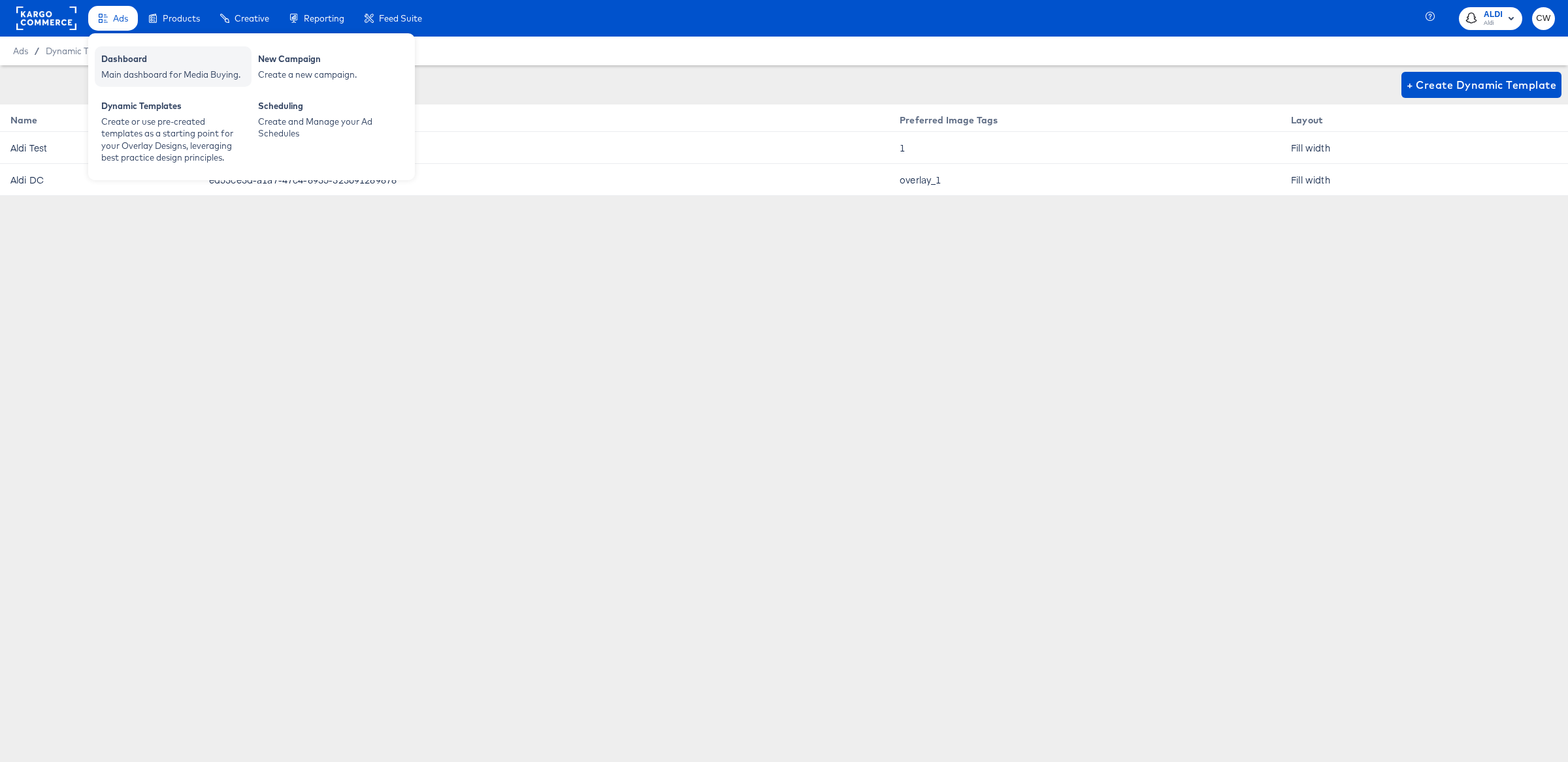
click at [141, 59] on div "Dashboard" at bounding box center [173, 61] width 143 height 15
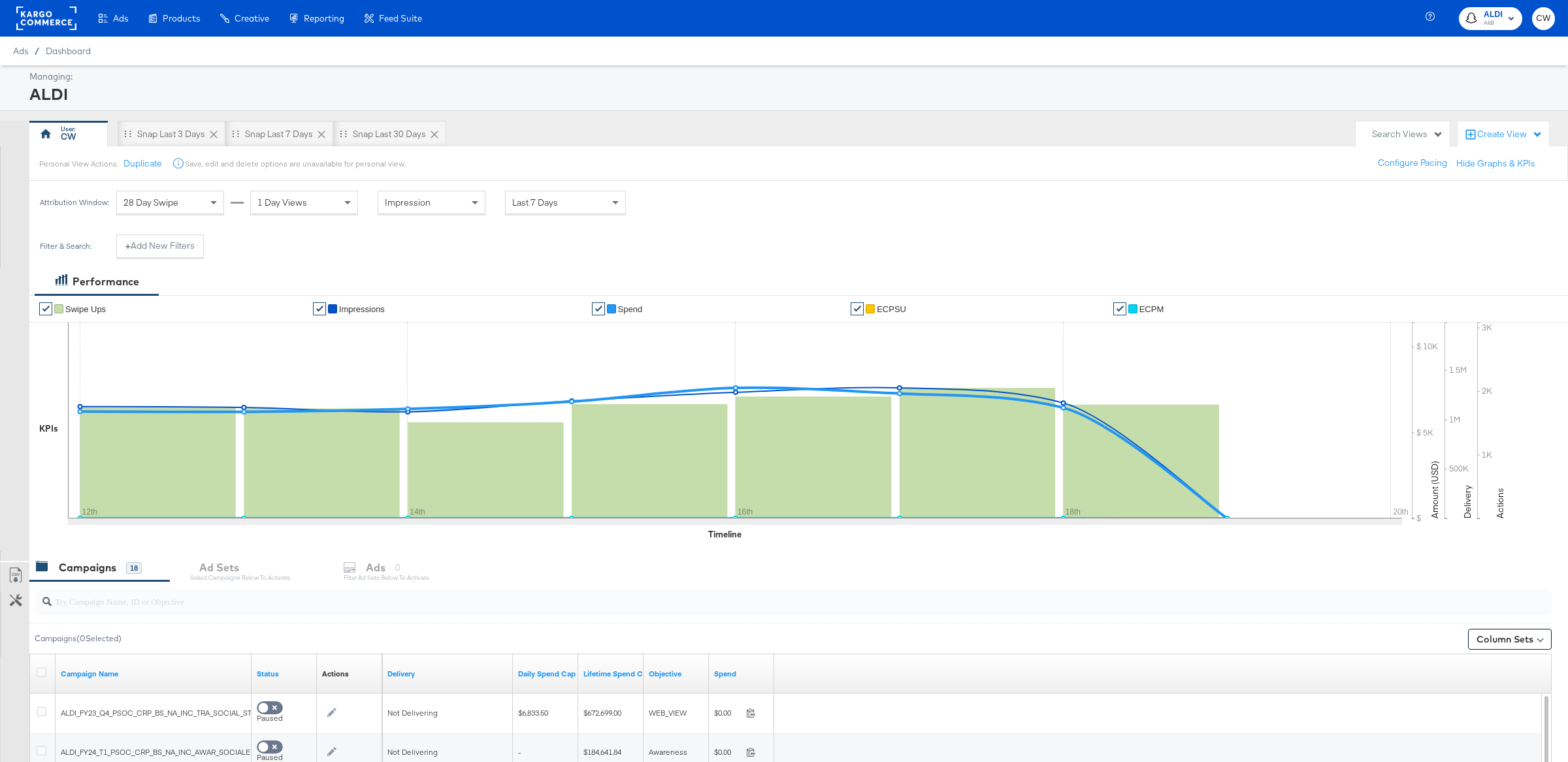
click at [249, 606] on input "search" at bounding box center [730, 597] width 1358 height 25
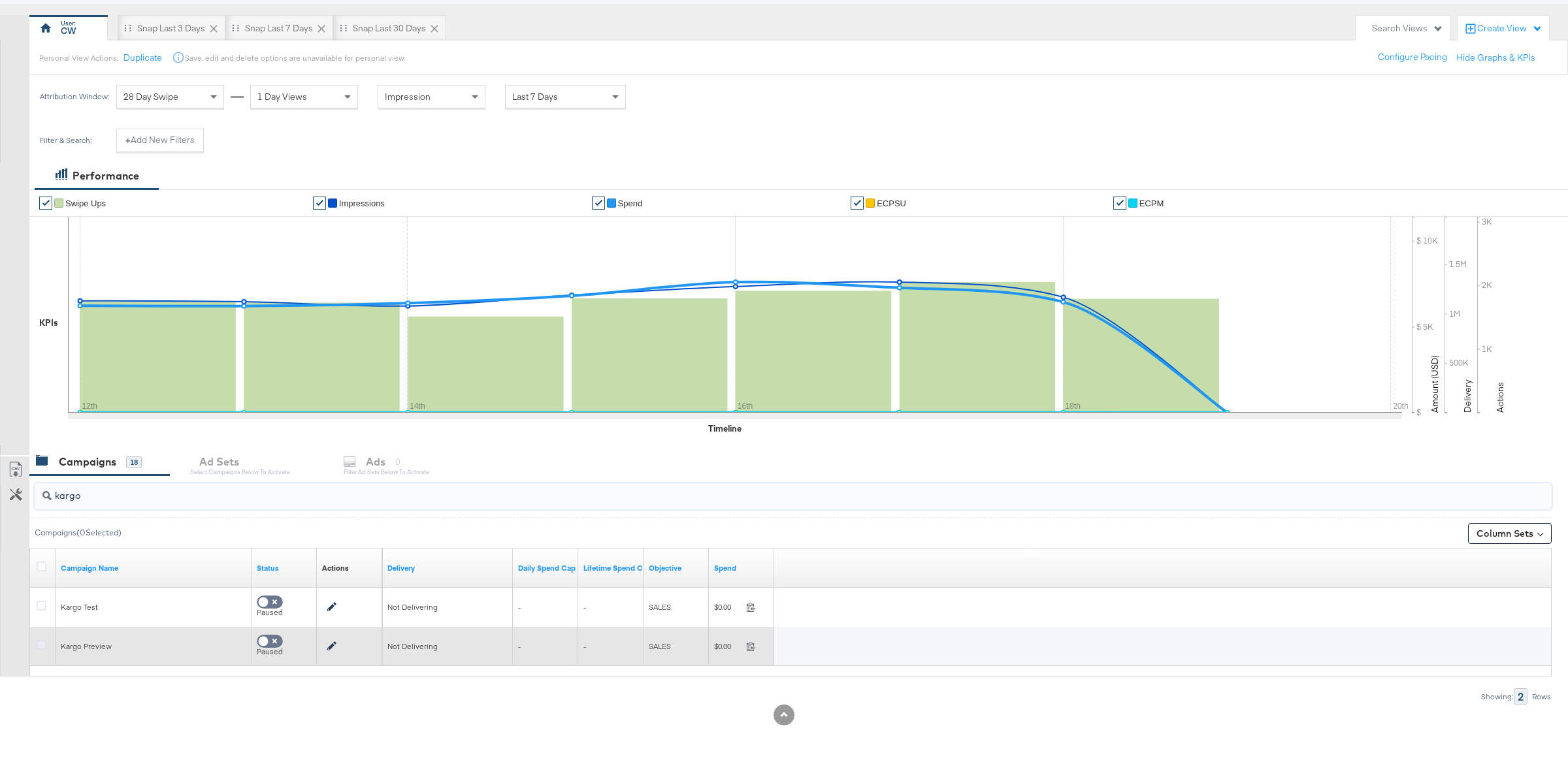
type input "kargo"
click at [40, 642] on icon at bounding box center [41, 645] width 10 height 10
click at [0, 0] on input "checkbox" at bounding box center [0, 0] width 0 height 0
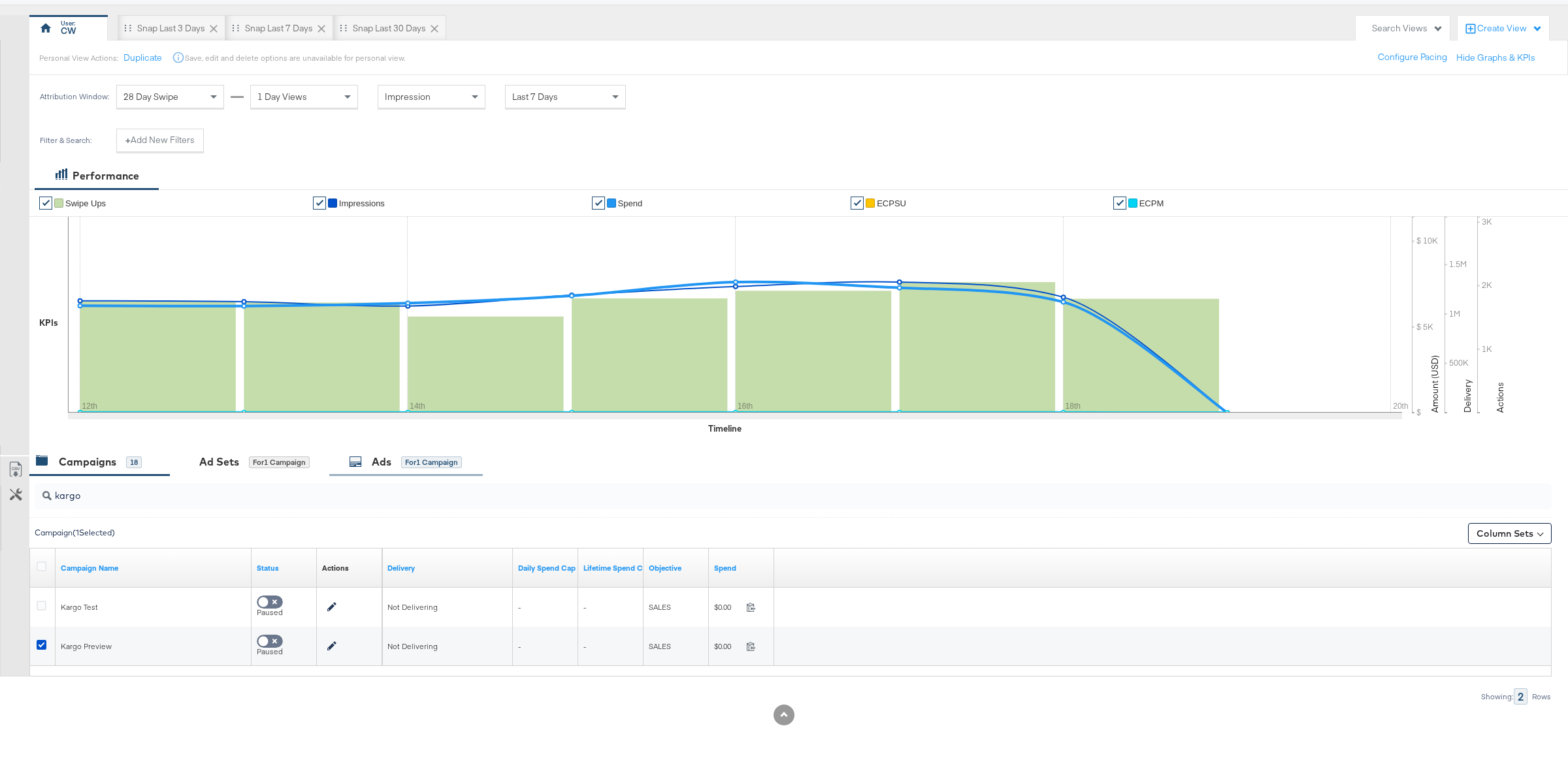
click at [391, 460] on div "Ads" at bounding box center [381, 462] width 20 height 15
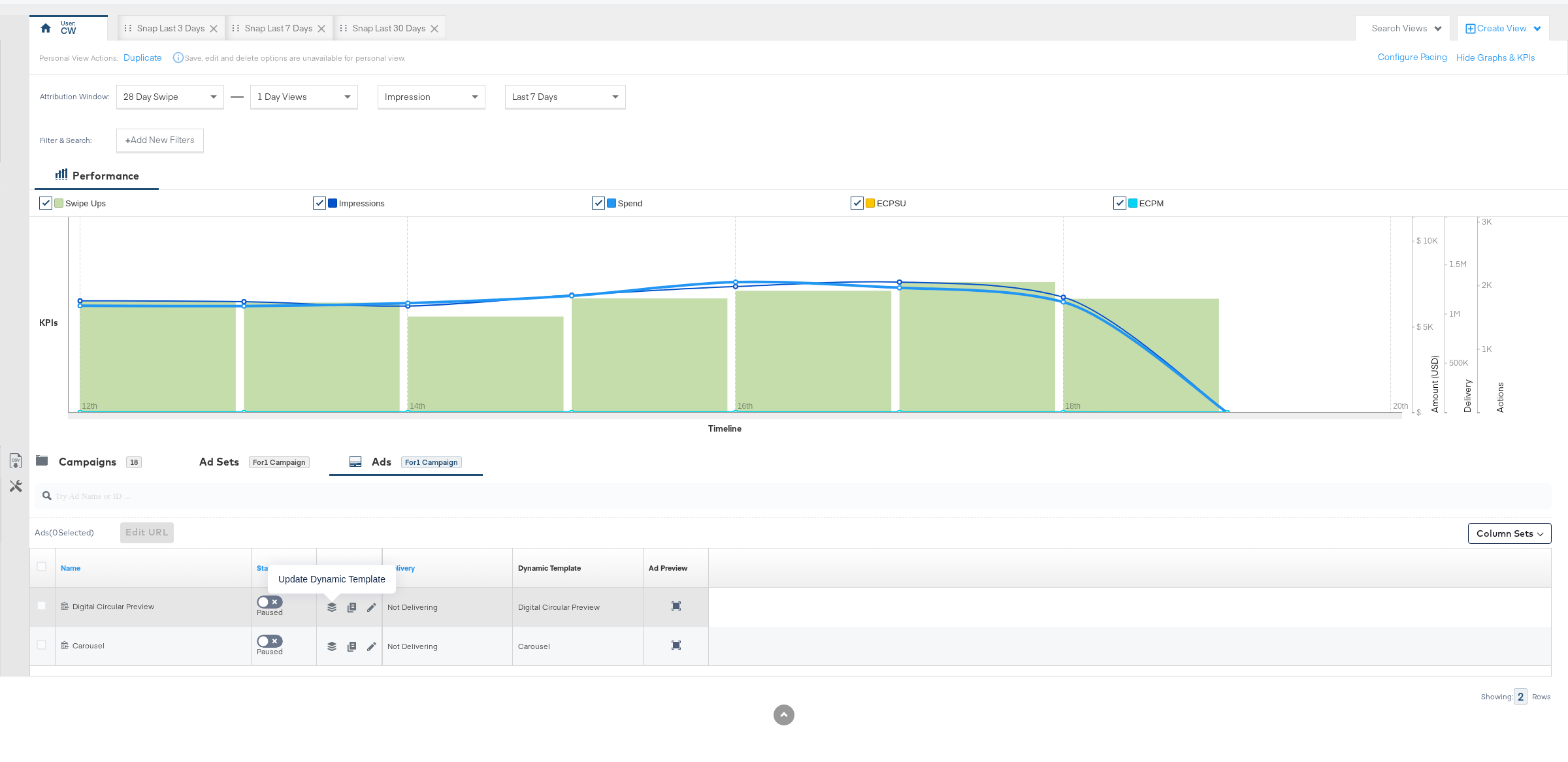
click at [329, 609] on icon "button" at bounding box center [332, 607] width 9 height 9
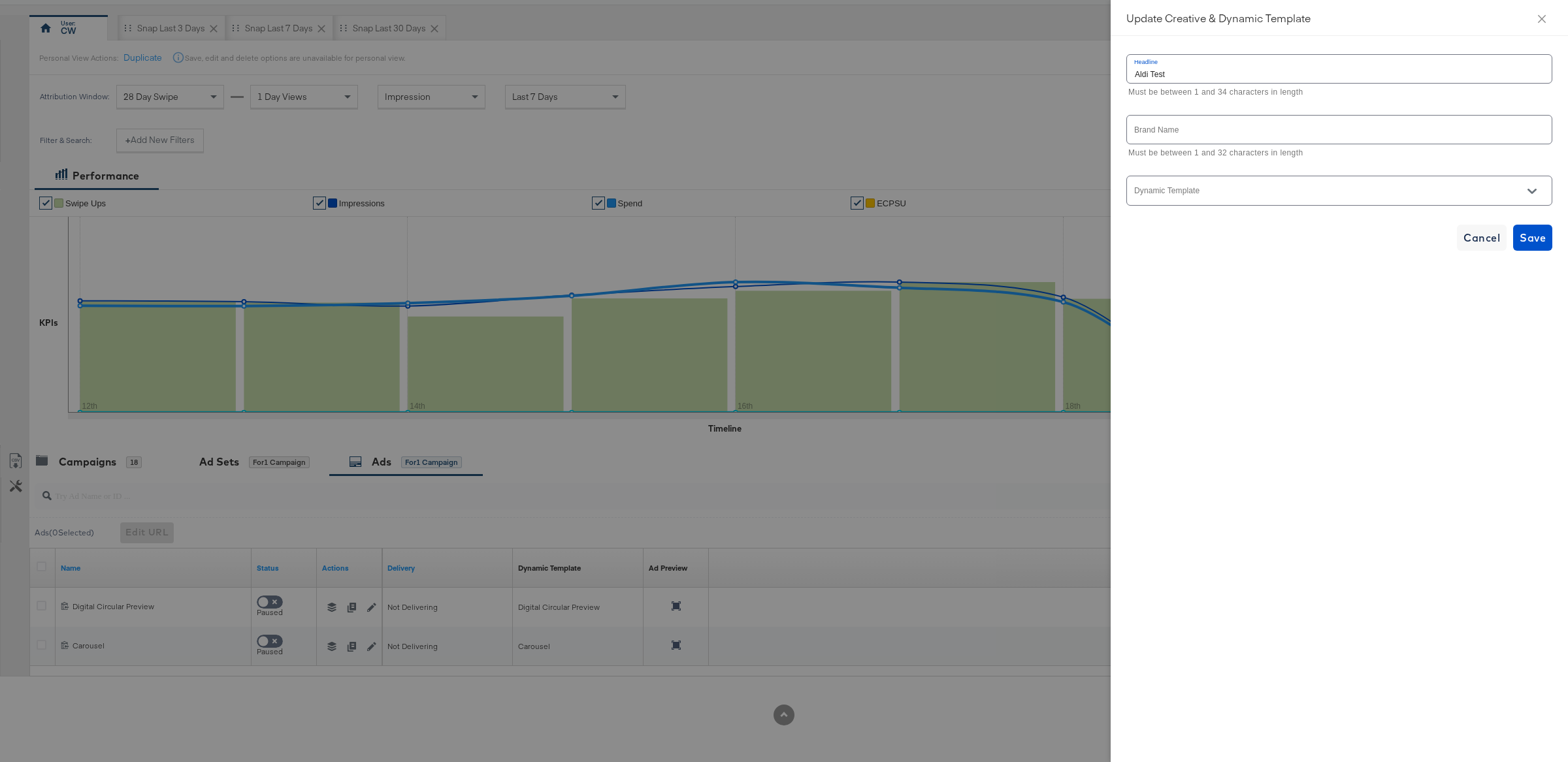
click at [1208, 205] on div at bounding box center [1339, 190] width 426 height 29
click at [1537, 192] on button "Open" at bounding box center [1532, 192] width 20 height 20
click at [1336, 221] on li "Aldi Test" at bounding box center [1339, 225] width 425 height 21
type input "Aldi Test"
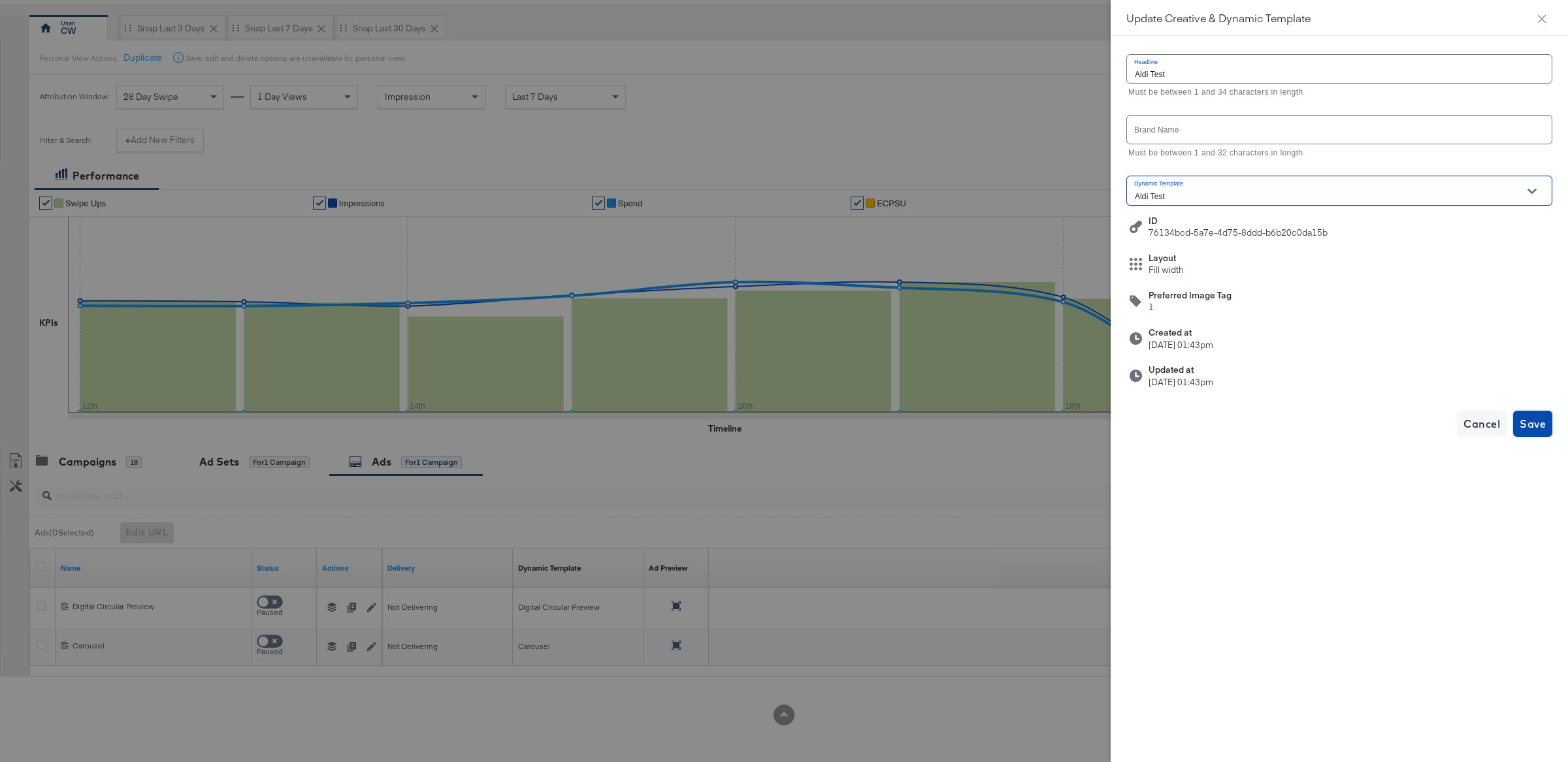
click at [1532, 417] on span "Save" at bounding box center [1532, 424] width 26 height 18
click at [1539, 17] on icon "close" at bounding box center [1541, 19] width 10 height 10
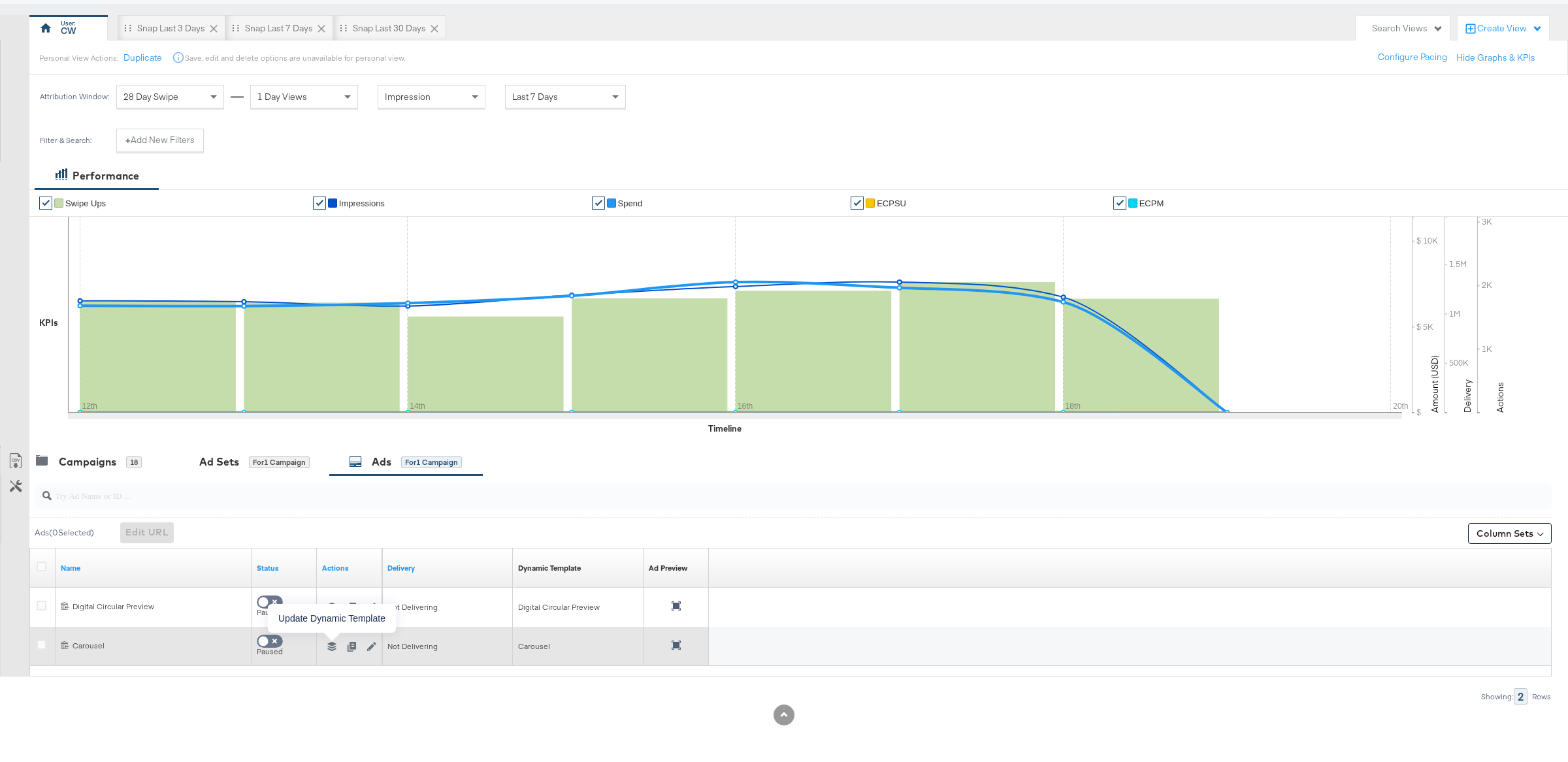
click at [332, 647] on icon "button" at bounding box center [332, 647] width 9 height 9
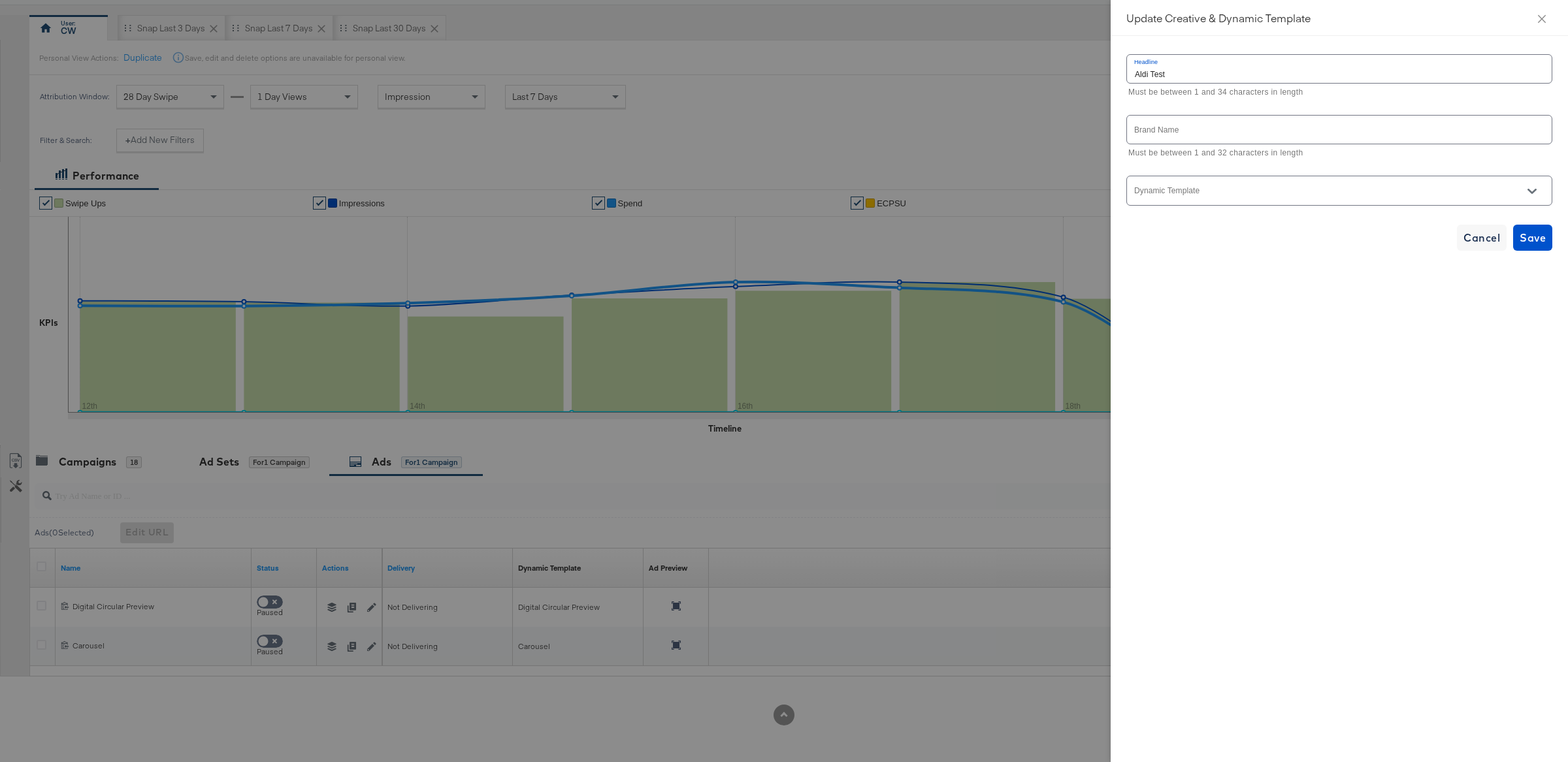
click at [1243, 193] on input "Dynamic Template" at bounding box center [1329, 196] width 394 height 15
click at [1235, 223] on li "Aldi Test" at bounding box center [1339, 225] width 425 height 21
type input "Aldi Test"
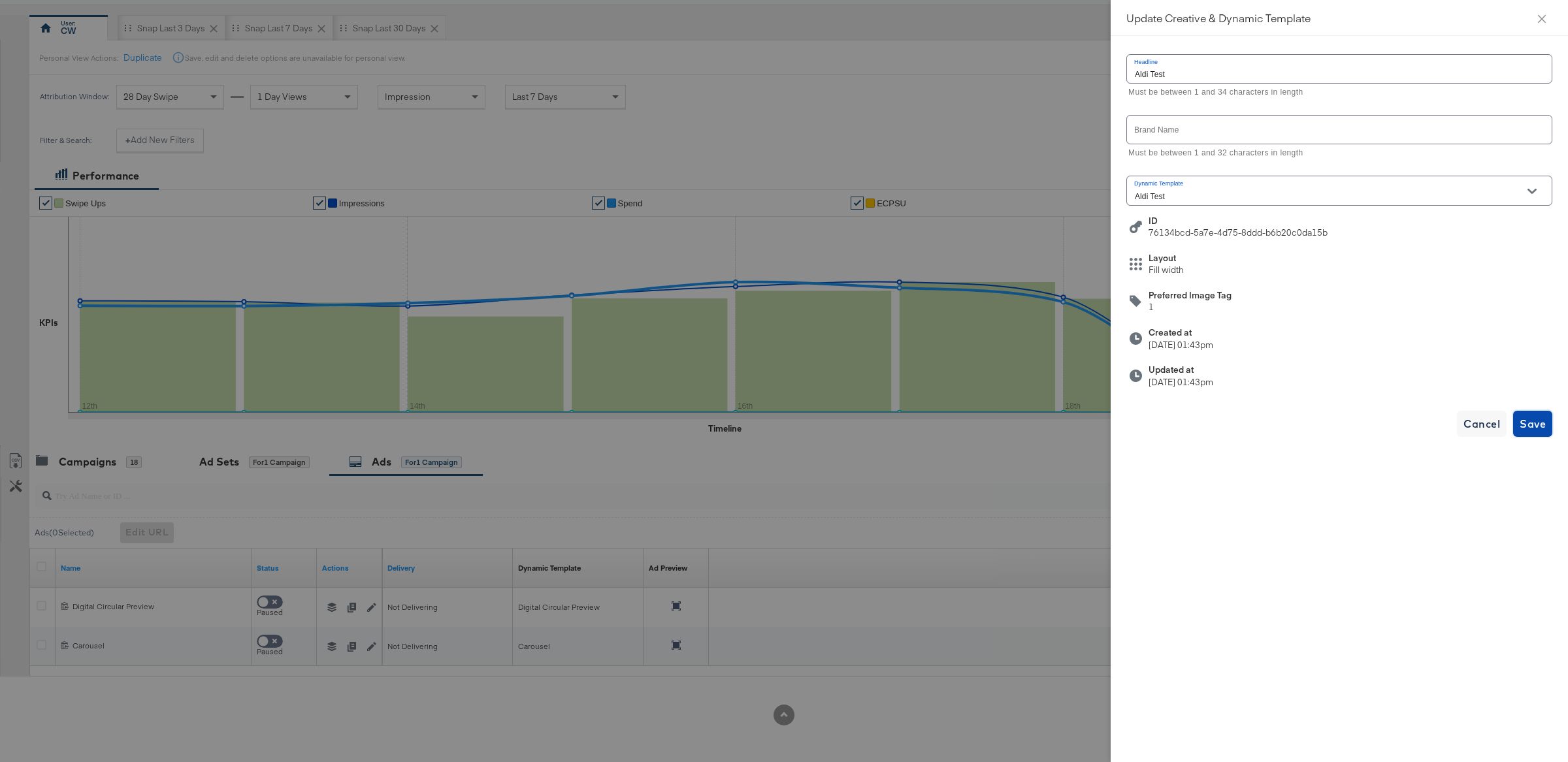
click at [1531, 425] on span "Save" at bounding box center [1532, 424] width 26 height 18
click at [1551, 15] on button "Close" at bounding box center [1541, 18] width 36 height 36
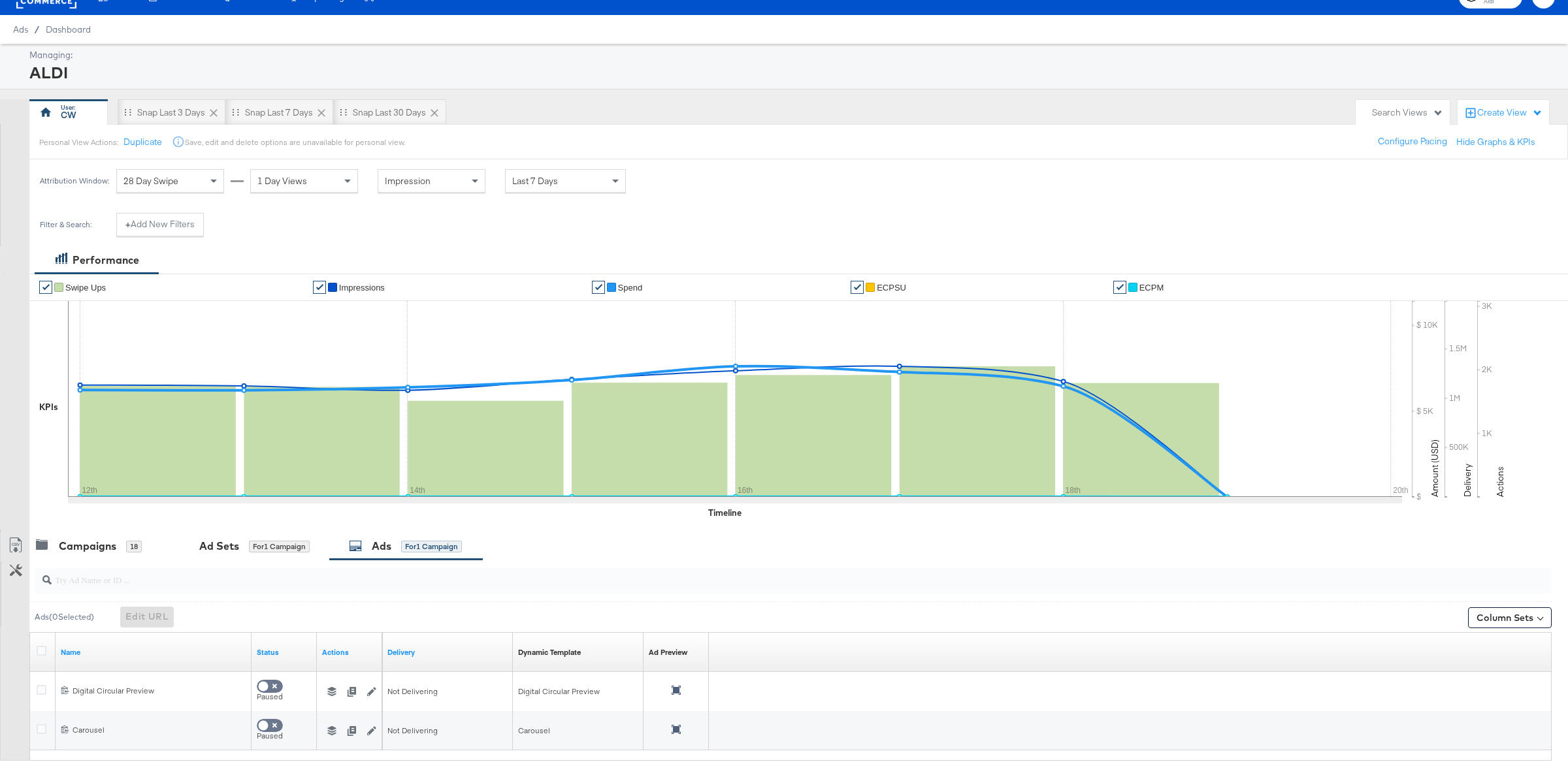
scroll to position [0, 0]
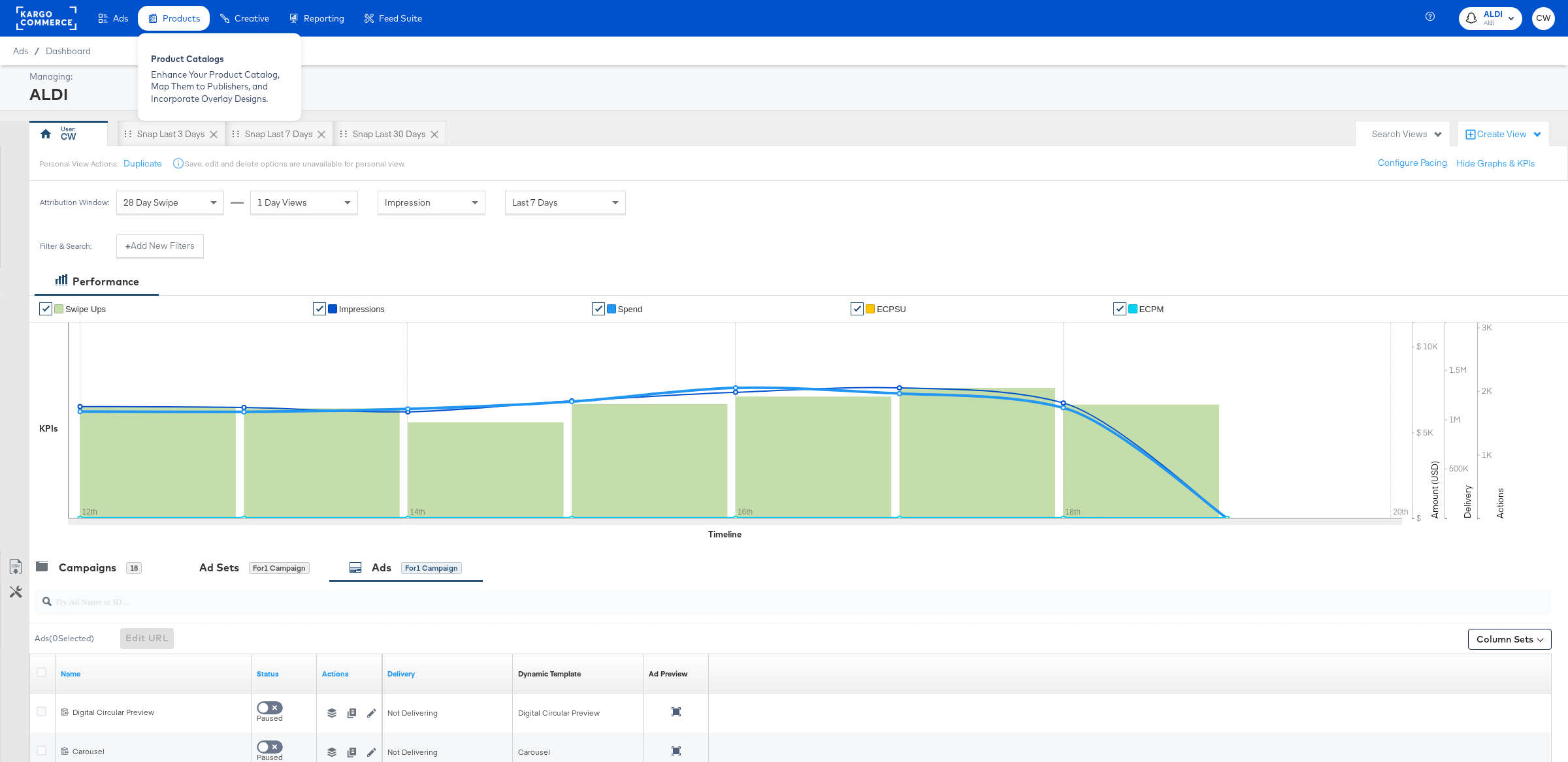
click at [167, 20] on span "Products" at bounding box center [181, 18] width 37 height 10
click at [174, 69] on div "Enhance Your Product Catalog, Map Them to Publishers, and Incorporate Overlay D…" at bounding box center [220, 87] width 137 height 36
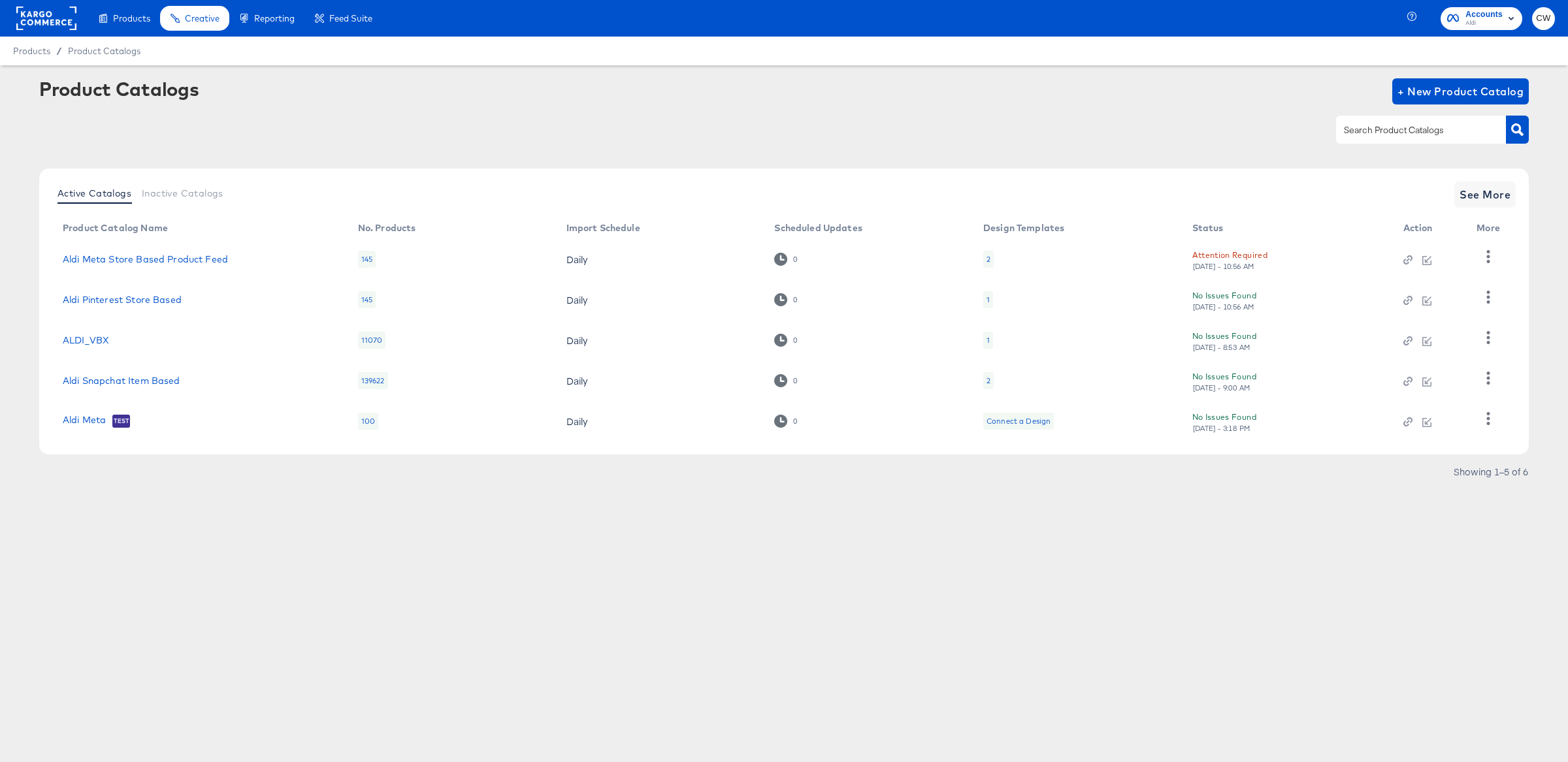
click at [990, 379] on div "2" at bounding box center [988, 381] width 10 height 17
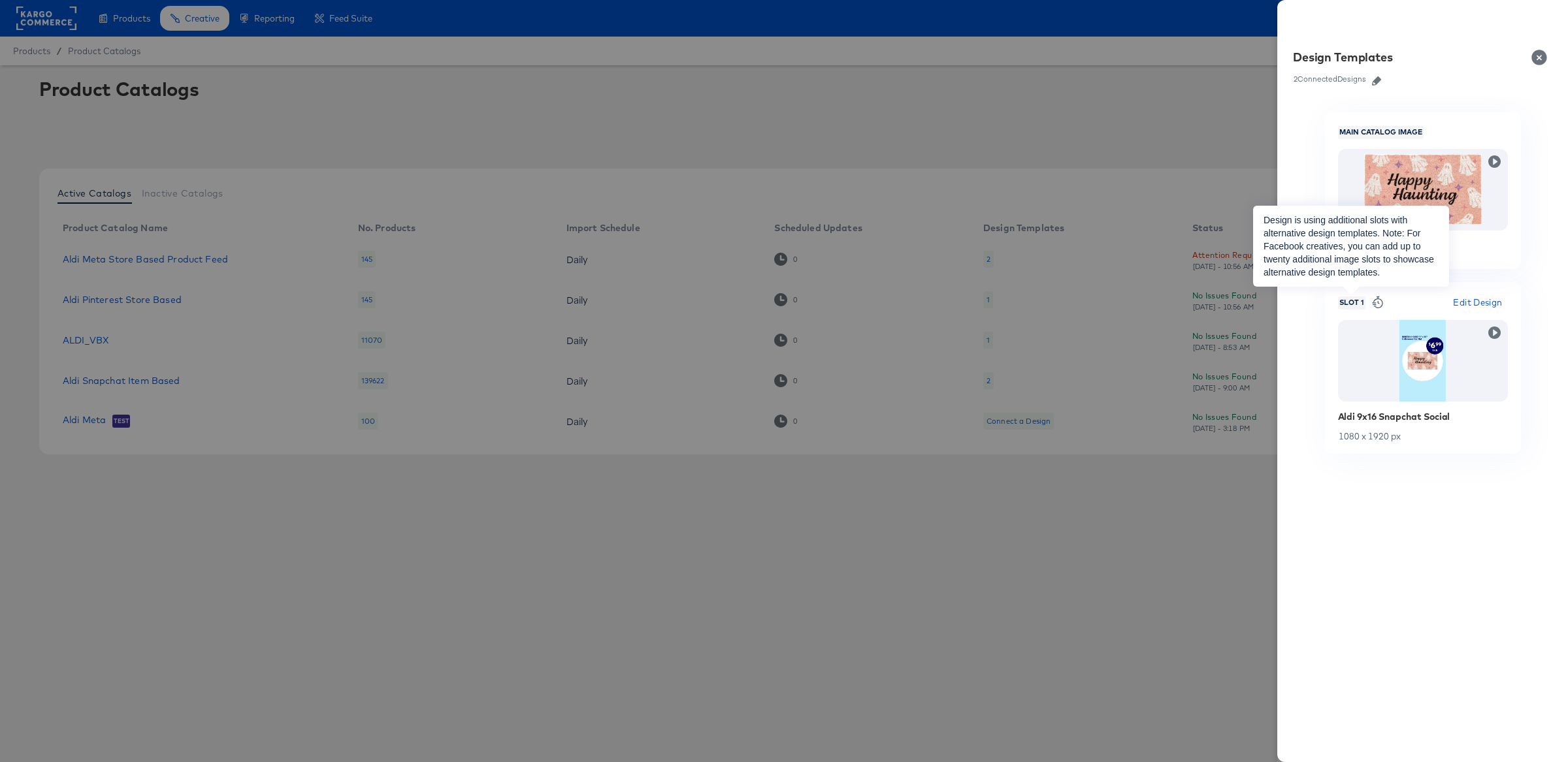
click at [1358, 302] on span "Slot 1" at bounding box center [1351, 303] width 27 height 10
click at [1539, 57] on button "Close" at bounding box center [1541, 57] width 36 height 36
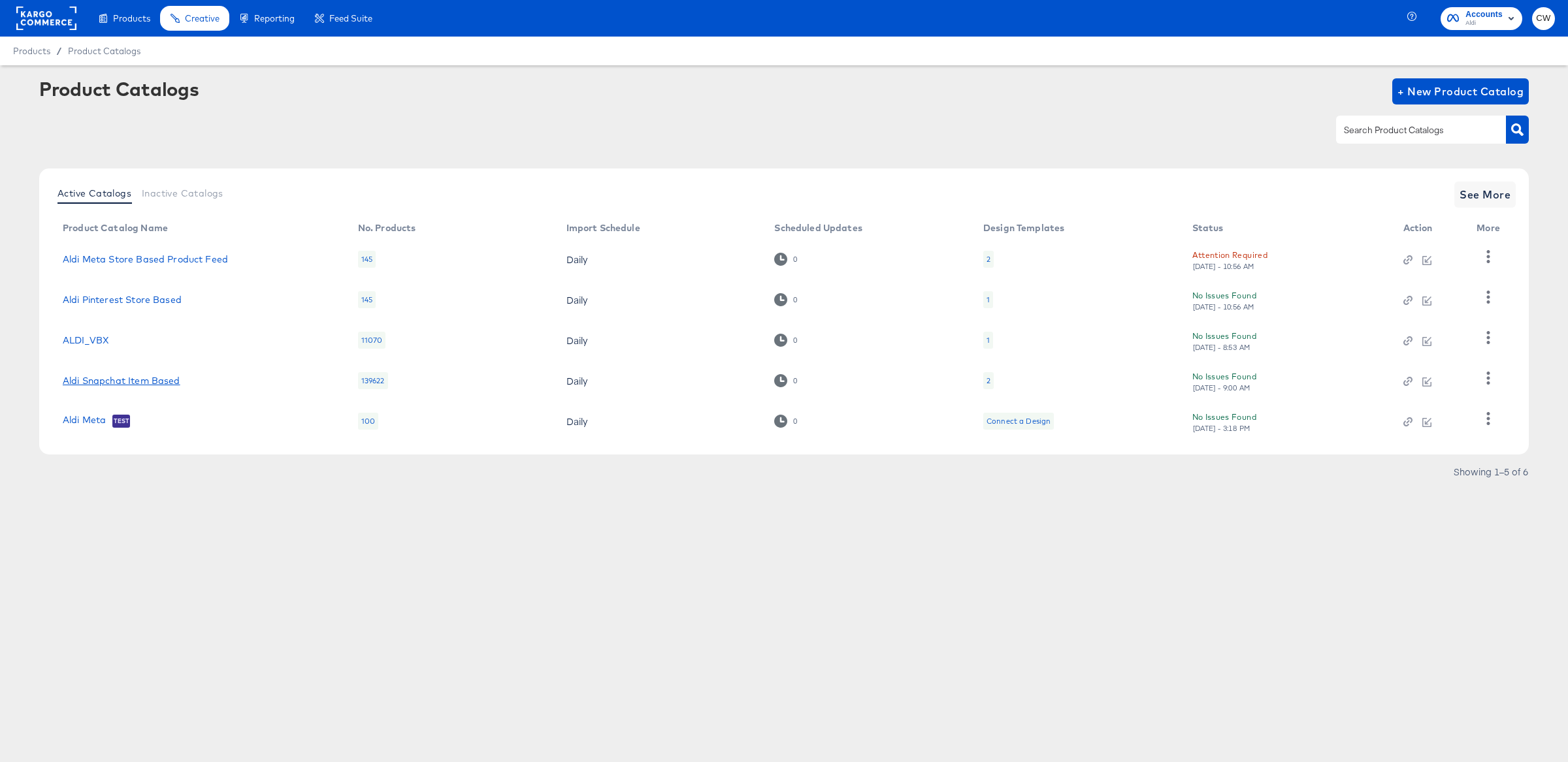
click at [143, 378] on link "Aldi Snapchat Item Based" at bounding box center [122, 381] width 118 height 10
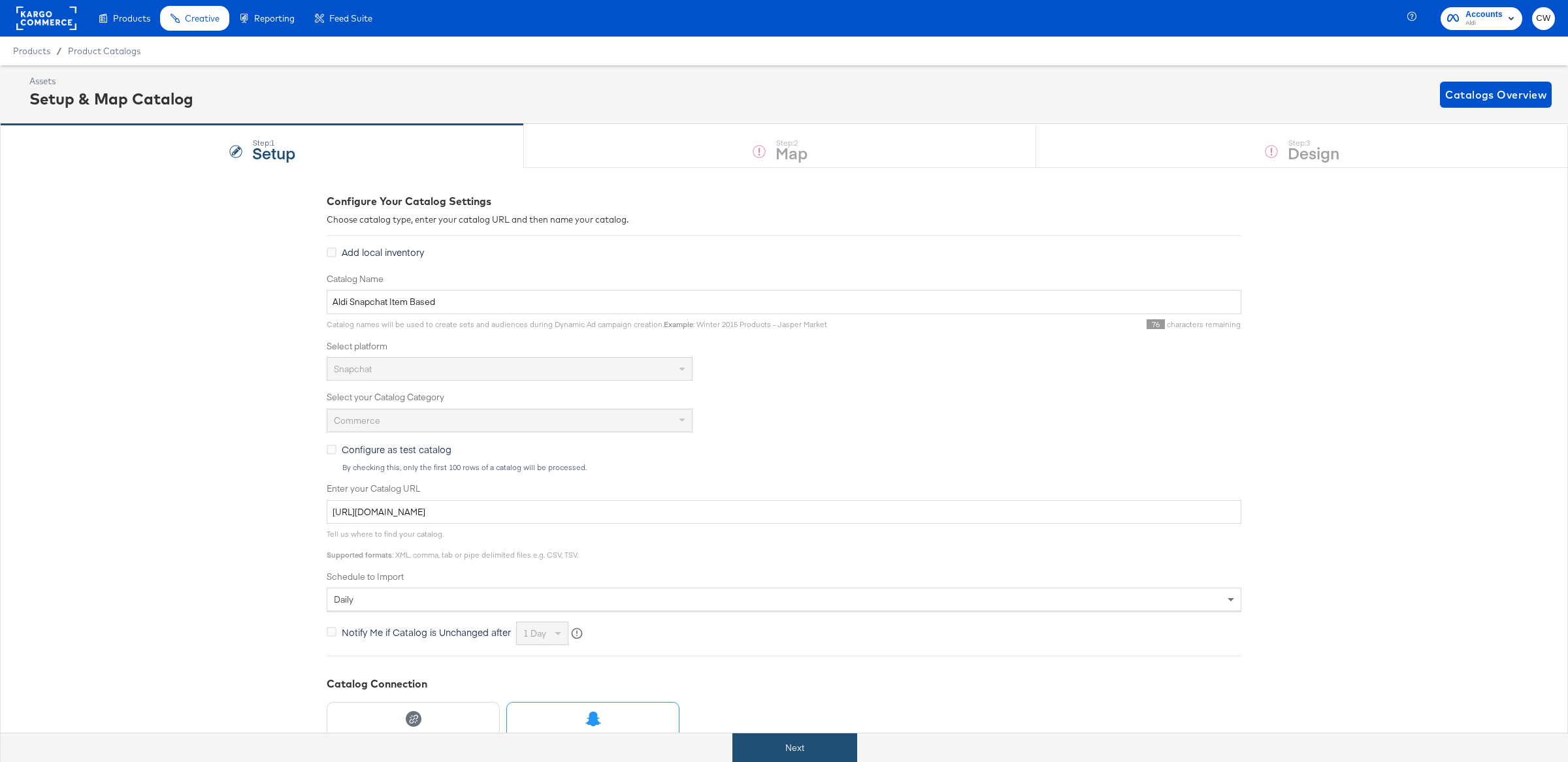
click at [812, 751] on button "Next" at bounding box center [795, 748] width 125 height 29
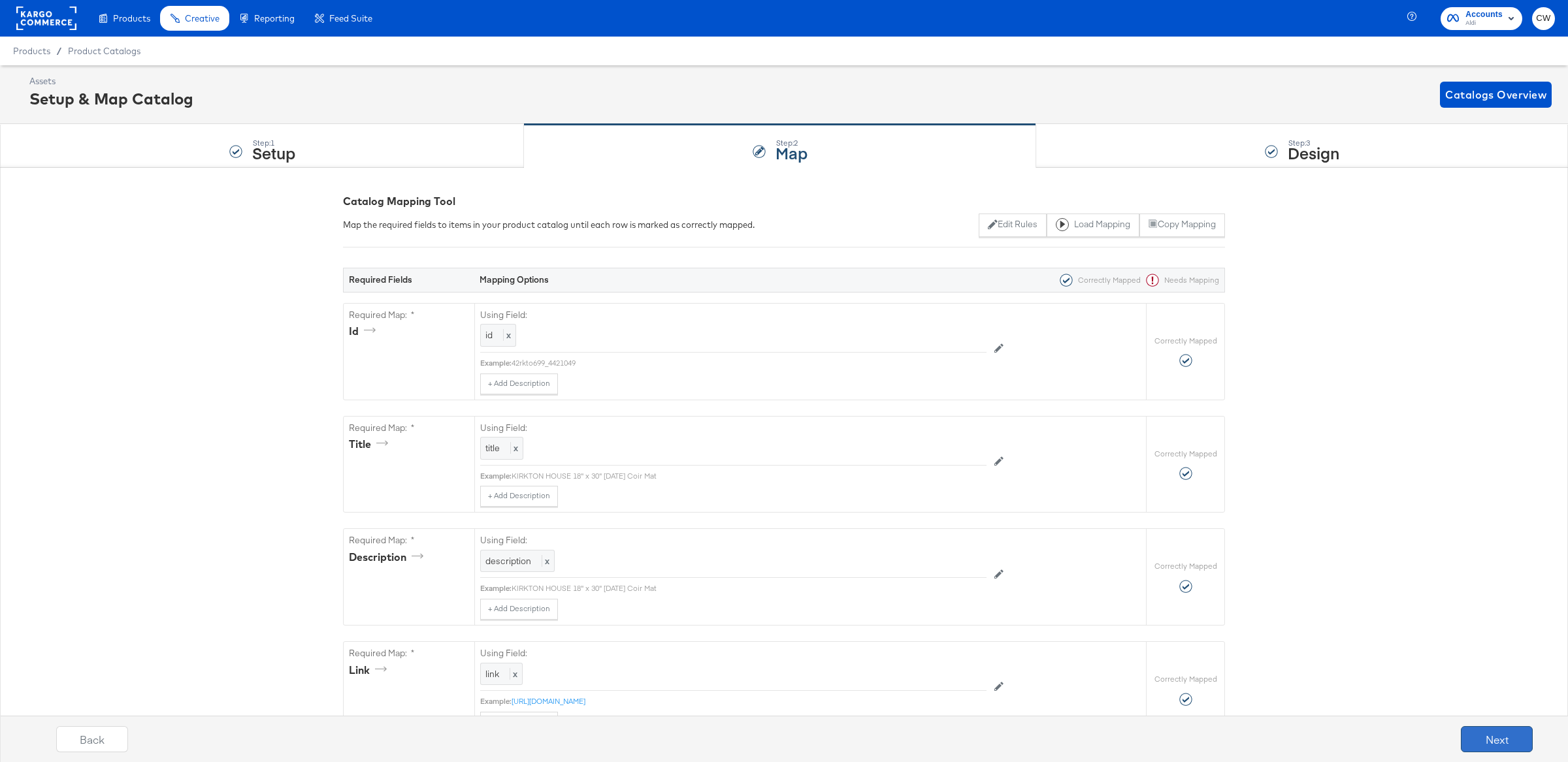
click at [1481, 734] on button "Next" at bounding box center [1496, 739] width 72 height 26
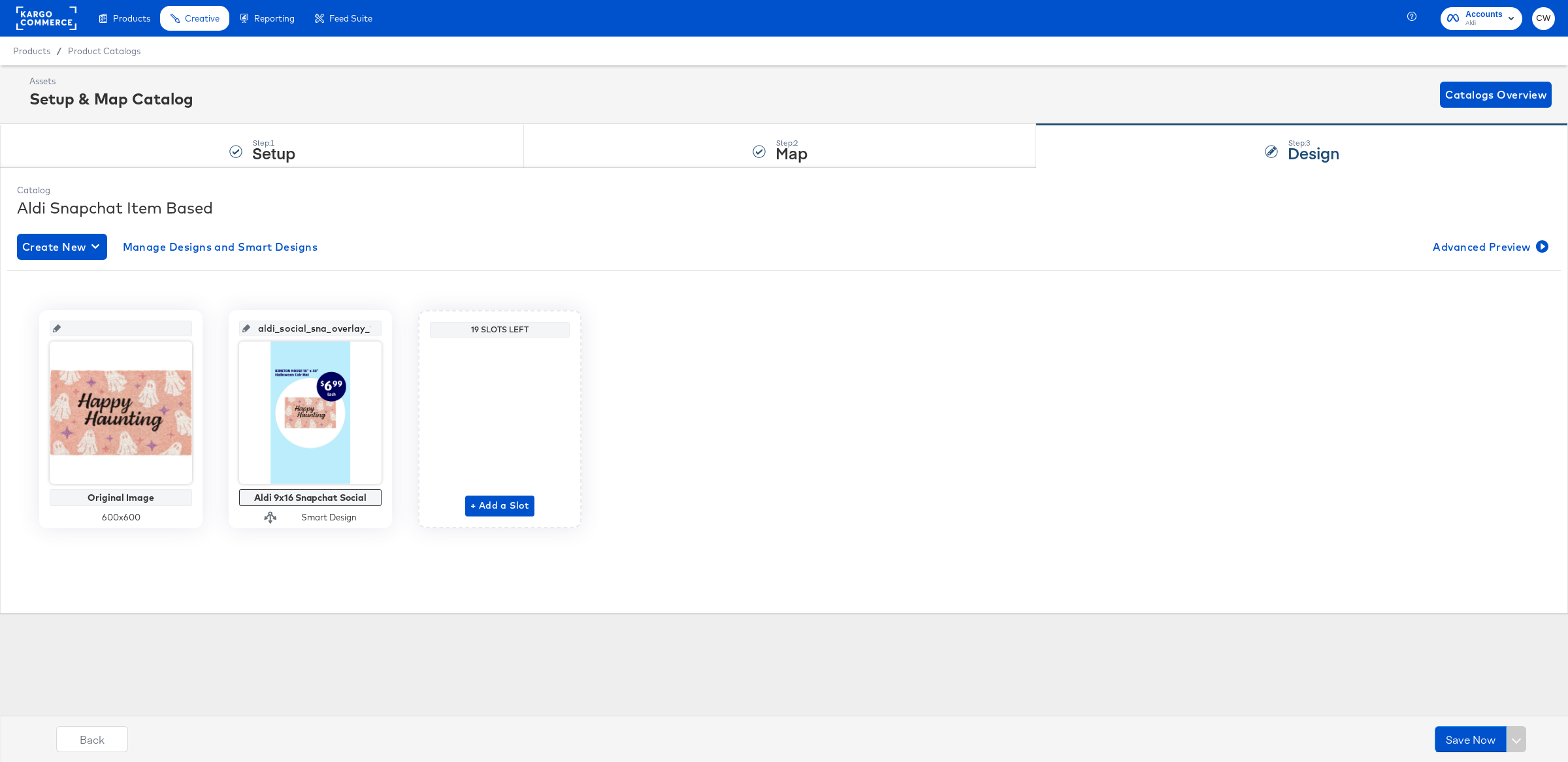
click at [250, 330] on icon at bounding box center [246, 328] width 8 height 8
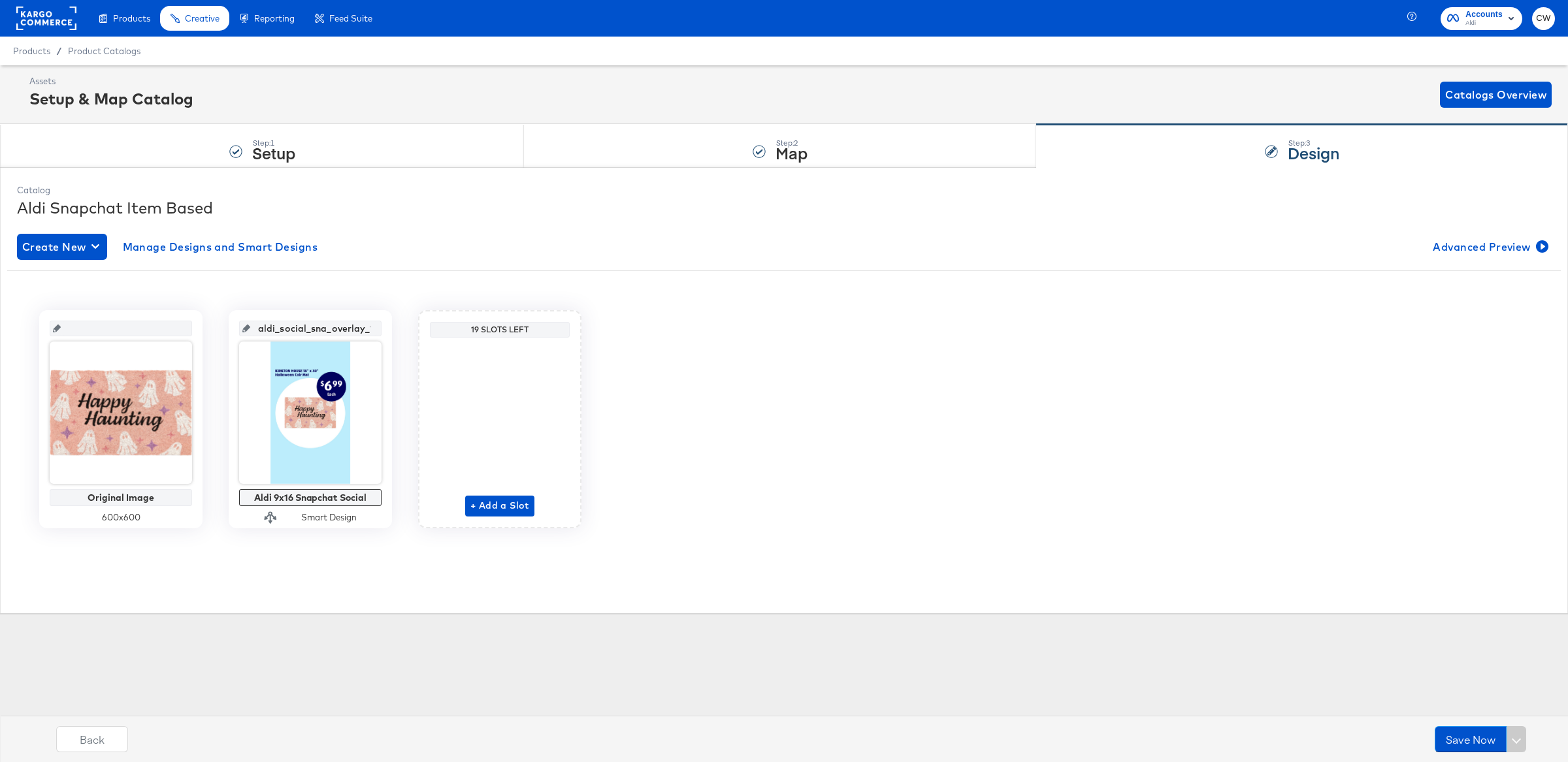
click at [286, 327] on input "aldi_social_sna_overlay_1" at bounding box center [314, 323] width 128 height 35
type input "1"
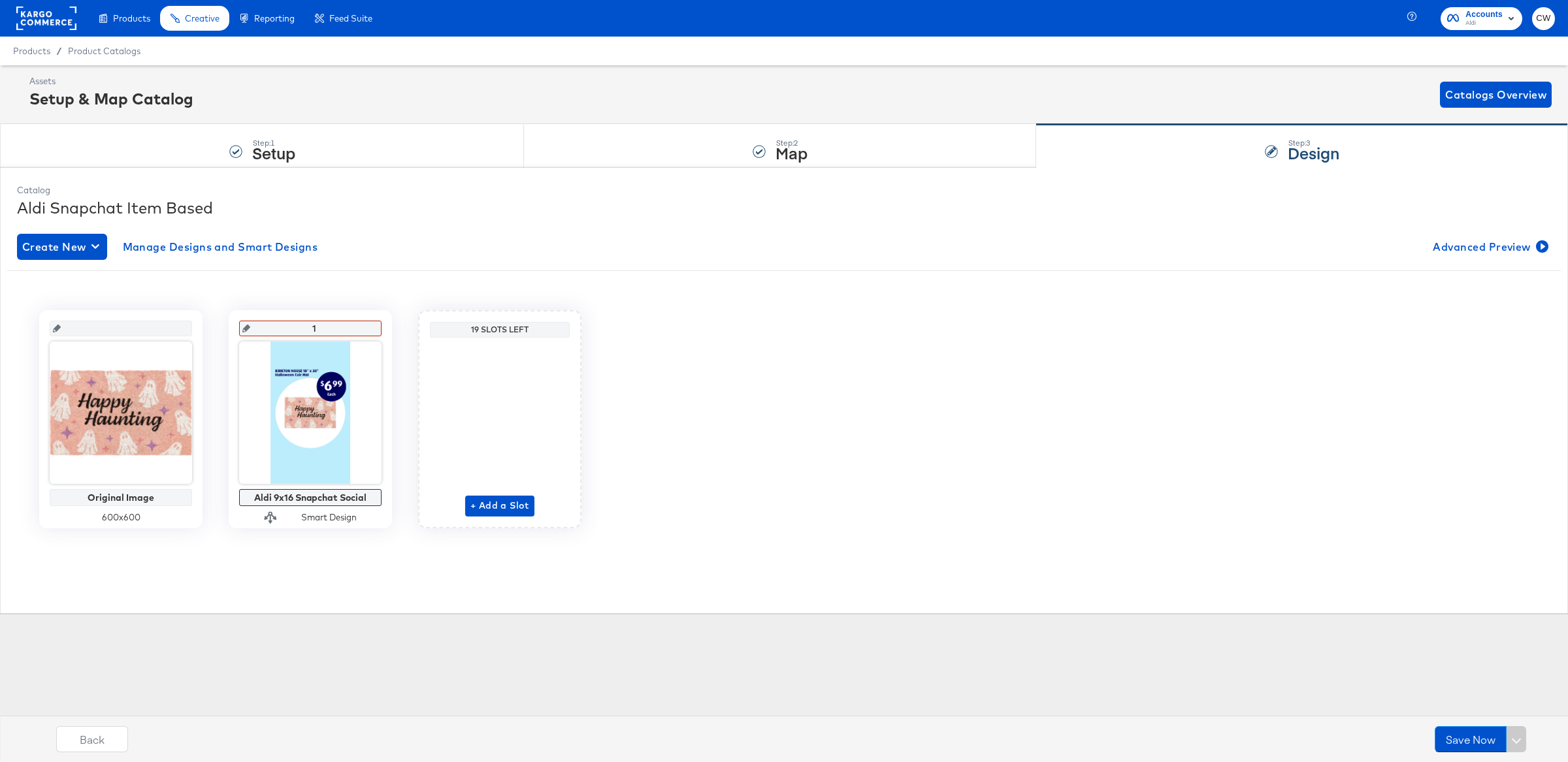
click at [793, 307] on div "Original Image 600 x 600 1 Aldi 9x16 Snapchat Social Smart Design 19 Slots Left…" at bounding box center [784, 414] width 1553 height 228
click at [349, 321] on input "aldi_social_sna_overlay_1" at bounding box center [314, 323] width 128 height 35
type input "O"
type input "ov"
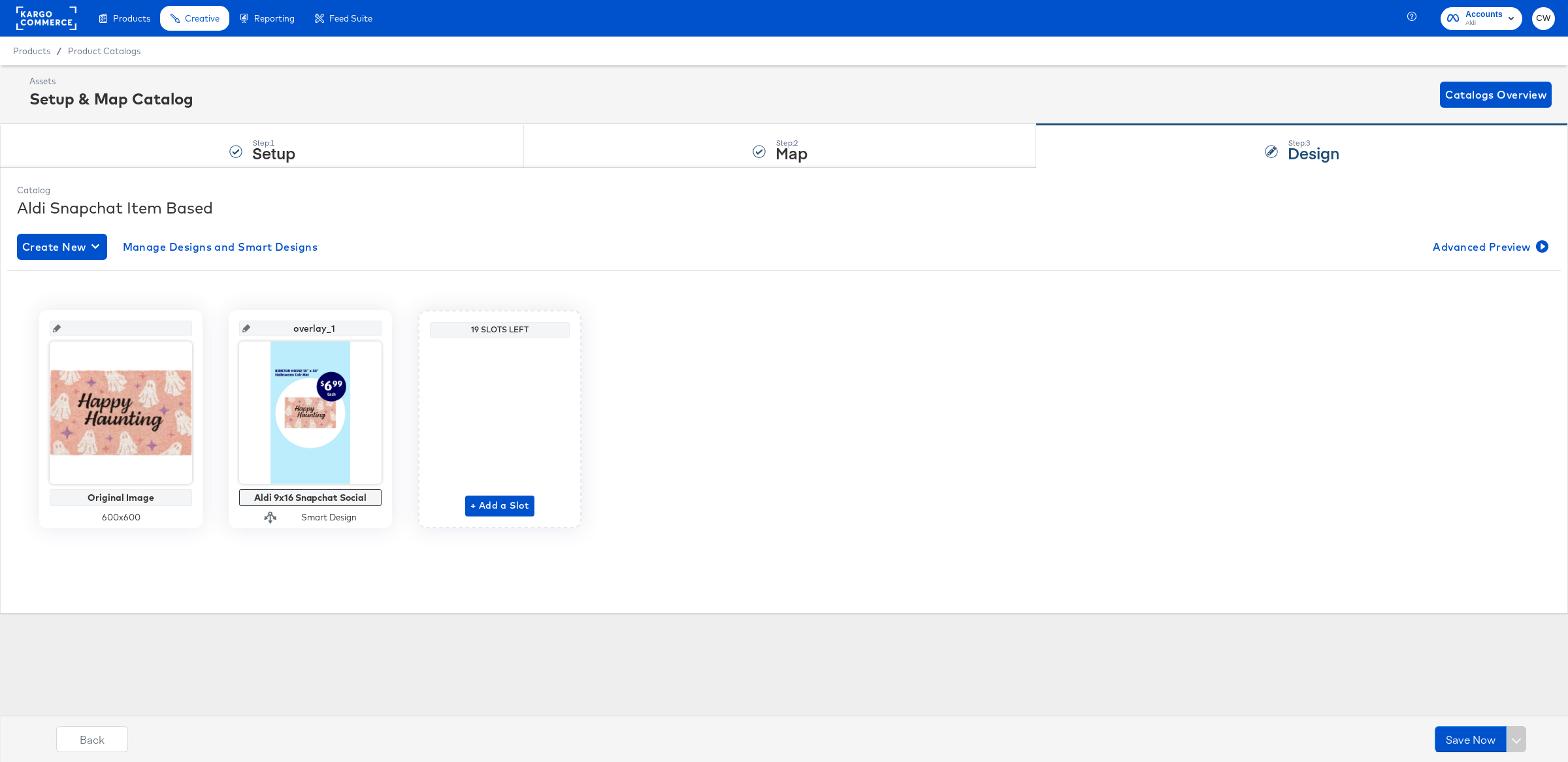
type input "overlay_1"
click at [658, 357] on div "Original Image 600 x 600 overlay_1 Aldi 9x16 Snapchat Social Smart Design 19 Sl…" at bounding box center [784, 419] width 1553 height 218
click at [1475, 742] on button "Save Now" at bounding box center [1476, 739] width 72 height 26
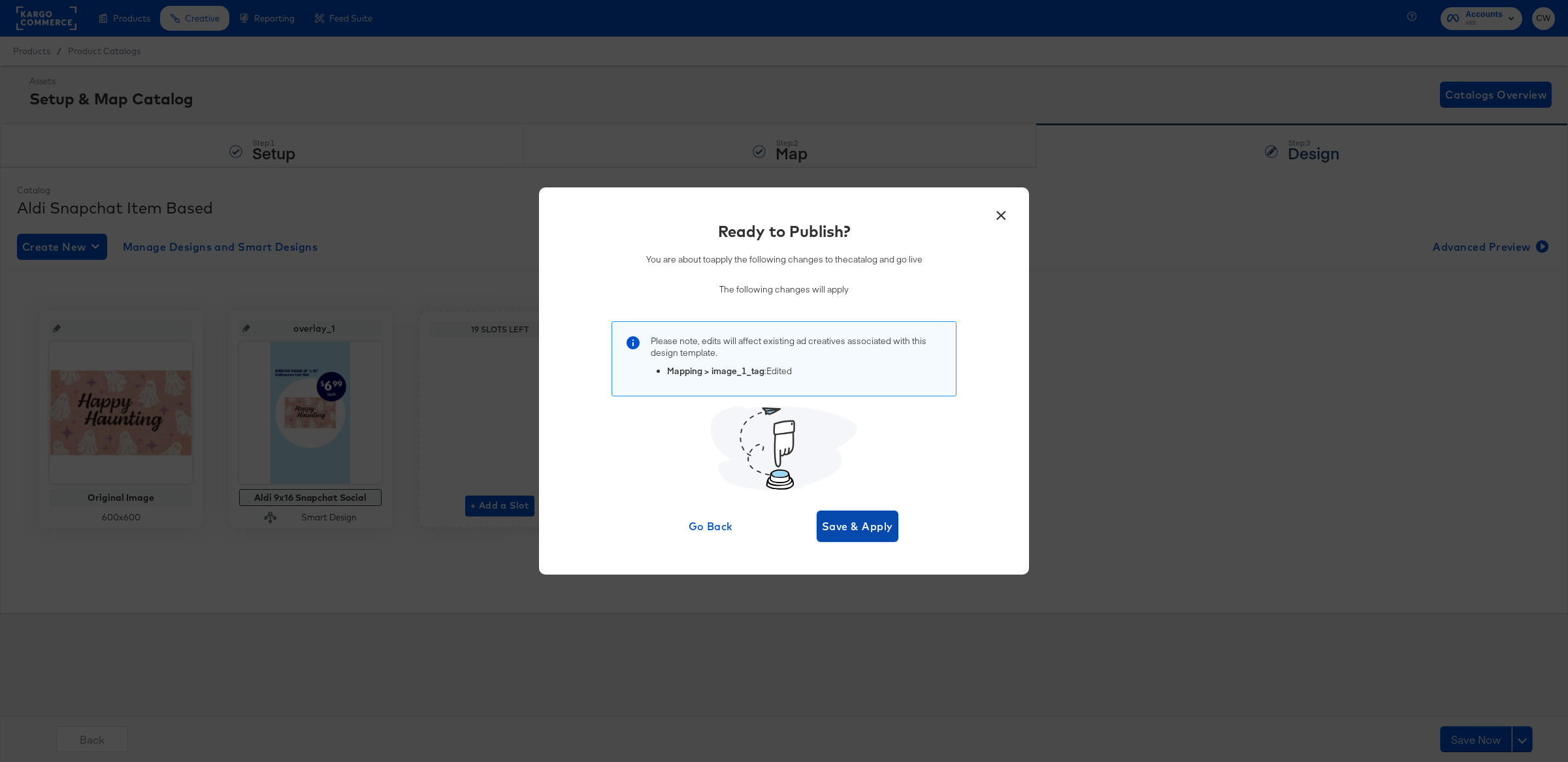
click at [870, 525] on span "Save & Apply" at bounding box center [857, 526] width 71 height 18
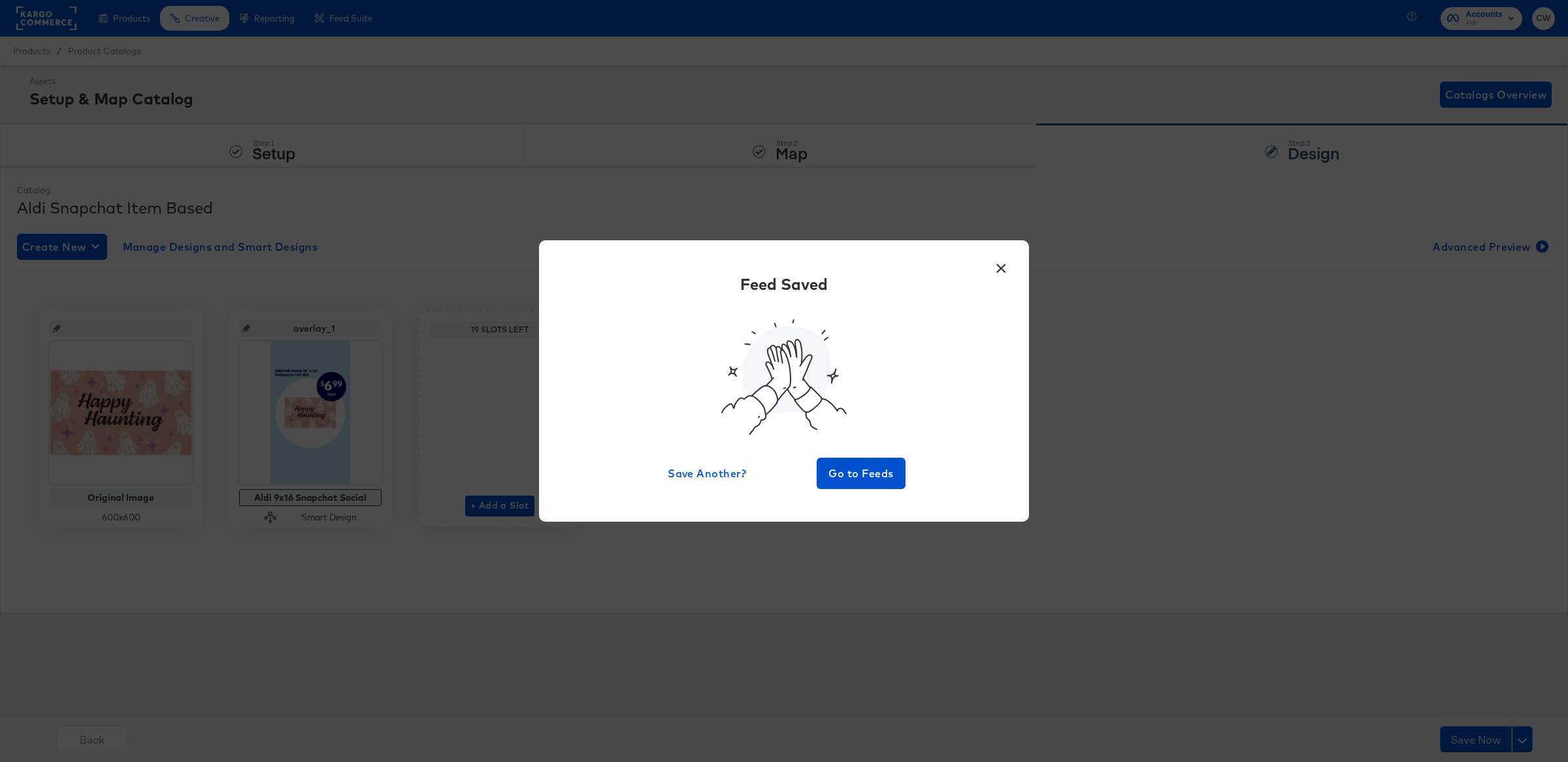
click at [996, 289] on div "Feed Saved Save Another? Go to Feeds" at bounding box center [784, 381] width 451 height 216
click at [1008, 258] on button "×" at bounding box center [1001, 265] width 24 height 24
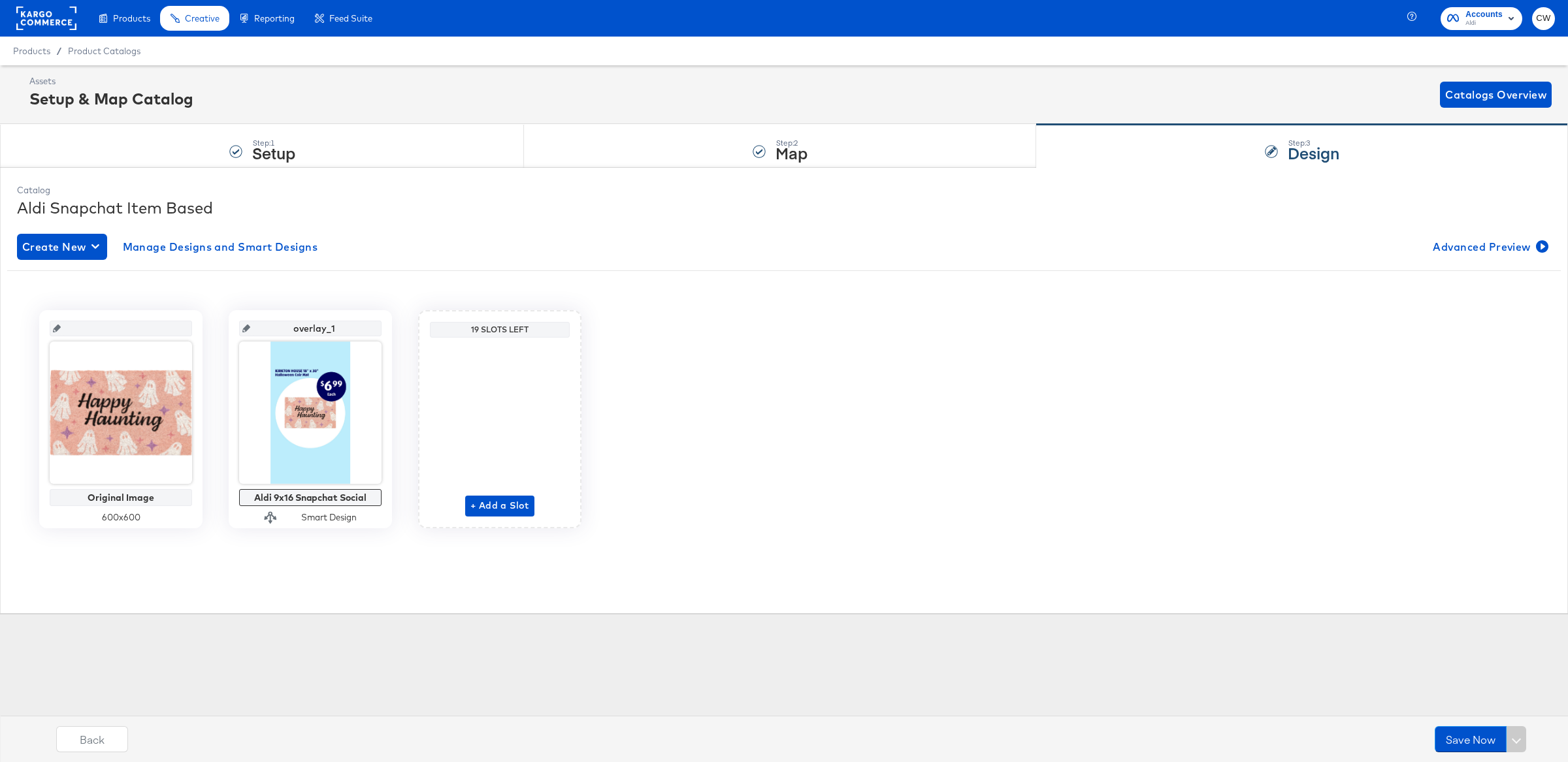
click at [62, 21] on rect at bounding box center [46, 18] width 60 height 24
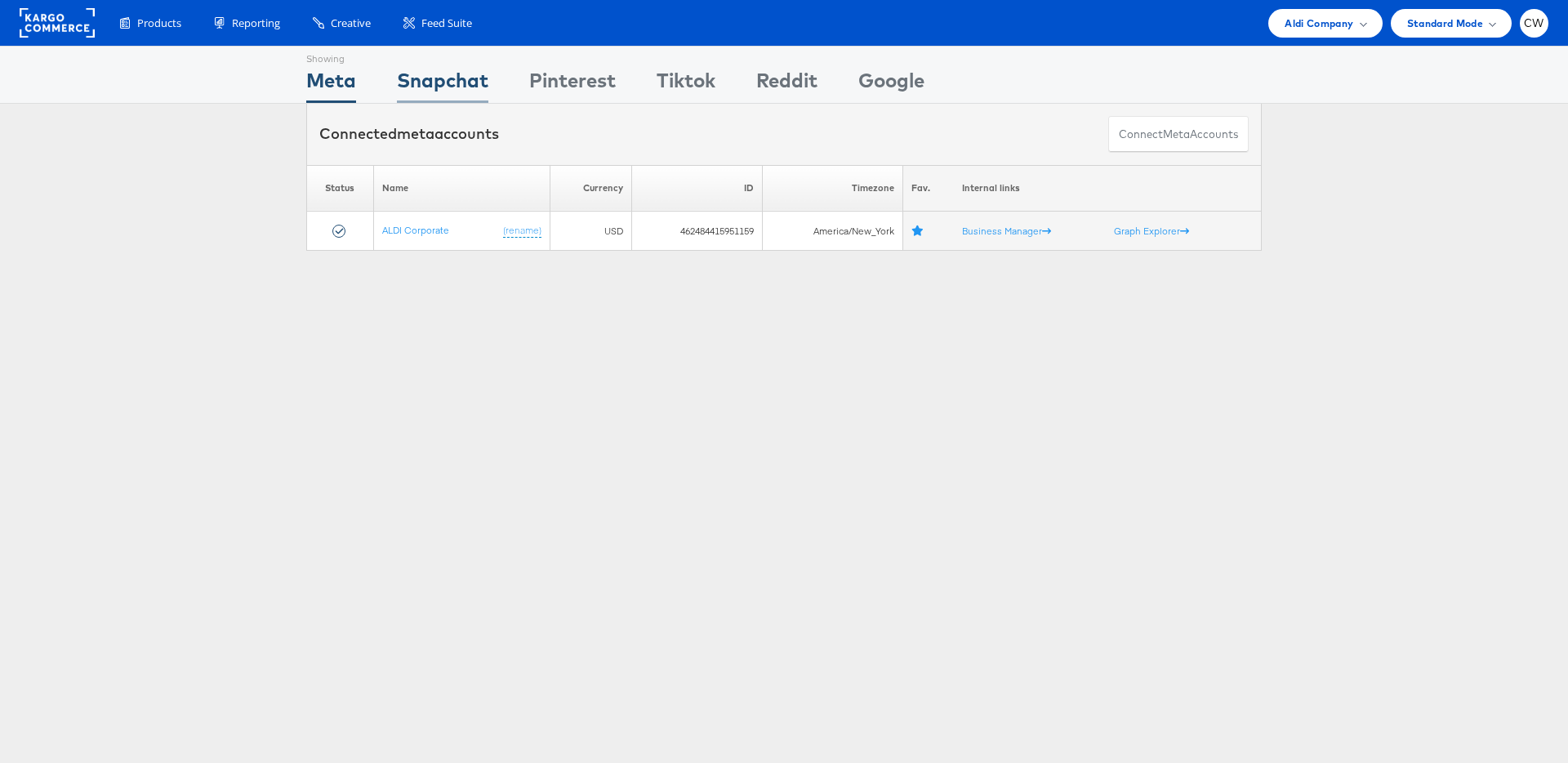
click at [466, 91] on div "Snapchat" at bounding box center [443, 85] width 92 height 37
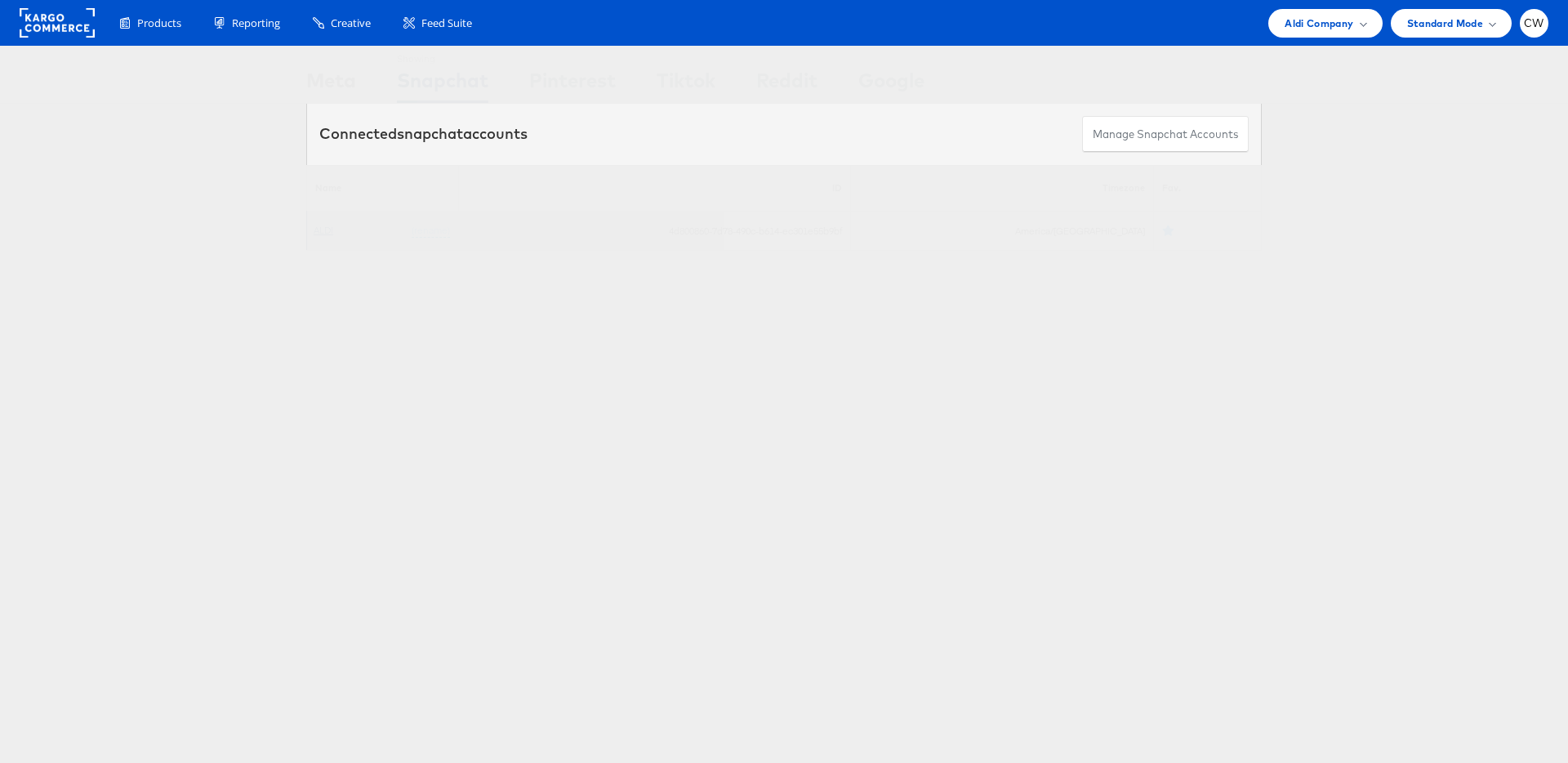
click at [327, 228] on link "ALDI" at bounding box center [323, 230] width 19 height 12
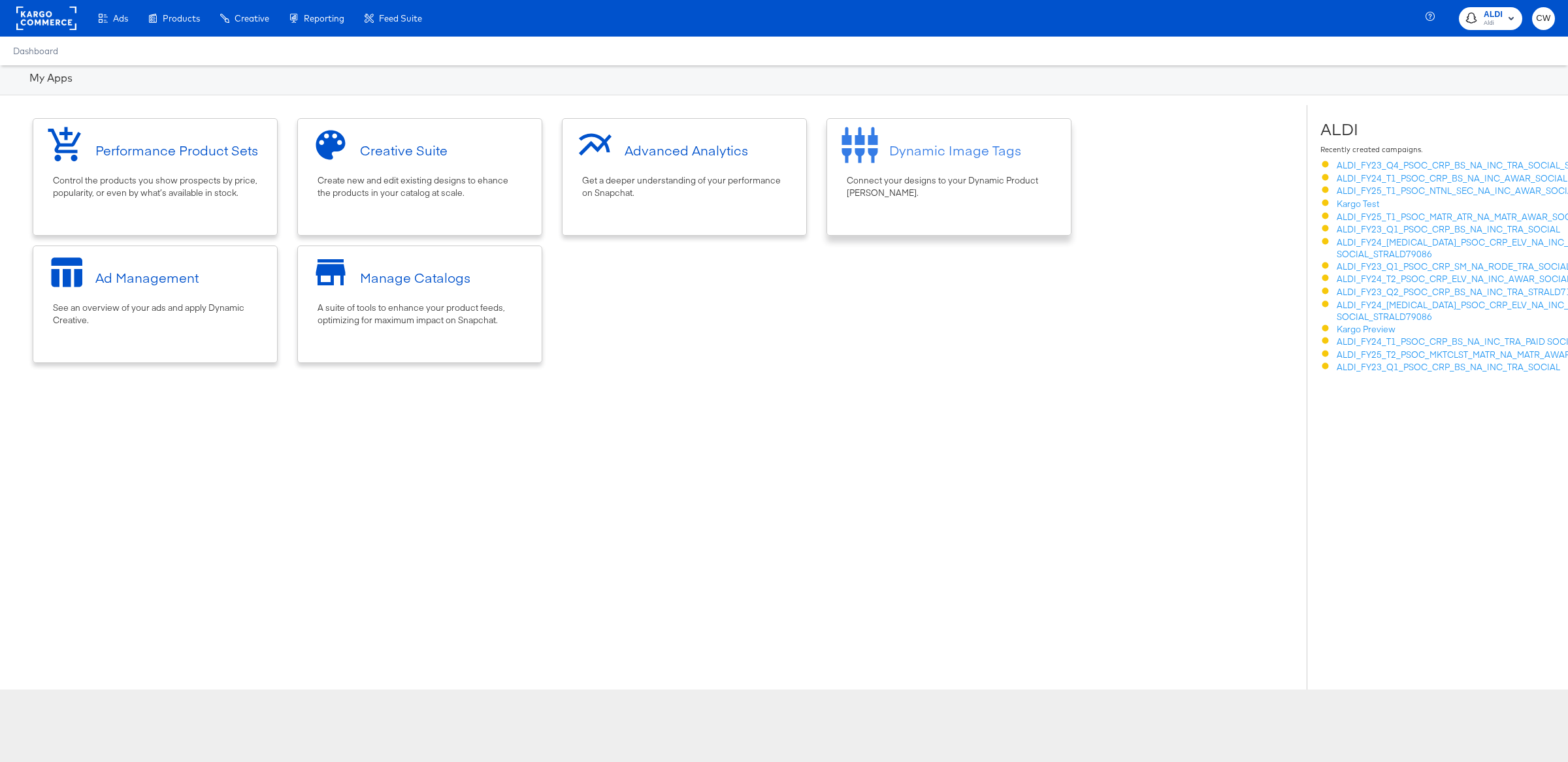
click at [903, 200] on div "Dynamic Image Tags Connect your designs to your Dynamic Product [PERSON_NAME]." at bounding box center [949, 177] width 245 height 118
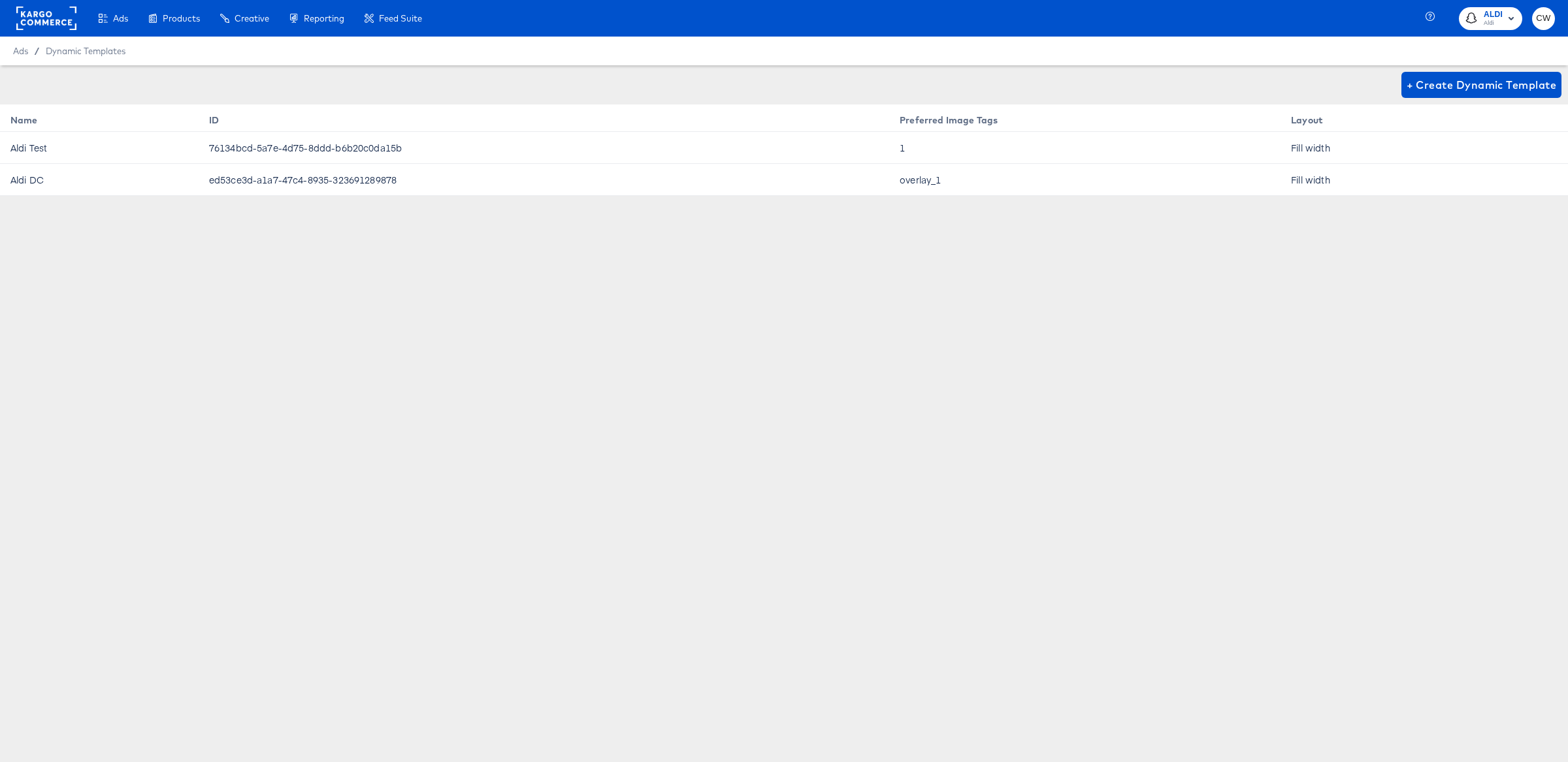
click at [1034, 166] on td "overlay_1" at bounding box center [1085, 180] width 391 height 32
click at [912, 179] on td "overlay_1" at bounding box center [1085, 180] width 391 height 32
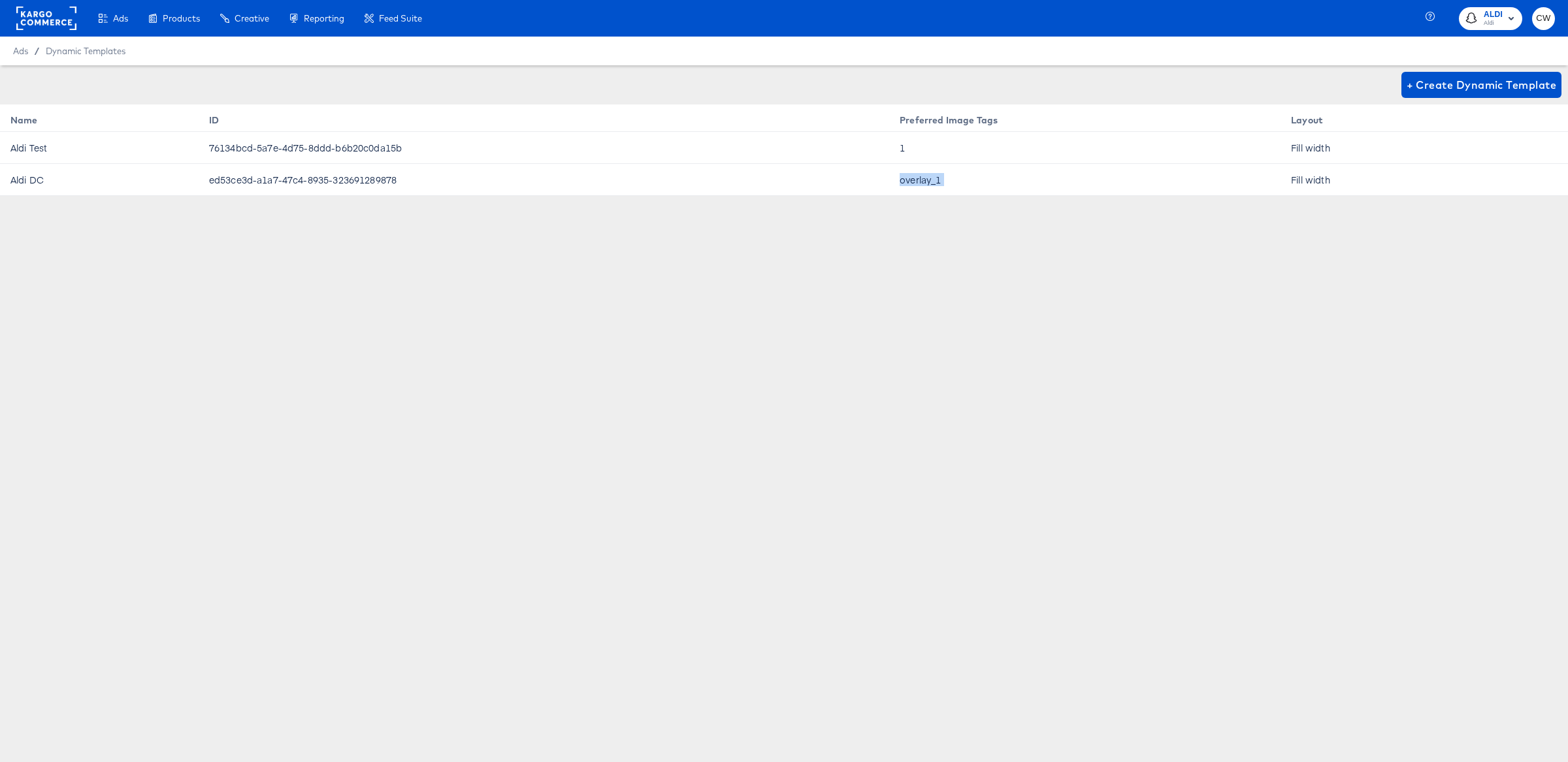
click at [912, 179] on td "overlay_1" at bounding box center [1085, 180] width 391 height 32
click at [977, 176] on td "overlay_1" at bounding box center [1085, 180] width 391 height 32
click at [584, 85] on div "+ Create Dynamic Template" at bounding box center [780, 85] width 1561 height 26
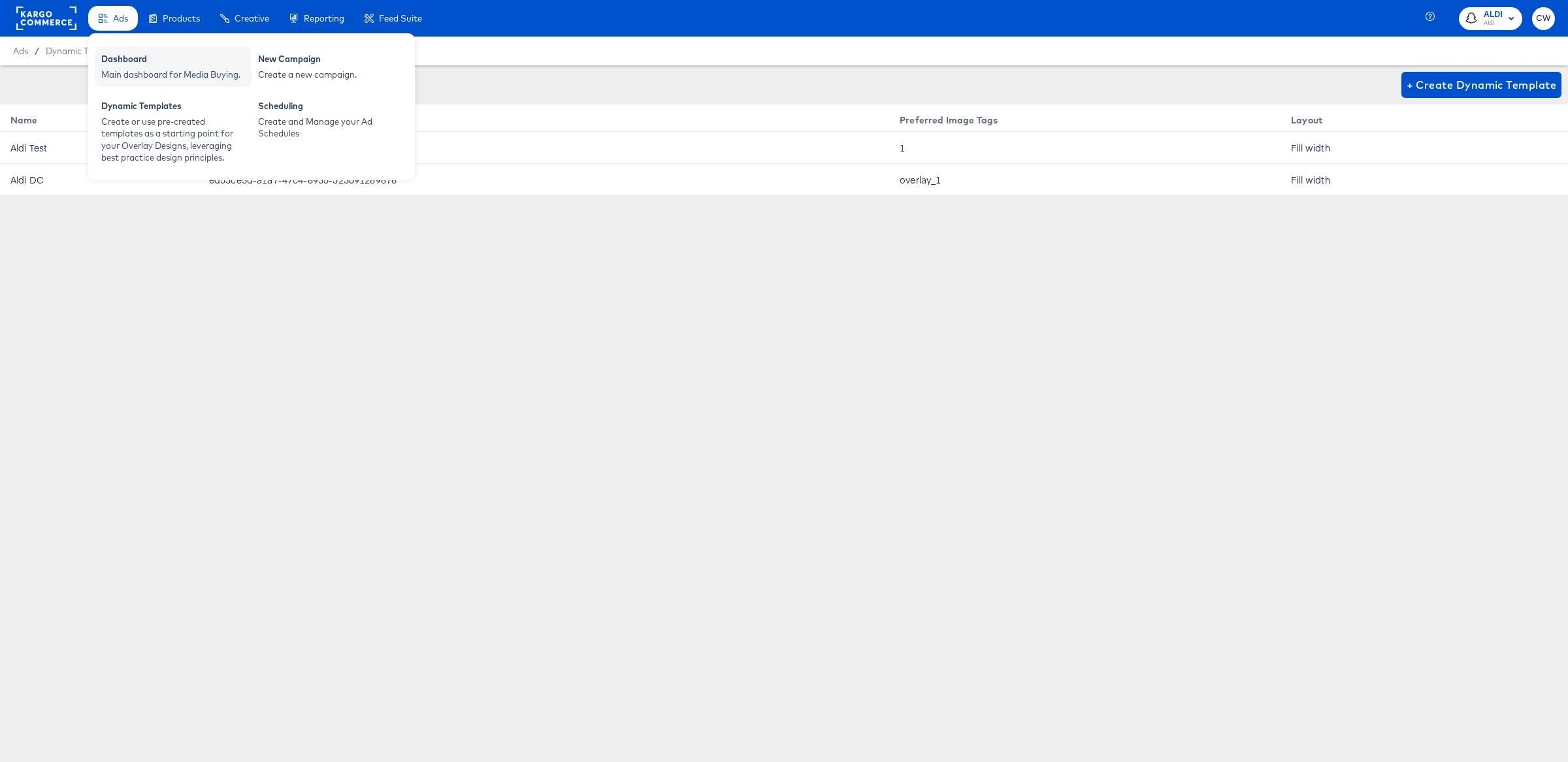
click at [162, 83] on div "Dashboard Main dashboard for Media Buying." at bounding box center [173, 66] width 157 height 41
click at [173, 69] on div "Main dashboard for Media Buying." at bounding box center [173, 75] width 143 height 13
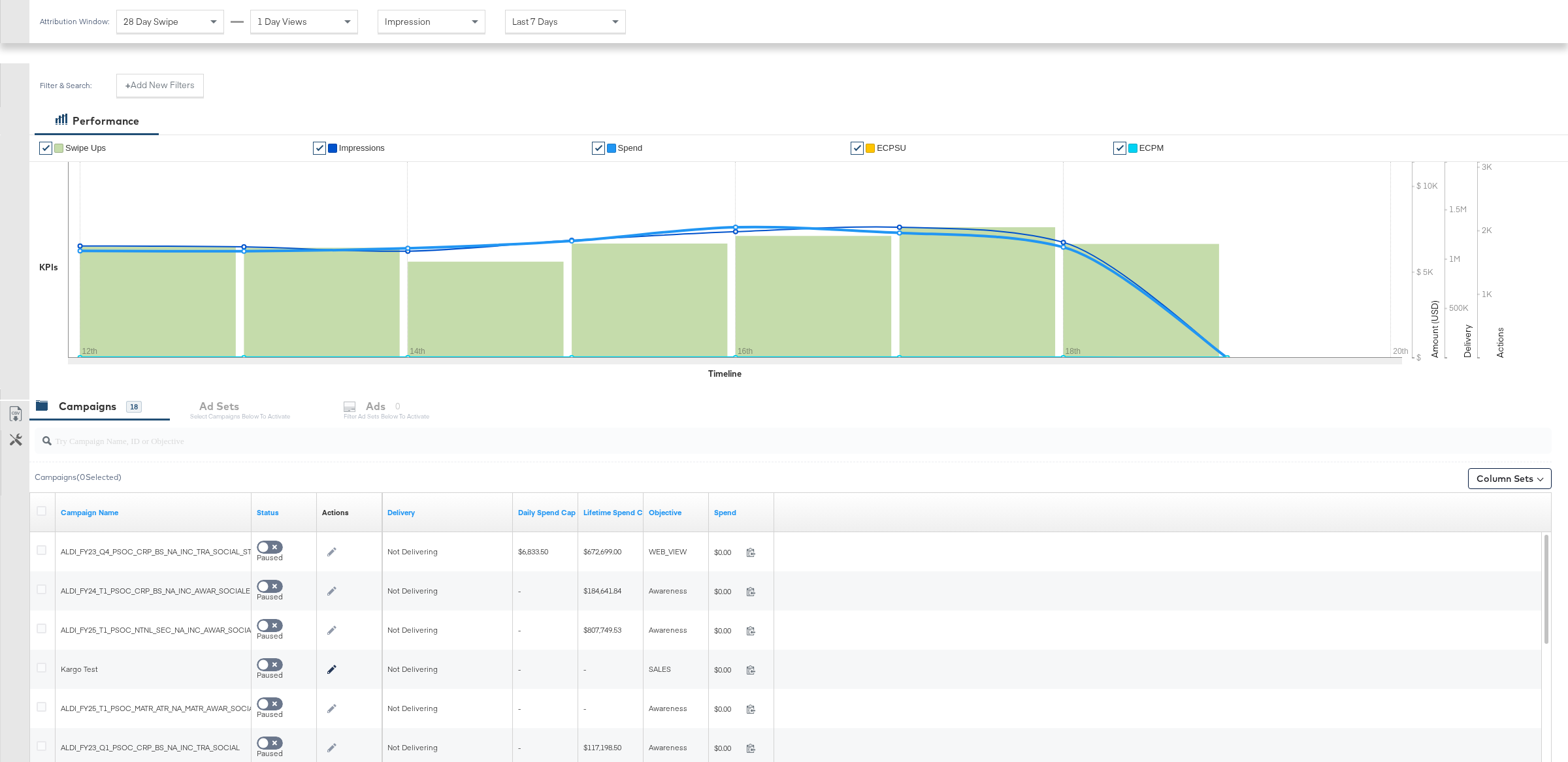
scroll to position [237, 0]
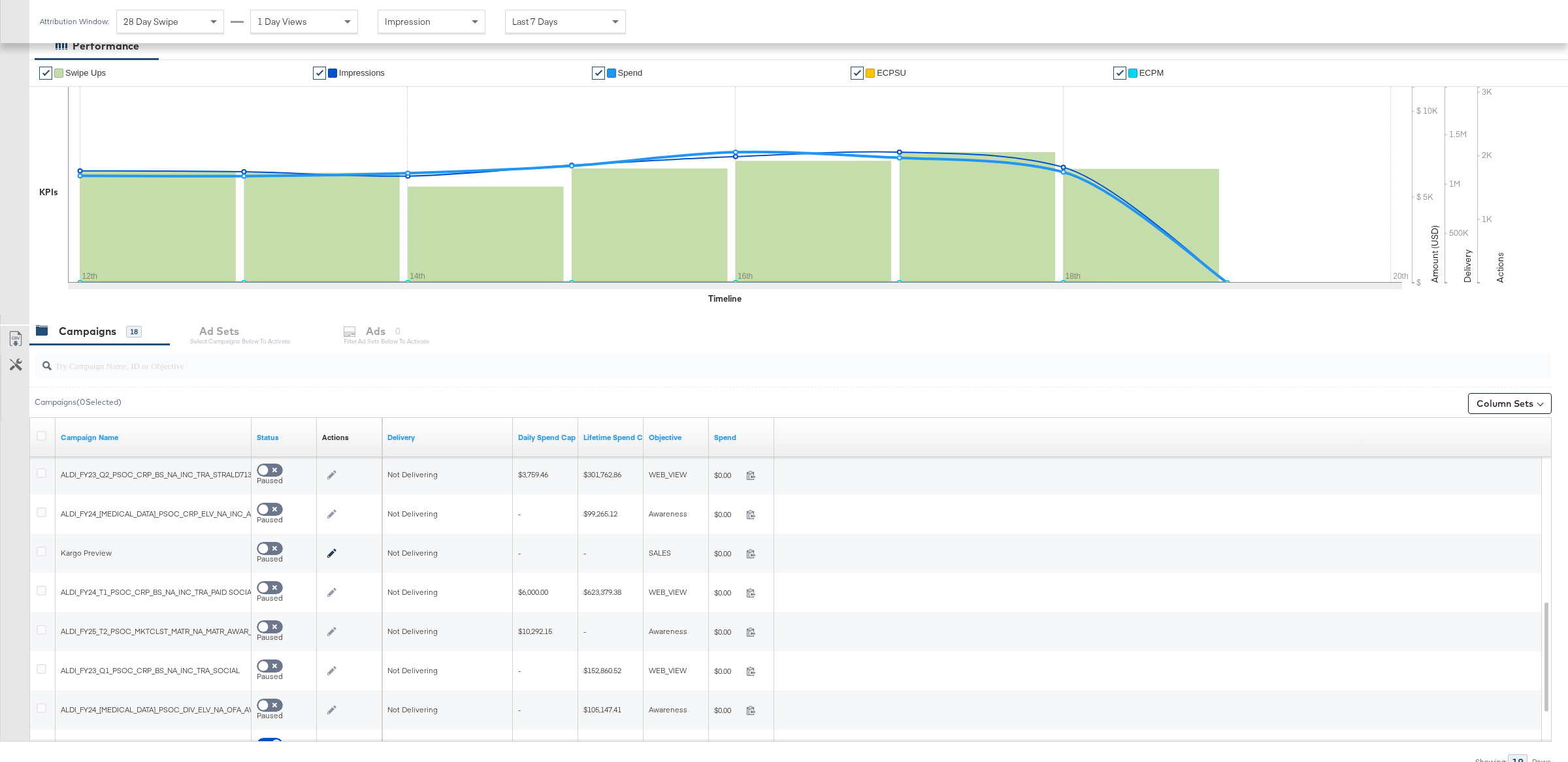
click at [227, 357] on input "search" at bounding box center [730, 361] width 1358 height 25
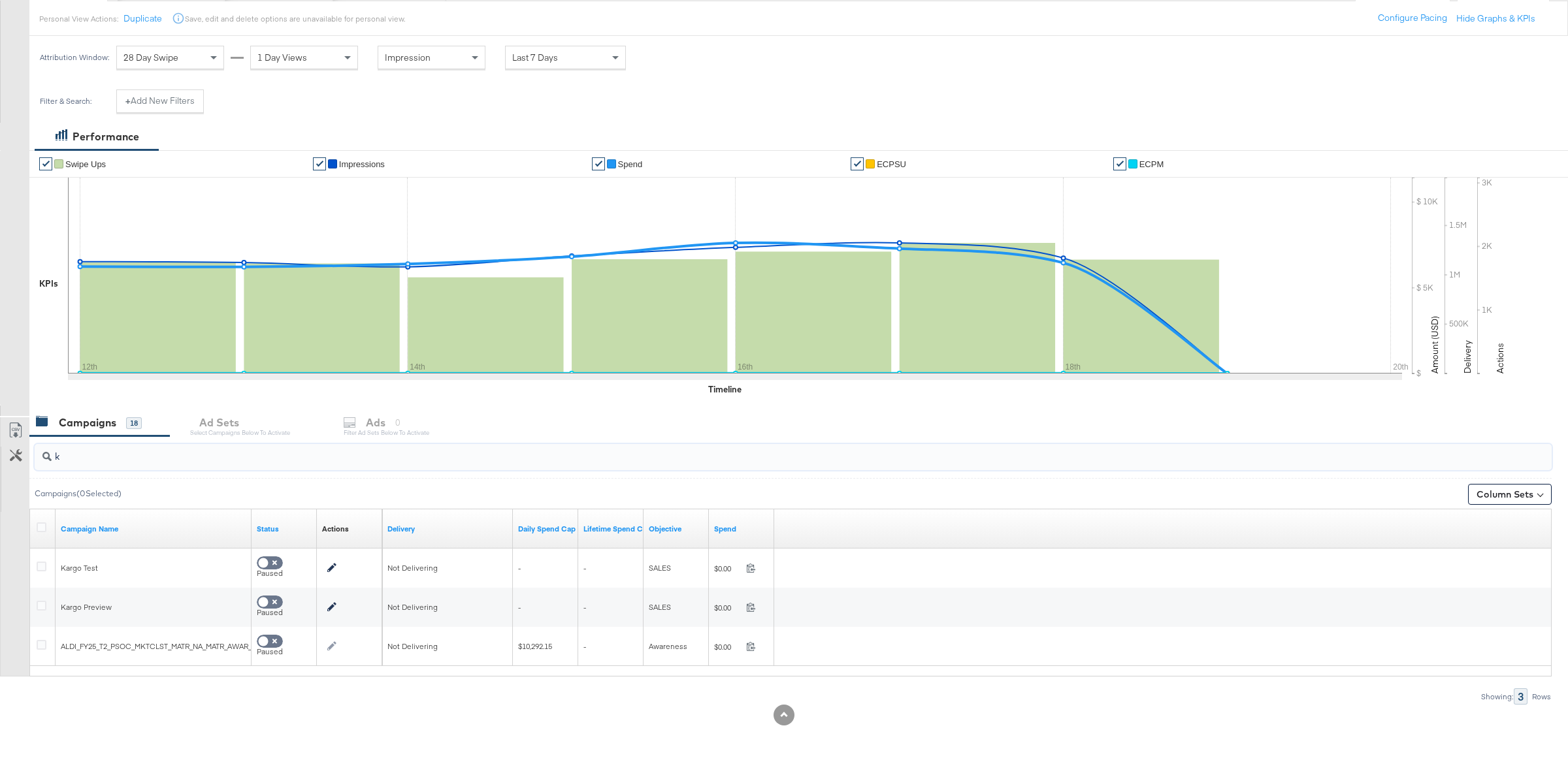
scroll to position [106, 0]
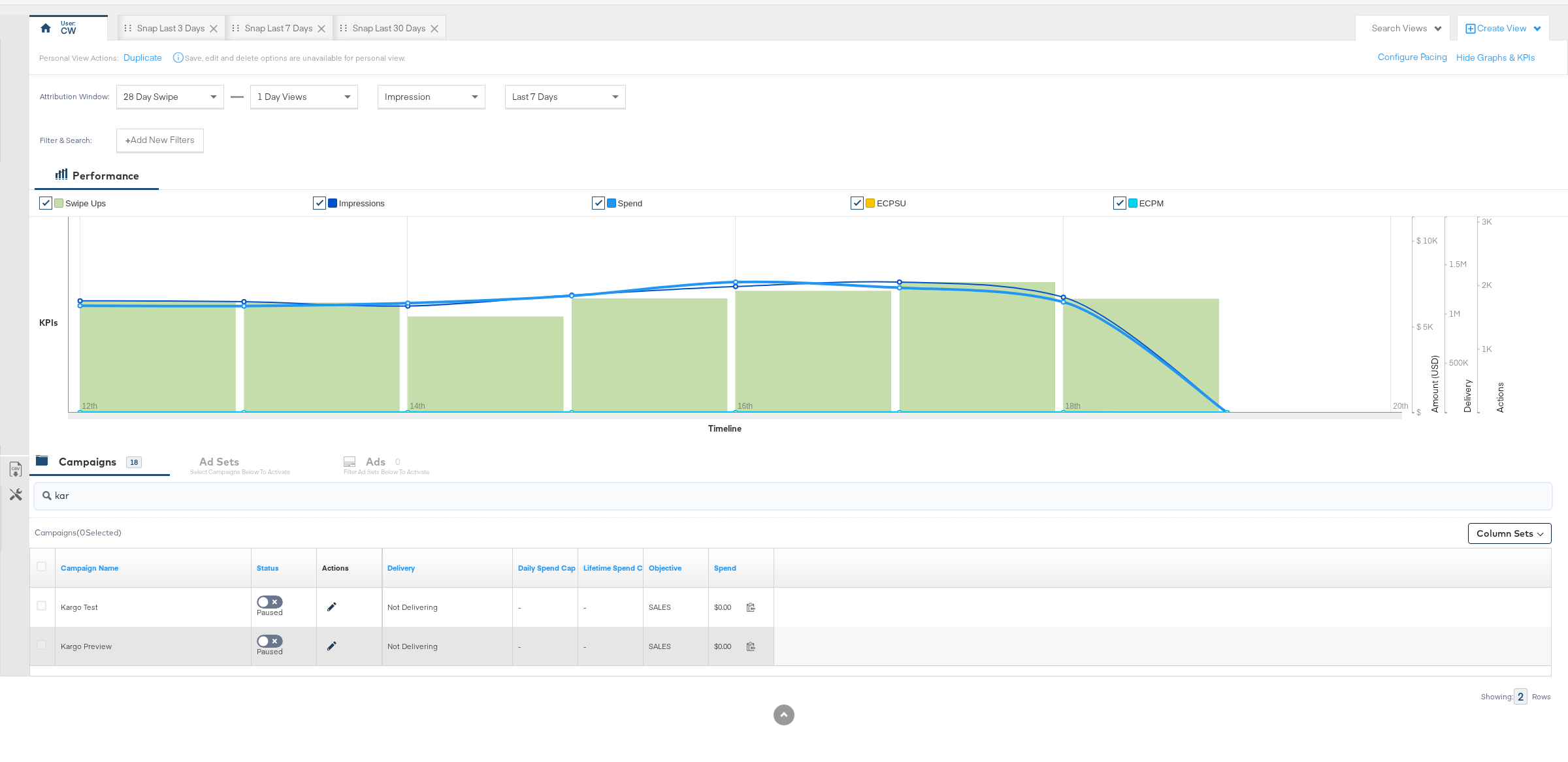
type input "kar"
click at [41, 646] on icon at bounding box center [41, 645] width 10 height 10
click at [0, 0] on input "checkbox" at bounding box center [0, 0] width 0 height 0
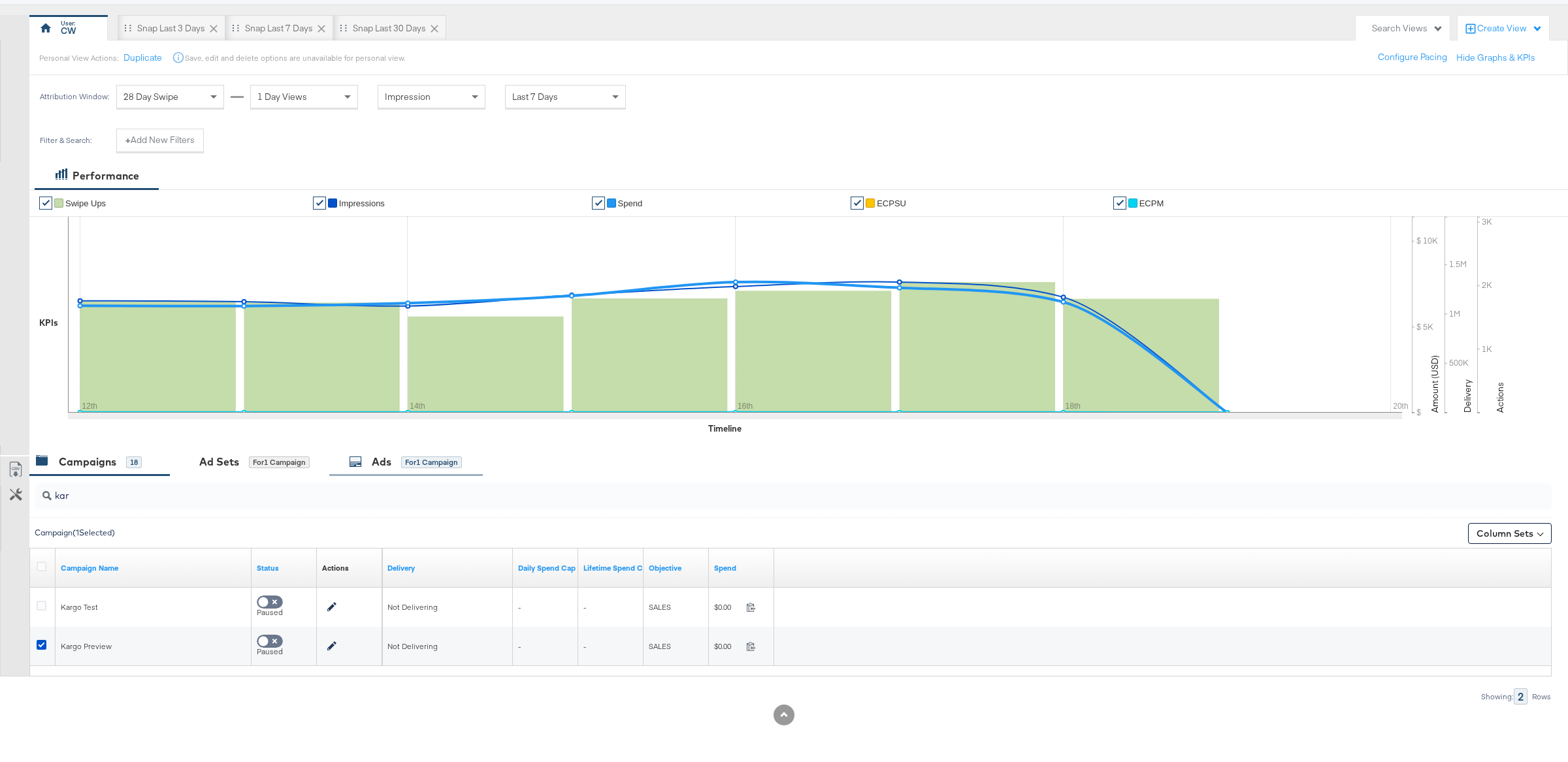
click at [439, 469] on div "Ads for 1 Campaign" at bounding box center [406, 462] width 113 height 15
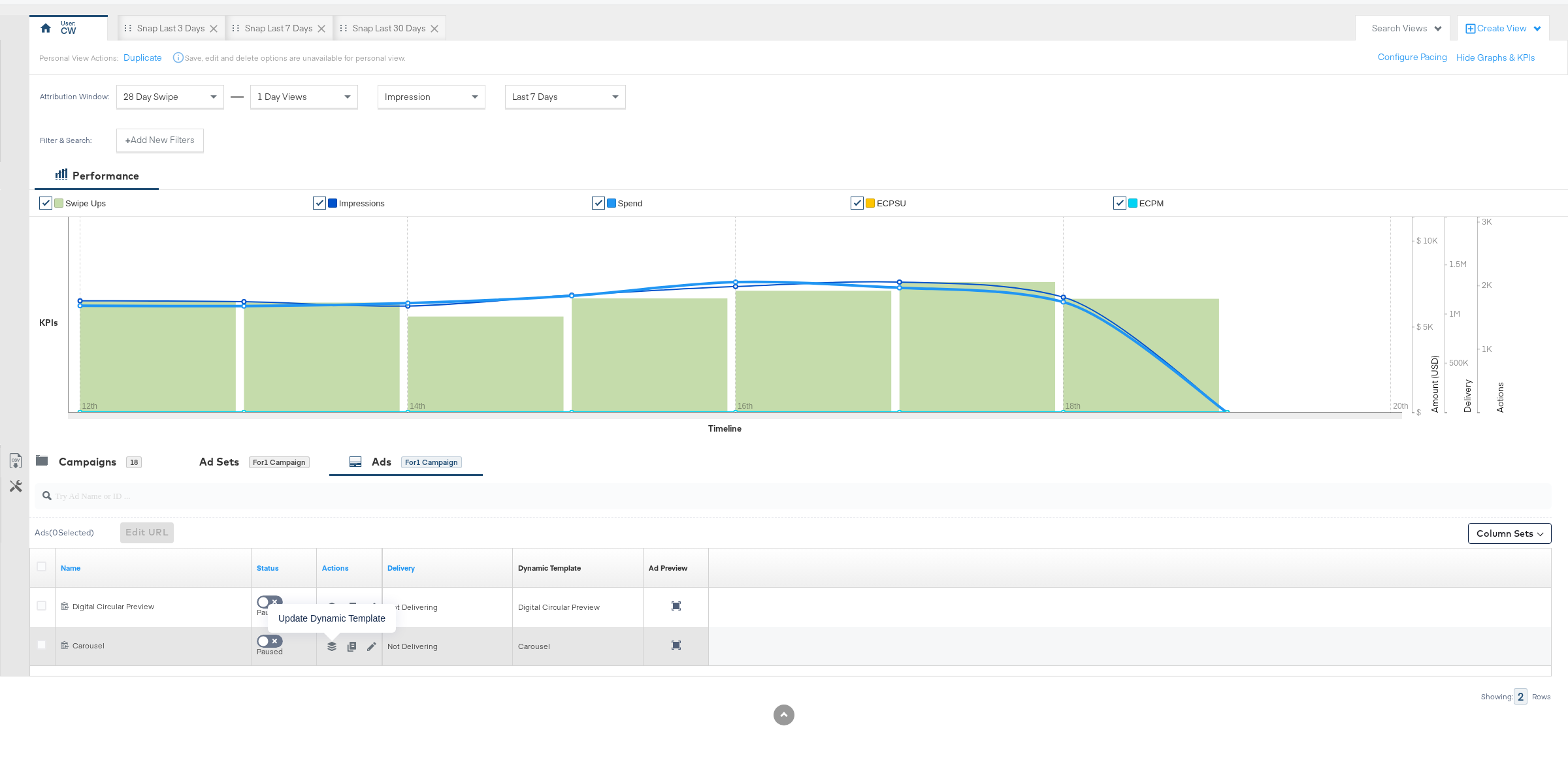
click at [330, 649] on icon "button" at bounding box center [332, 647] width 9 height 9
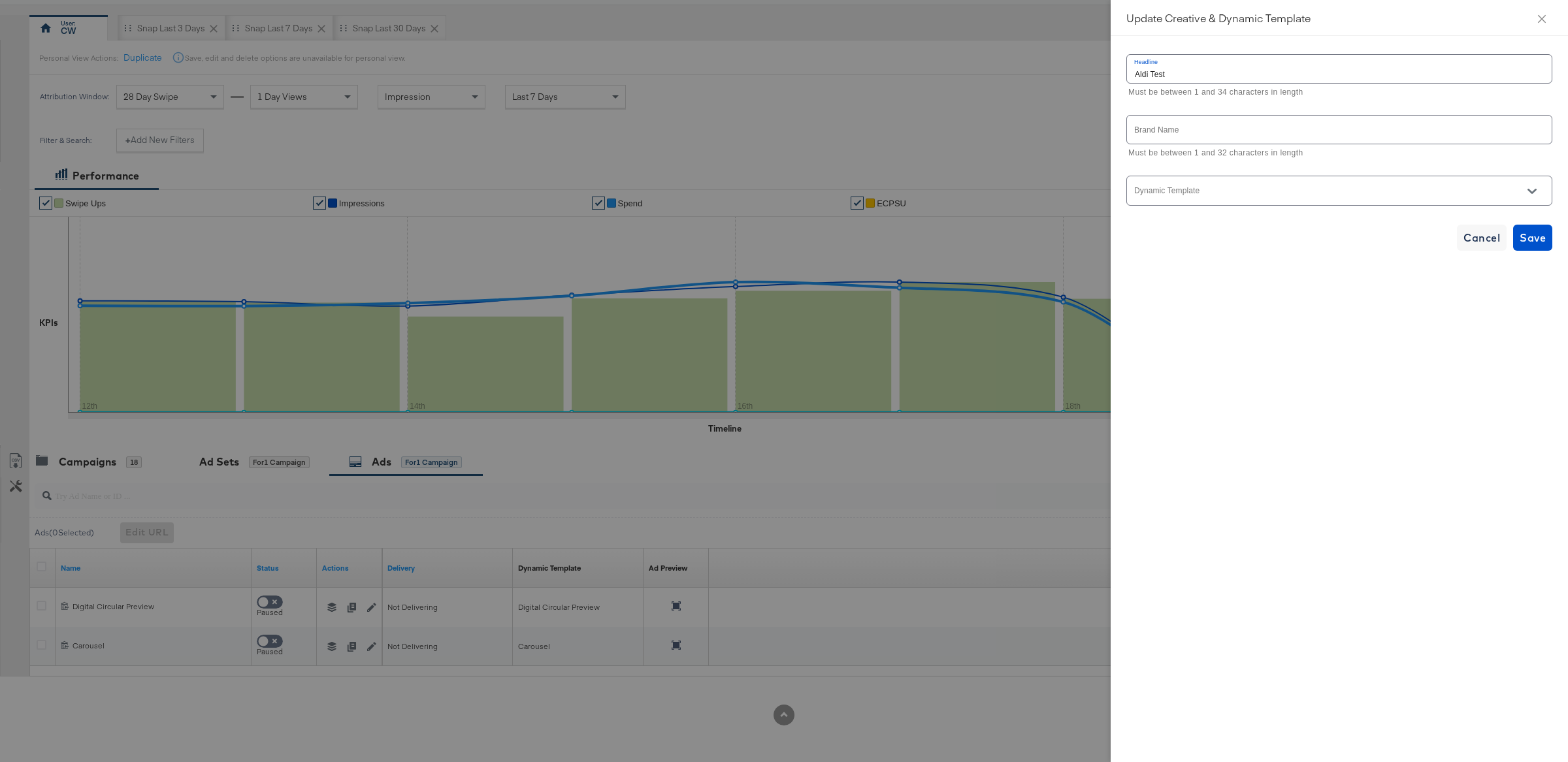
click at [1335, 202] on input "Dynamic Template" at bounding box center [1329, 196] width 394 height 15
click at [1317, 242] on li "Aldi DC" at bounding box center [1339, 246] width 425 height 21
type input "Aldi DC"
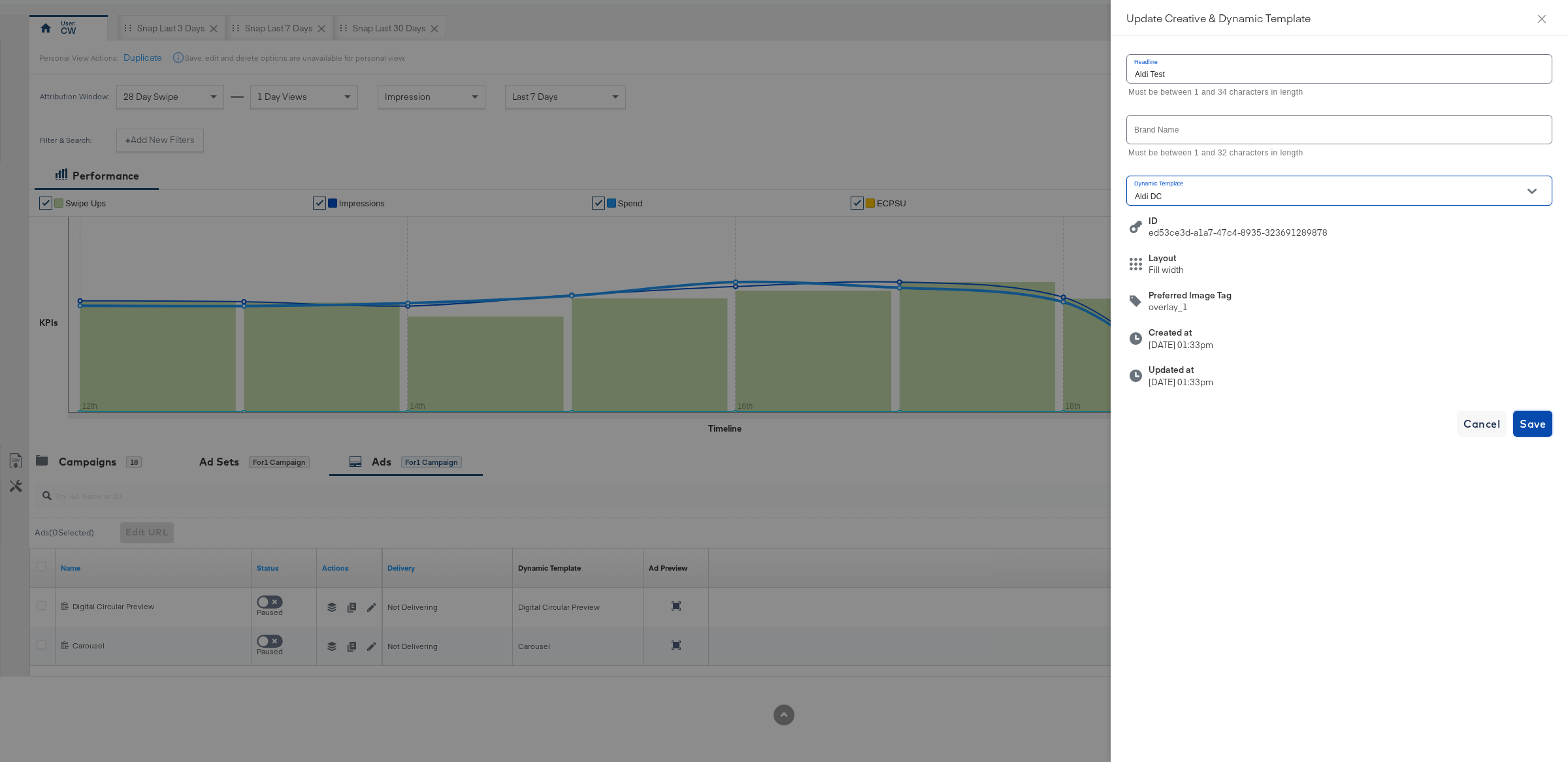
click at [1527, 425] on span "Save" at bounding box center [1532, 424] width 26 height 18
click at [742, 162] on div at bounding box center [784, 381] width 1568 height 762
click at [1542, 15] on icon "close" at bounding box center [1541, 19] width 10 height 10
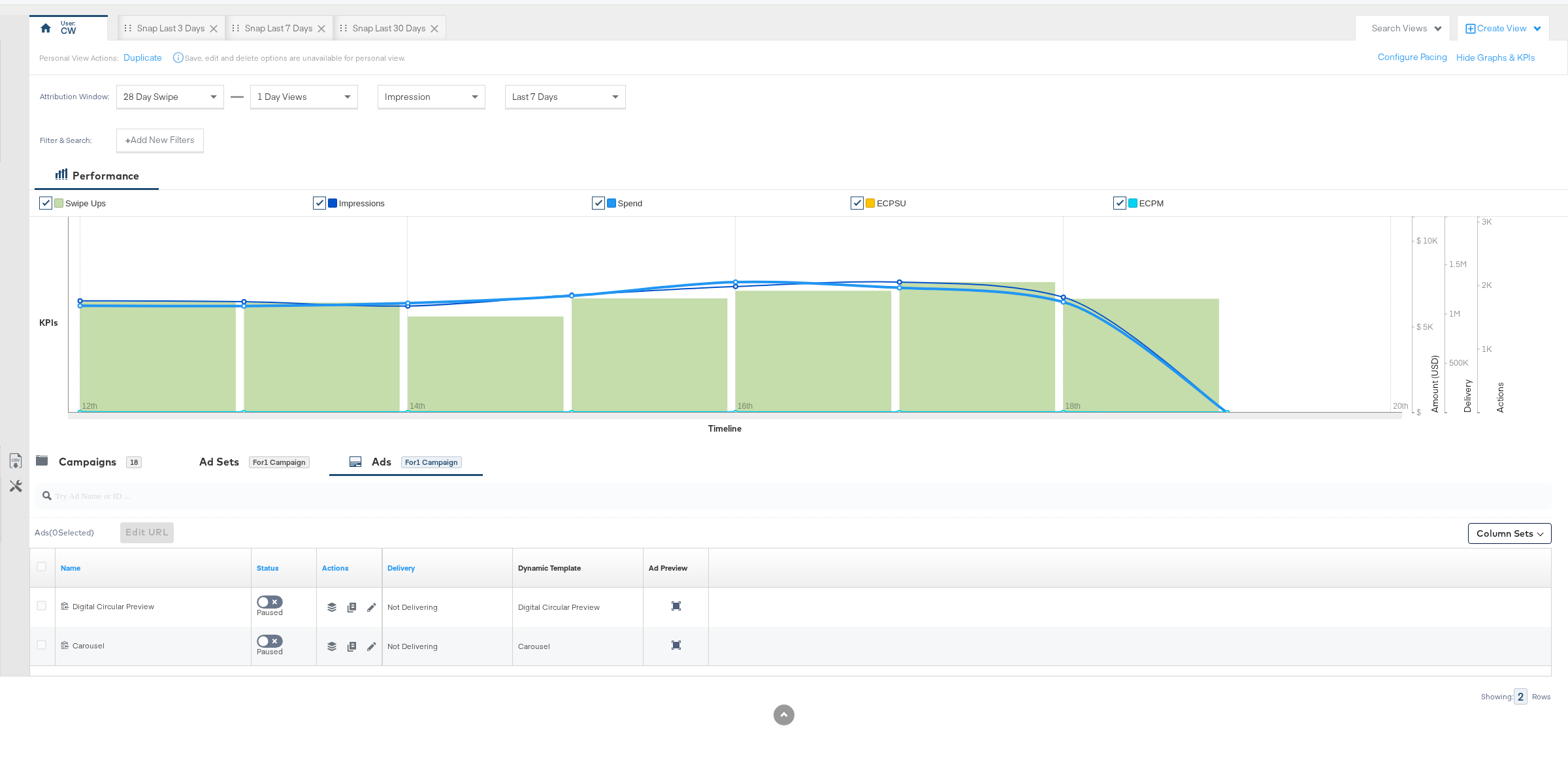
scroll to position [0, 0]
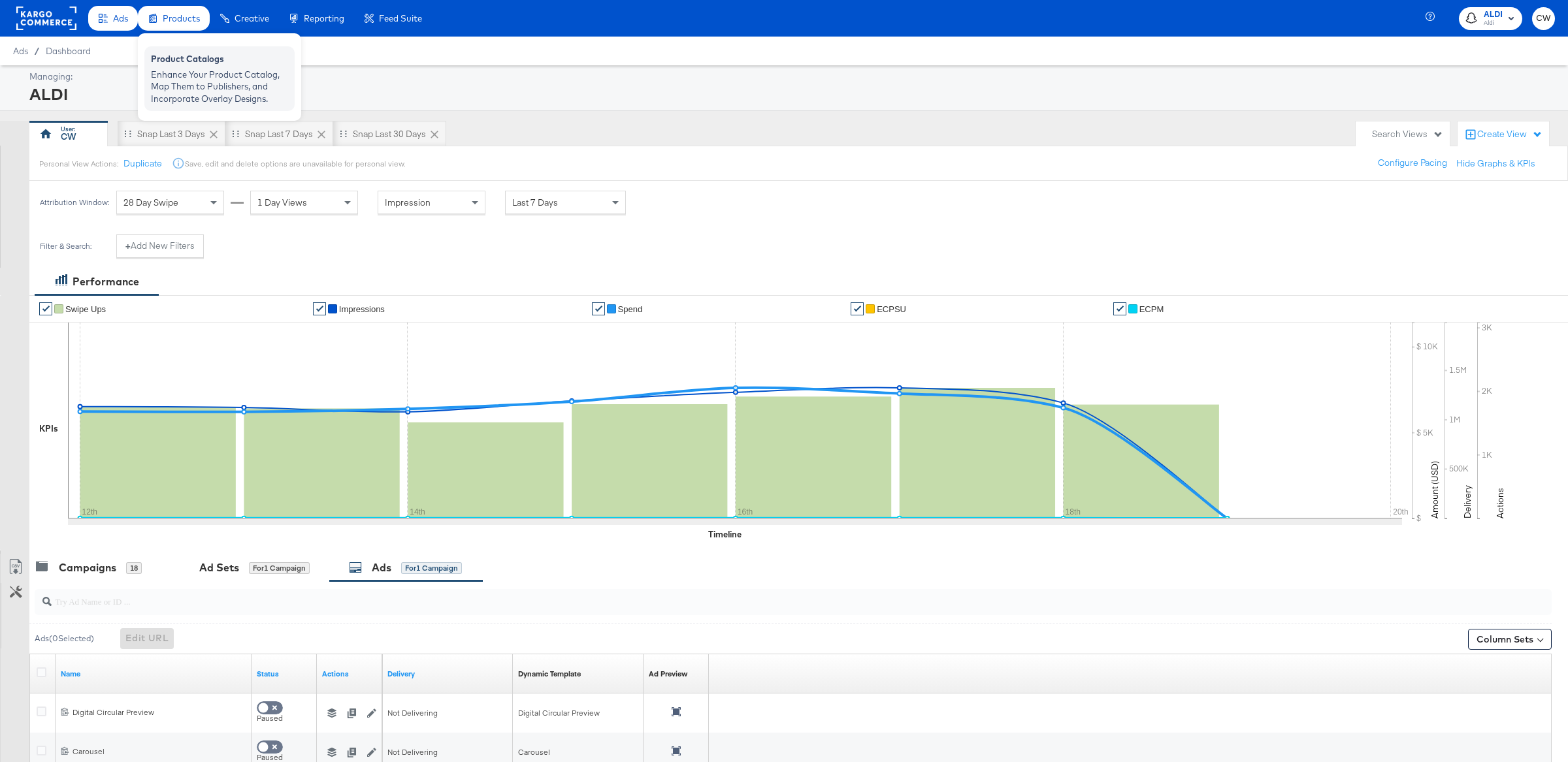
click at [190, 71] on div "Enhance Your Product Catalog, Map Them to Publishers, and Incorporate Overlay D…" at bounding box center [220, 87] width 137 height 36
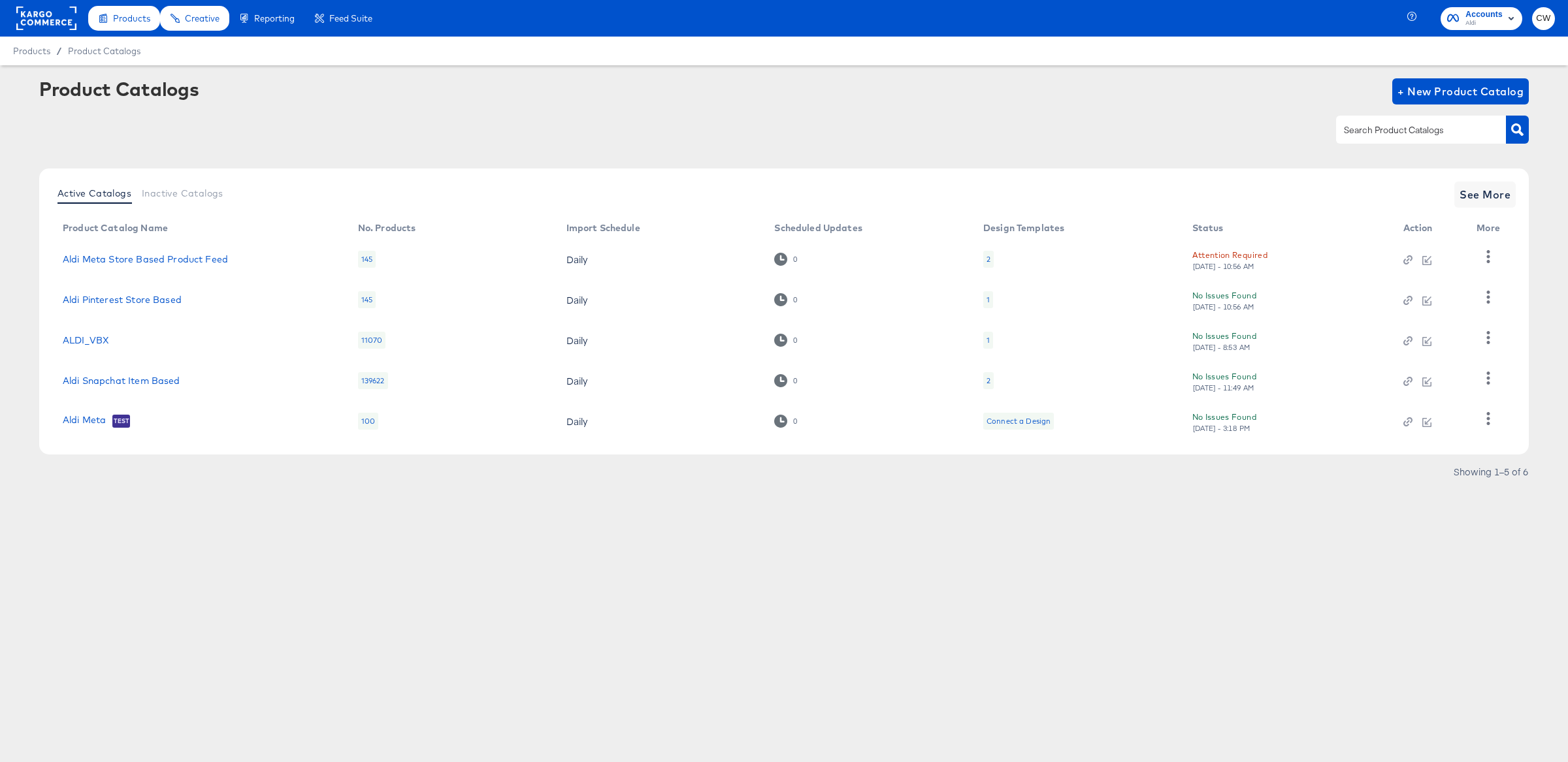
click at [987, 298] on div "1" at bounding box center [988, 299] width 3 height 10
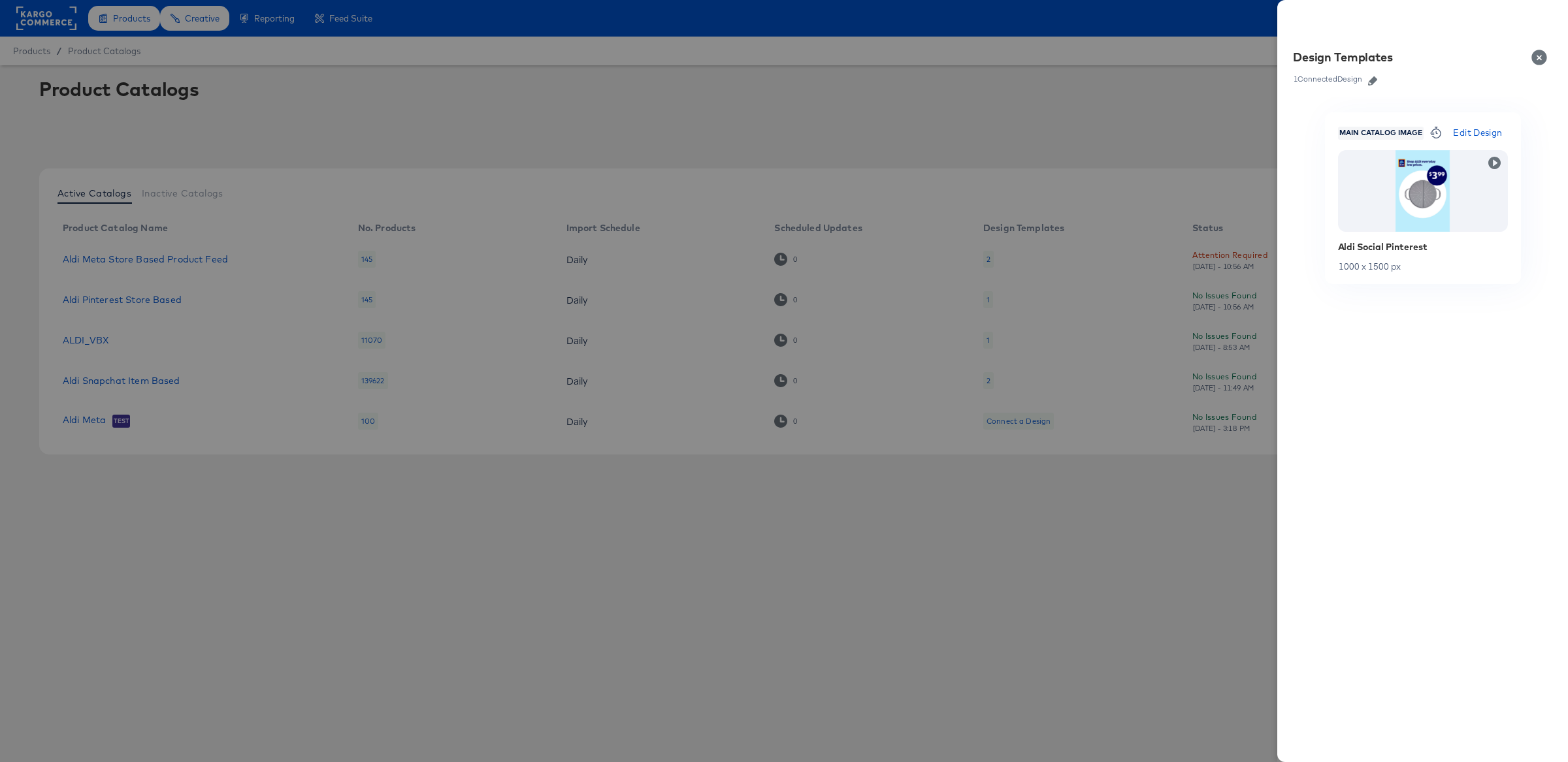
click at [1543, 52] on button "Close" at bounding box center [1541, 57] width 36 height 36
